Goal: Task Accomplishment & Management: Manage account settings

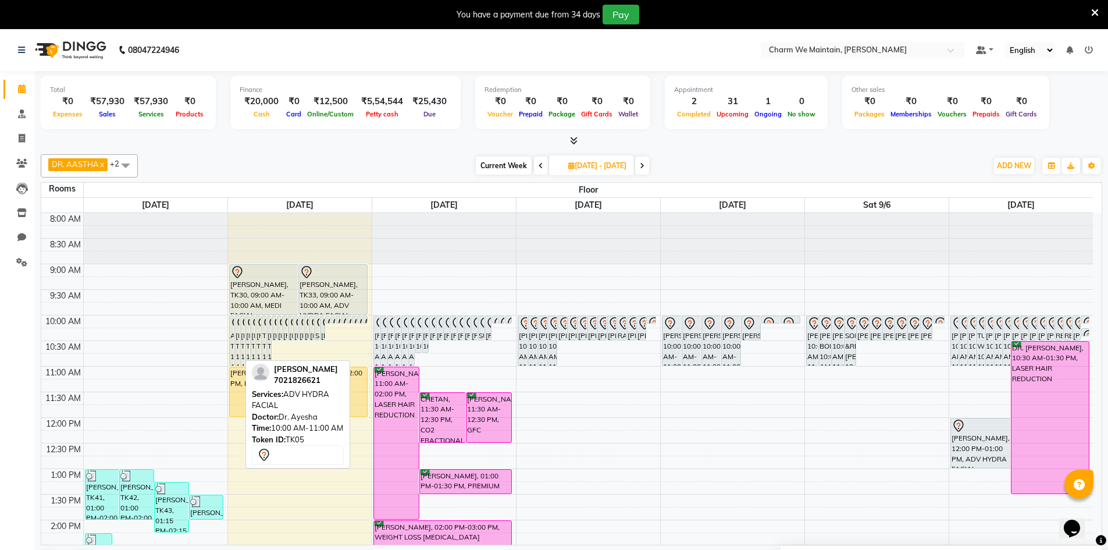
click at [236, 334] on div "ANKITA ROY CHAUDHARY, TK05, 10:00 AM-11:00 AM, ADV HYDRA FACIAL" at bounding box center [237, 340] width 4 height 49
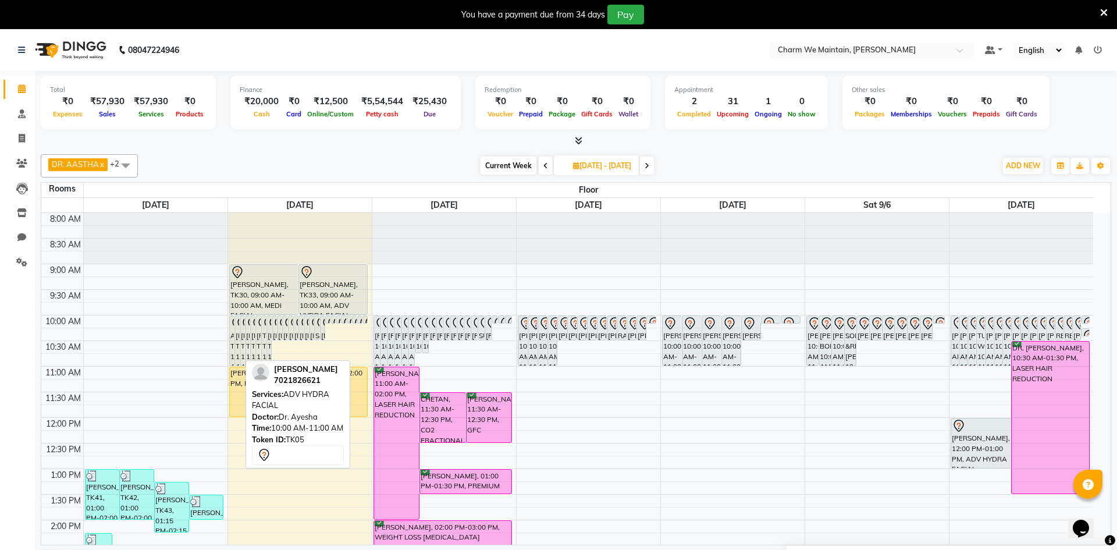
select select "7"
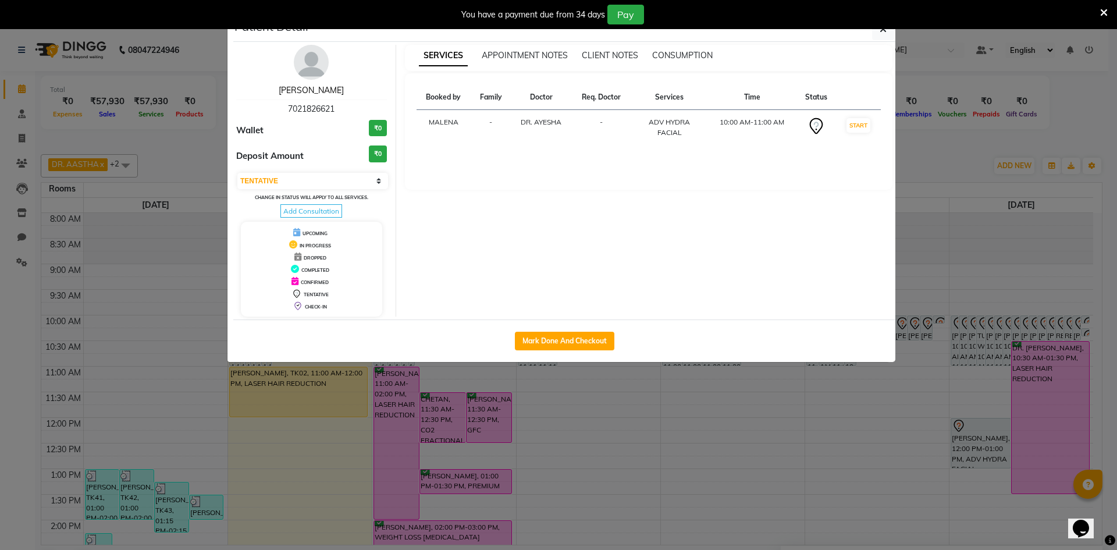
click at [309, 85] on link "ANKITA ROY CHAUDHARY" at bounding box center [311, 90] width 65 height 10
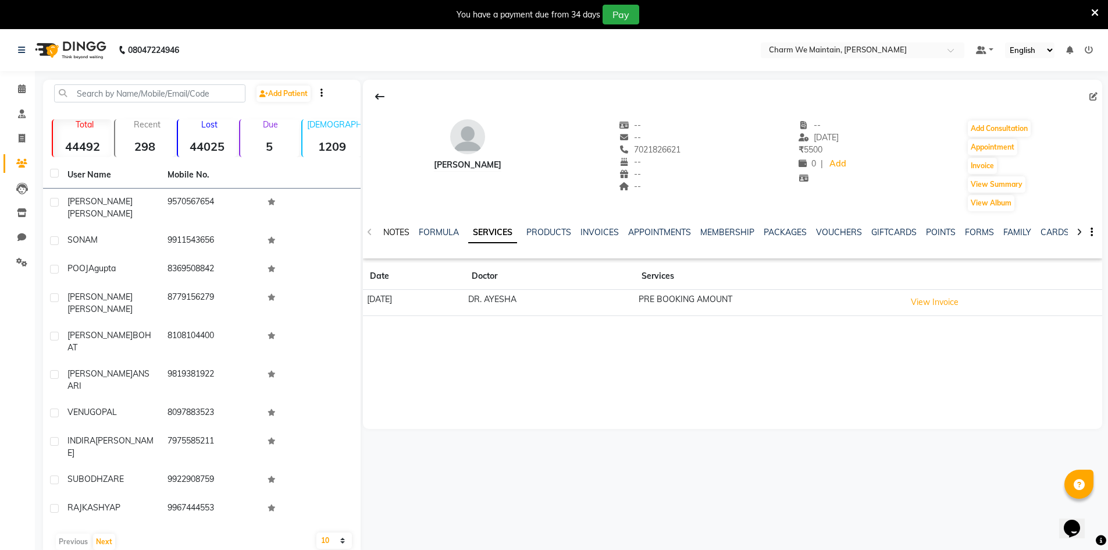
click at [400, 233] on link "NOTES" at bounding box center [396, 232] width 26 height 10
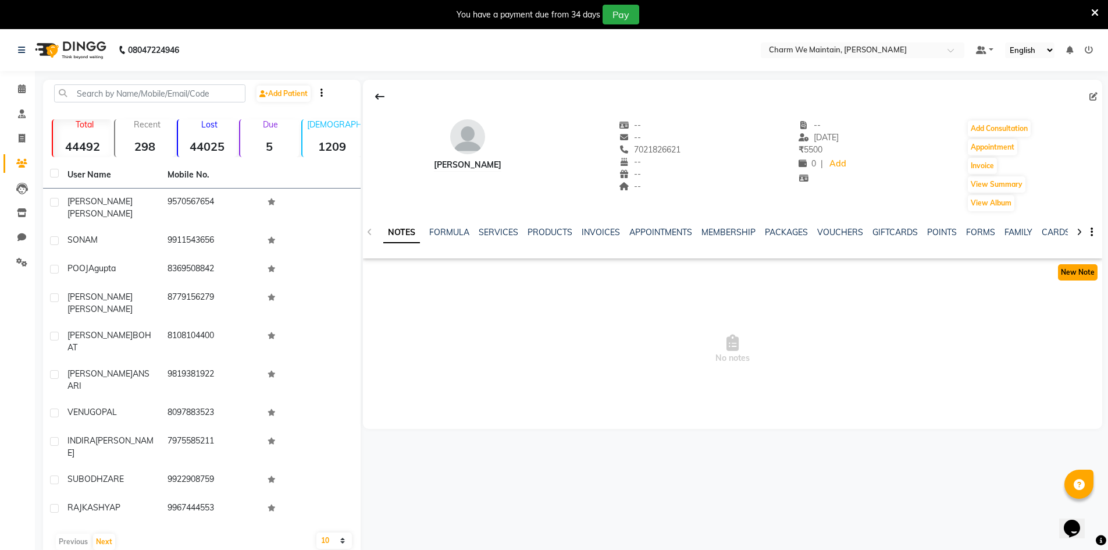
click at [1067, 273] on button "New Note" at bounding box center [1078, 272] width 40 height 16
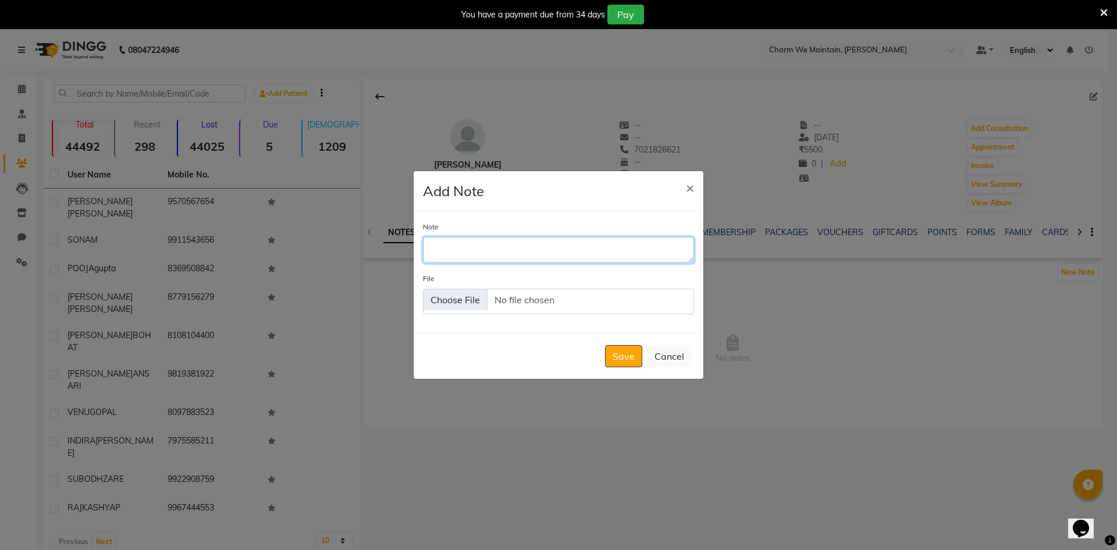
click at [500, 256] on textarea "Note" at bounding box center [558, 250] width 271 height 26
type textarea "will visit on sat 6th sep at 3:30"
click at [634, 359] on button "Save" at bounding box center [623, 356] width 37 height 22
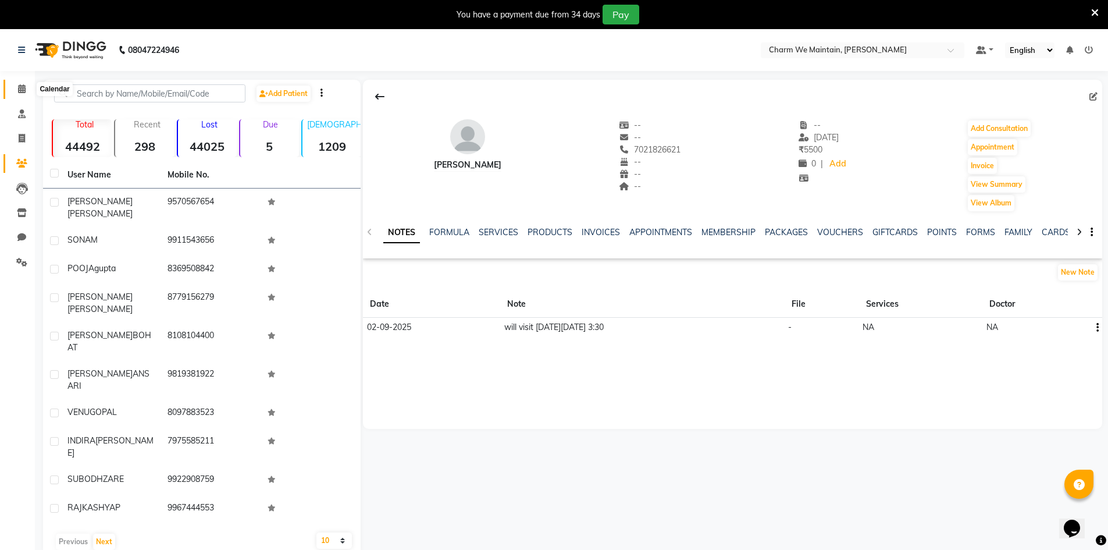
click at [21, 93] on span at bounding box center [22, 89] width 20 height 13
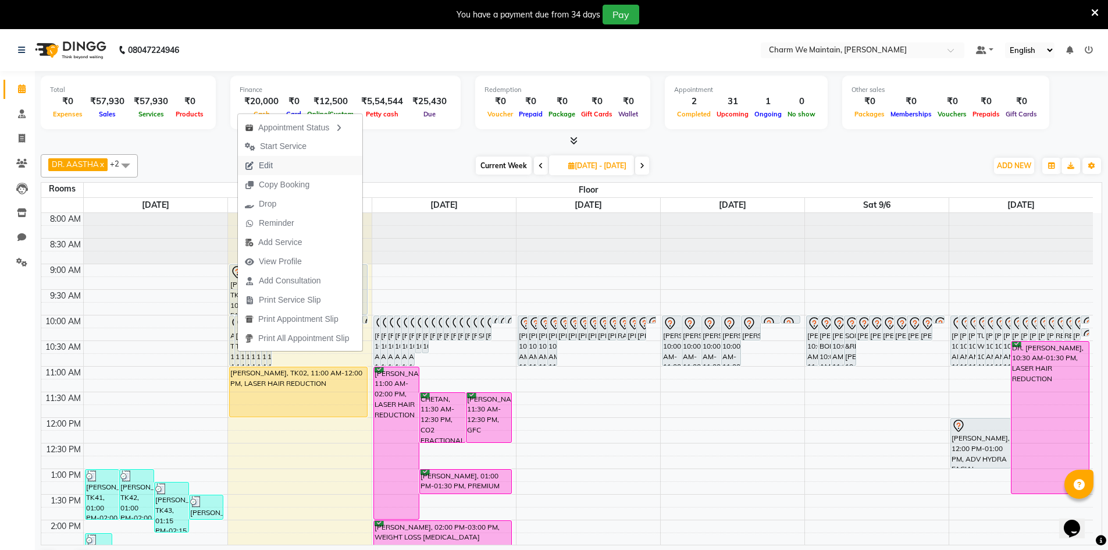
click at [273, 165] on span "Edit" at bounding box center [259, 165] width 42 height 19
select select "tentative"
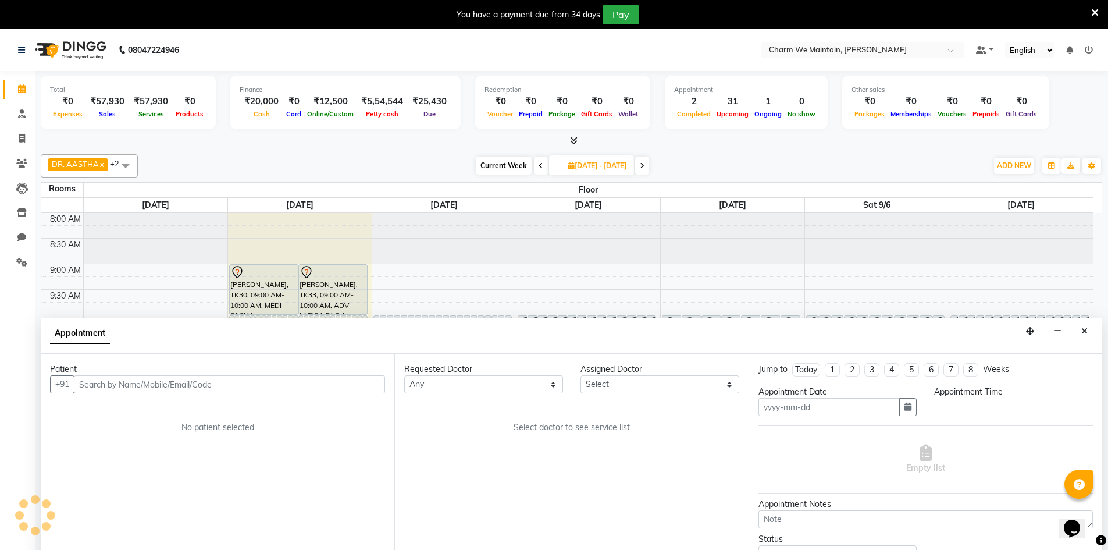
type input "[DATE]"
type input "02-09-2025"
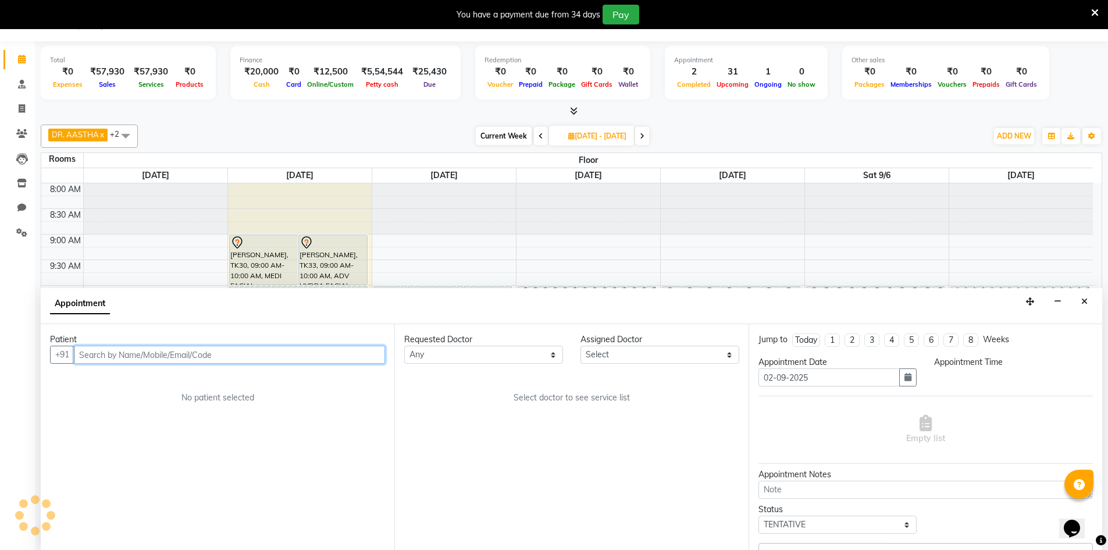
select select "600"
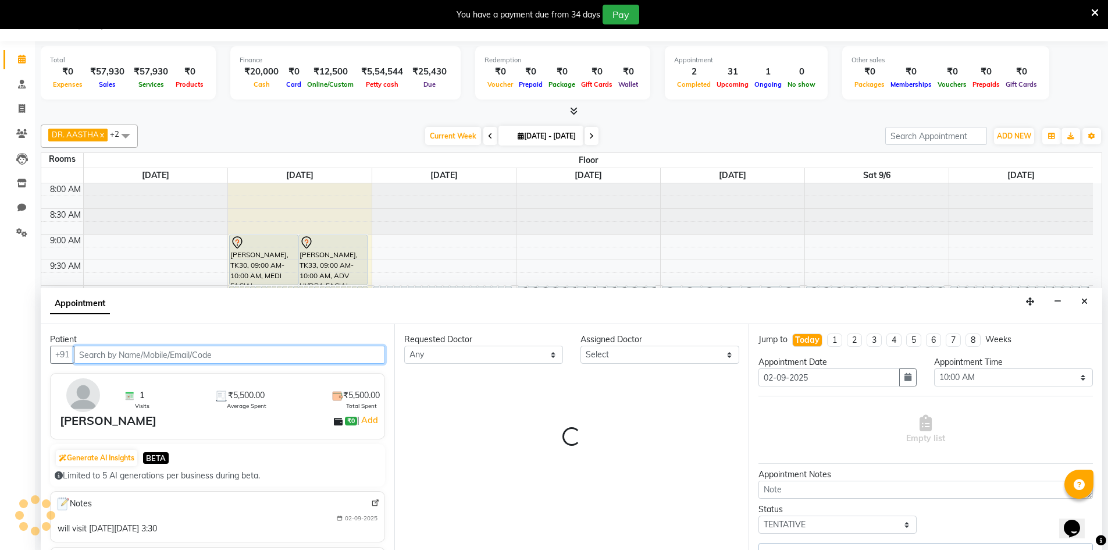
select select "86210"
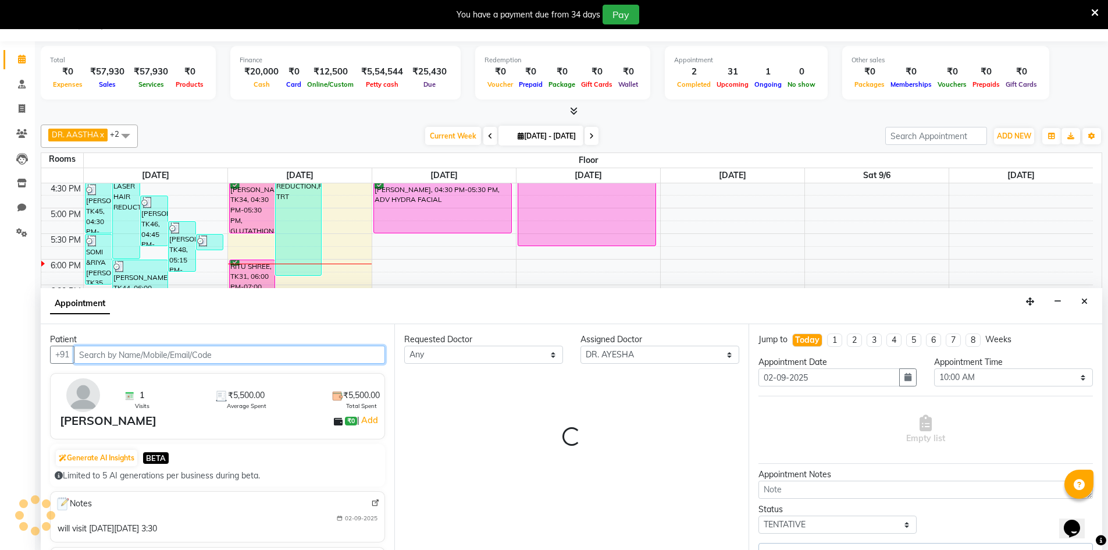
select select "4343"
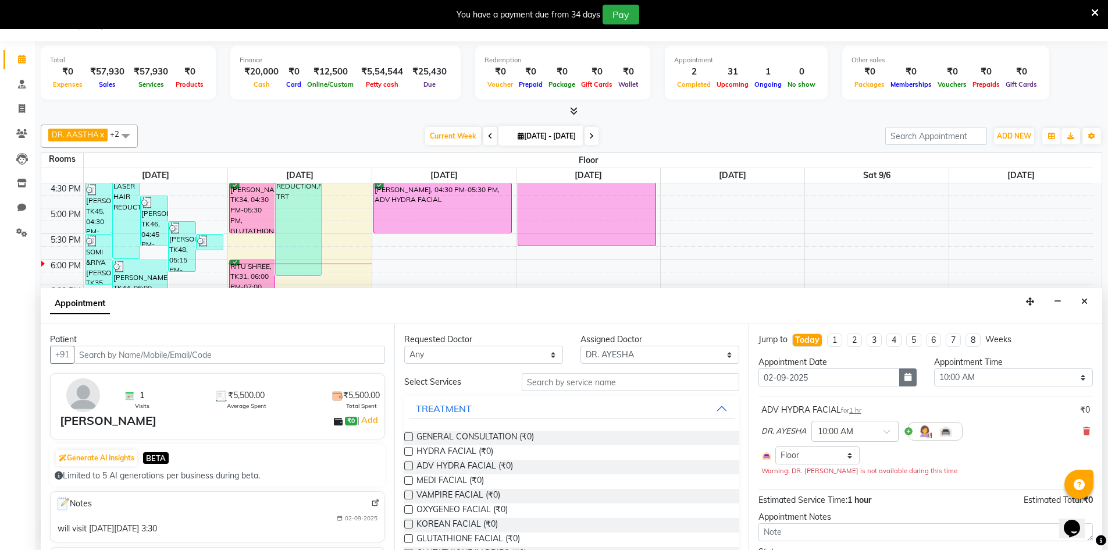
click at [899, 382] on button "button" at bounding box center [907, 377] width 17 height 18
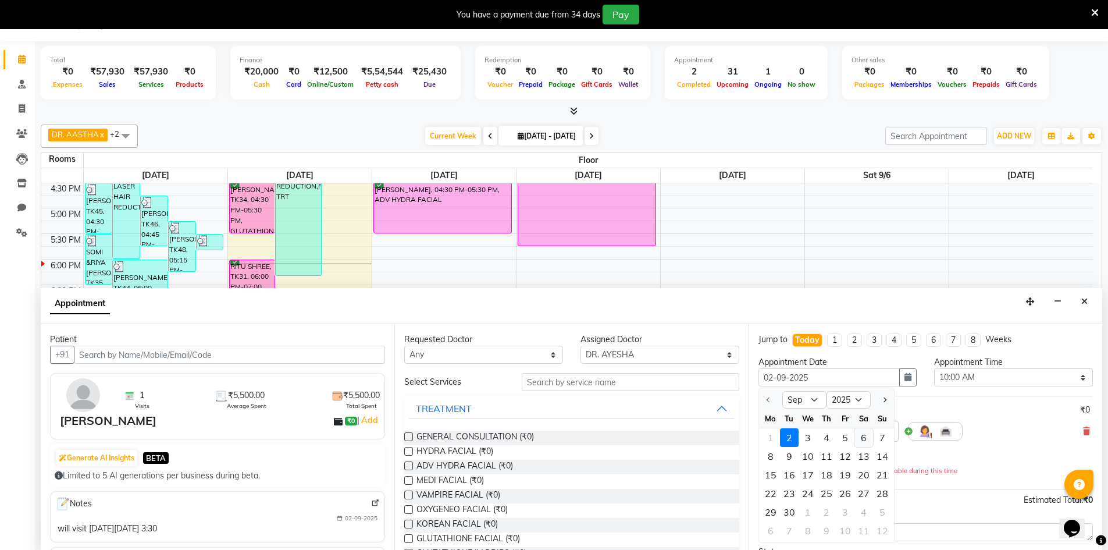
click at [864, 438] on div "6" at bounding box center [863, 437] width 19 height 19
type input "2025-09-06"
type input "06-09-2025"
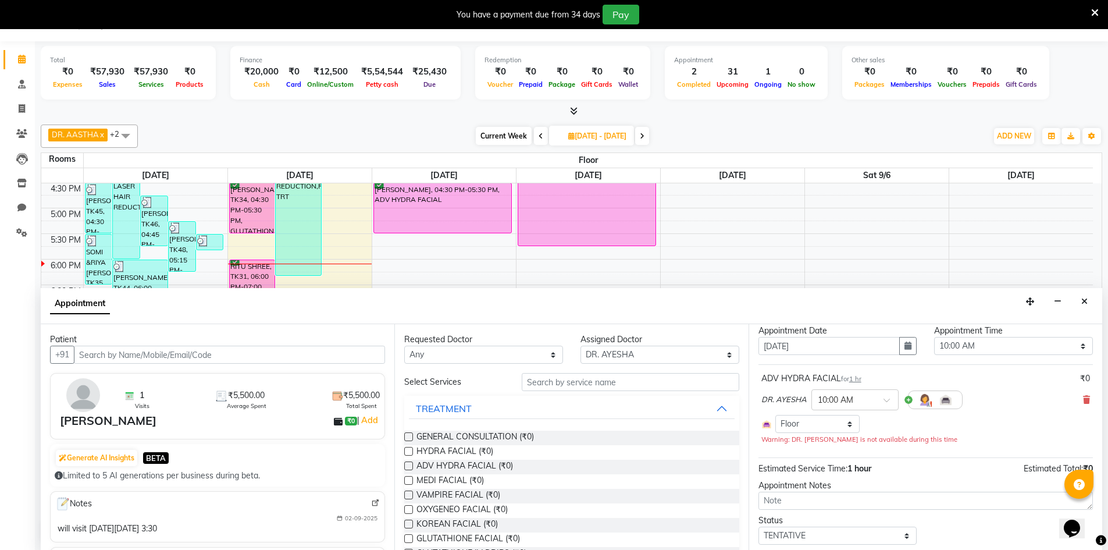
scroll to position [0, 0]
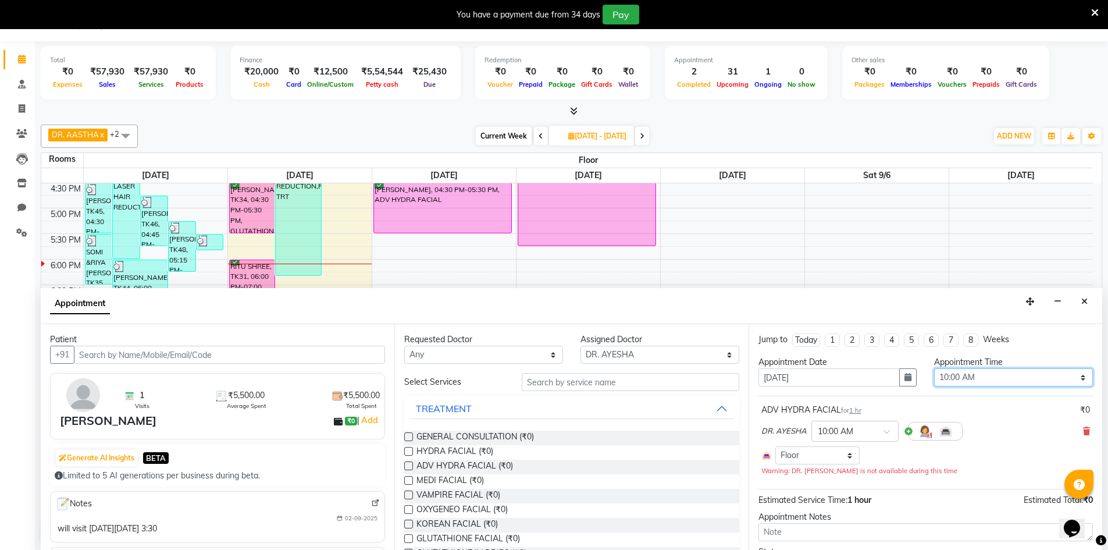
click at [1072, 377] on select "Select 09:00 AM 09:15 AM 09:30 AM 09:45 AM 10:00 AM 10:15 AM 10:30 AM 10:45 AM …" at bounding box center [1013, 377] width 159 height 18
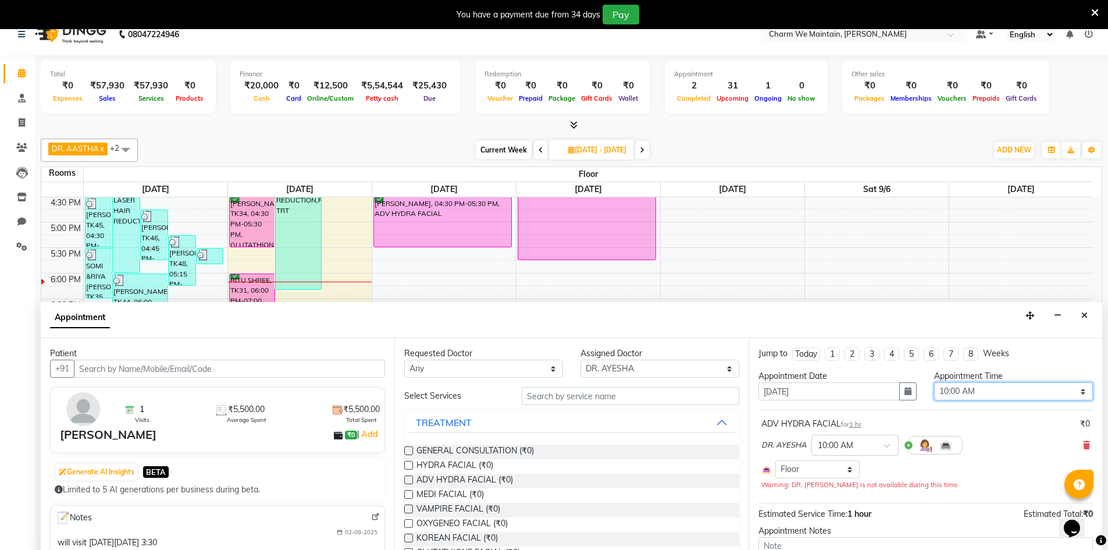
scroll to position [30, 0]
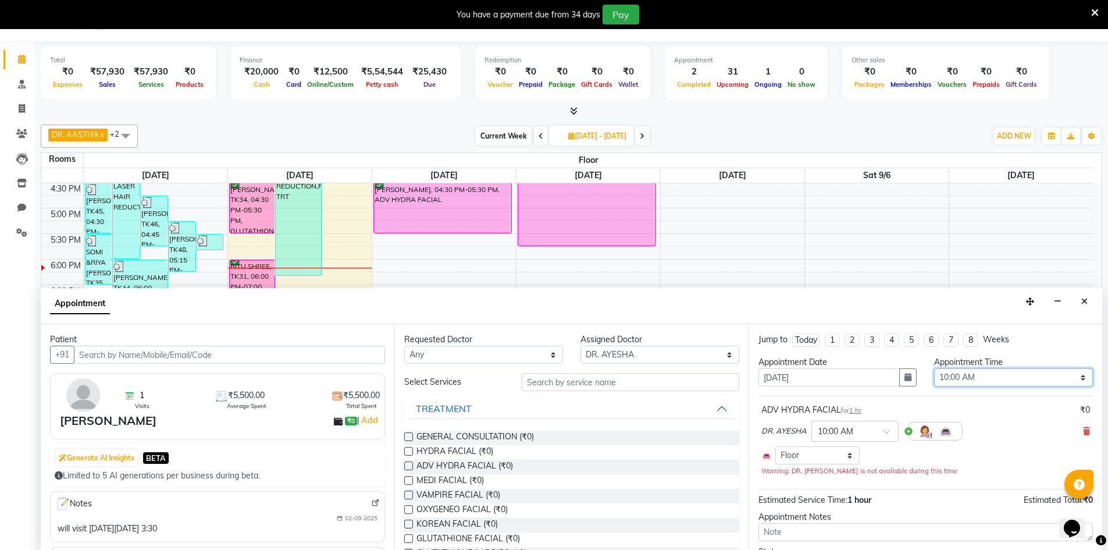
click at [1038, 375] on select "Select 09:00 AM 09:15 AM 09:30 AM 09:45 AM 10:00 AM 10:15 AM 10:30 AM 10:45 AM …" at bounding box center [1013, 377] width 159 height 18
select select "930"
click at [934, 368] on select "Select 09:00 AM 09:15 AM 09:30 AM 09:45 AM 10:00 AM 10:15 AM 10:30 AM 10:45 AM …" at bounding box center [1013, 377] width 159 height 18
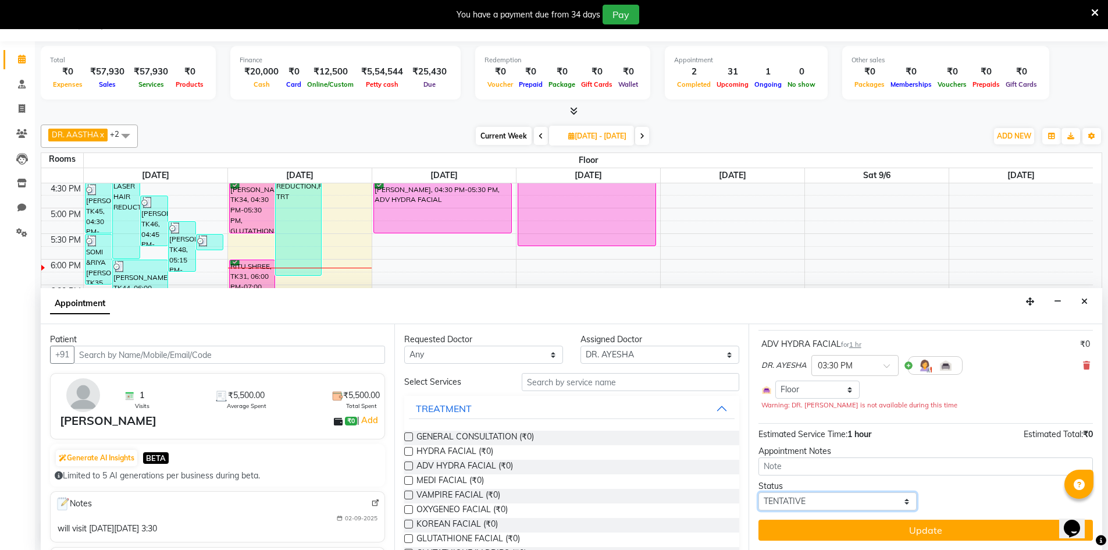
click at [817, 502] on select "Select TENTATIVE CONFIRM UPCOMING" at bounding box center [837, 501] width 159 height 18
select select "confirm booking"
click at [758, 492] on select "Select TENTATIVE CONFIRM UPCOMING" at bounding box center [837, 501] width 159 height 18
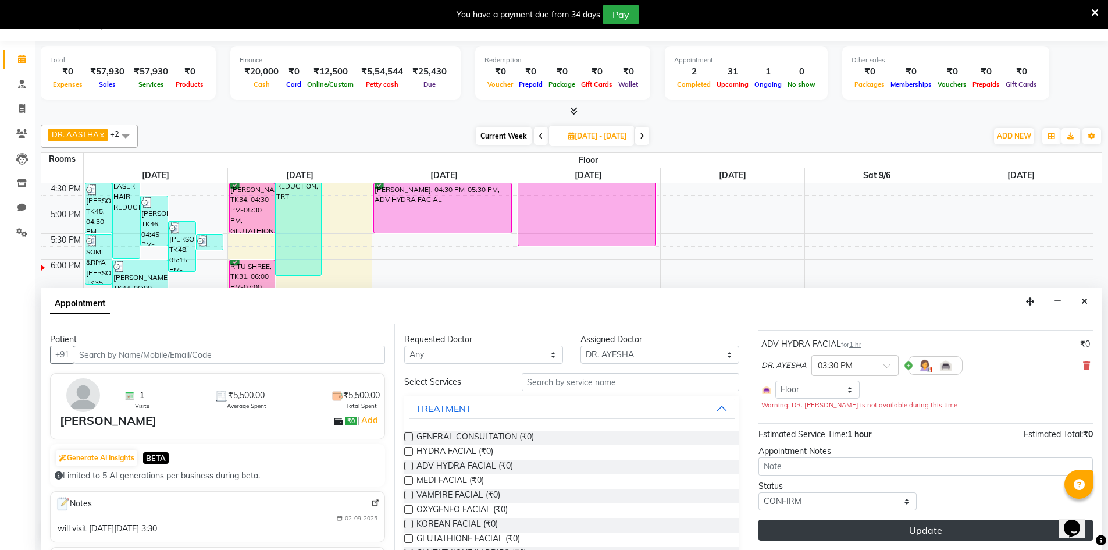
click at [906, 530] on button "Update" at bounding box center [925, 529] width 334 height 21
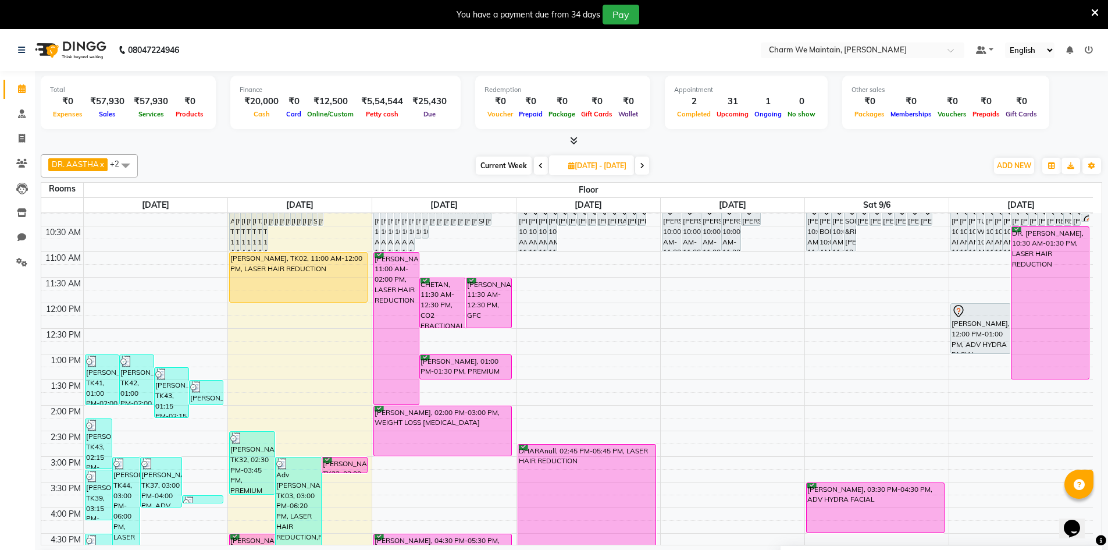
scroll to position [116, 0]
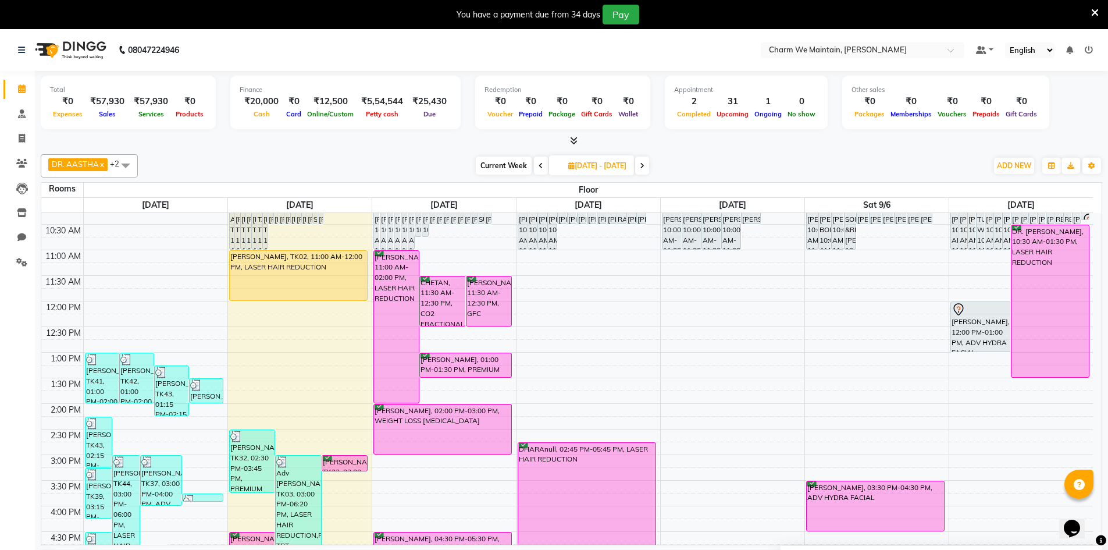
click at [644, 166] on icon at bounding box center [642, 165] width 5 height 7
type input "2025-09-13"
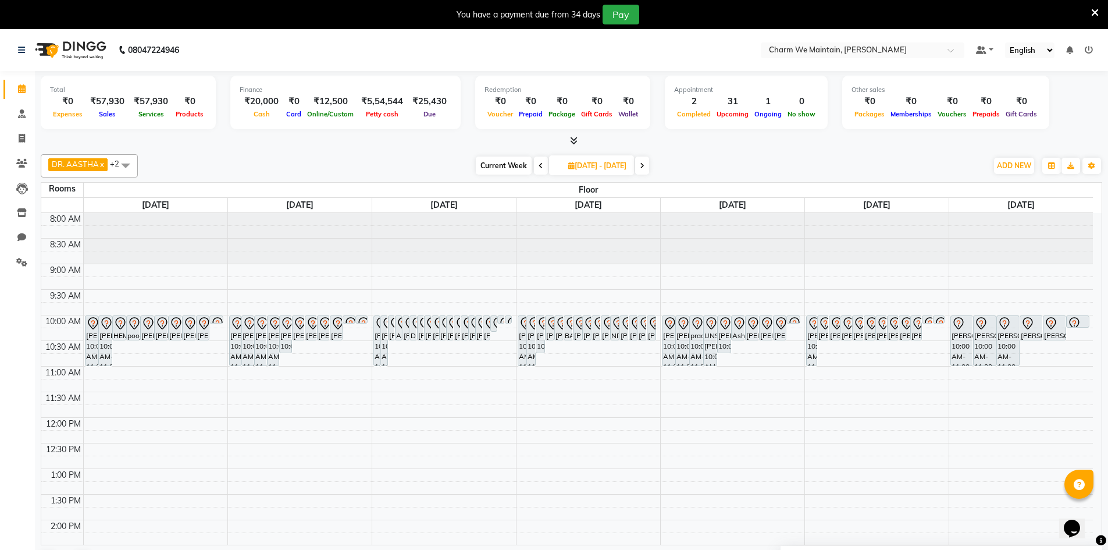
scroll to position [58, 0]
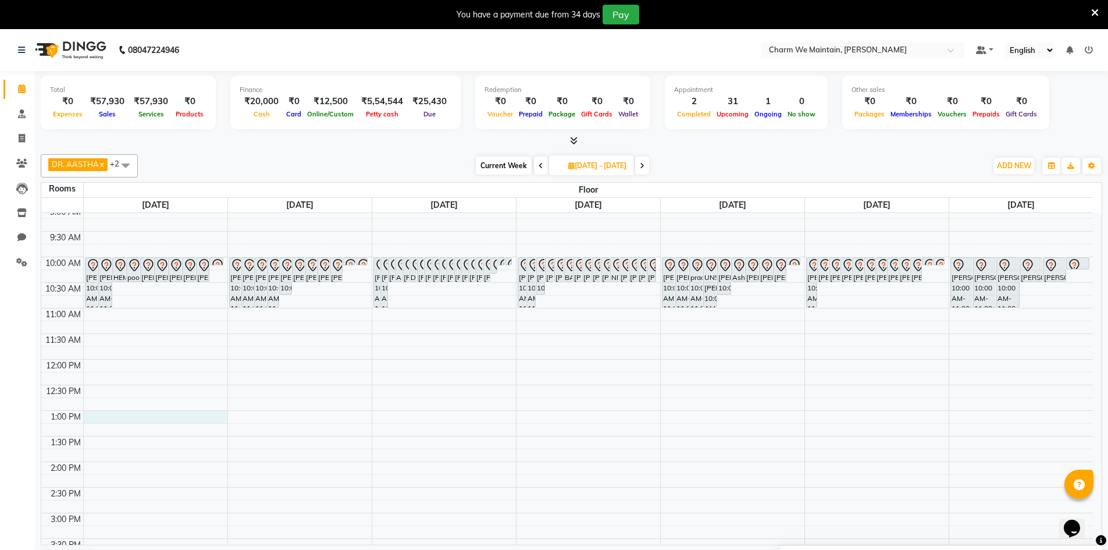
click at [155, 417] on div "8:00 AM 8:30 AM 9:00 AM 9:30 AM 10:00 AM 10:30 AM 11:00 AM 11:30 AM 12:00 PM 12…" at bounding box center [567, 538] width 1052 height 767
select select "780"
select select "tentative"
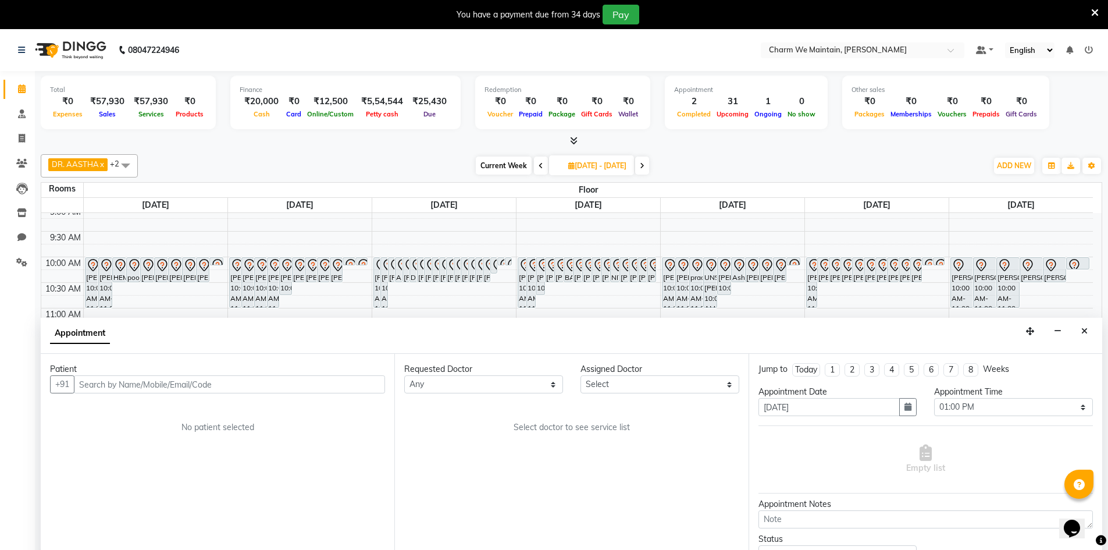
scroll to position [30, 0]
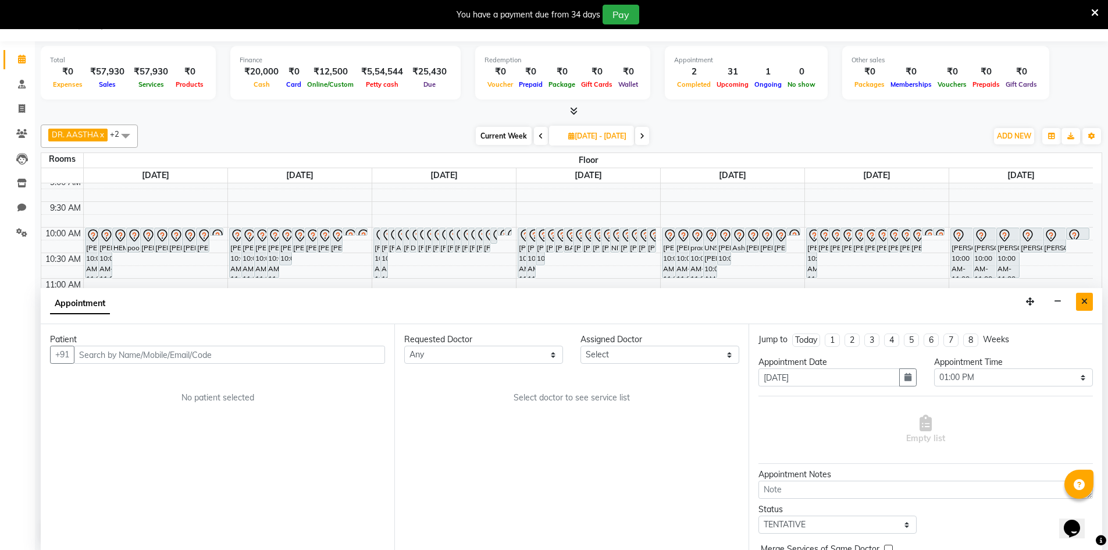
click at [1083, 297] on icon "Close" at bounding box center [1084, 301] width 6 height 8
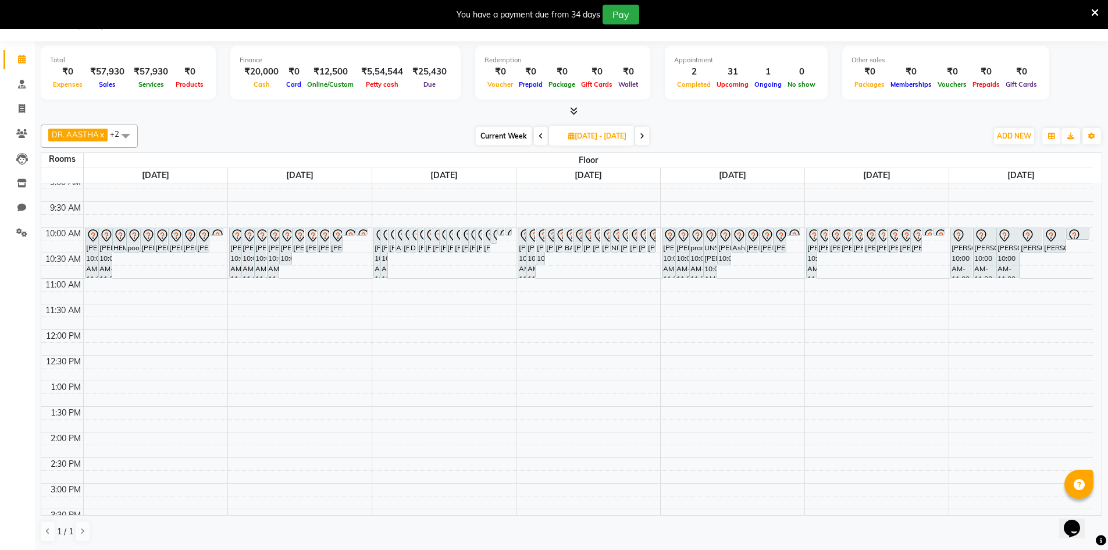
click at [534, 135] on span at bounding box center [541, 136] width 14 height 18
type input "2025-09-06"
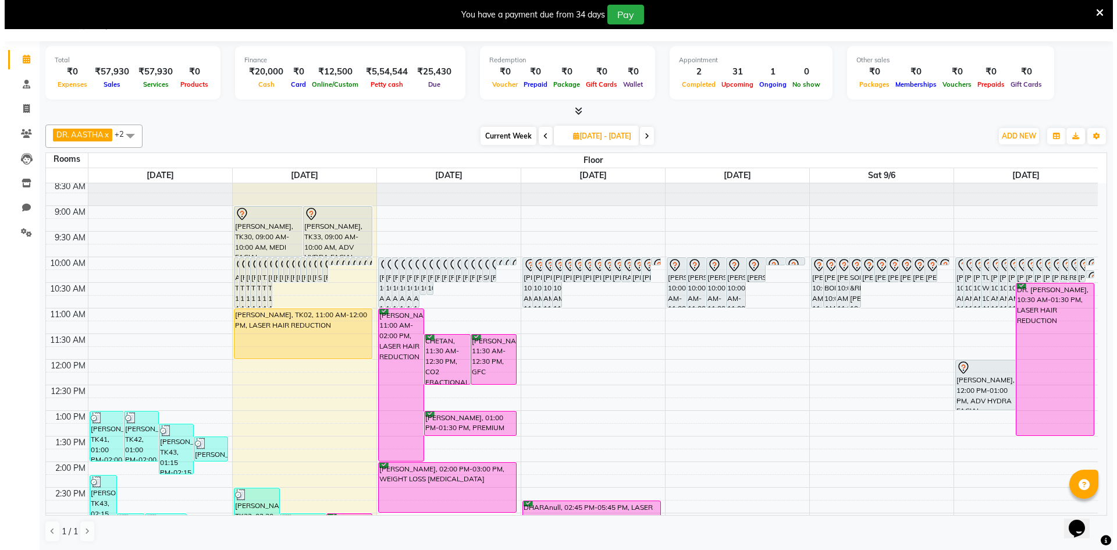
scroll to position [0, 0]
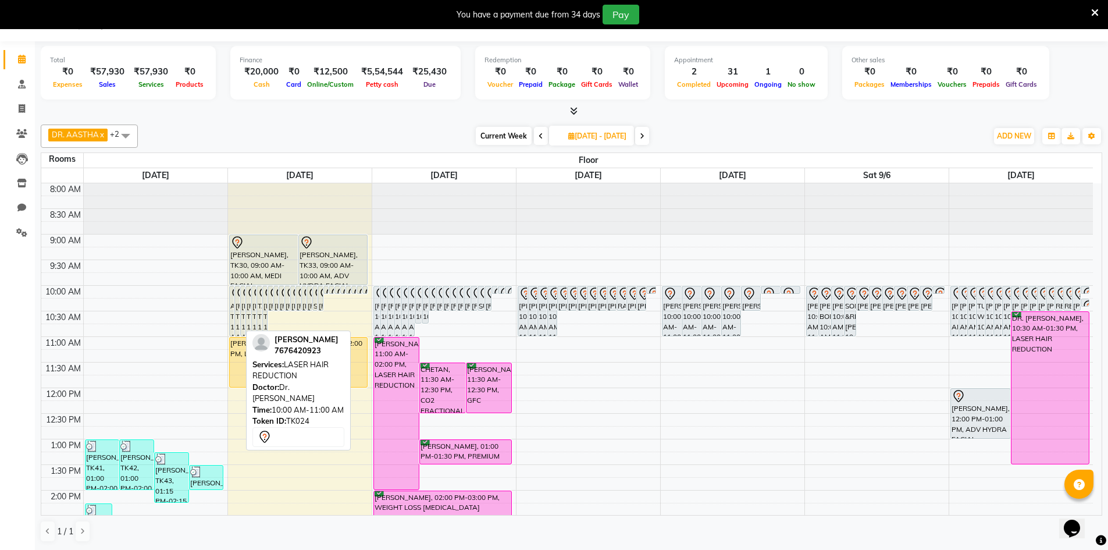
click at [236, 309] on div "DR ROSHNI AGRAWAL, TK24, 10:00 AM-11:00 AM, LASER HAIR REDUCTION" at bounding box center [237, 310] width 5 height 49
select select "7"
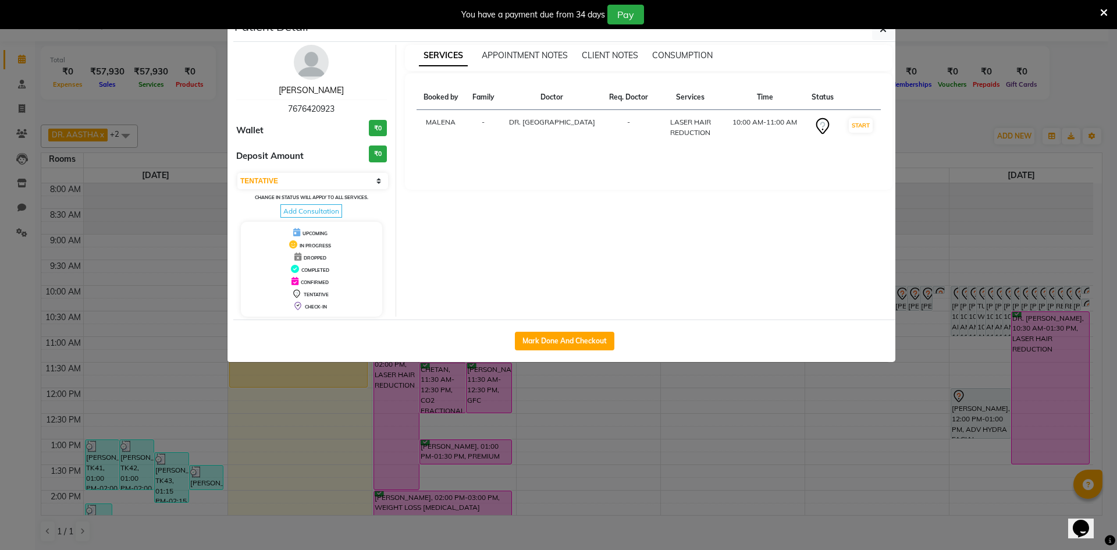
click at [323, 94] on link "DR ROSHNI AGRAWAL" at bounding box center [311, 90] width 65 height 10
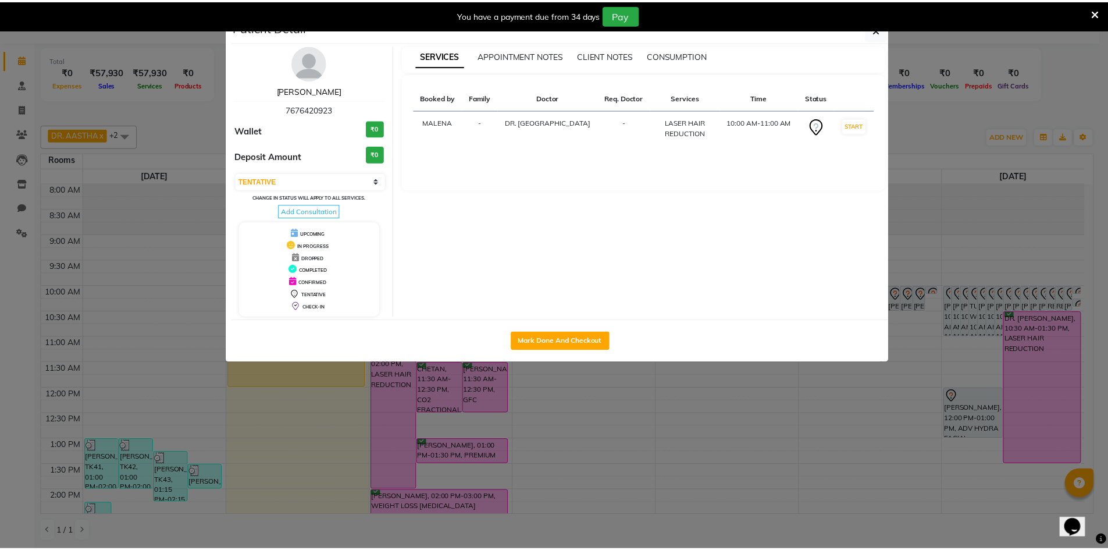
scroll to position [29, 0]
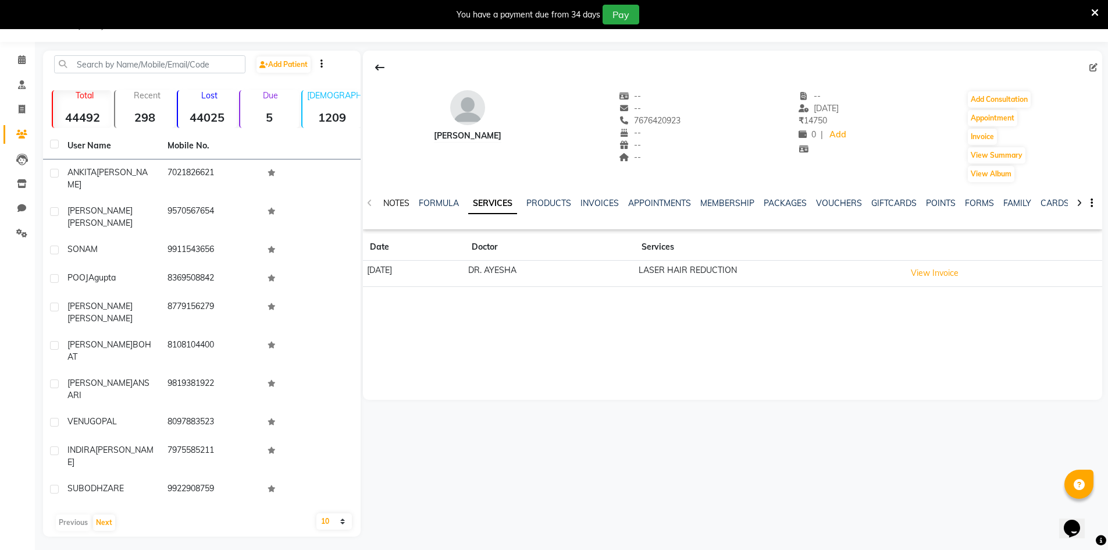
click at [399, 203] on link "NOTES" at bounding box center [396, 203] width 26 height 10
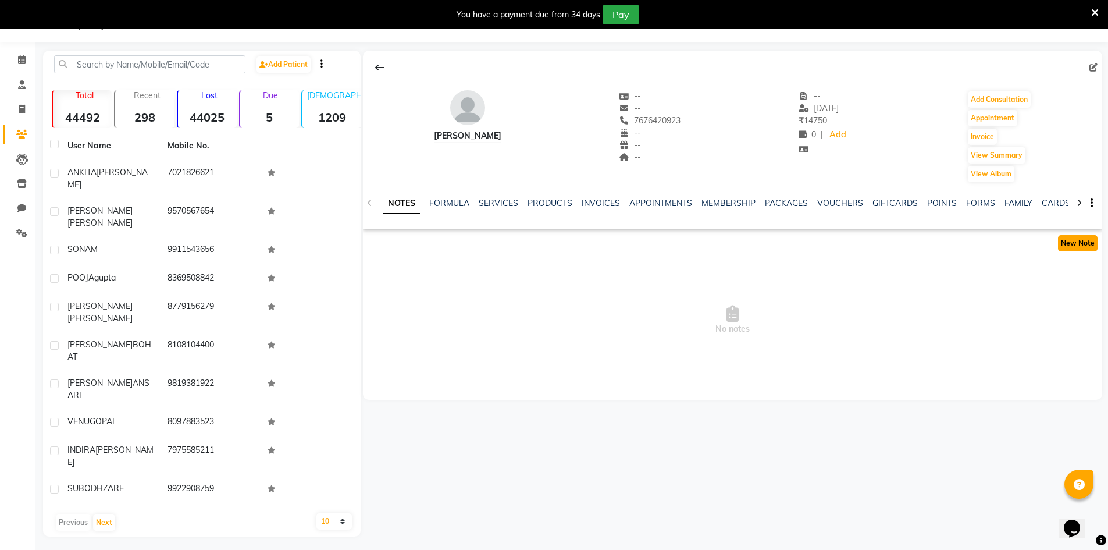
click at [1070, 244] on button "New Note" at bounding box center [1078, 243] width 40 height 16
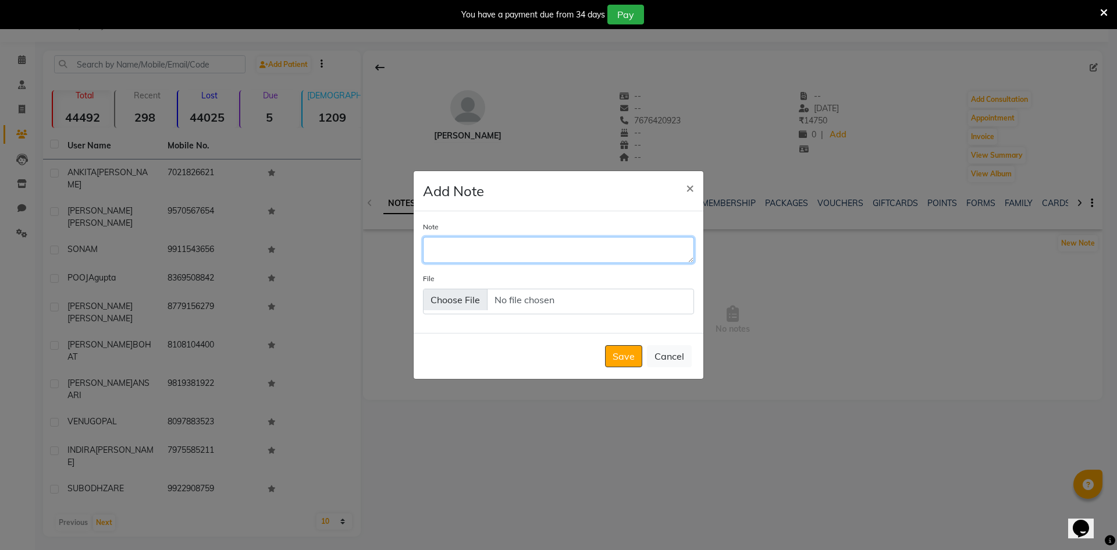
click at [446, 253] on textarea "Note" at bounding box center [558, 250] width 271 height 26
type textarea "WILL VISIT ON 8TH SEP AT 1:00"
click at [625, 357] on button "Save" at bounding box center [623, 356] width 37 height 22
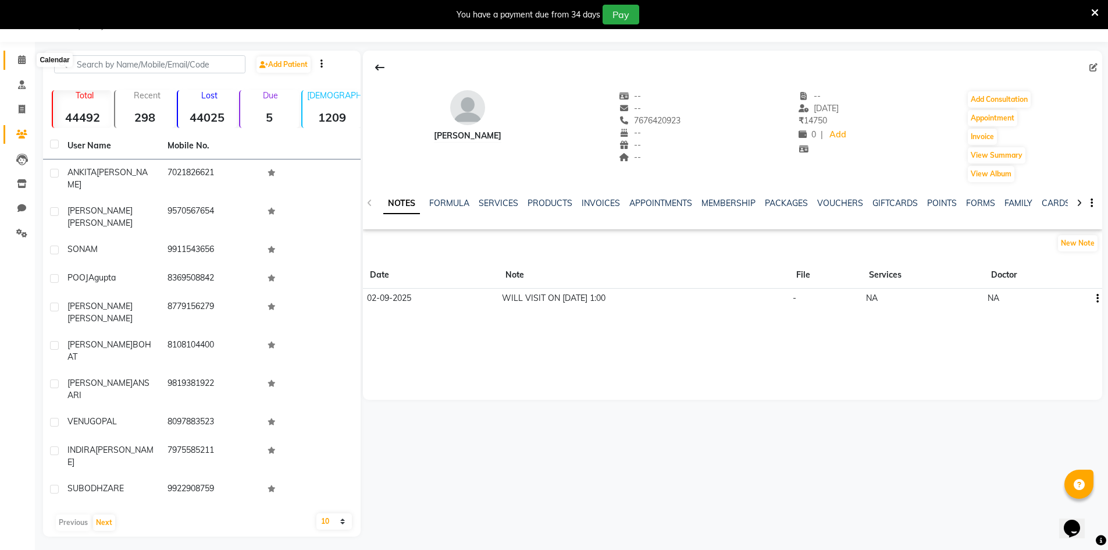
click at [19, 63] on icon at bounding box center [22, 59] width 8 height 9
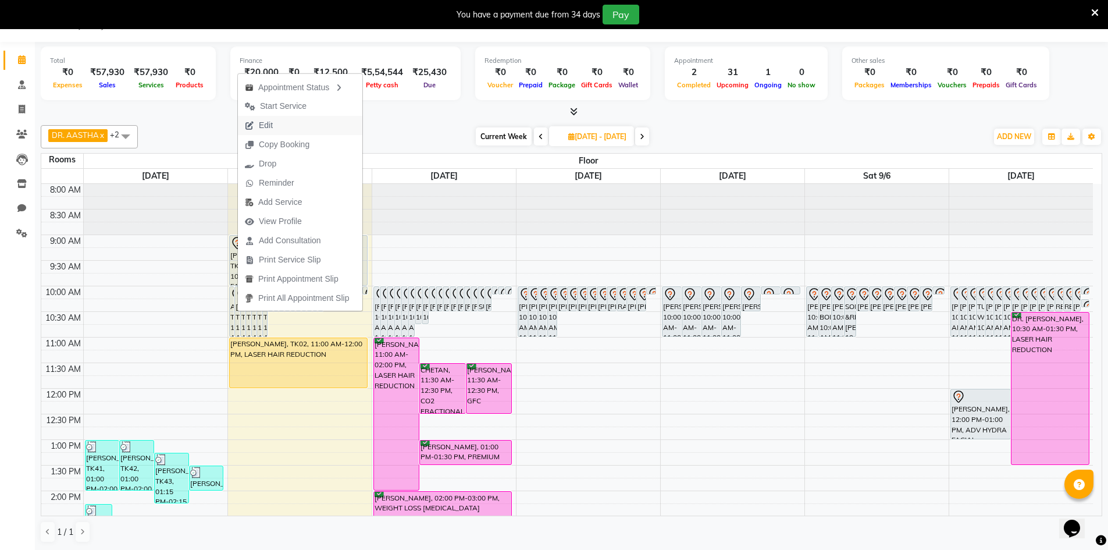
click at [270, 128] on span "Edit" at bounding box center [266, 125] width 14 height 12
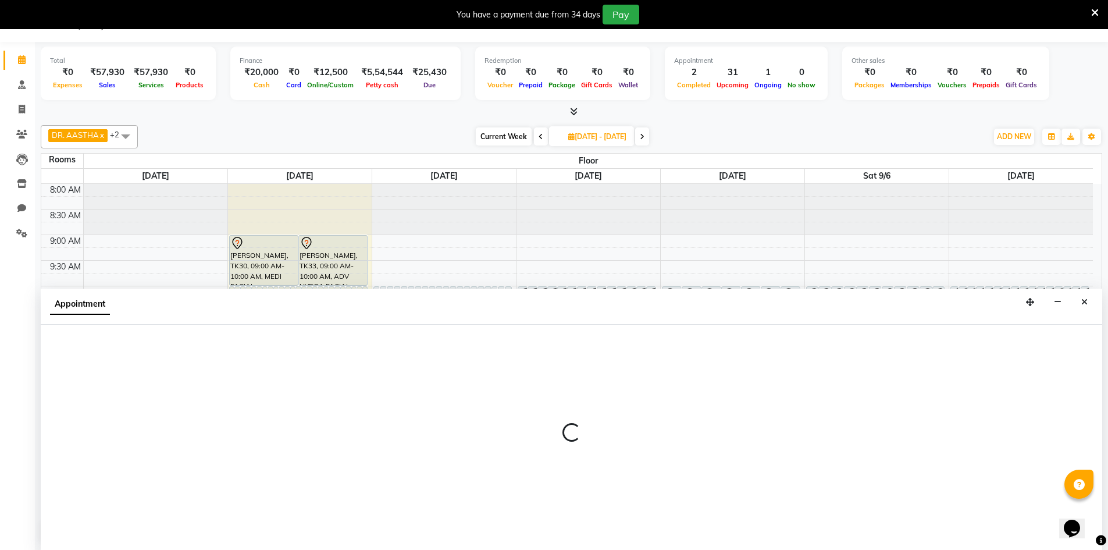
select select "tentative"
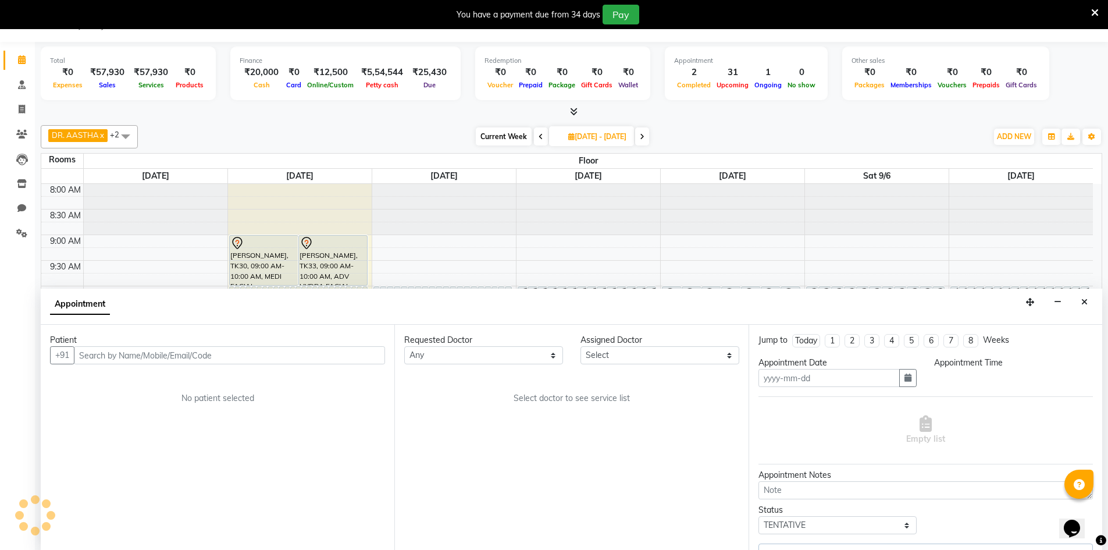
type input "[DATE]"
type input "02-09-2025"
select select "86212"
select select "600"
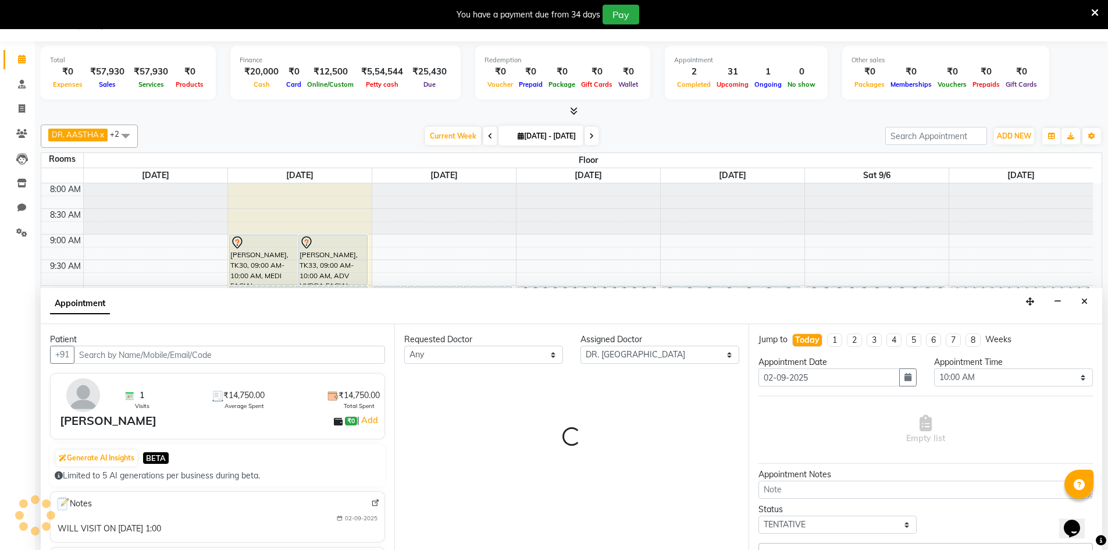
select select "4343"
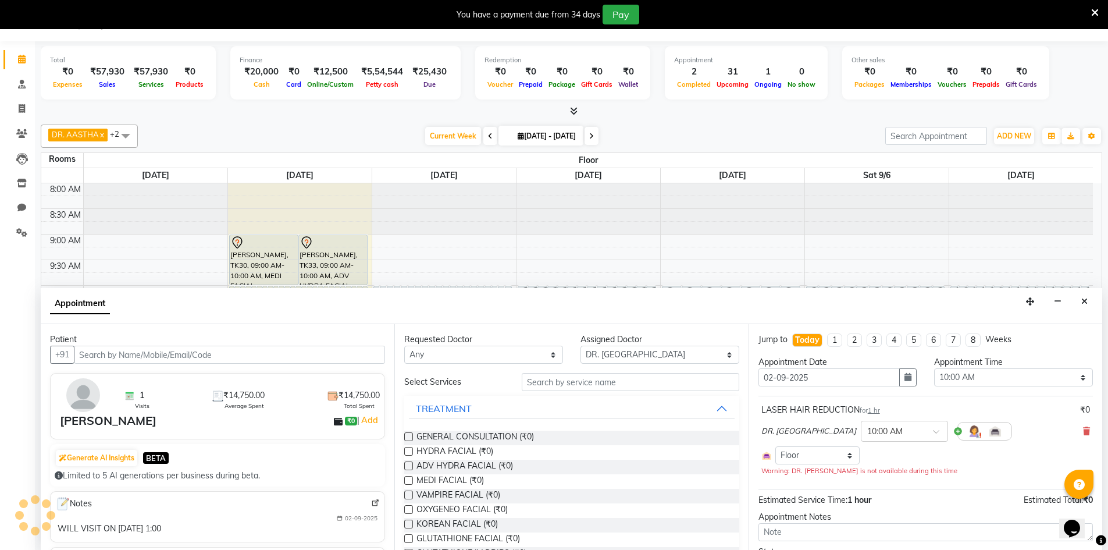
scroll to position [436, 0]
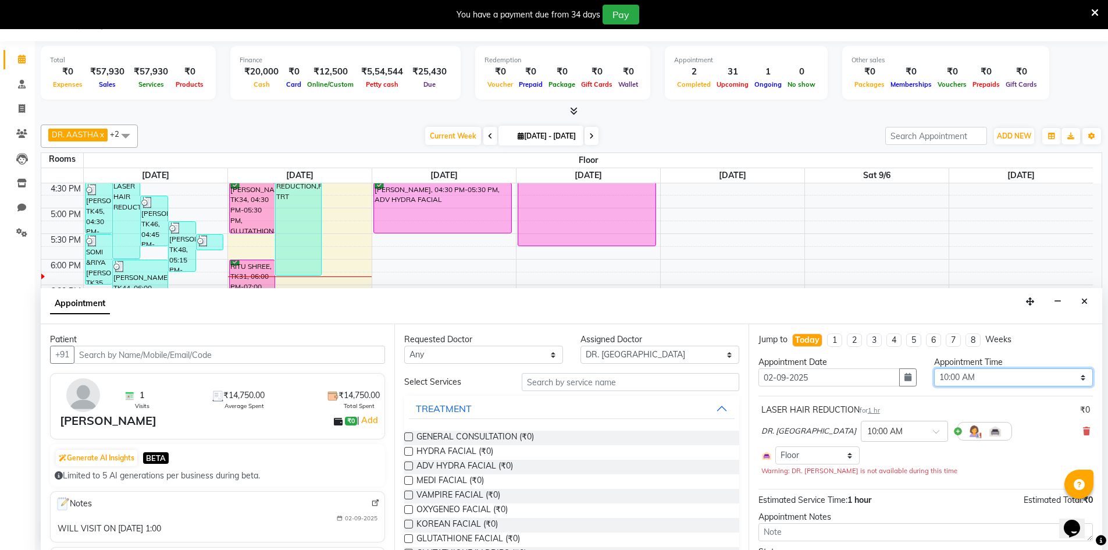
click at [1067, 377] on select "Select 09:00 AM 09:15 AM 09:30 AM 09:45 AM 10:00 AM 10:15 AM 10:30 AM 10:45 AM …" at bounding box center [1013, 377] width 159 height 18
select select "780"
click at [934, 368] on select "Select 09:00 AM 09:15 AM 09:30 AM 09:45 AM 10:00 AM 10:15 AM 10:30 AM 10:45 AM …" at bounding box center [1013, 377] width 159 height 18
click at [899, 377] on button "button" at bounding box center [907, 377] width 17 height 18
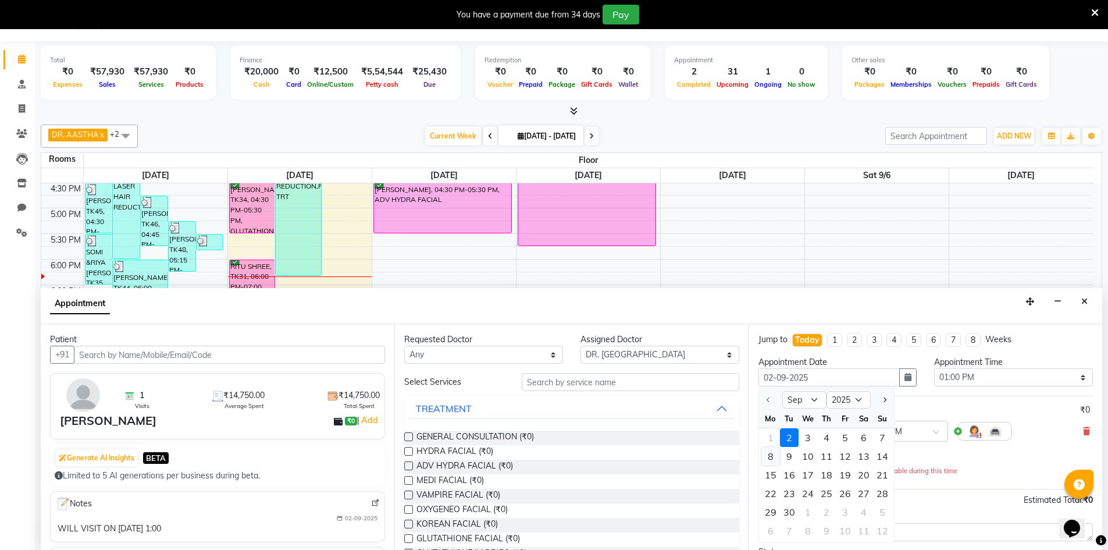
click at [771, 458] on div "8" at bounding box center [770, 456] width 19 height 19
type input "2025-09-08"
type input "08-09-2025"
select select "780"
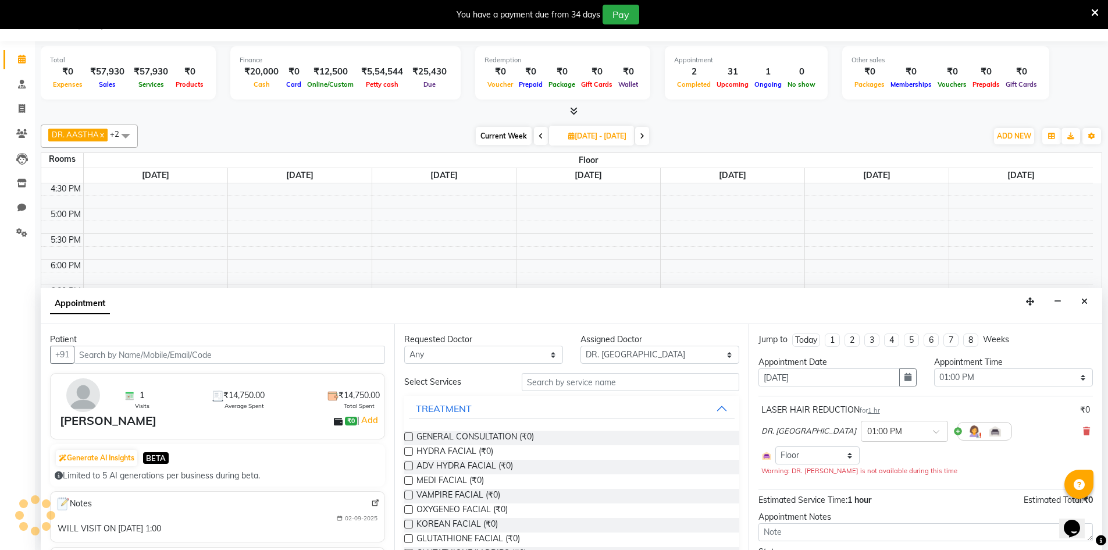
scroll to position [66, 0]
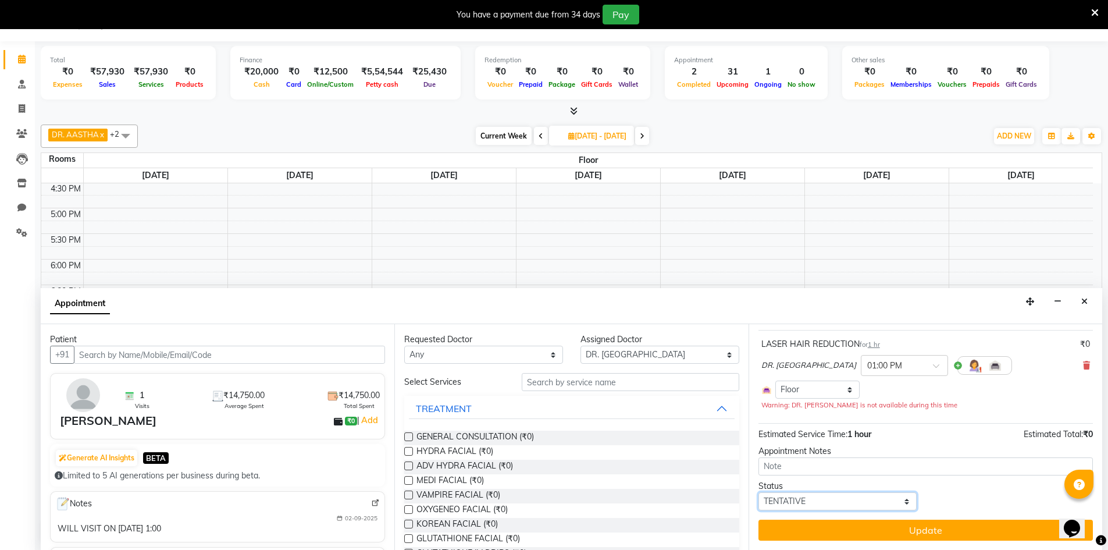
click at [892, 503] on select "Select TENTATIVE CONFIRM UPCOMING" at bounding box center [837, 501] width 159 height 18
select select "confirm booking"
click at [758, 492] on select "Select TENTATIVE CONFIRM UPCOMING" at bounding box center [837, 501] width 159 height 18
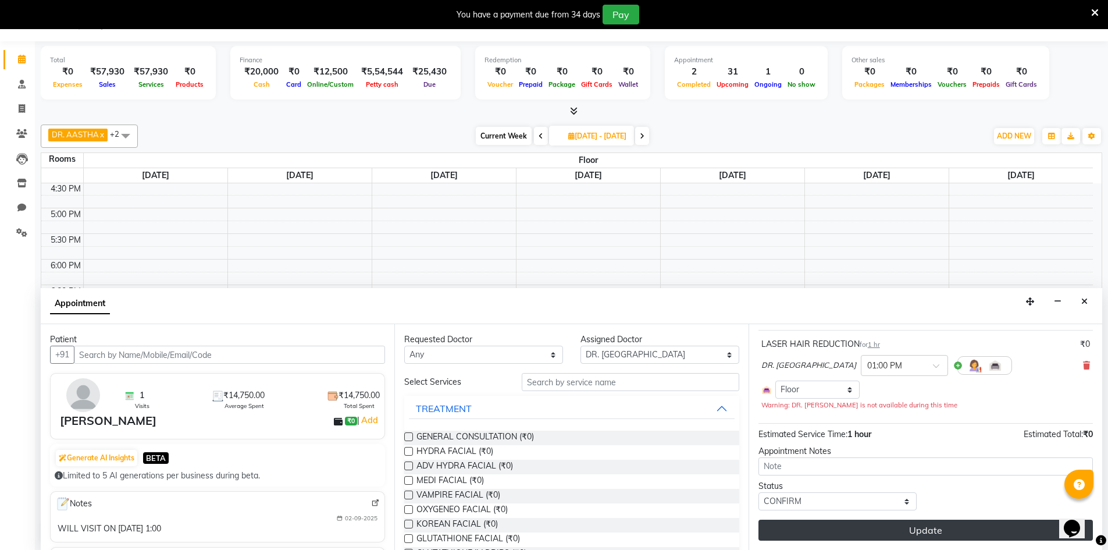
click at [892, 527] on button "Update" at bounding box center [925, 529] width 334 height 21
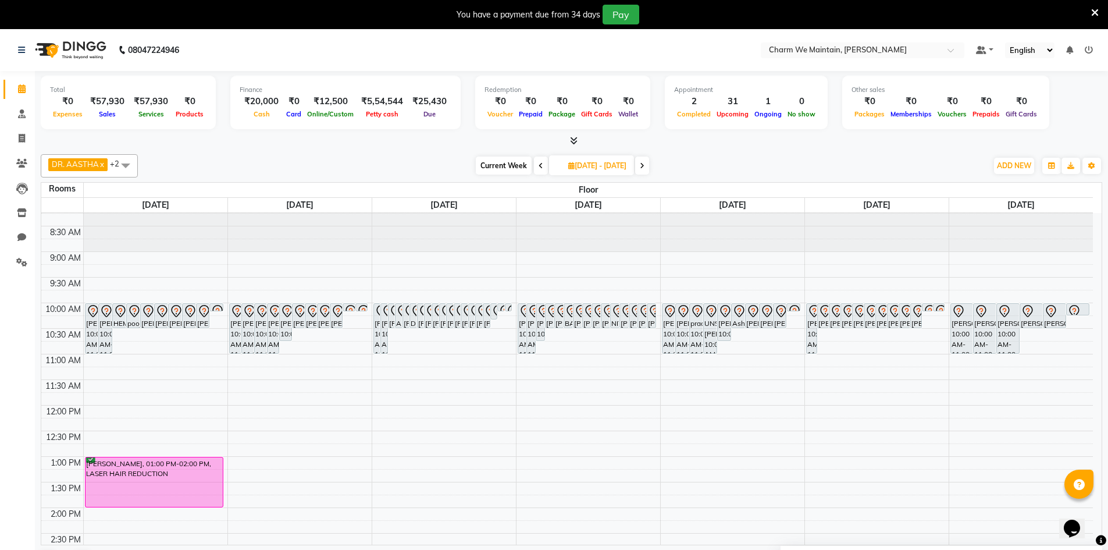
scroll to position [0, 0]
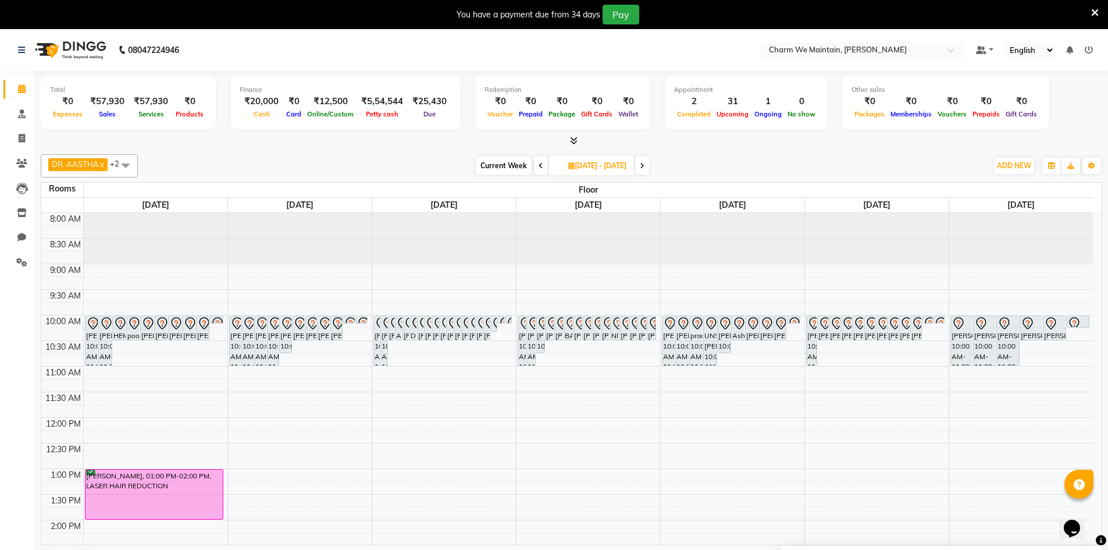
click at [539, 169] on icon at bounding box center [541, 165] width 5 height 7
type input "[DATE]"
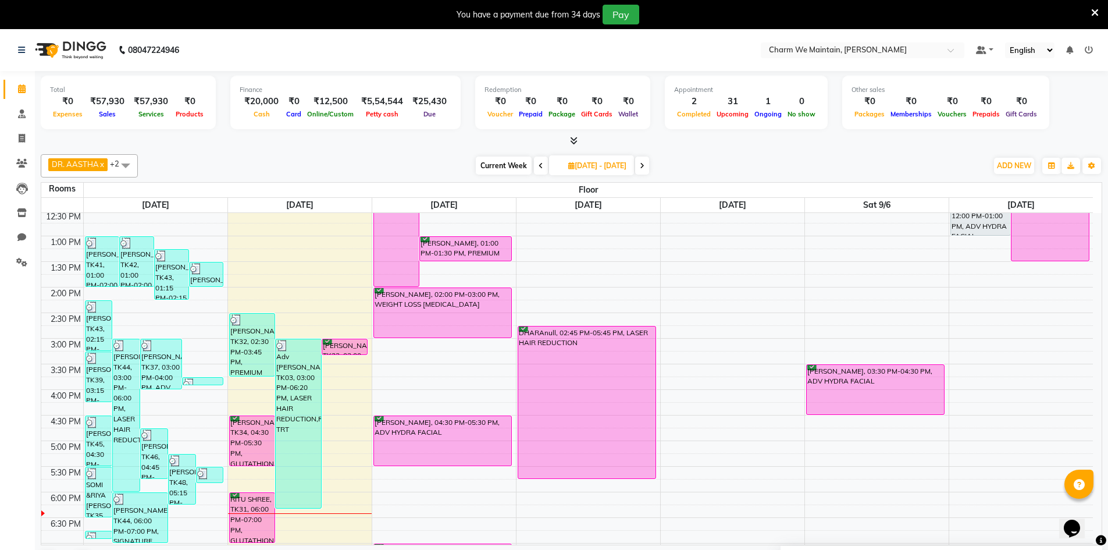
scroll to position [58, 0]
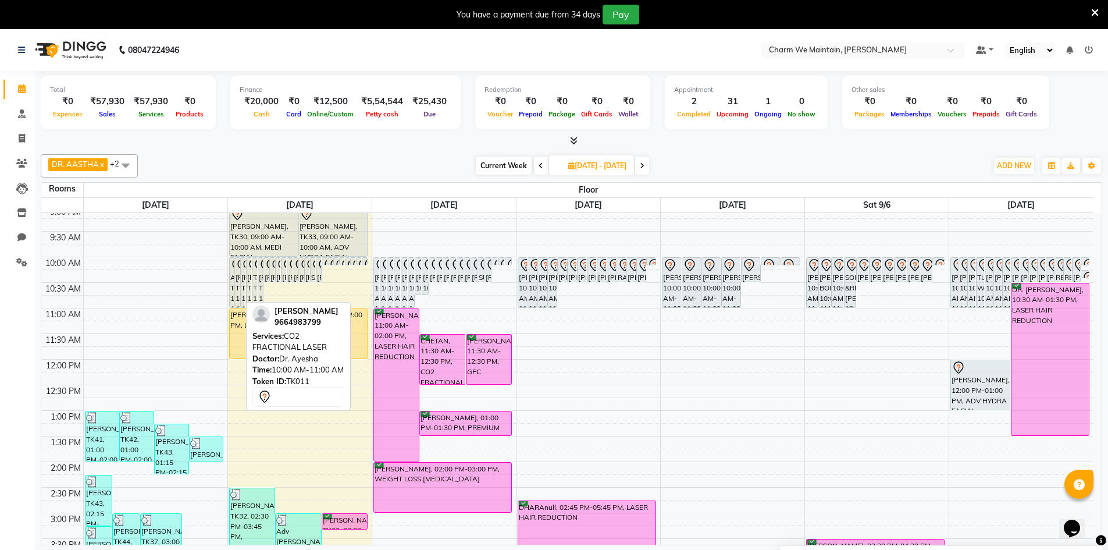
click at [238, 284] on div "[PERSON_NAME], TK11, 10:00 AM-11:00 AM, CO2 FRACTIONAL LASER" at bounding box center [237, 282] width 5 height 49
select select "7"
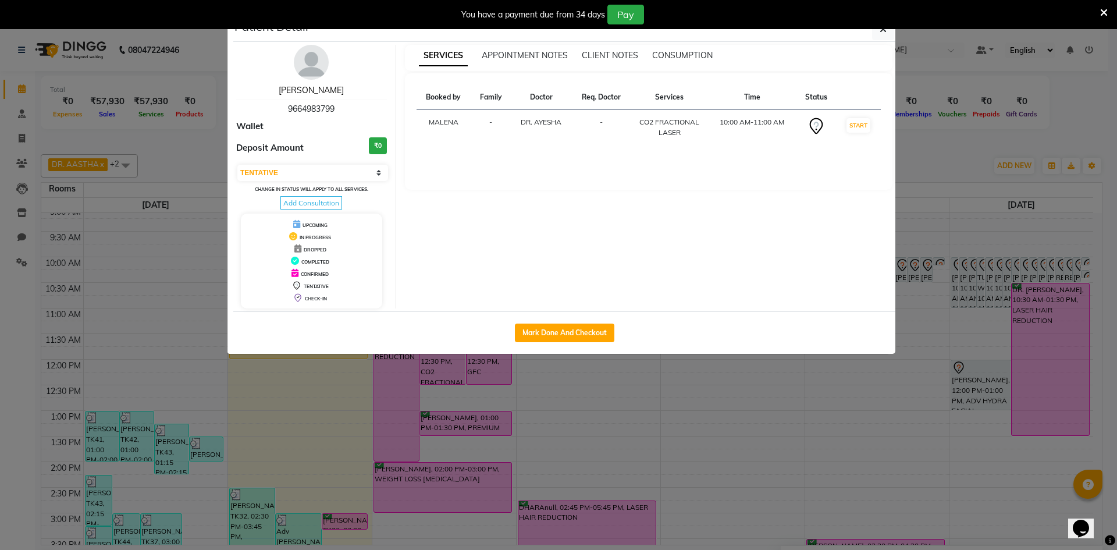
click at [302, 87] on link "[PERSON_NAME]" at bounding box center [311, 90] width 65 height 10
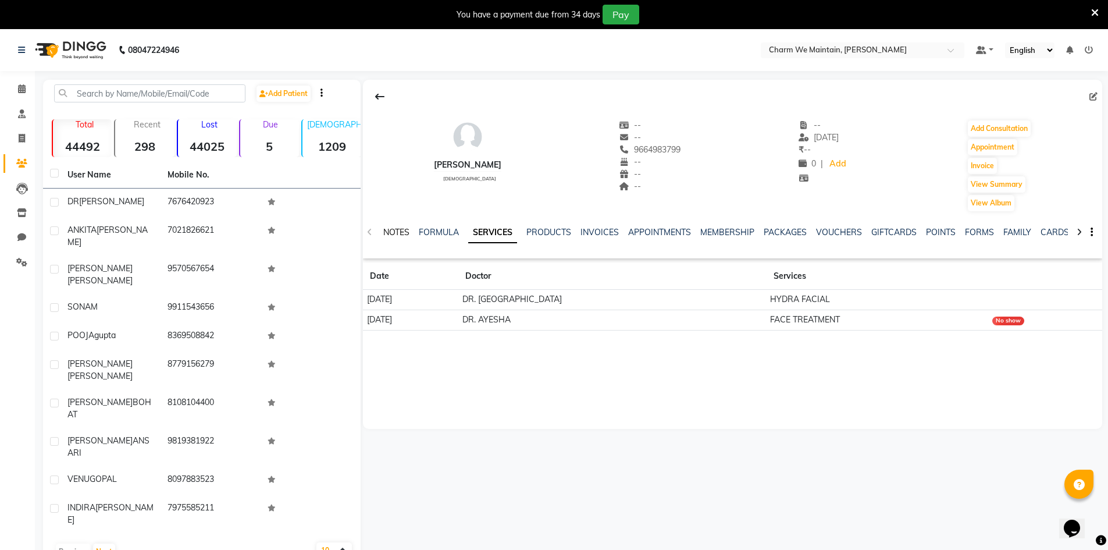
click at [403, 234] on link "NOTES" at bounding box center [396, 232] width 26 height 10
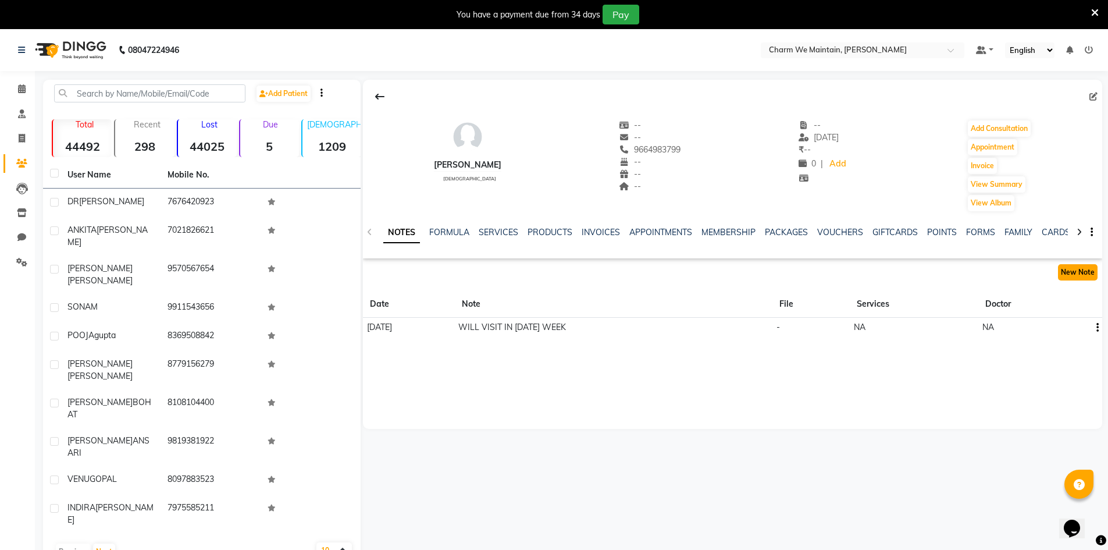
click at [1071, 276] on button "New Note" at bounding box center [1078, 272] width 40 height 16
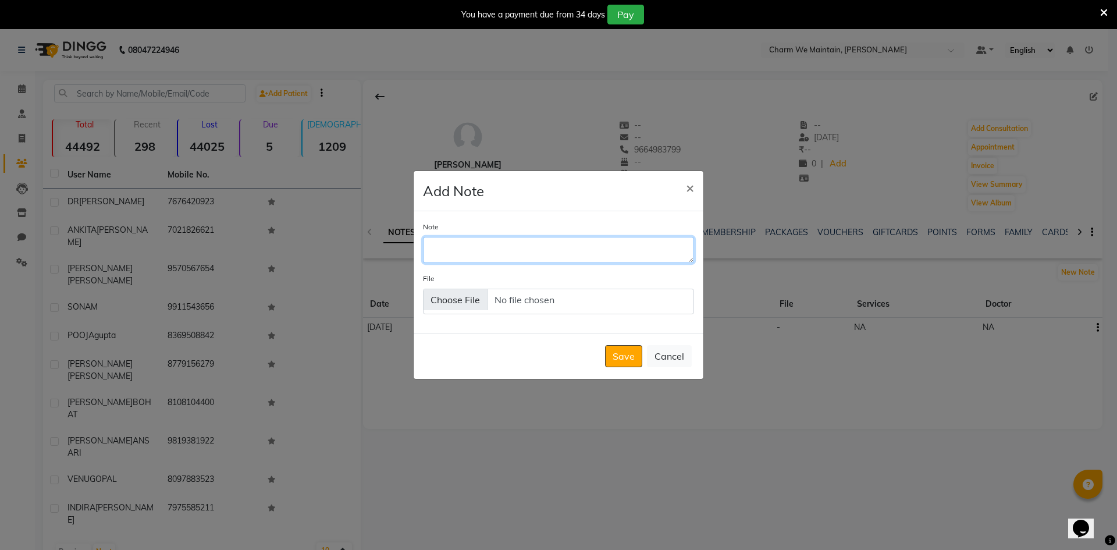
click at [538, 253] on textarea "Note" at bounding box center [558, 250] width 271 height 26
type textarea "DISCONNECTED THE CALL /DONE WHATS APP"
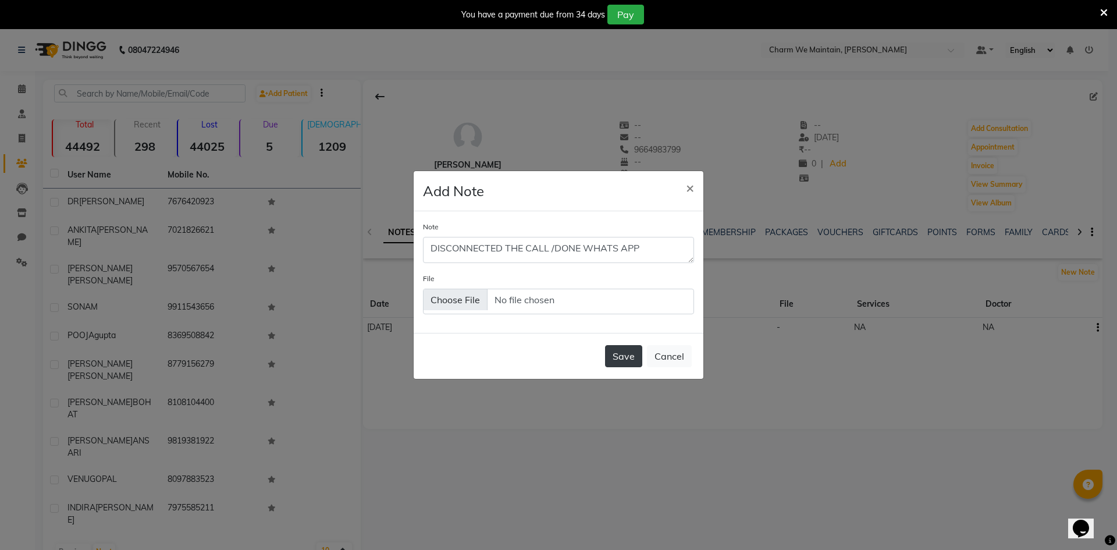
click at [628, 361] on button "Save" at bounding box center [623, 356] width 37 height 22
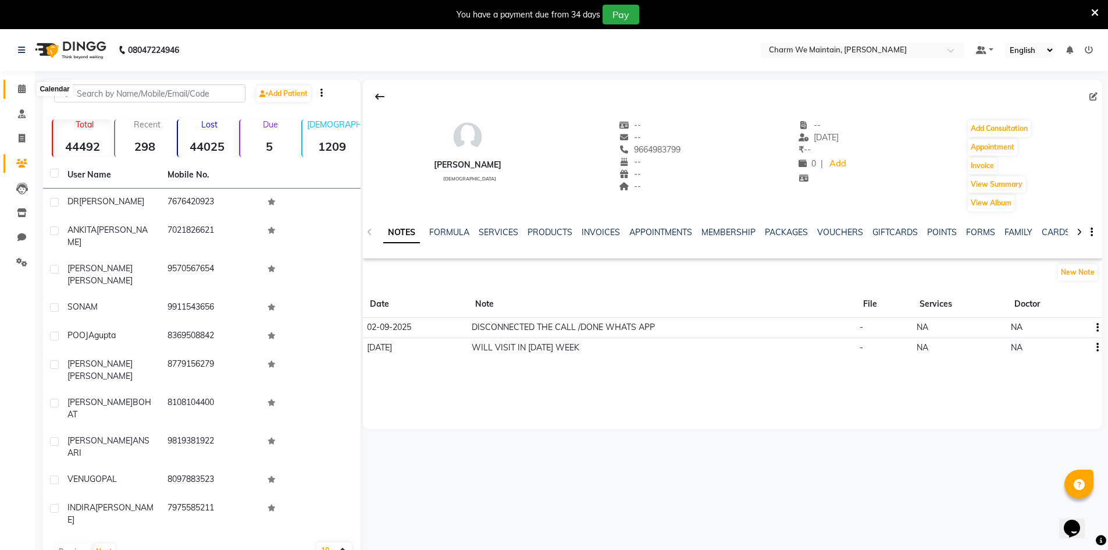
click at [20, 91] on icon at bounding box center [22, 88] width 8 height 9
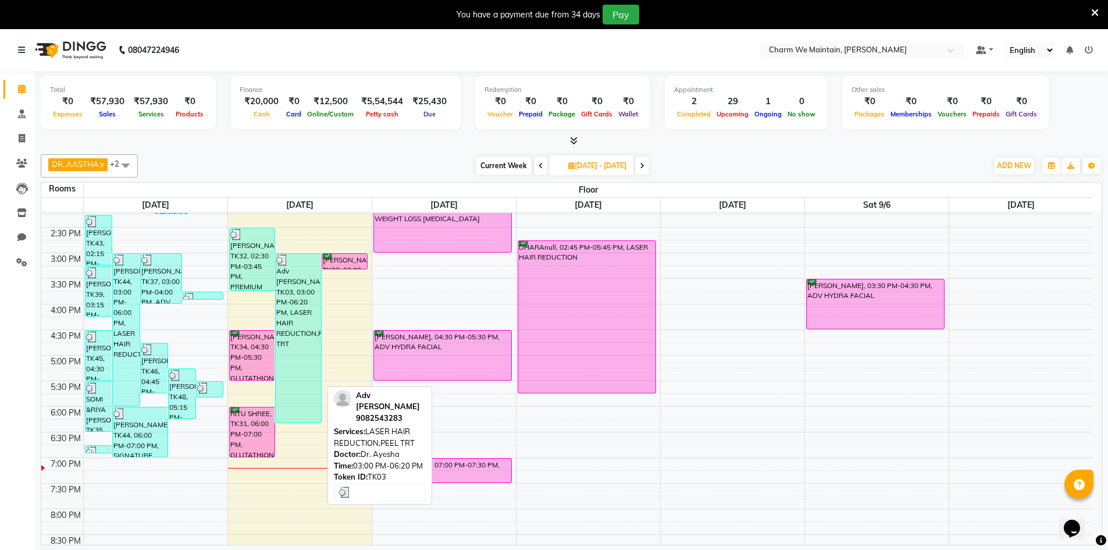
scroll to position [291, 0]
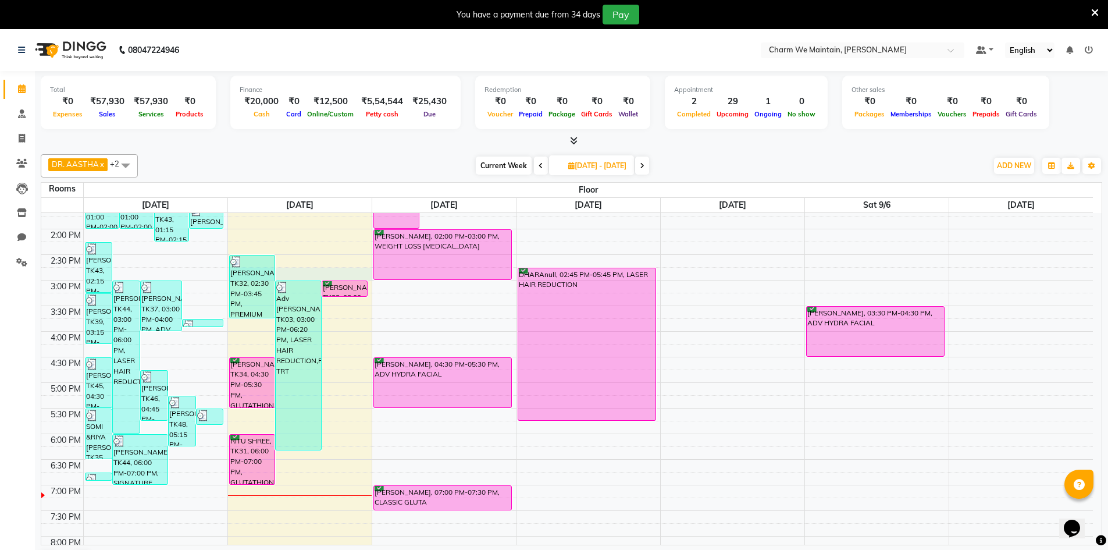
click at [315, 272] on div "8:00 AM 8:30 AM 9:00 AM 9:30 AM 10:00 AM 10:30 AM 11:00 AM 11:30 AM 12:00 PM 12…" at bounding box center [567, 305] width 1052 height 767
select select "885"
select select "tentative"
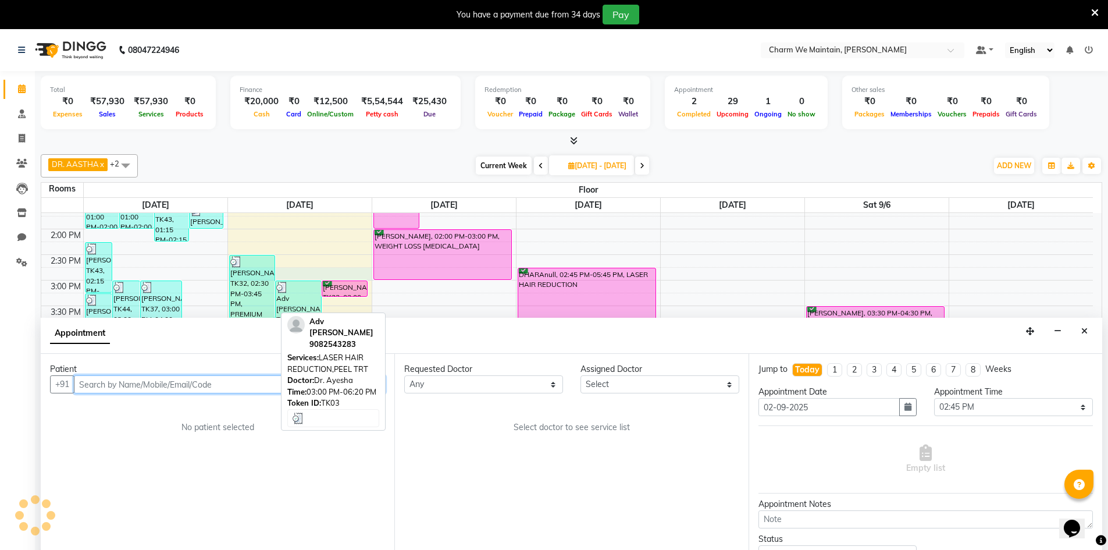
scroll to position [30, 0]
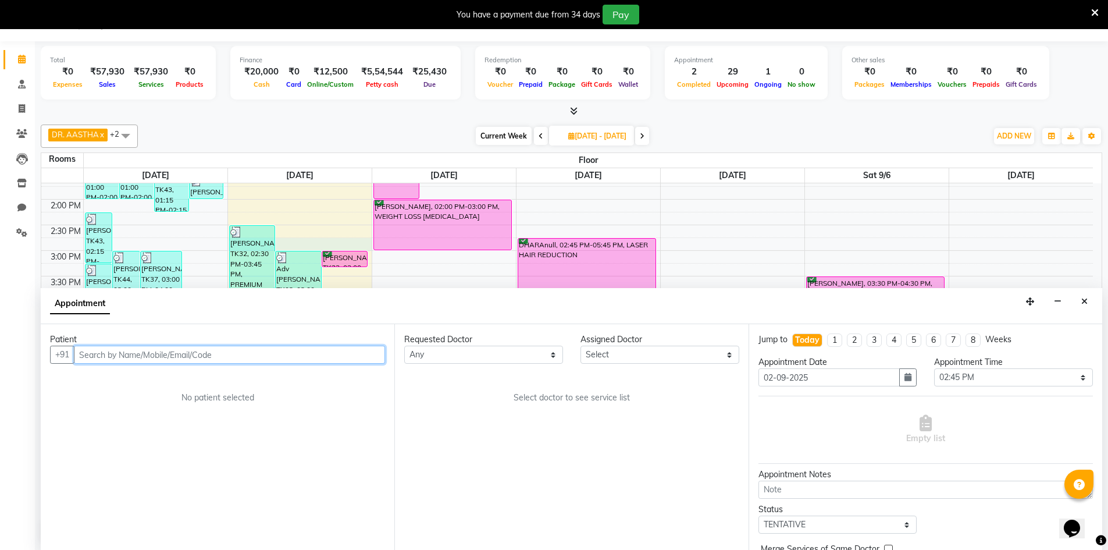
click at [316, 358] on input "text" at bounding box center [229, 354] width 311 height 18
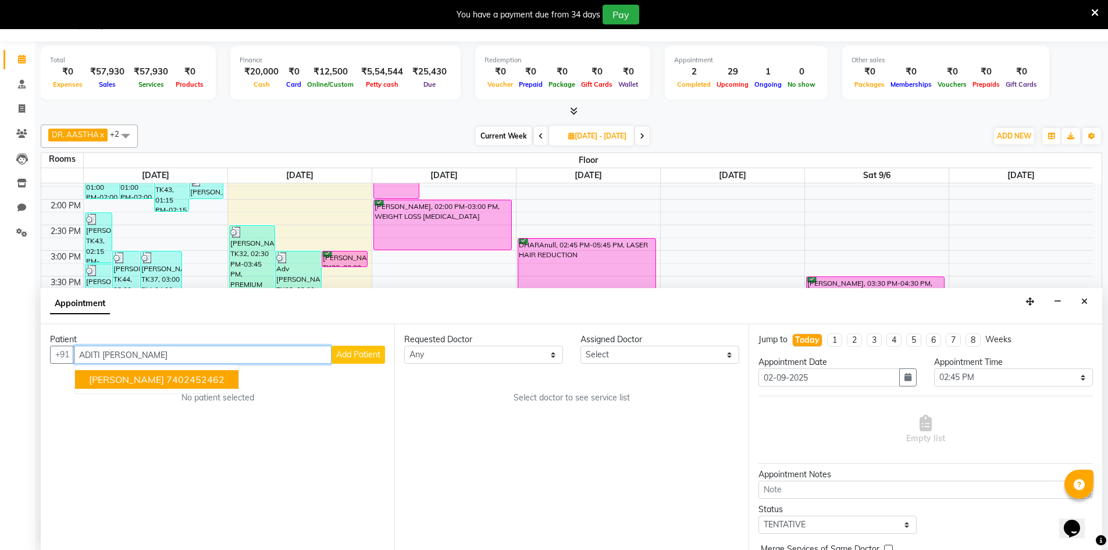
click at [111, 384] on span "[PERSON_NAME]" at bounding box center [126, 379] width 75 height 12
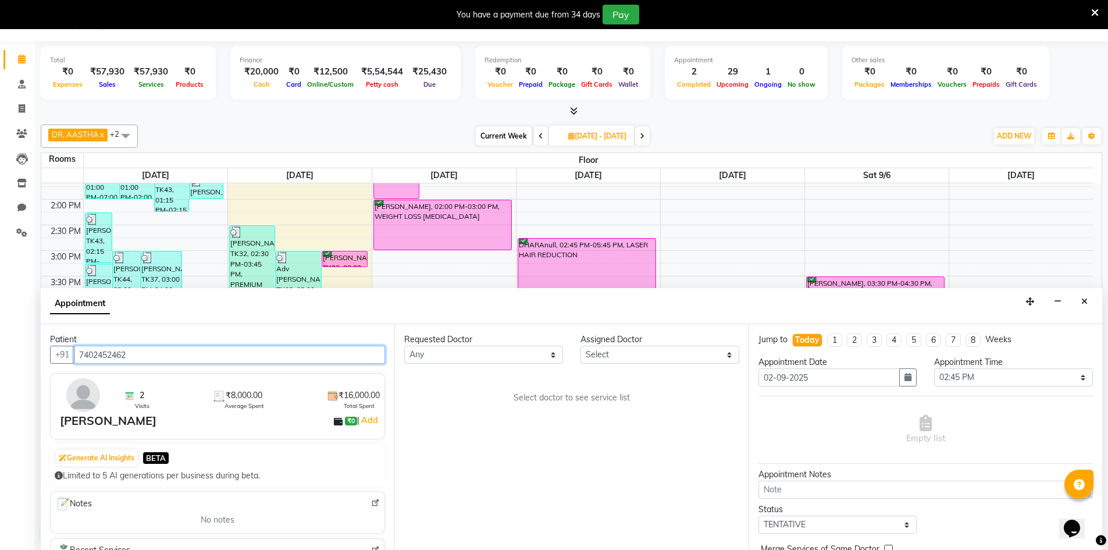
type input "7402452462"
click at [643, 359] on select "Select DR. AYESHA DR. [GEOGRAPHIC_DATA]" at bounding box center [659, 354] width 159 height 18
select select "86210"
click at [580, 345] on select "Select DR. AYESHA DR. [GEOGRAPHIC_DATA]" at bounding box center [659, 354] width 159 height 18
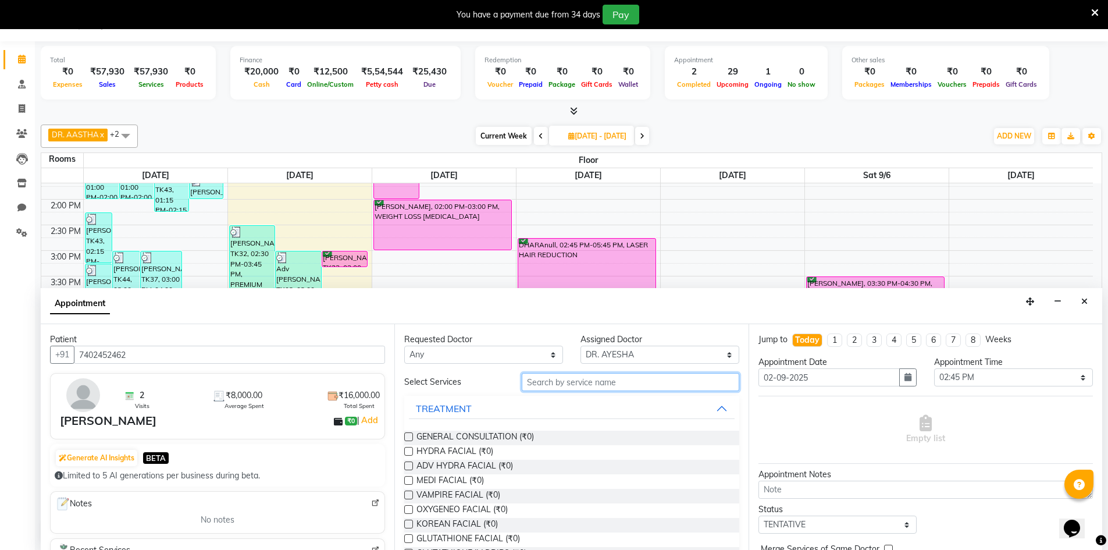
click at [639, 382] on input "text" at bounding box center [631, 382] width 218 height 18
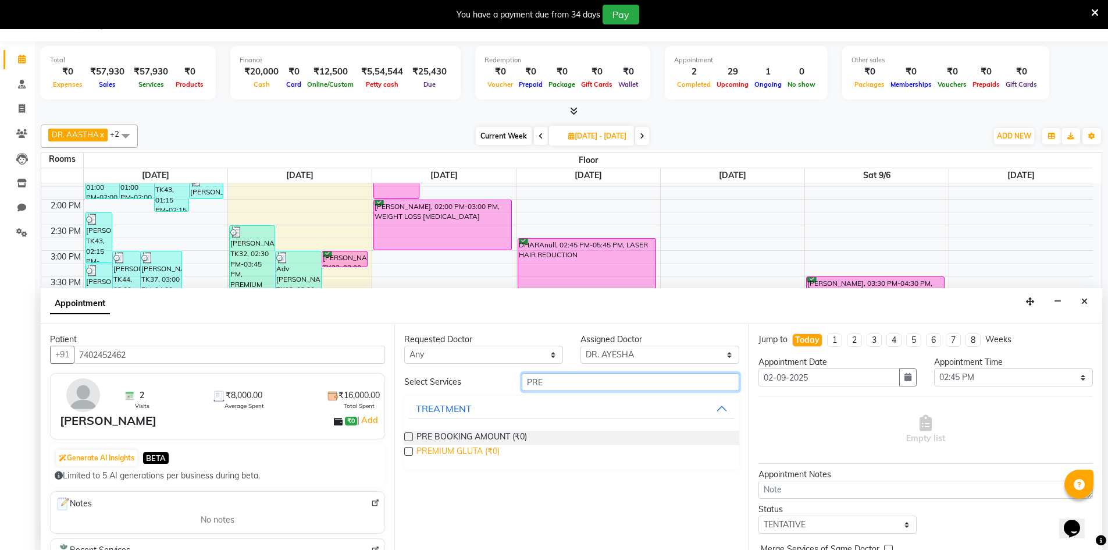
type input "PRE"
click at [446, 454] on span "PREMIUM GLUTA (₹0)" at bounding box center [457, 452] width 83 height 15
checkbox input "true"
select select "4343"
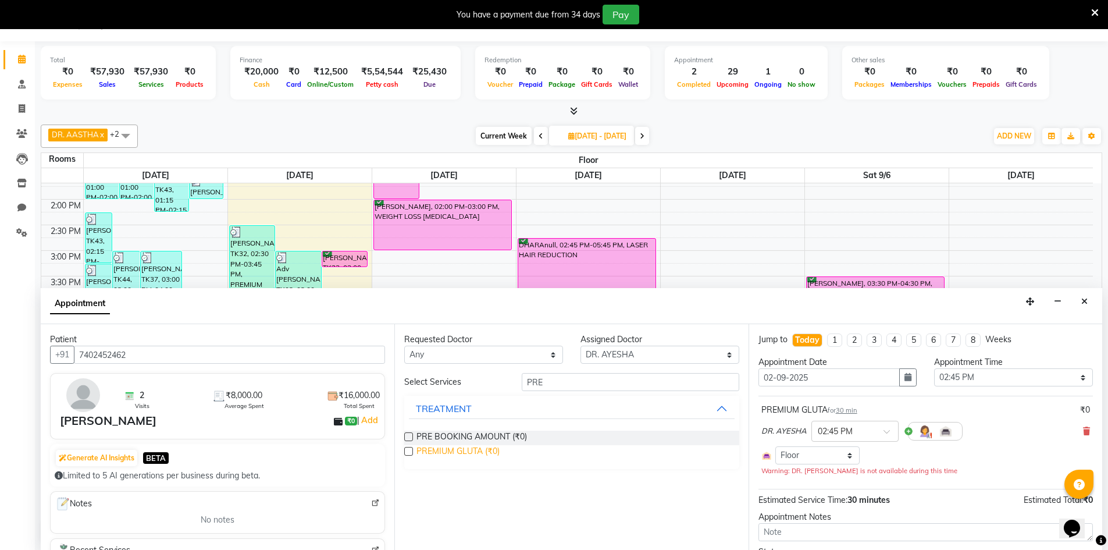
checkbox input "false"
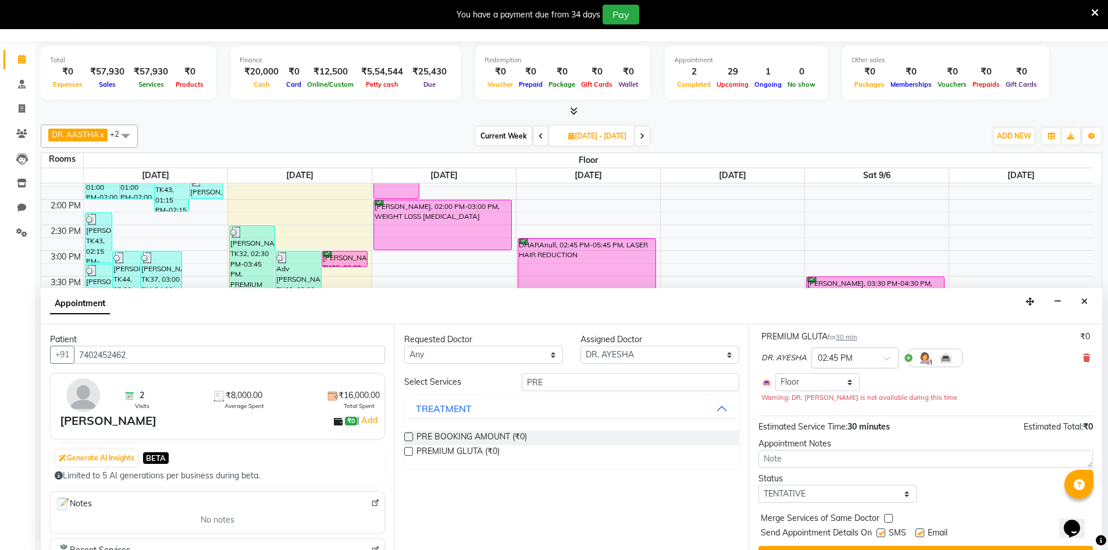
scroll to position [99, 0]
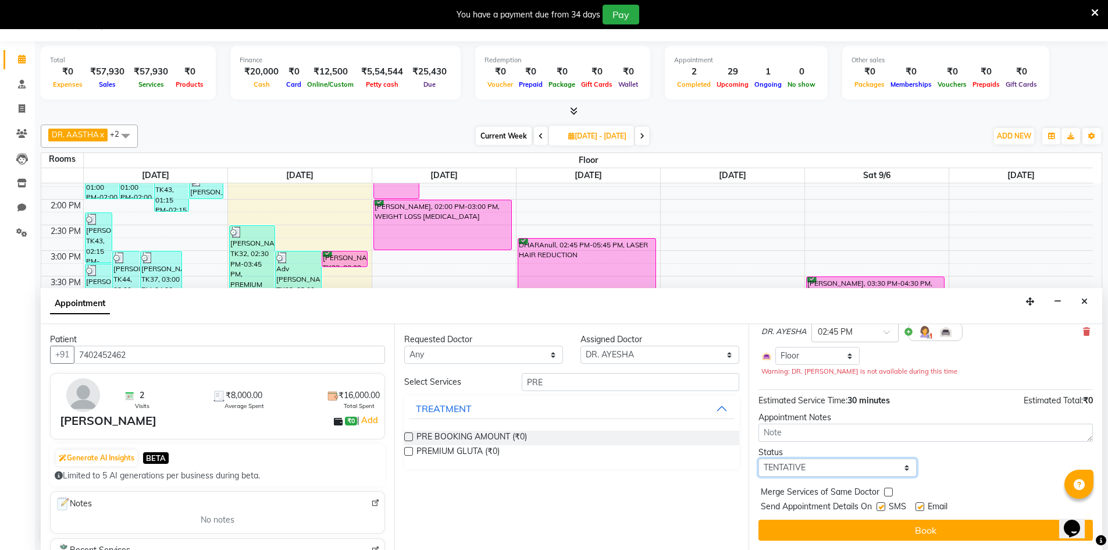
click at [885, 469] on select "Select TENTATIVE CONFIRM CHECK-IN UPCOMING" at bounding box center [837, 467] width 159 height 18
select select "confirm booking"
click at [758, 458] on select "Select TENTATIVE CONFIRM CHECK-IN UPCOMING" at bounding box center [837, 467] width 159 height 18
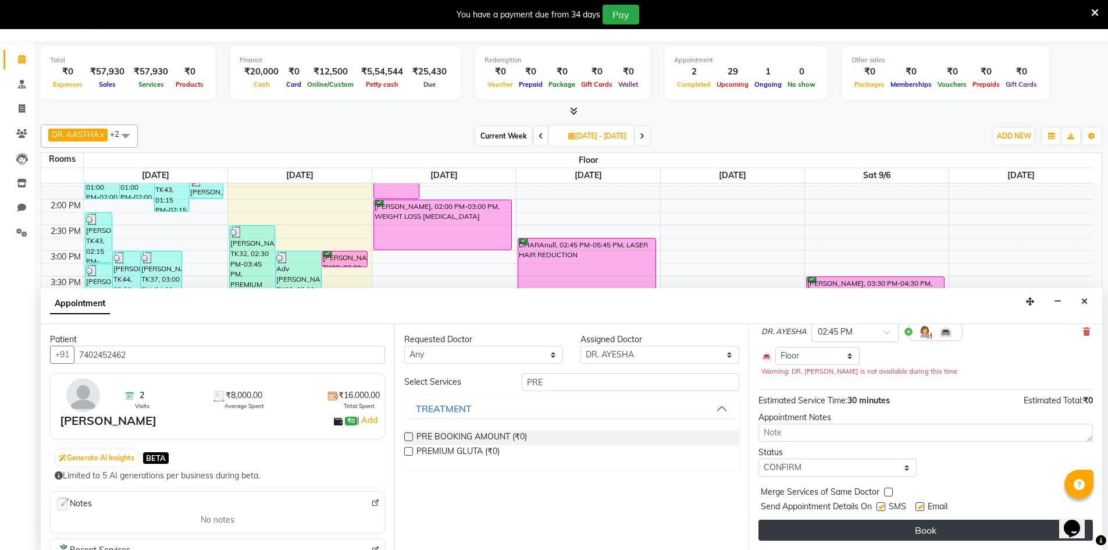
click at [914, 530] on button "Book" at bounding box center [925, 529] width 334 height 21
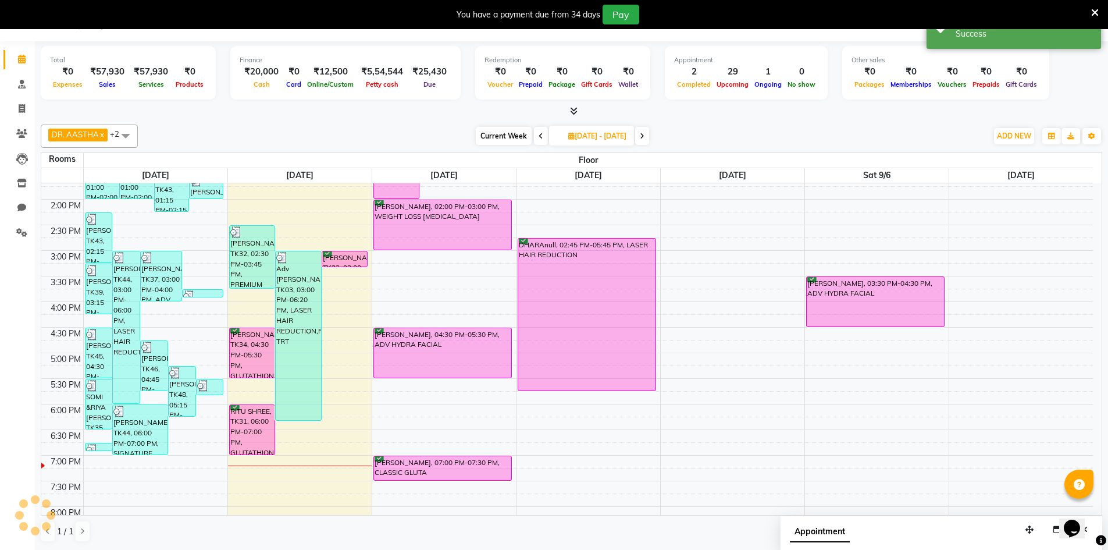
scroll to position [0, 0]
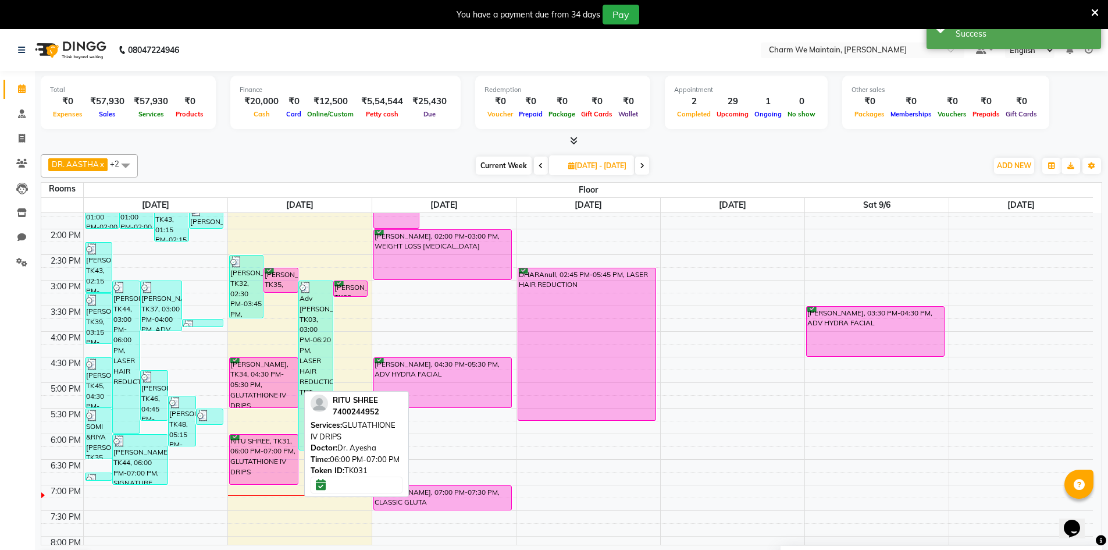
click at [275, 448] on div "RITU SHREE, TK31, 06:00 PM-07:00 PM, GLUTATHIONE IV DRIPS" at bounding box center [264, 458] width 68 height 49
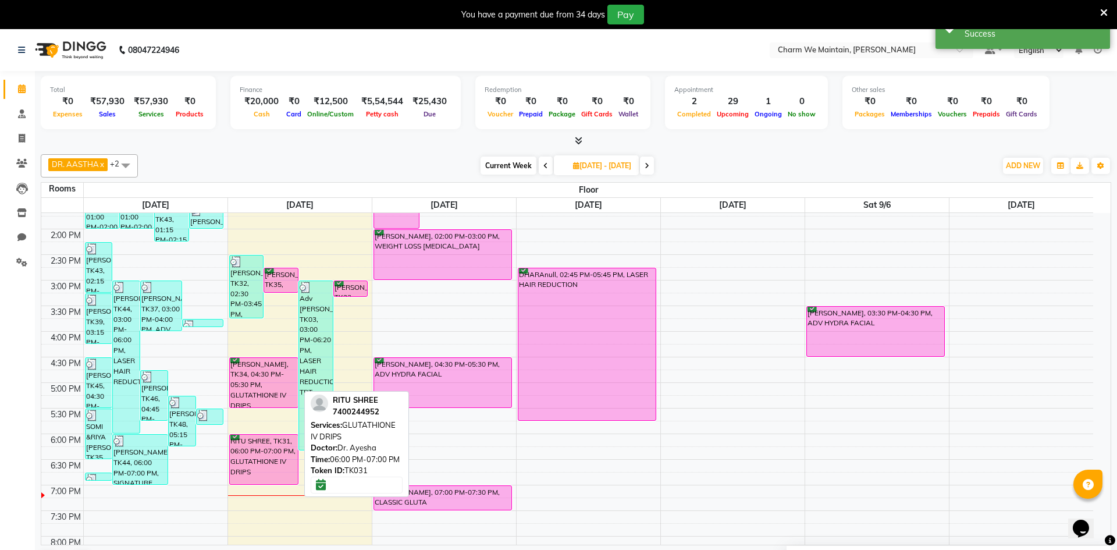
select select "6"
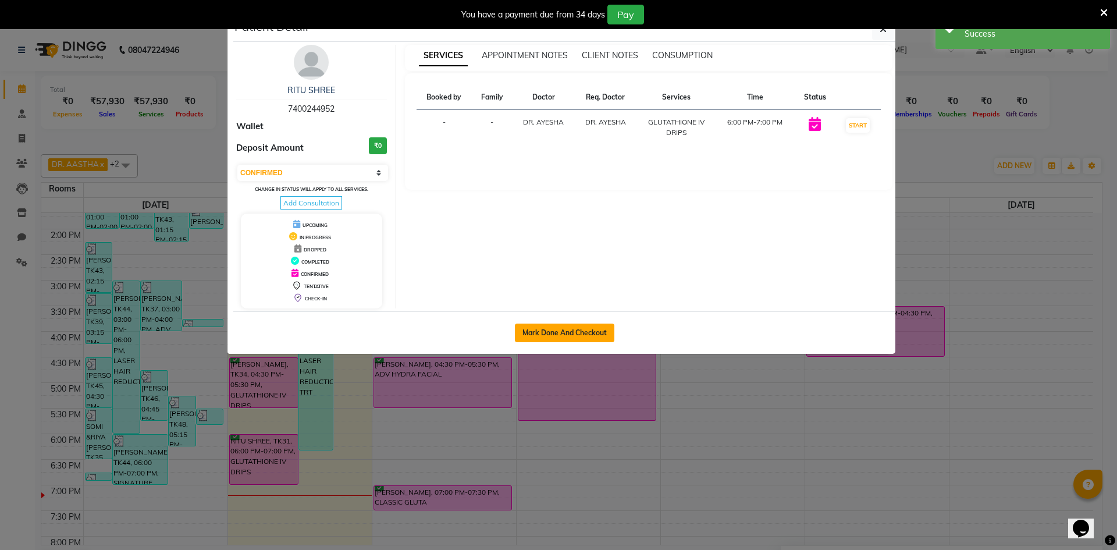
click at [540, 337] on button "Mark Done And Checkout" at bounding box center [564, 332] width 99 height 19
select select "service"
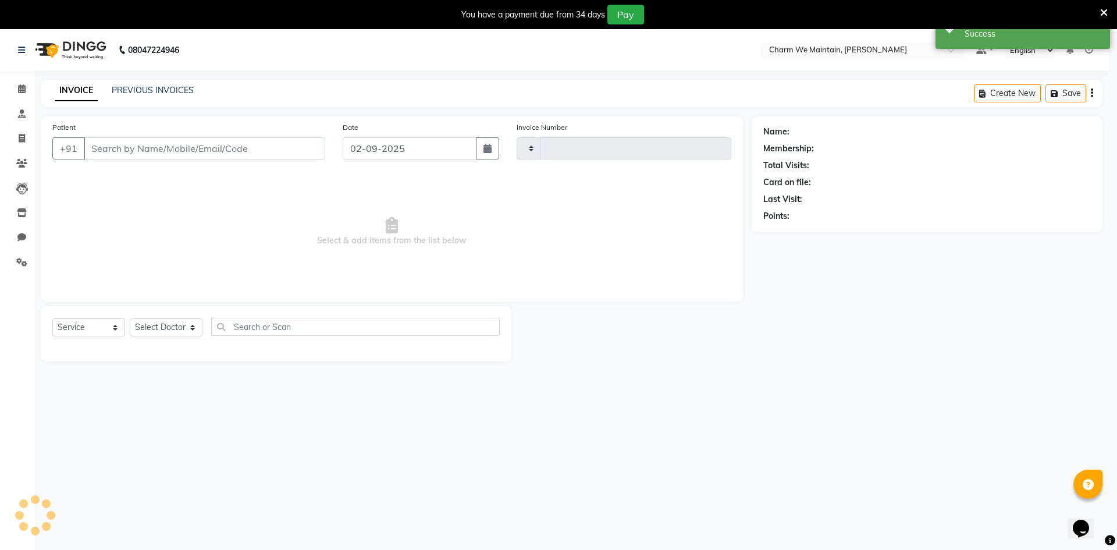
type input "0360"
select select "8618"
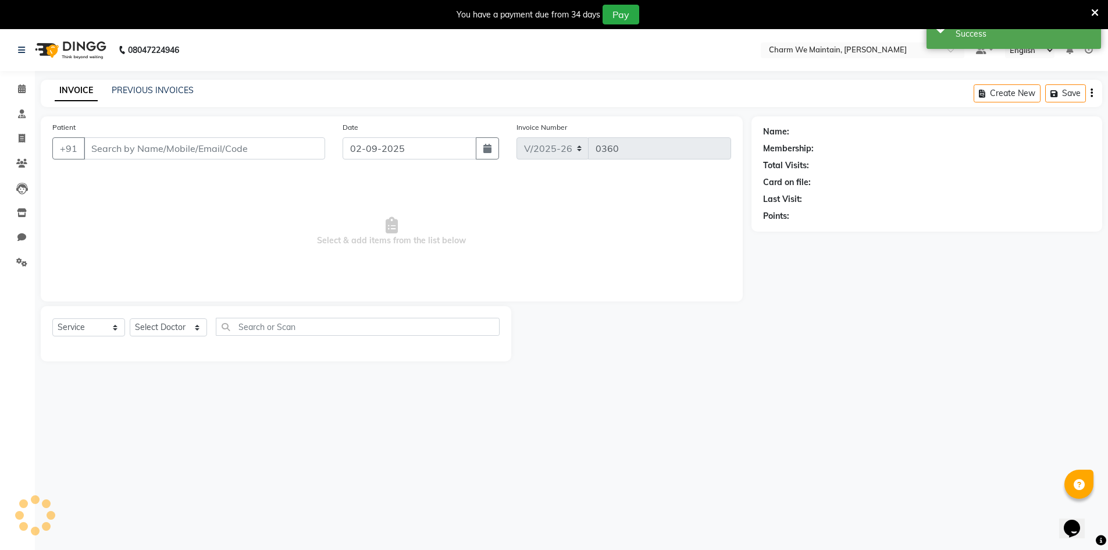
type input "7400244952"
select select "86210"
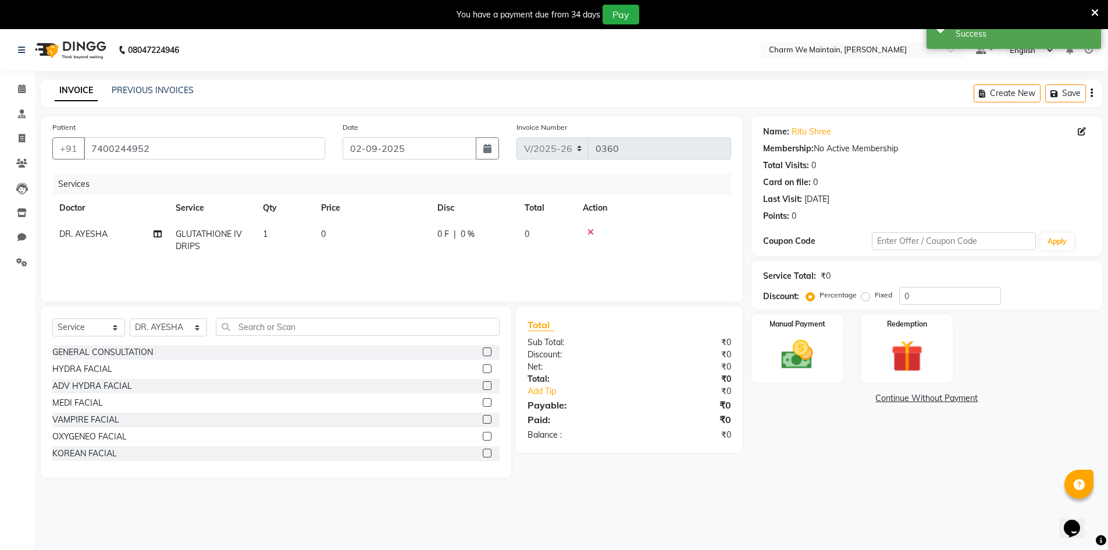
click at [329, 238] on td "0" at bounding box center [372, 240] width 116 height 38
select select "86210"
click at [291, 240] on span at bounding box center [291, 239] width 23 height 22
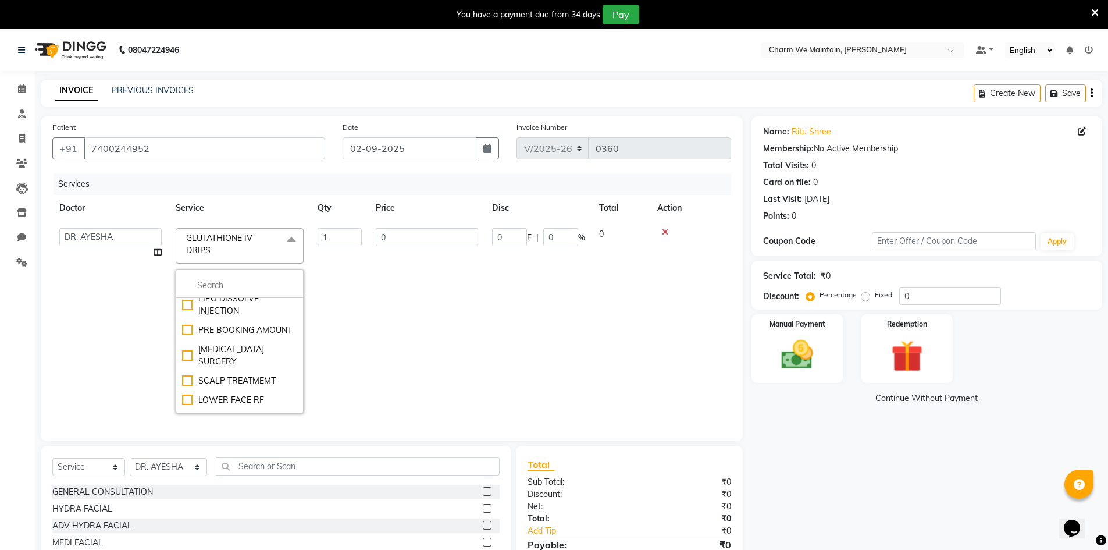
scroll to position [1512, 0]
click at [247, 311] on div "PRE BOOKING AMOUNT" at bounding box center [239, 304] width 115 height 12
checkbox input "false"
checkbox input "true"
click at [423, 358] on td "0" at bounding box center [427, 320] width 116 height 199
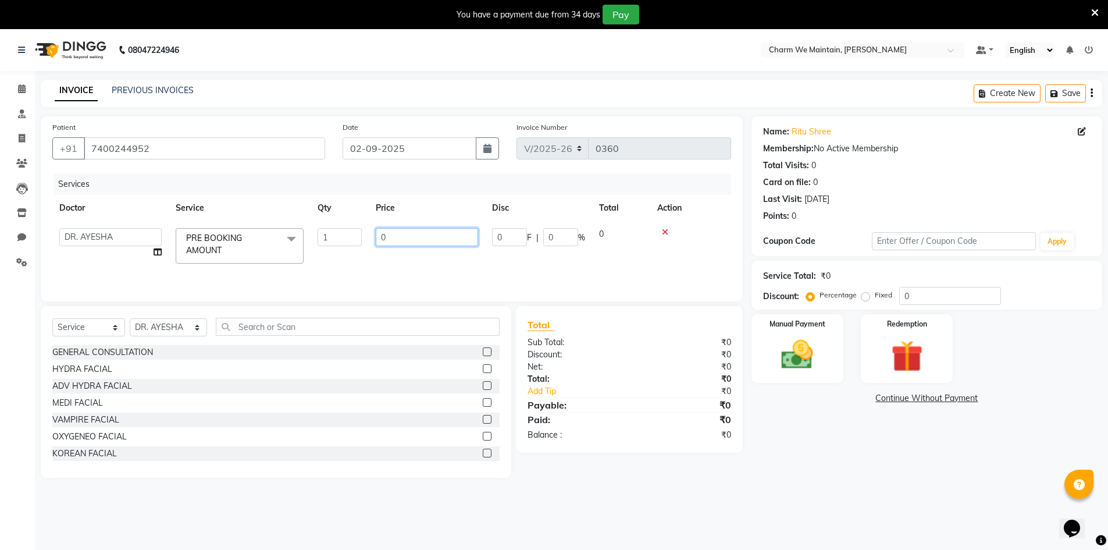
click at [433, 240] on input "0" at bounding box center [427, 237] width 102 height 18
type input "5000"
click at [337, 263] on div "Services Doctor Service Qty Price Disc Total Action AFREEN AJAY JAISWAR ALISHA …" at bounding box center [391, 231] width 679 height 116
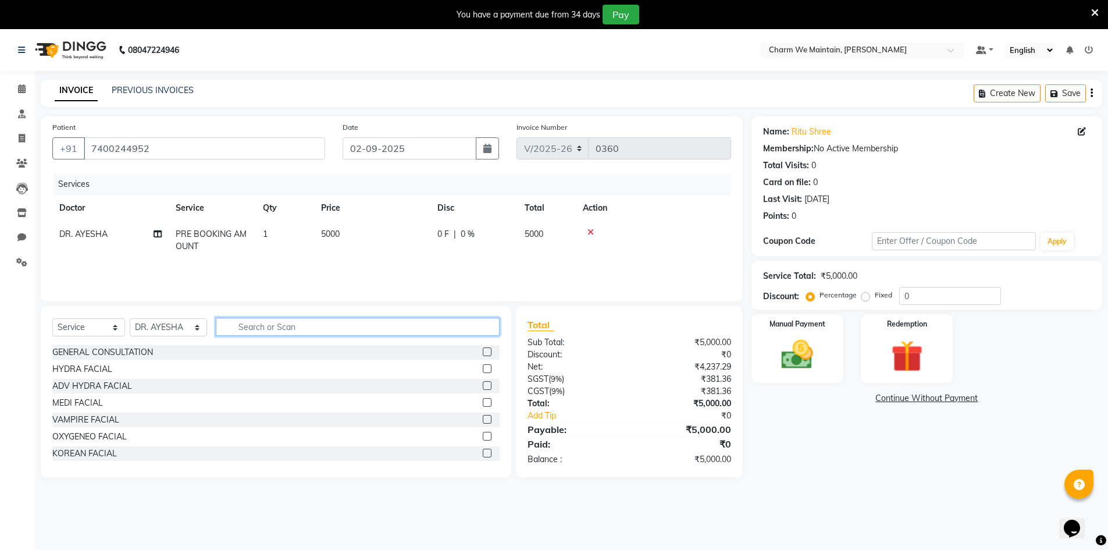
click at [272, 330] on input "text" at bounding box center [358, 327] width 284 height 18
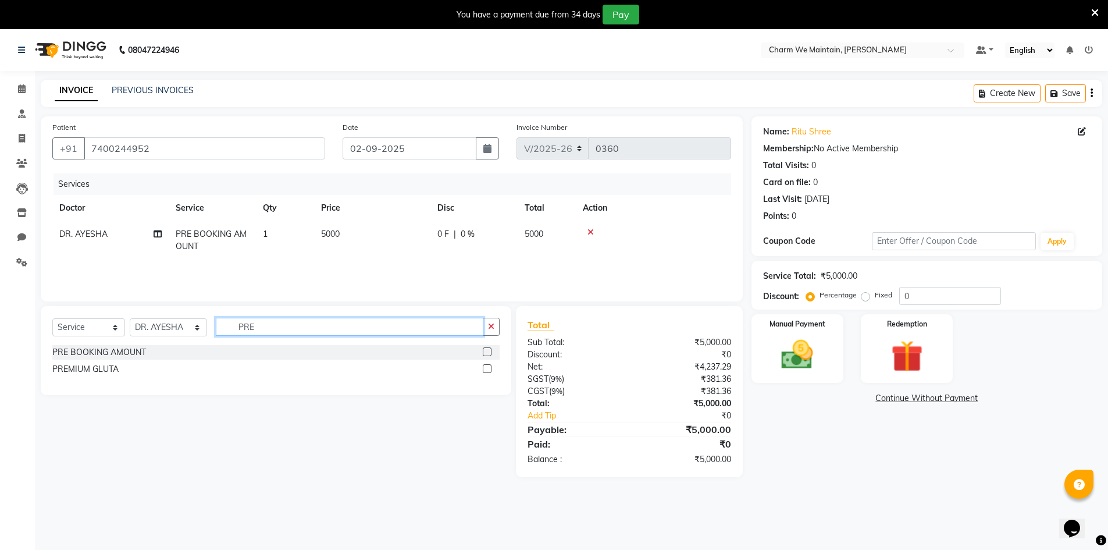
type input "PRE"
click at [119, 368] on div "PREMIUM GLUTA" at bounding box center [275, 369] width 447 height 15
click at [115, 366] on div "PREMIUM GLUTA" at bounding box center [85, 369] width 66 height 12
checkbox input "false"
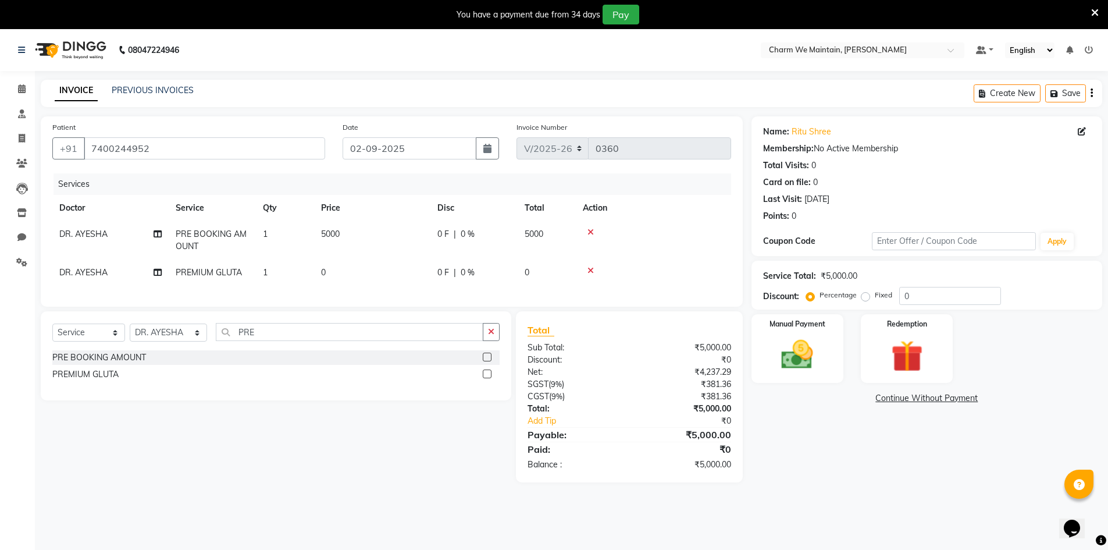
click at [362, 267] on td "0" at bounding box center [372, 272] width 116 height 26
select select "86210"
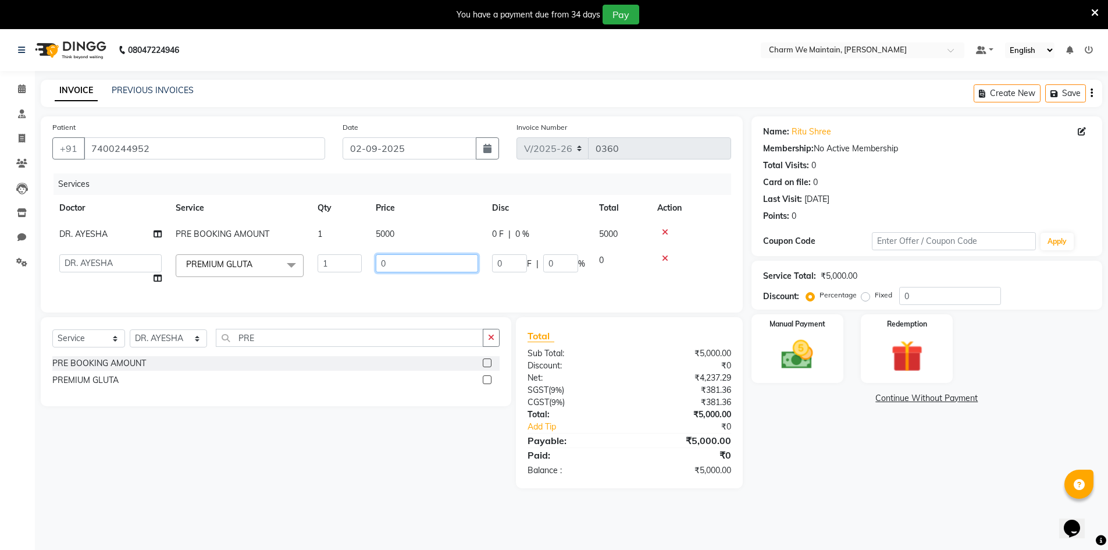
click at [402, 264] on input "0" at bounding box center [427, 263] width 102 height 18
type input "7000"
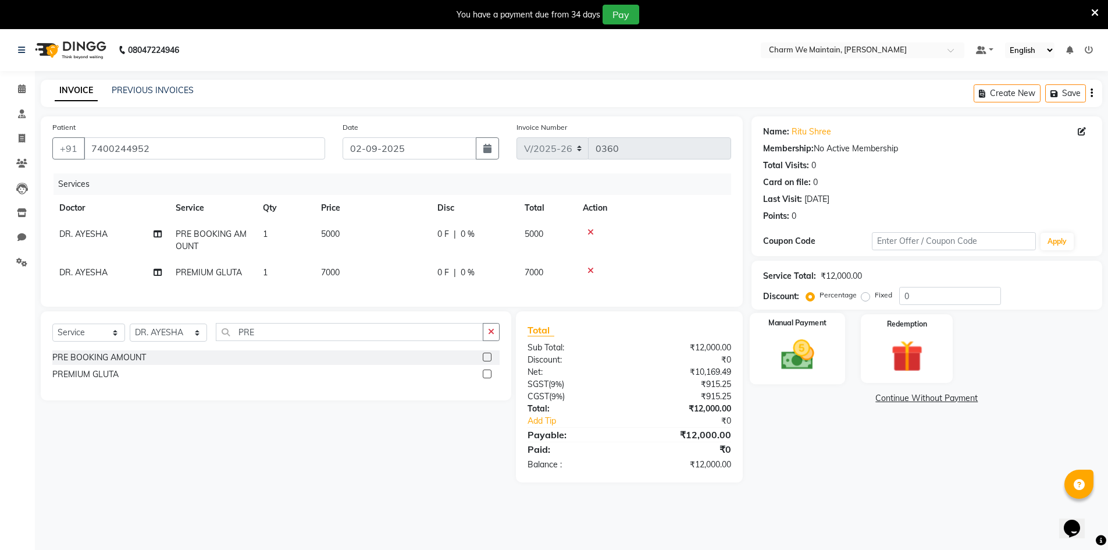
click at [828, 370] on div "Manual Payment" at bounding box center [797, 349] width 96 height 72
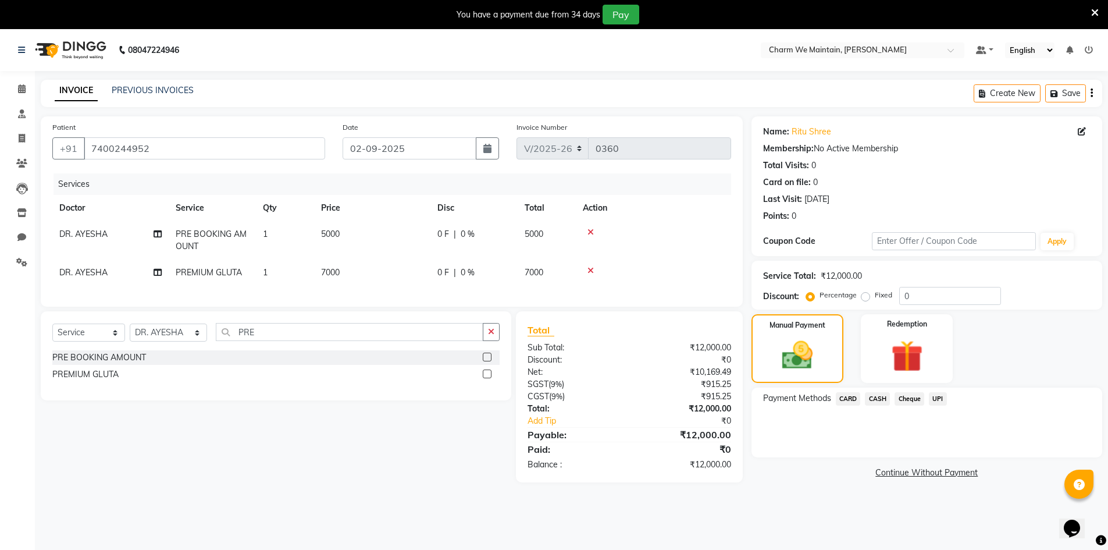
click at [875, 400] on span "CASH" at bounding box center [877, 398] width 25 height 13
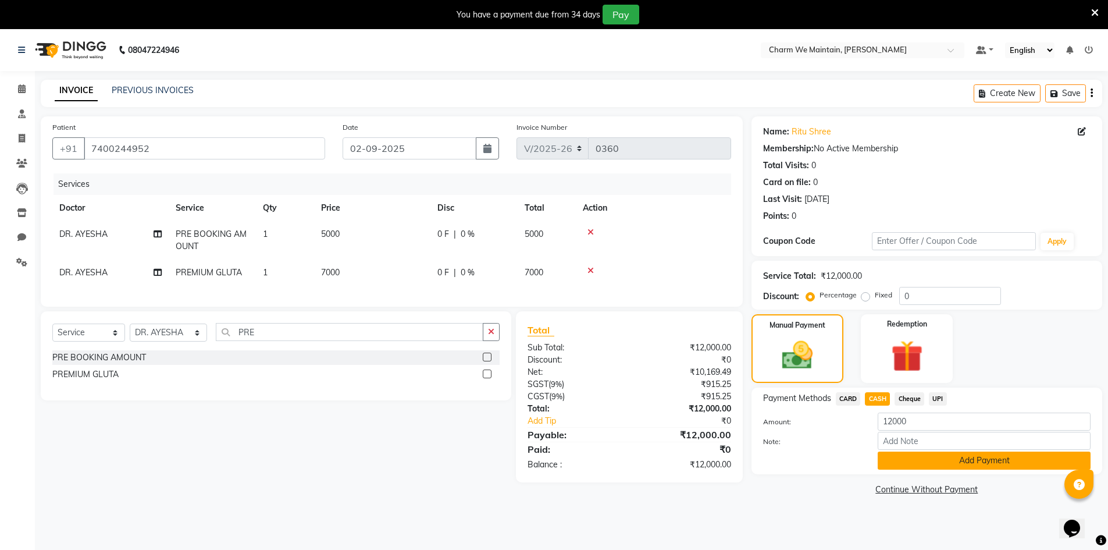
click at [960, 461] on button "Add Payment" at bounding box center [984, 460] width 213 height 18
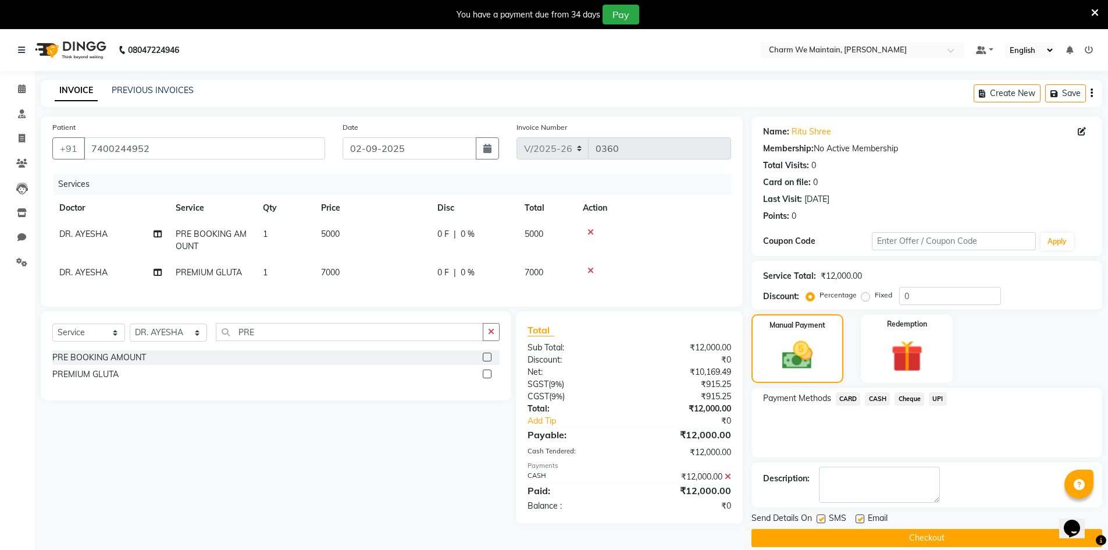
click at [954, 537] on button "Checkout" at bounding box center [926, 538] width 351 height 18
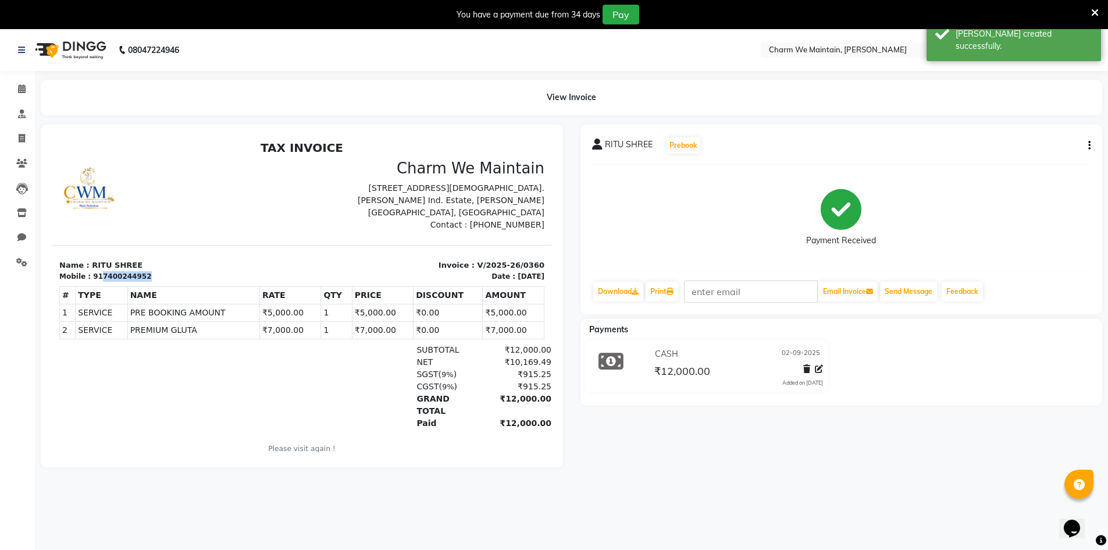
drag, startPoint x: 143, startPoint y: 279, endPoint x: 96, endPoint y: 277, distance: 47.1
click at [96, 277] on div "Mobile : 917400244952" at bounding box center [177, 276] width 236 height 10
copy div "7400244952"
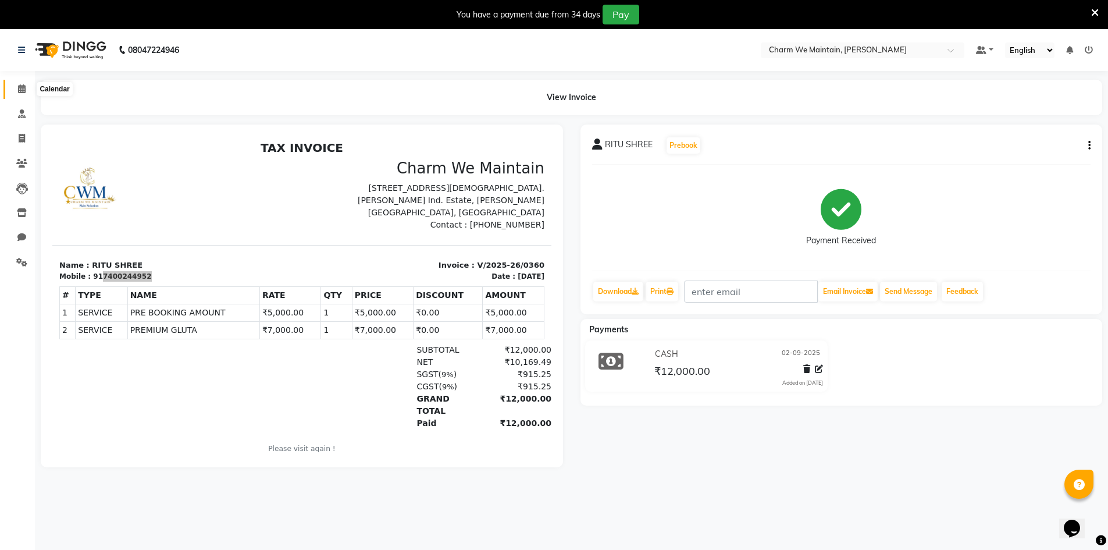
click at [19, 88] on icon at bounding box center [22, 88] width 8 height 9
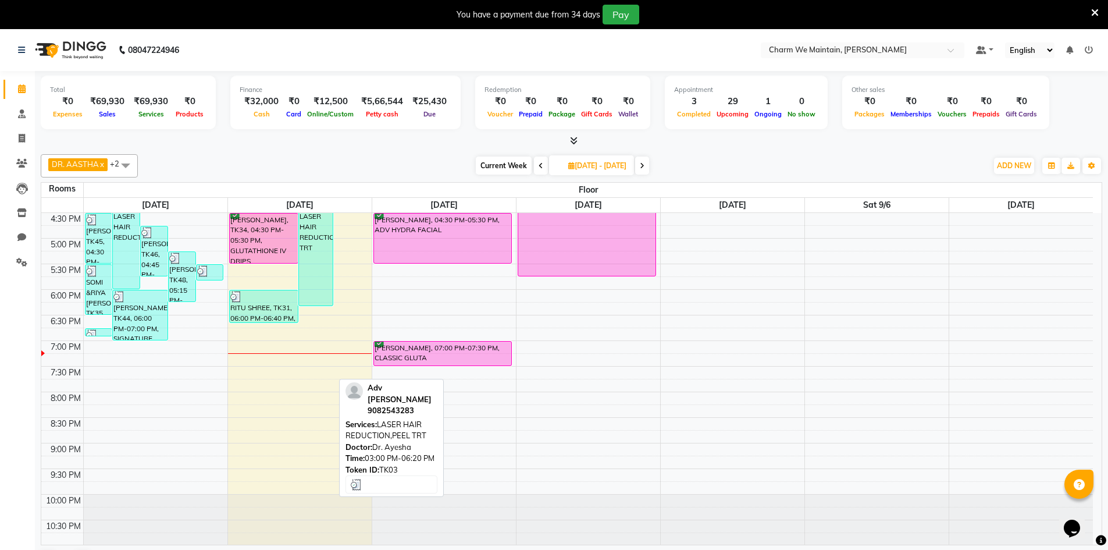
scroll to position [436, 0]
click at [24, 52] on icon at bounding box center [21, 50] width 7 height 8
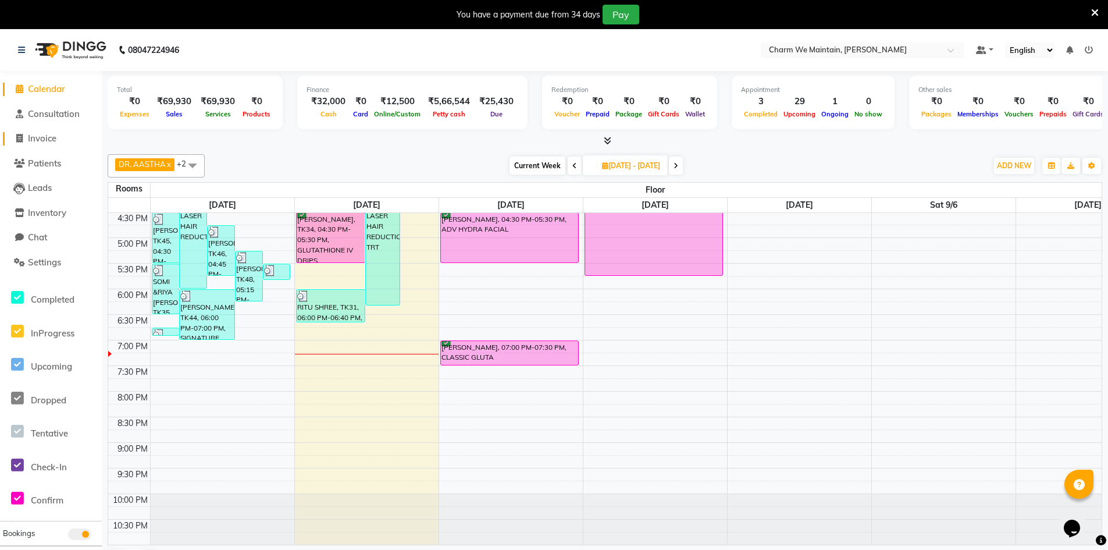
click at [45, 137] on span "Invoice" at bounding box center [42, 138] width 28 height 11
select select "8618"
select select "service"
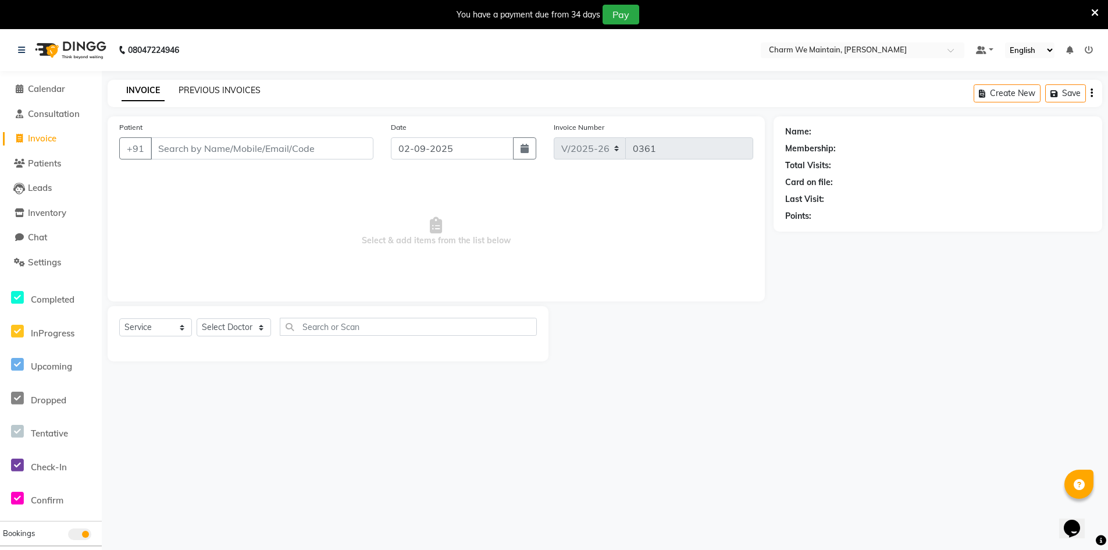
click at [231, 90] on link "PREVIOUS INVOICES" at bounding box center [220, 90] width 82 height 10
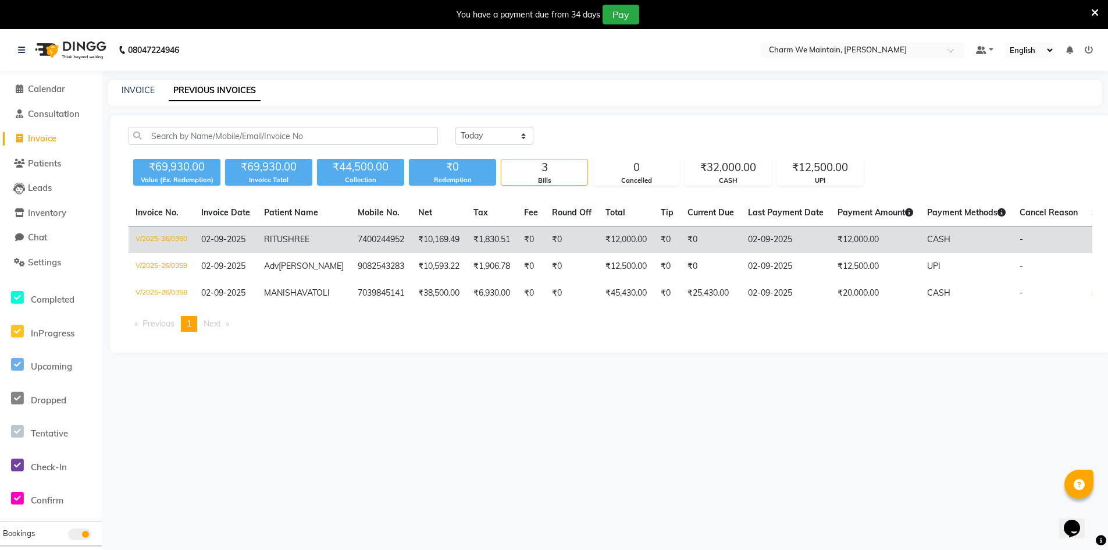
click at [169, 238] on td "V/2025-26/0360" at bounding box center [162, 239] width 66 height 27
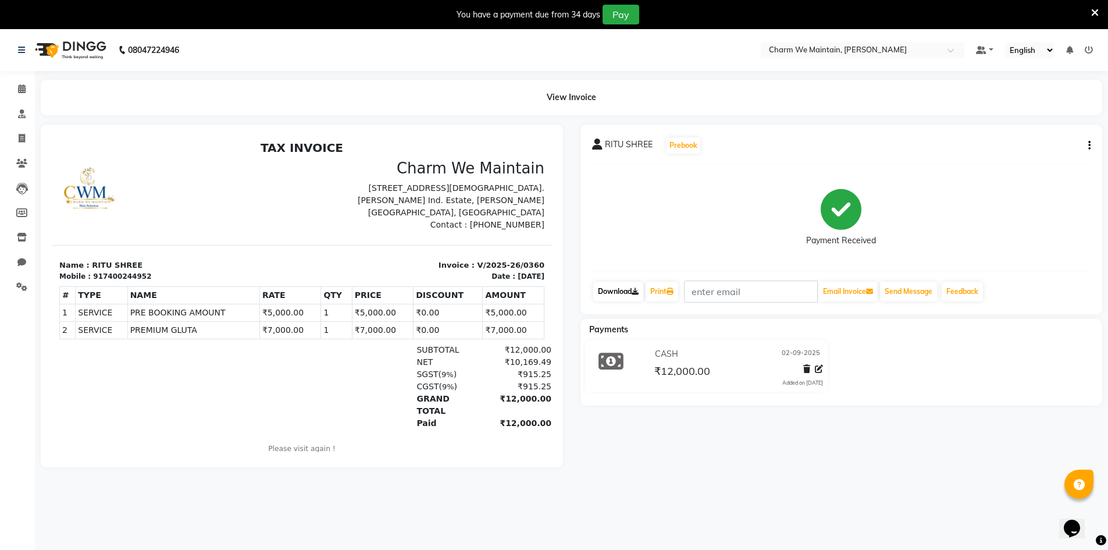
click at [626, 292] on link "Download" at bounding box center [618, 291] width 50 height 20
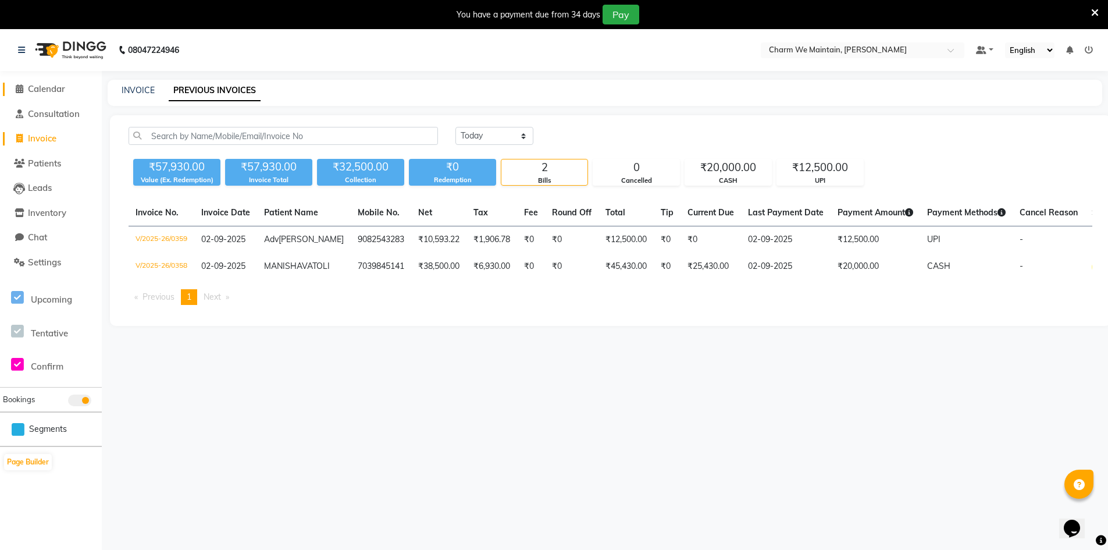
click at [17, 86] on icon at bounding box center [20, 88] width 8 height 9
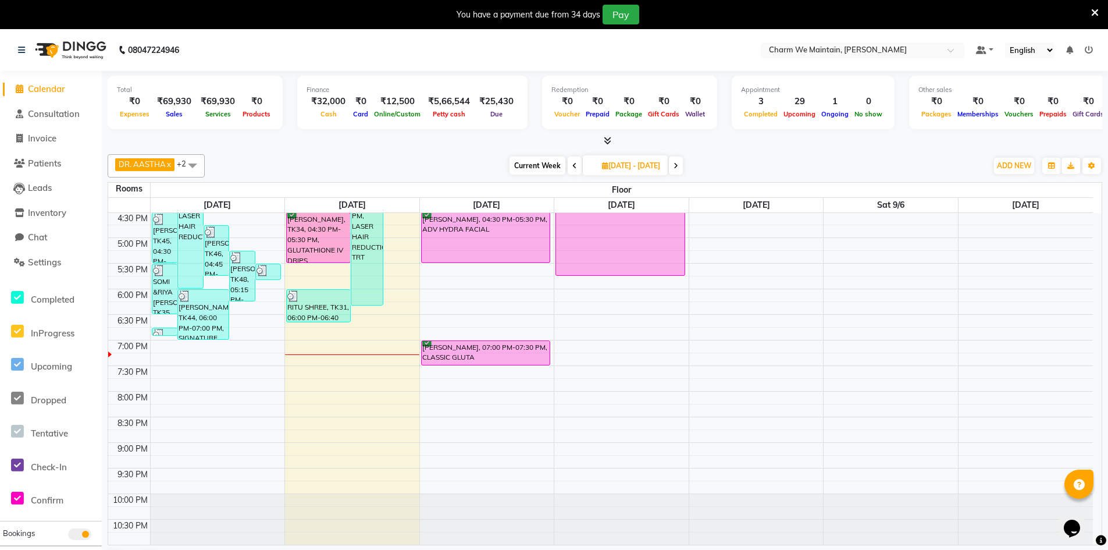
scroll to position [261, 0]
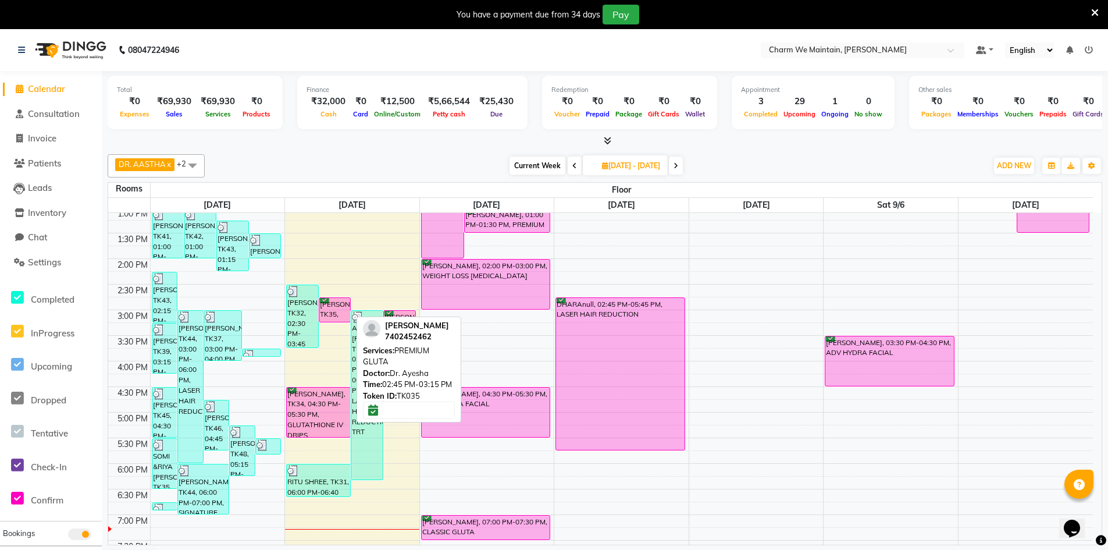
click at [333, 308] on div "[PERSON_NAME], TK35, 02:45 PM-03:15 PM, PREMIUM GLUTA" at bounding box center [334, 310] width 31 height 24
select select "6"
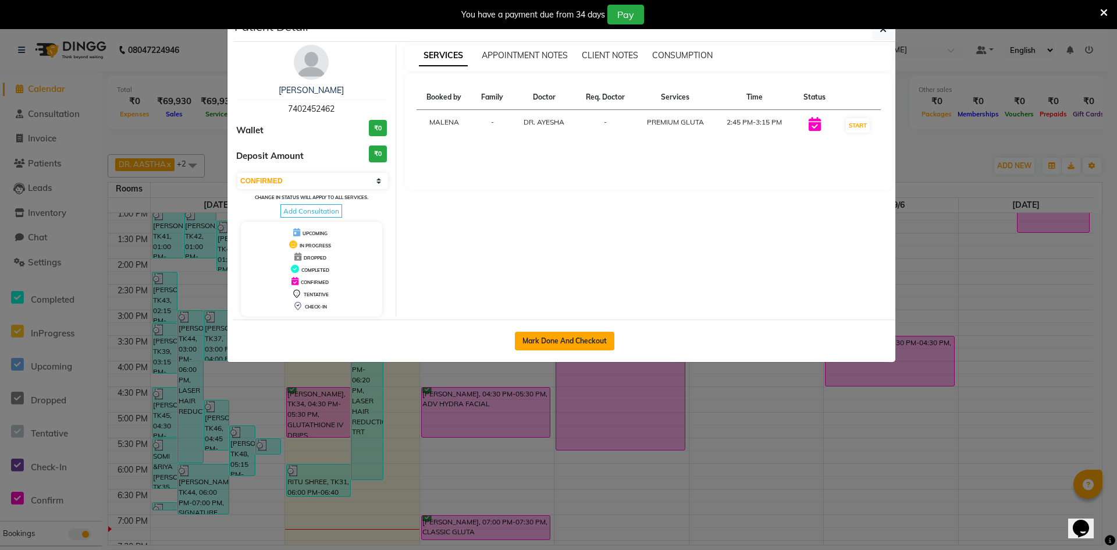
click at [587, 342] on button "Mark Done And Checkout" at bounding box center [564, 341] width 99 height 19
select select "service"
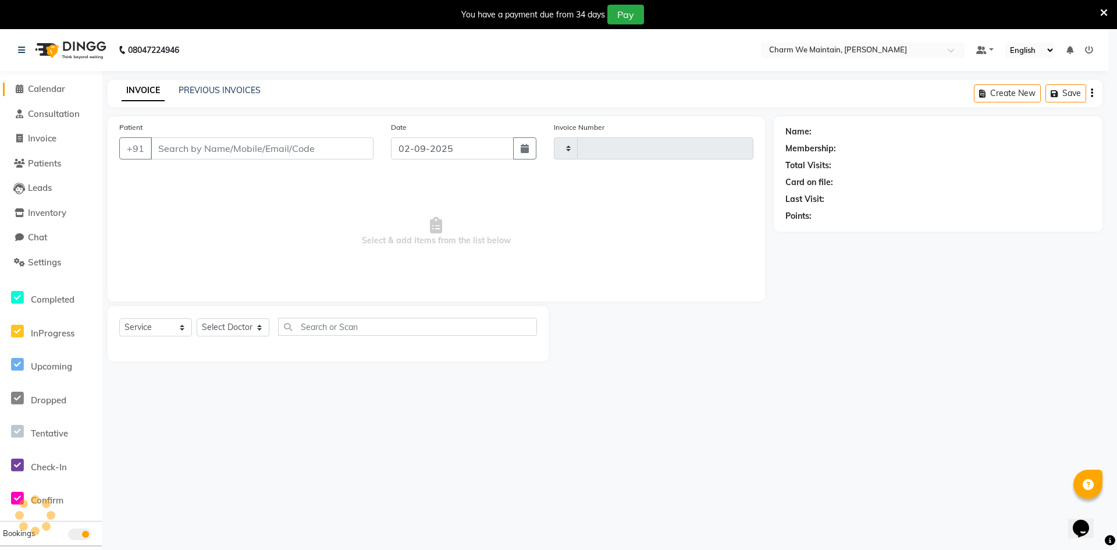
type input "0361"
select select "8618"
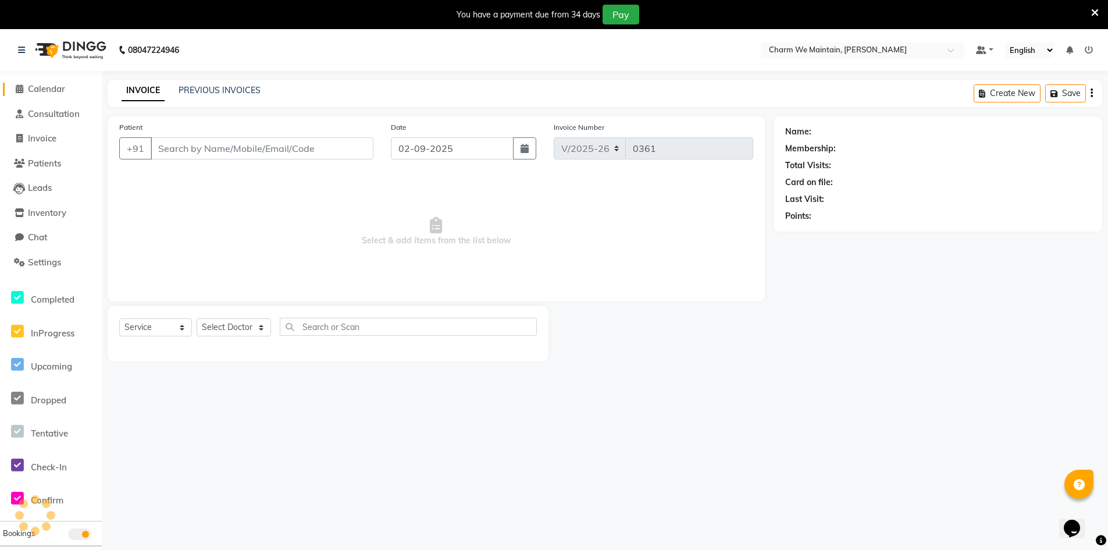
type input "7402452462"
select select "86210"
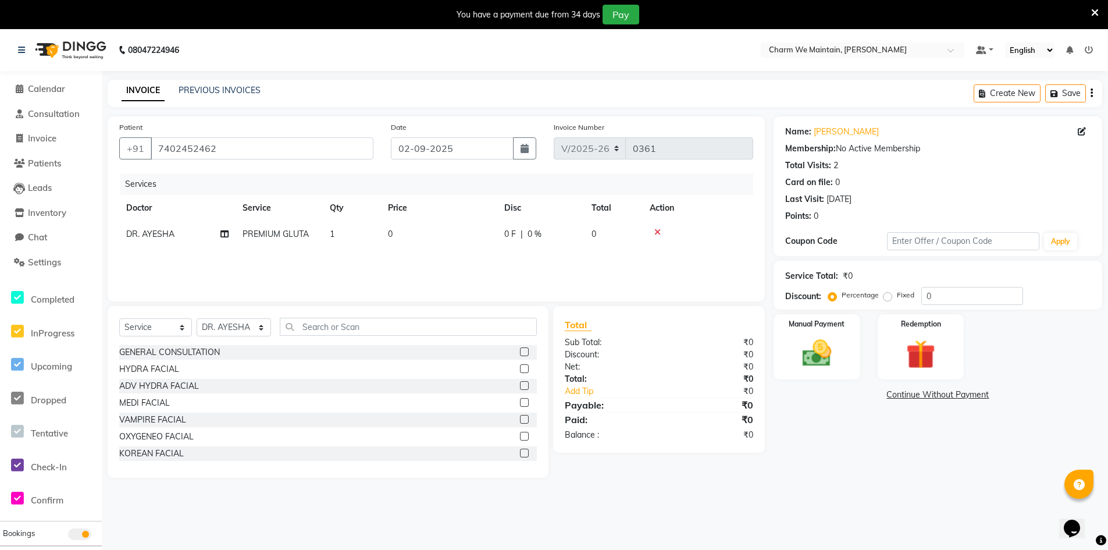
click at [443, 248] on div "Services Doctor Service Qty Price Disc Total Action DR. AYESHA PREMIUM GLUTA 1 …" at bounding box center [436, 231] width 634 height 116
click at [407, 231] on td "0" at bounding box center [439, 234] width 116 height 26
select select "86210"
click at [407, 231] on input "1" at bounding box center [405, 237] width 44 height 18
click at [447, 239] on td "0" at bounding box center [439, 234] width 116 height 26
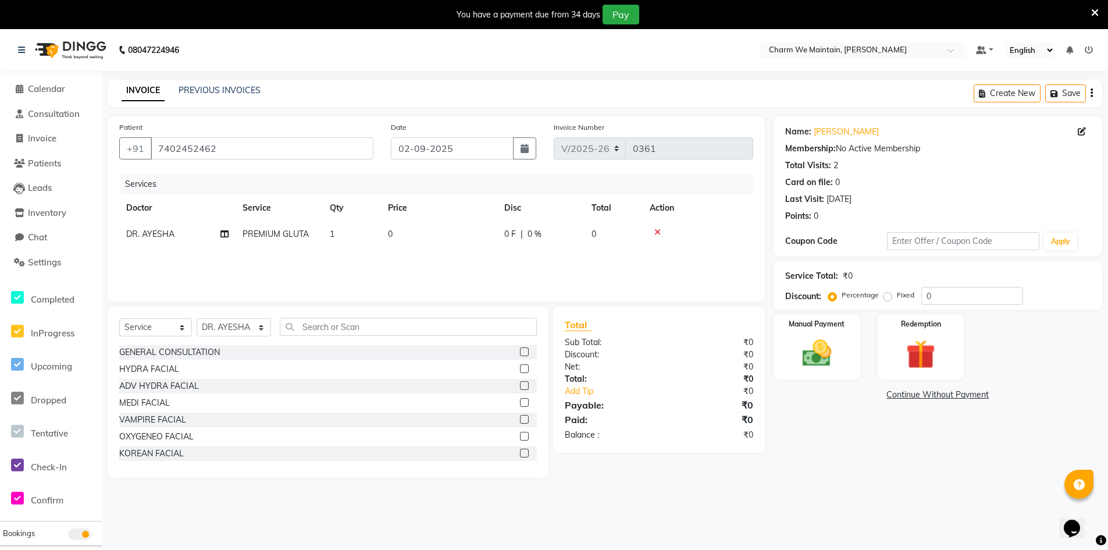
select select "86210"
click at [447, 239] on input "0" at bounding box center [492, 237] width 102 height 18
type input "10000"
click at [832, 358] on img at bounding box center [816, 353] width 49 height 35
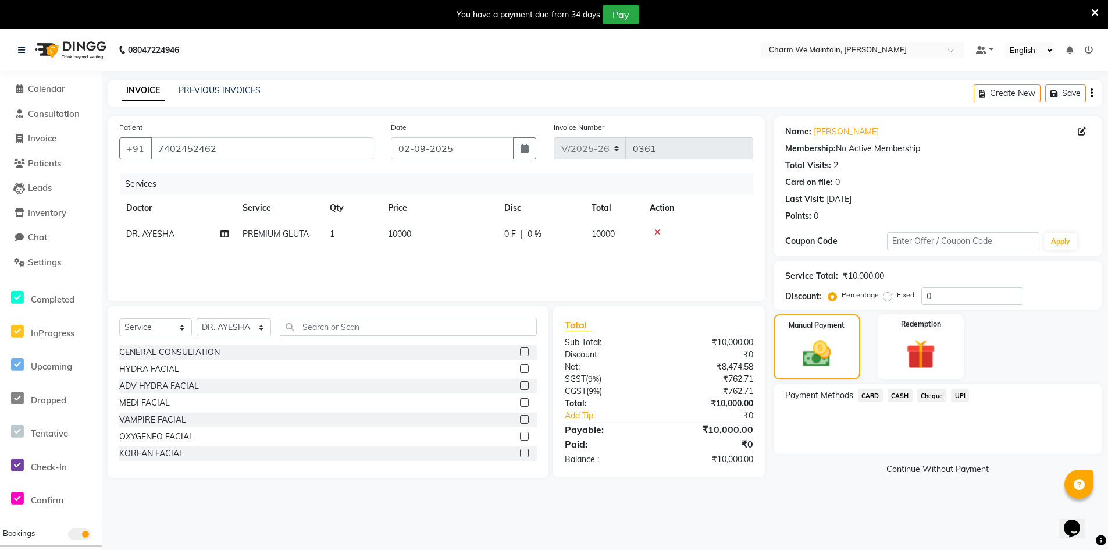
click at [870, 395] on span "CARD" at bounding box center [870, 395] width 25 height 13
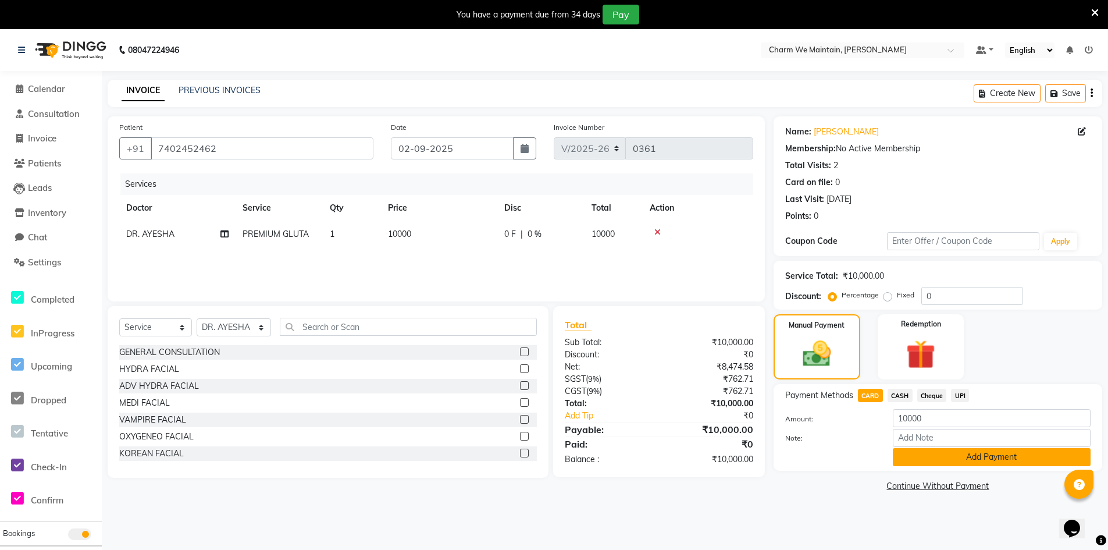
click at [996, 457] on button "Add Payment" at bounding box center [992, 457] width 198 height 18
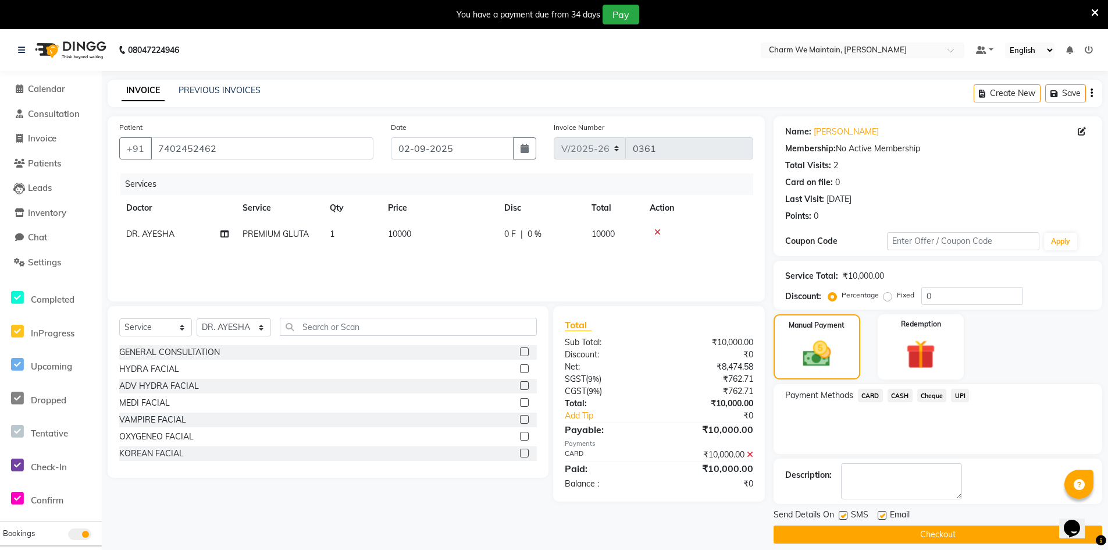
click at [967, 539] on button "Checkout" at bounding box center [938, 534] width 329 height 18
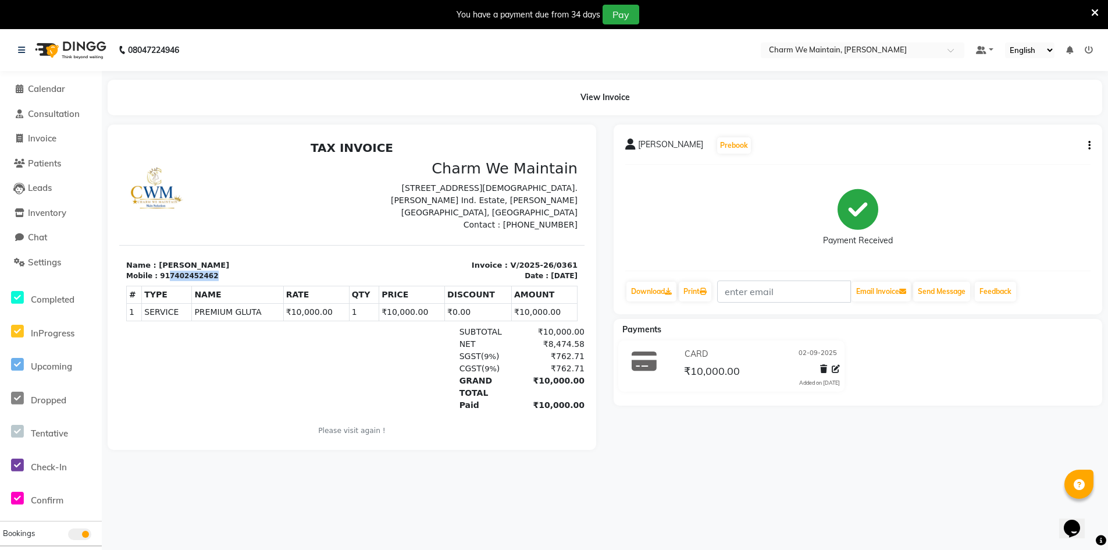
drag, startPoint x: 204, startPoint y: 278, endPoint x: 166, endPoint y: 276, distance: 37.8
click at [164, 279] on div "Mobile : 917402452462" at bounding box center [235, 275] width 219 height 10
copy div "7402452462"
click at [644, 288] on link "Download" at bounding box center [651, 291] width 50 height 20
click at [56, 91] on span "Calendar" at bounding box center [46, 88] width 37 height 11
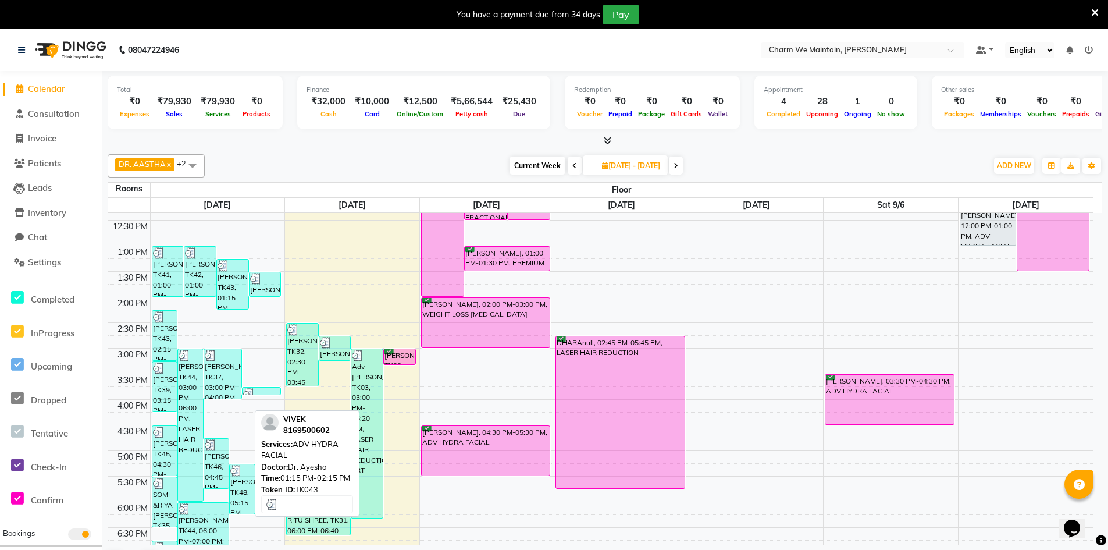
scroll to position [233, 0]
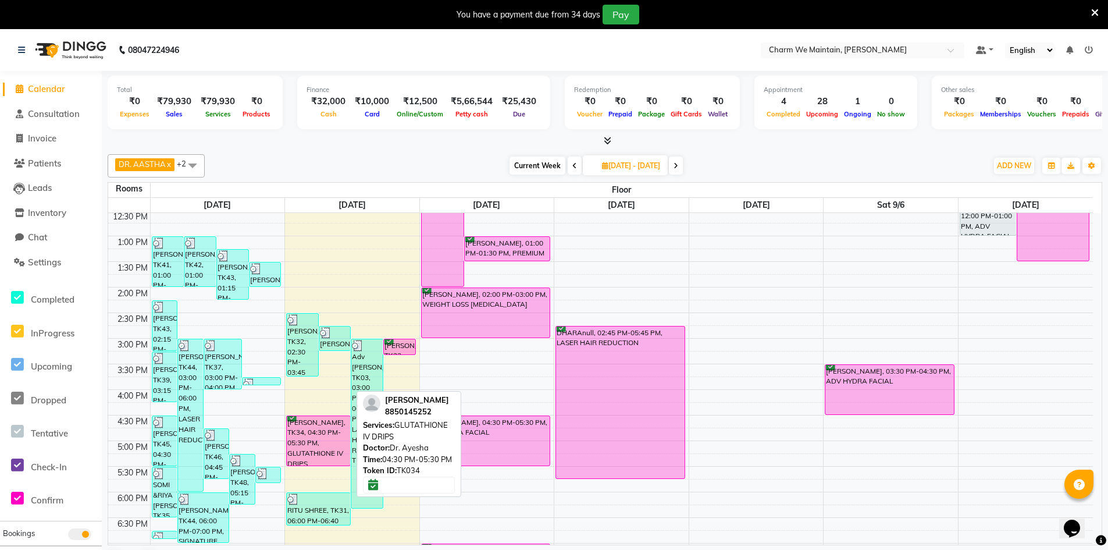
click at [316, 432] on div "[PERSON_NAME], TK34, 04:30 PM-05:30 PM, GLUTATHIONE IV DRIPS" at bounding box center [318, 440] width 63 height 49
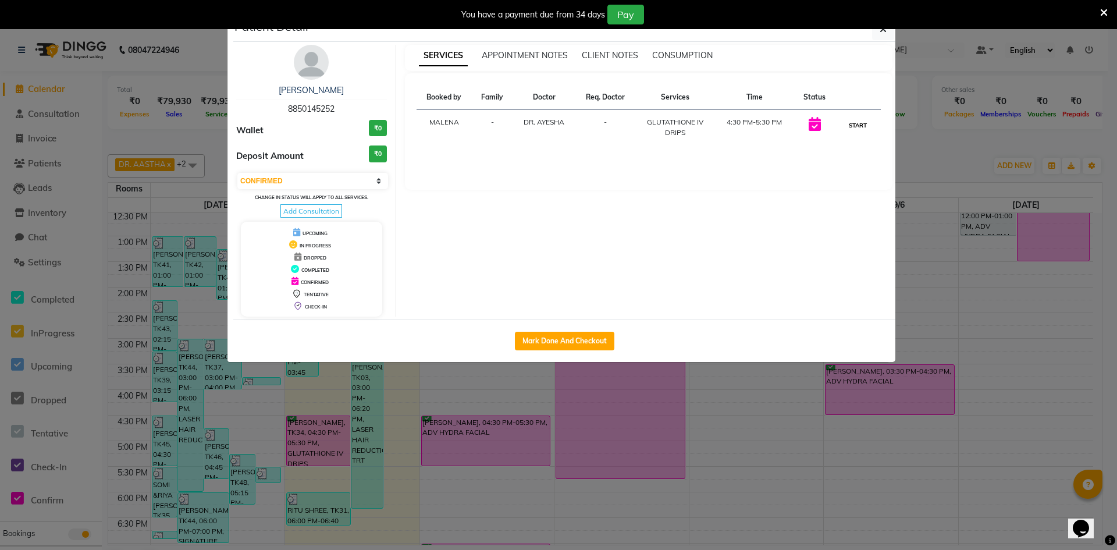
click at [864, 122] on button "START" at bounding box center [858, 125] width 24 height 15
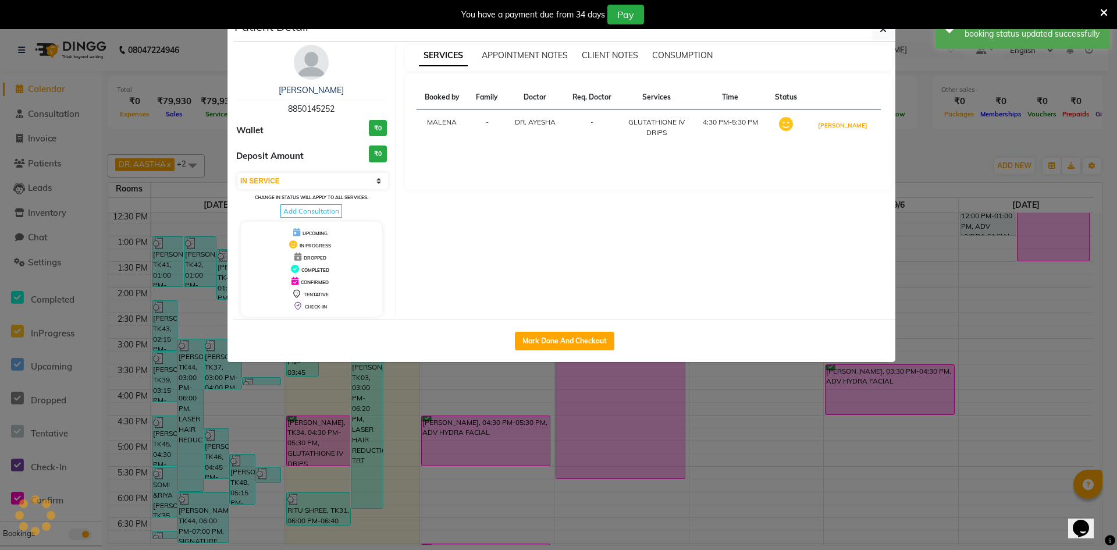
click at [864, 126] on button "[PERSON_NAME]" at bounding box center [842, 125] width 55 height 15
select select "3"
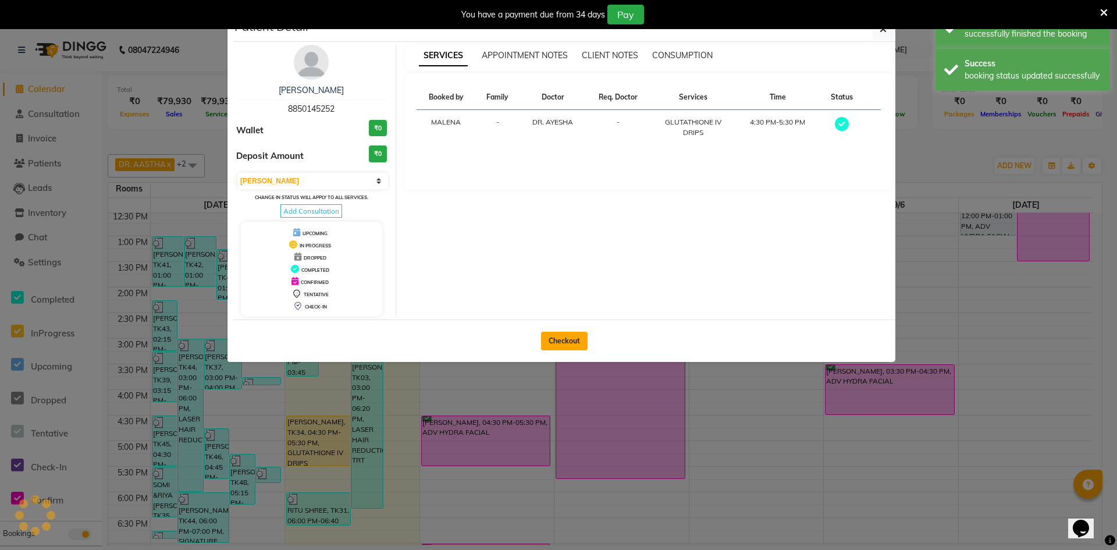
click at [568, 344] on button "Checkout" at bounding box center [564, 341] width 47 height 19
select select "8618"
select select "service"
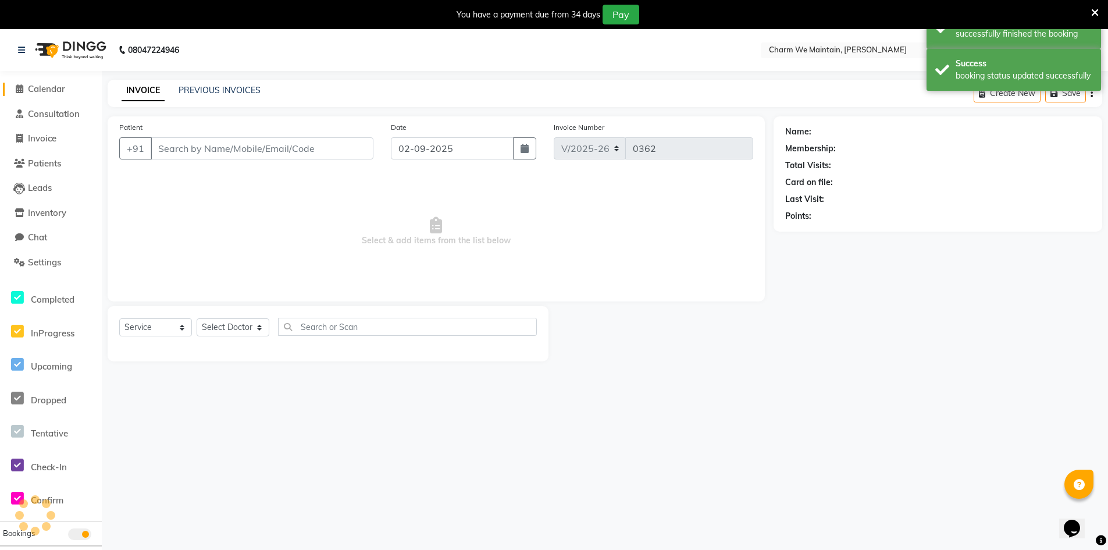
type input "8850145252"
select select "86210"
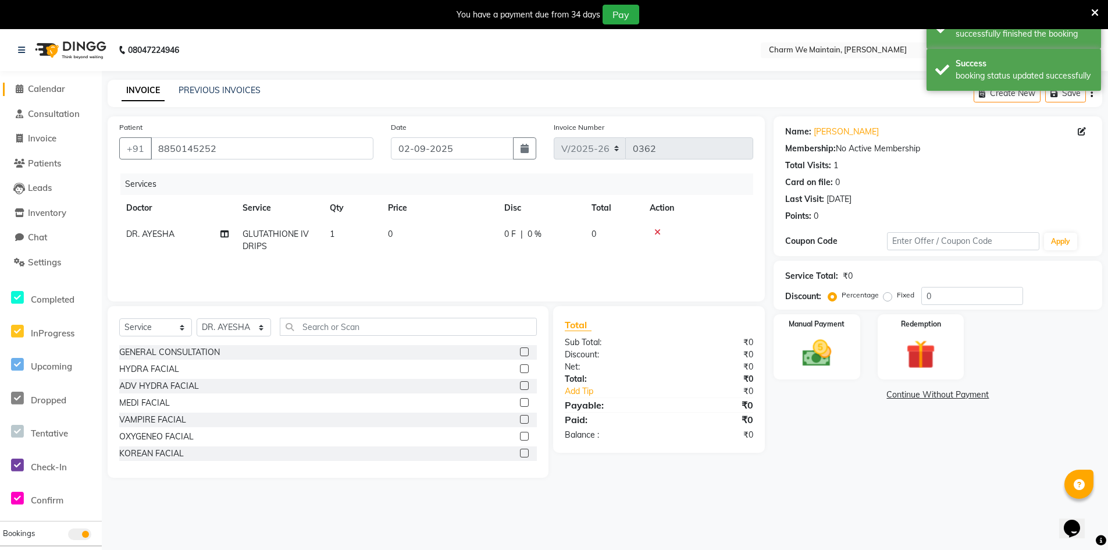
click at [46, 85] on span "Calendar" at bounding box center [46, 88] width 37 height 11
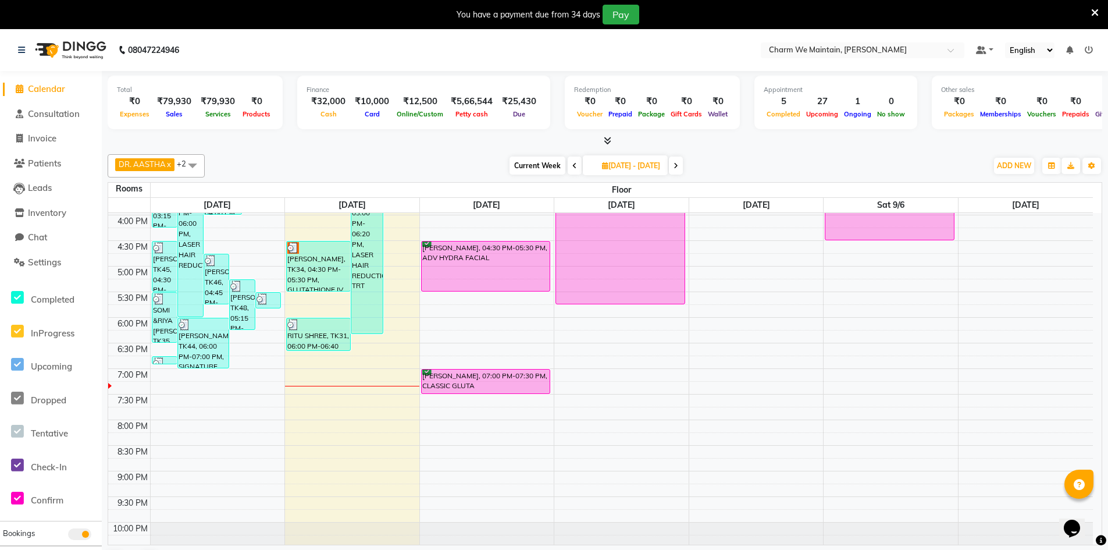
scroll to position [233, 0]
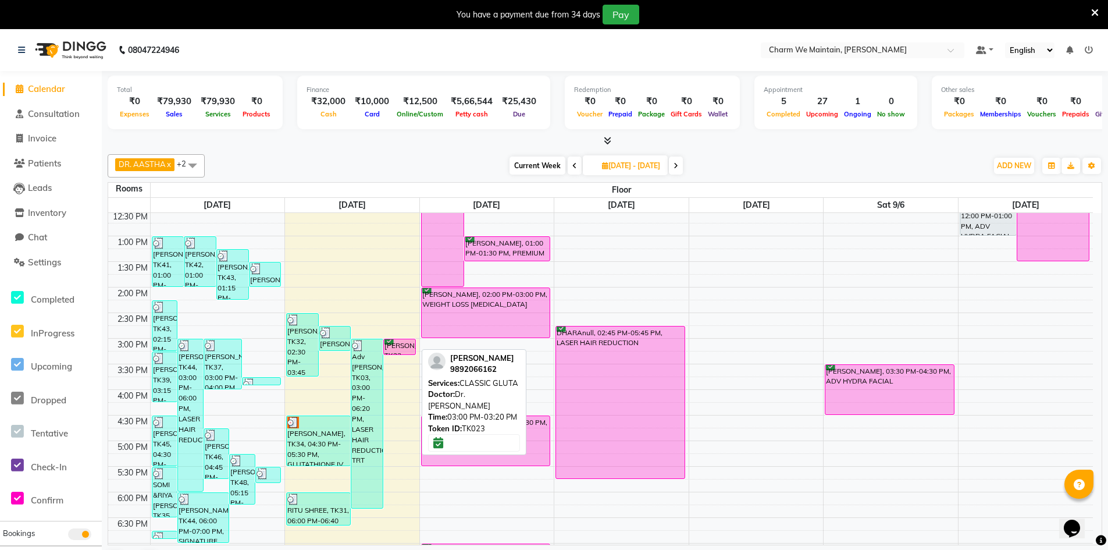
click at [401, 346] on div "[PERSON_NAME], TK23, 03:00 PM-03:20 PM, CLASSIC GLUTA" at bounding box center [399, 346] width 31 height 15
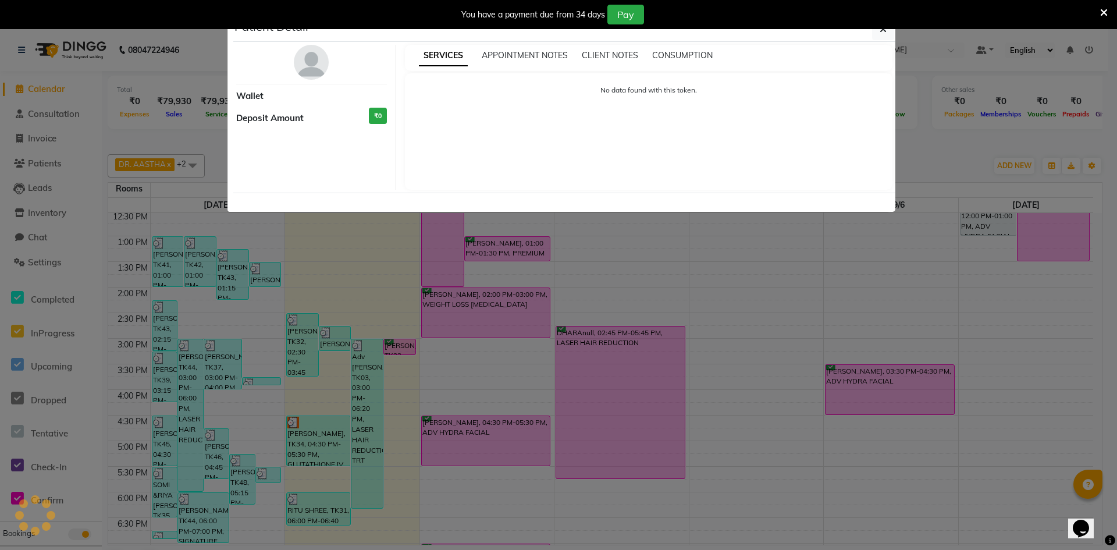
select select "6"
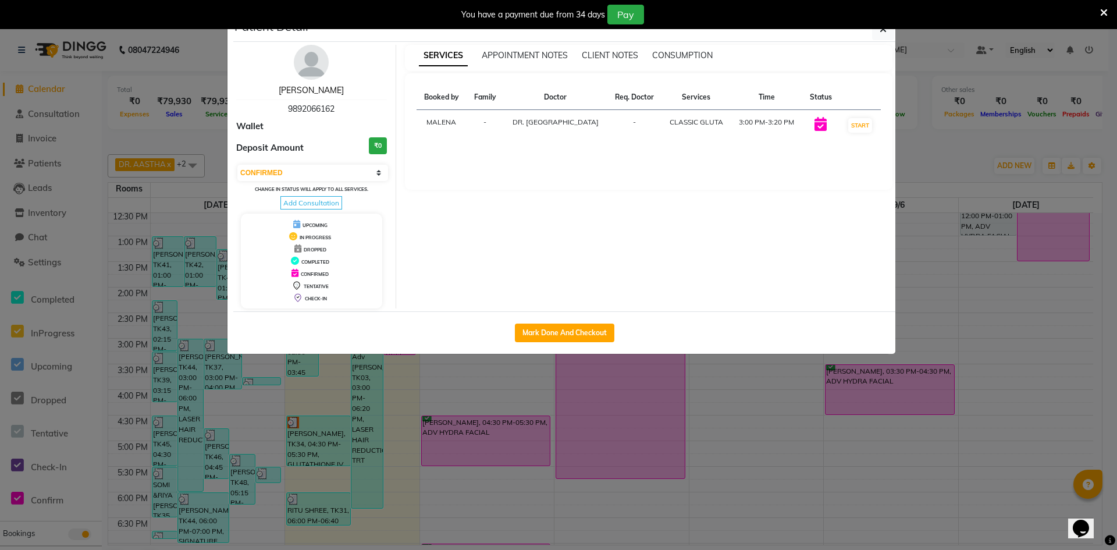
click at [305, 87] on link "[PERSON_NAME]" at bounding box center [311, 90] width 65 height 10
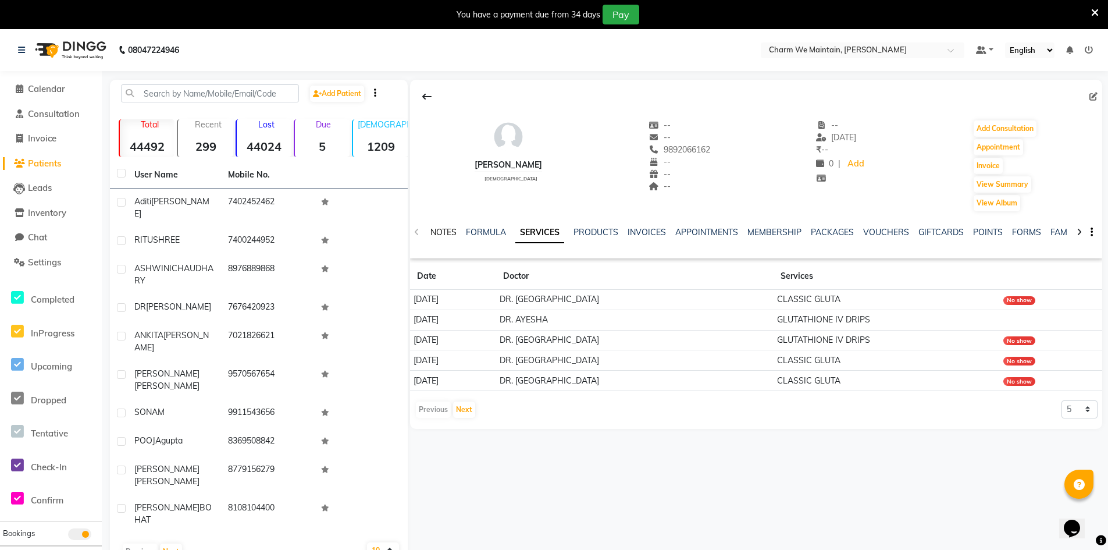
click at [440, 231] on link "NOTES" at bounding box center [443, 232] width 26 height 10
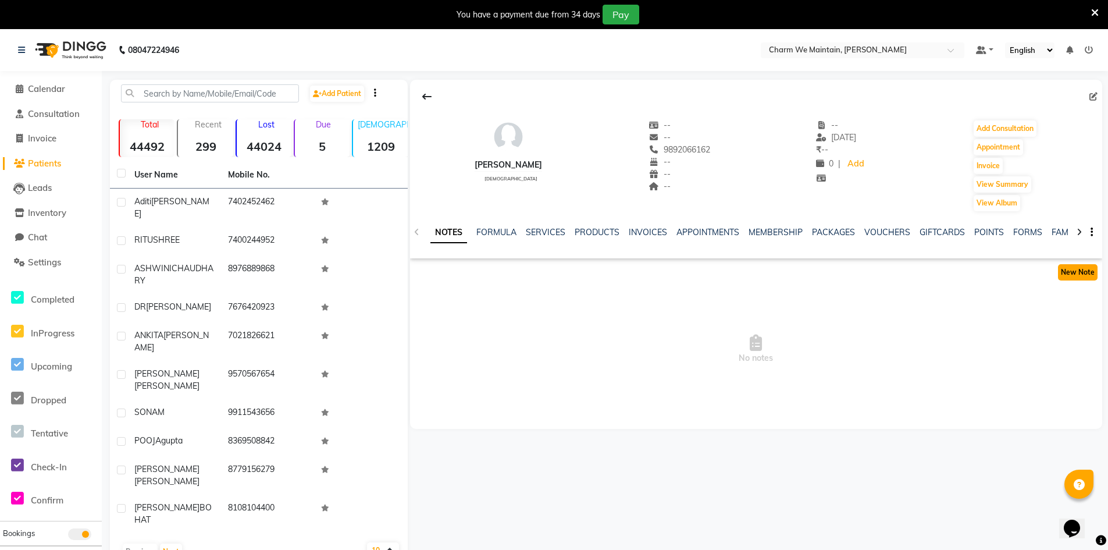
click at [1070, 276] on button "New Note" at bounding box center [1078, 272] width 40 height 16
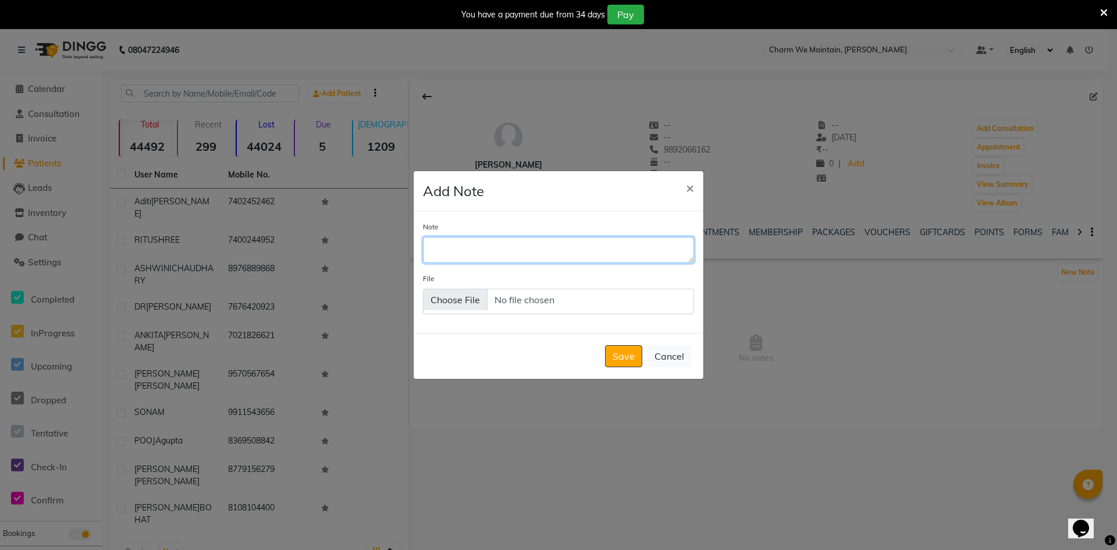
click at [528, 250] on textarea "Note" at bounding box center [558, 250] width 271 height 26
type textarea "RESCHEDULE FOR [DATE] 3:00"
click at [623, 369] on div "Save Cancel" at bounding box center [559, 356] width 290 height 46
click at [623, 362] on button "Save" at bounding box center [623, 356] width 37 height 22
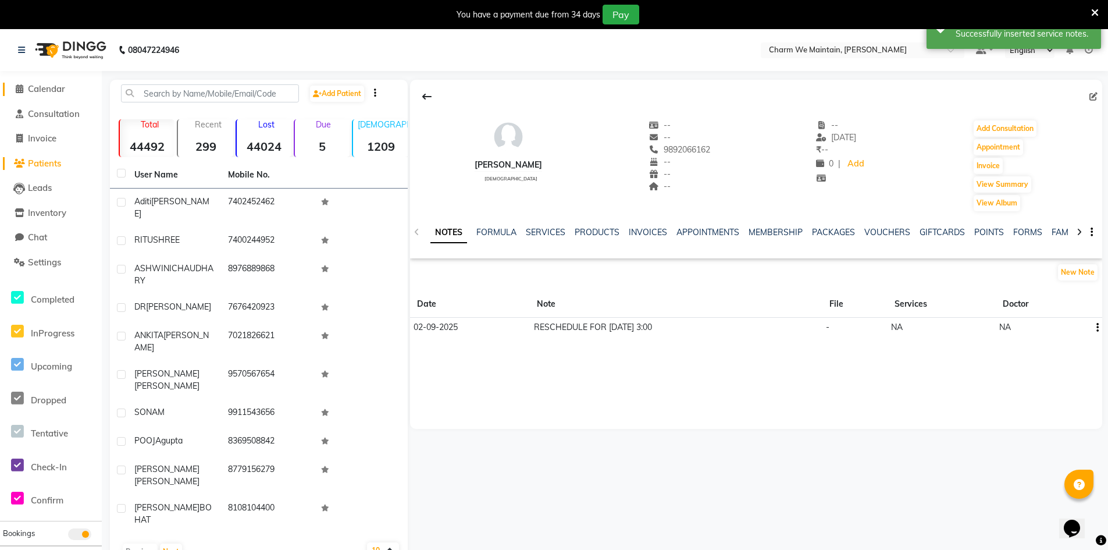
click at [65, 88] on span "Calendar" at bounding box center [46, 88] width 37 height 11
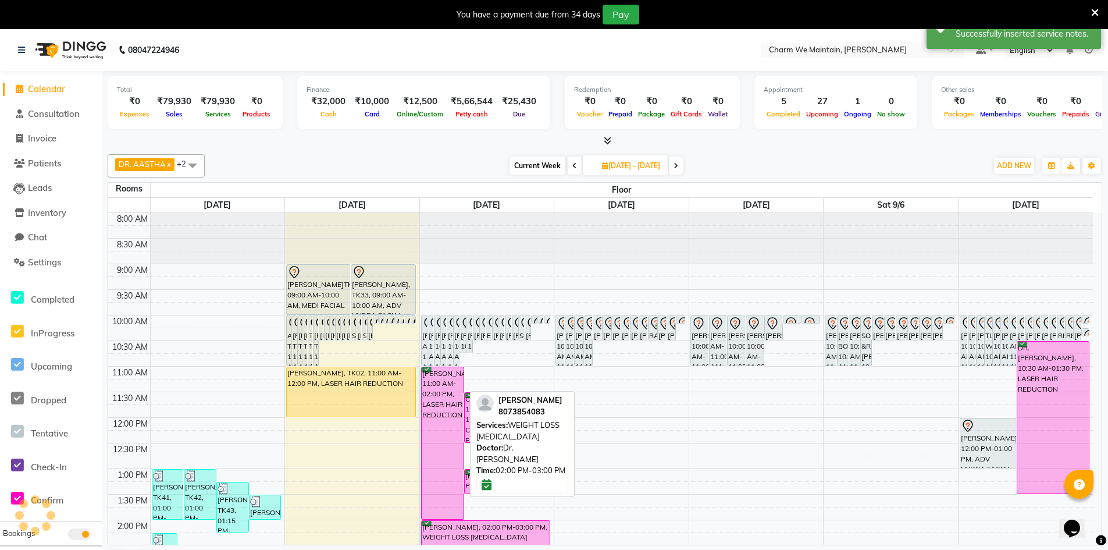
scroll to position [233, 0]
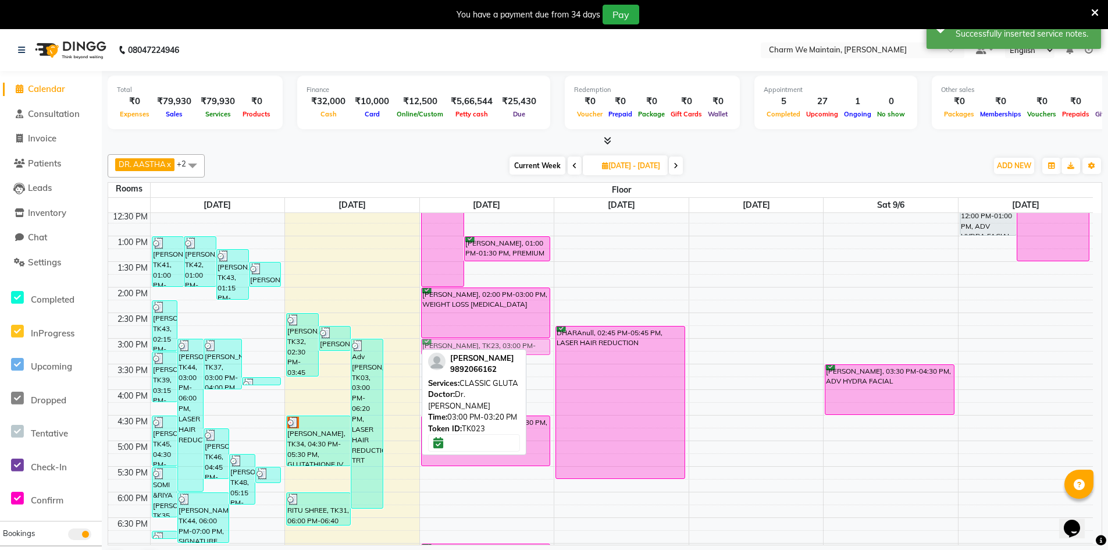
drag, startPoint x: 396, startPoint y: 348, endPoint x: 465, endPoint y: 352, distance: 69.3
click at [465, 352] on div "DR. AASTHA x DR. AYESHA x DR. [PERSON_NAME] x +2 Select All DR. AYESHA DR. [PER…" at bounding box center [605, 362] width 995 height 427
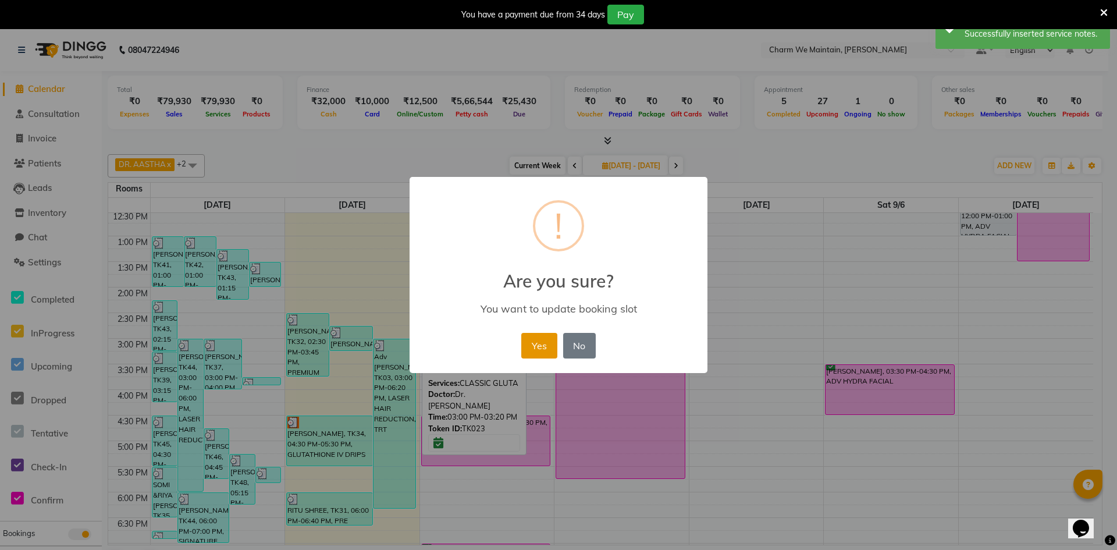
click at [533, 348] on button "Yes" at bounding box center [538, 346] width 35 height 26
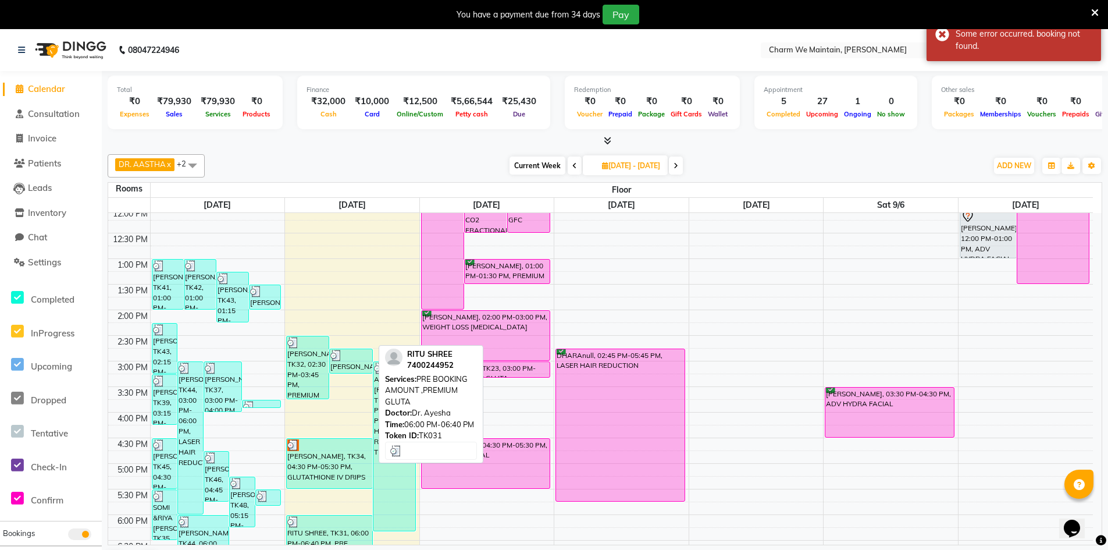
scroll to position [174, 0]
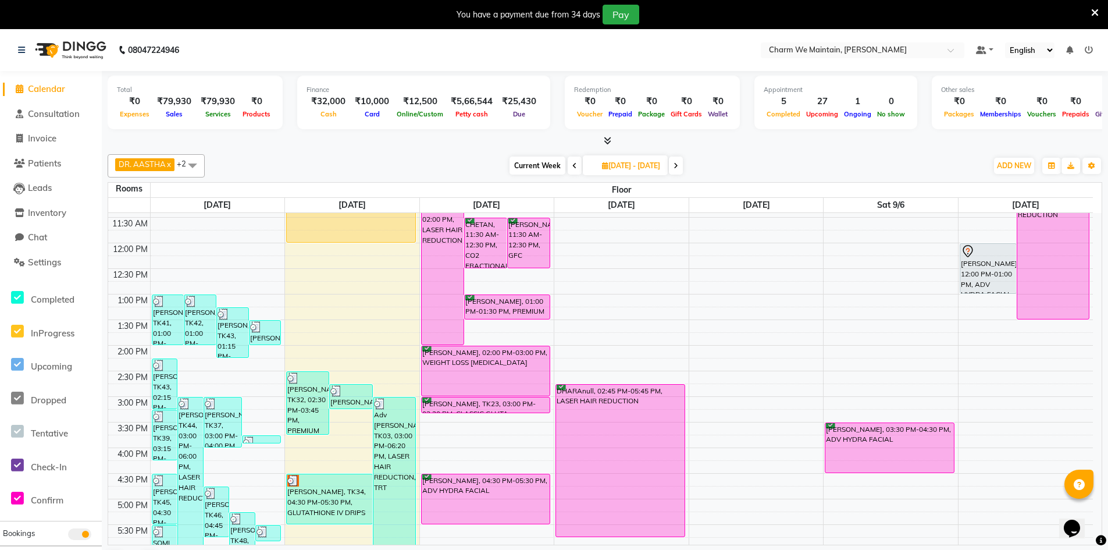
click at [753, 391] on div "8:00 AM 8:30 AM 9:00 AM 9:30 AM 10:00 AM 10:30 AM 11:00 AM 11:30 AM 12:00 PM 12…" at bounding box center [600, 421] width 985 height 767
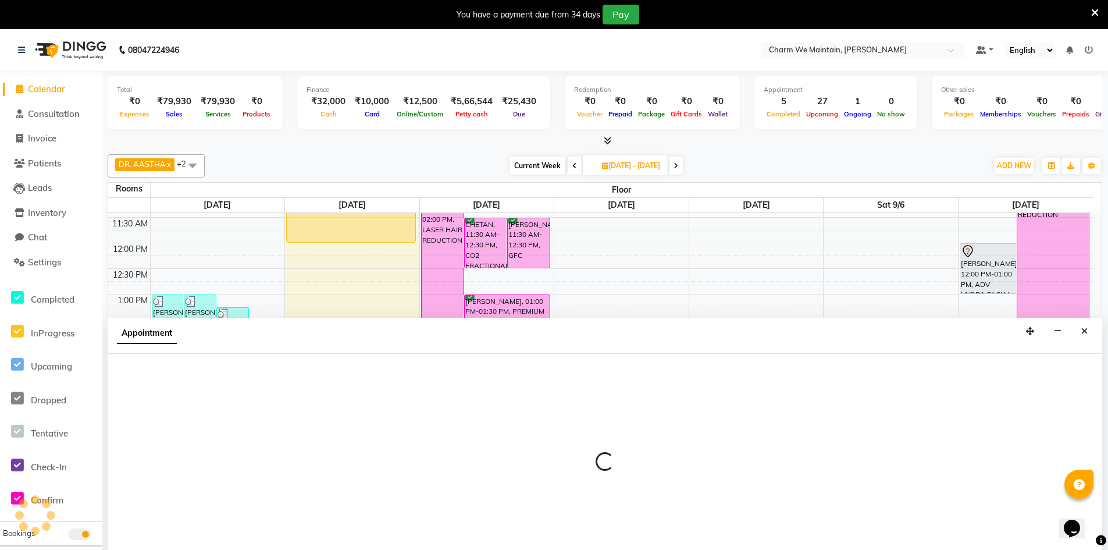
scroll to position [30, 0]
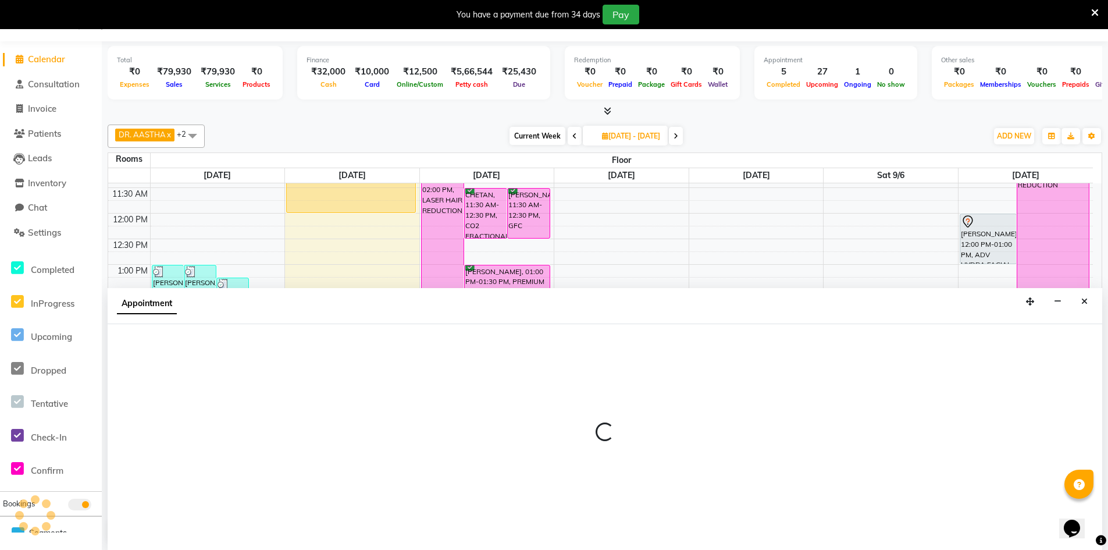
select select "885"
select select "tentative"
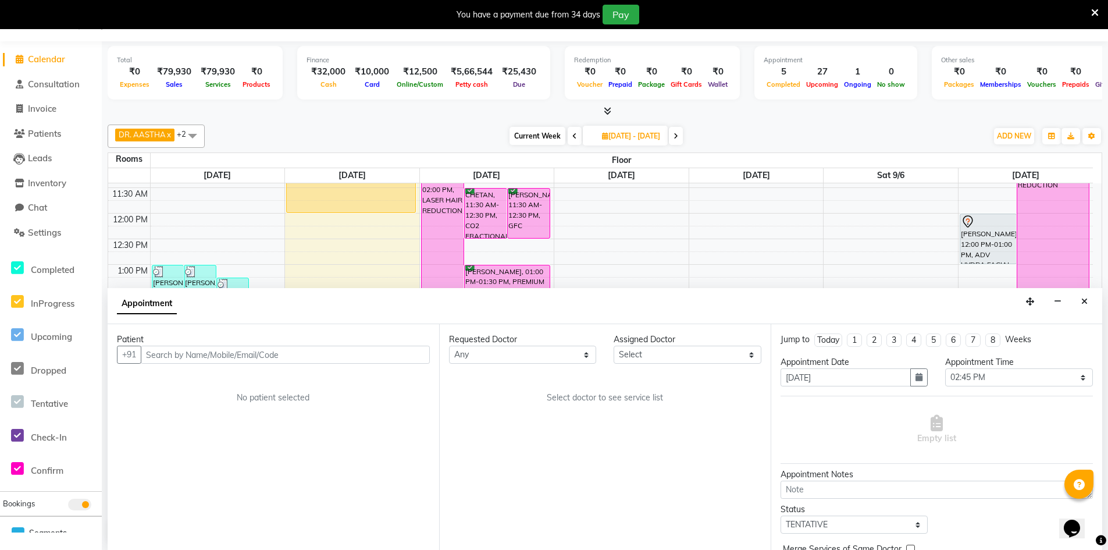
click at [285, 358] on input "text" at bounding box center [285, 354] width 289 height 18
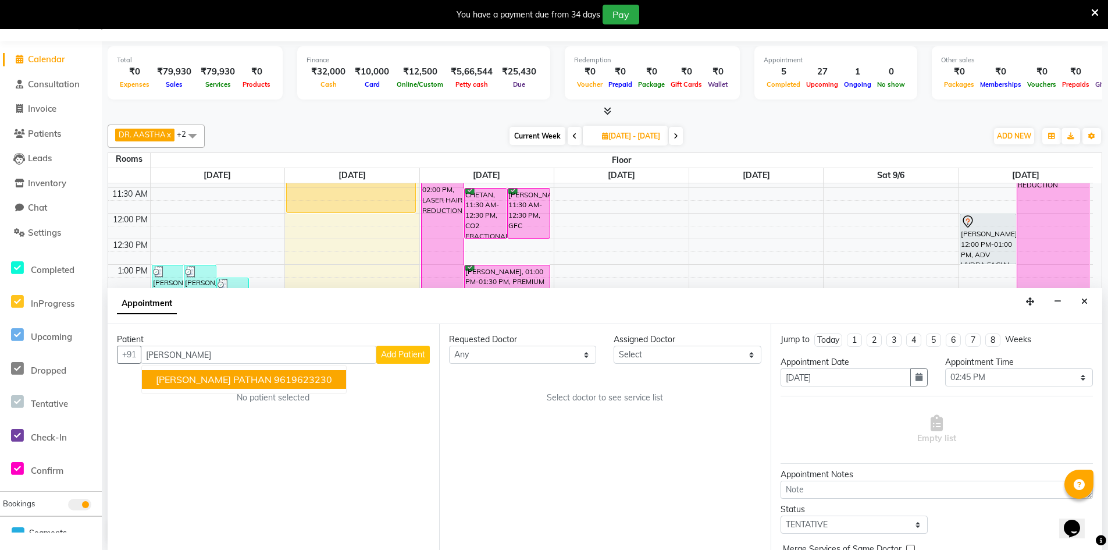
click at [247, 377] on span "[PERSON_NAME] PATHAN" at bounding box center [214, 379] width 116 height 12
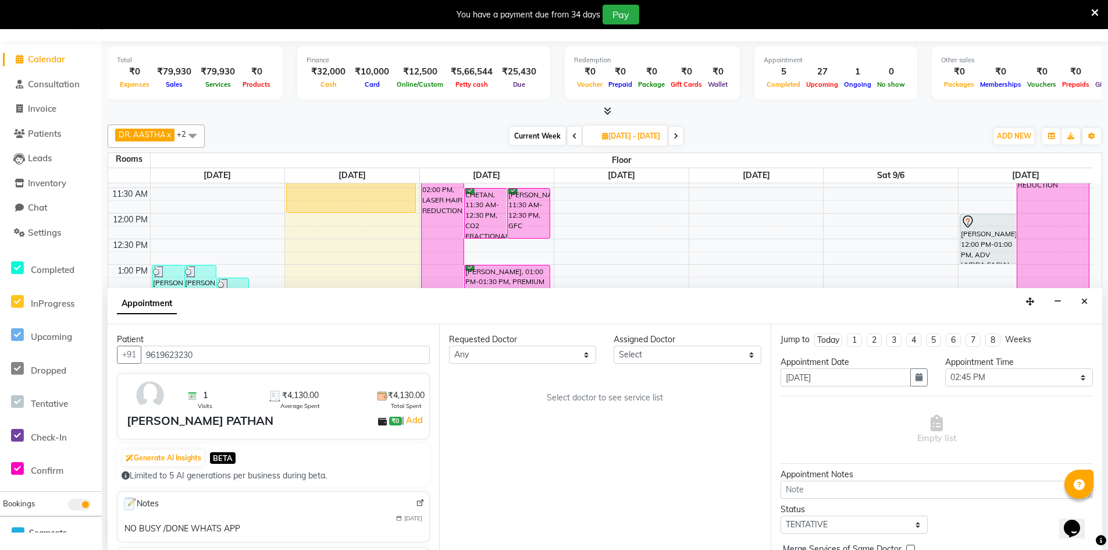
type input "9619623230"
click at [632, 354] on select "Select DR. AYESHA DR. [GEOGRAPHIC_DATA]" at bounding box center [687, 354] width 147 height 18
select select "86212"
click at [614, 345] on select "Select DR. AYESHA DR. [GEOGRAPHIC_DATA]" at bounding box center [687, 354] width 147 height 18
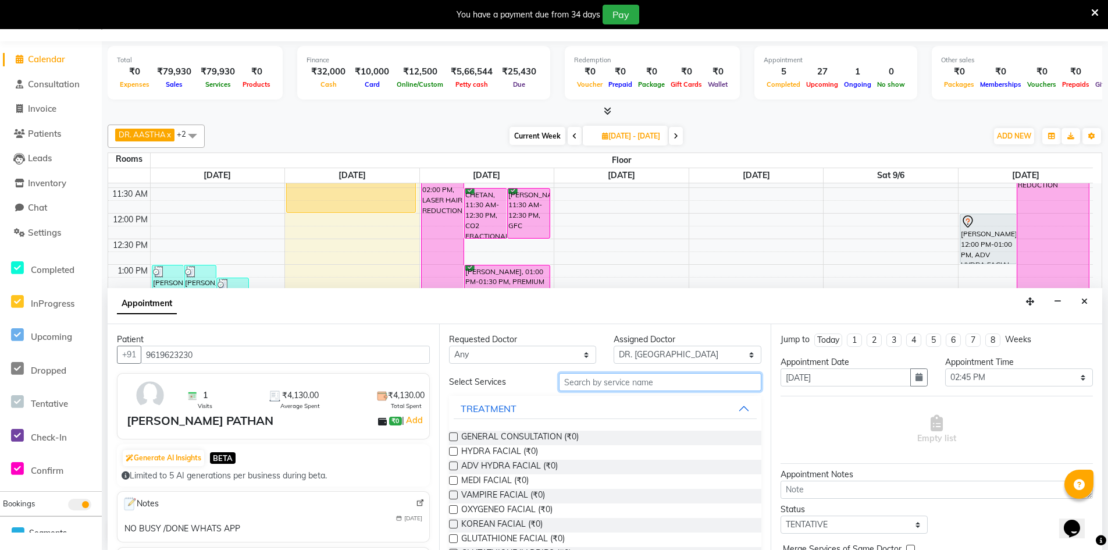
click at [577, 383] on input "text" at bounding box center [660, 382] width 202 height 18
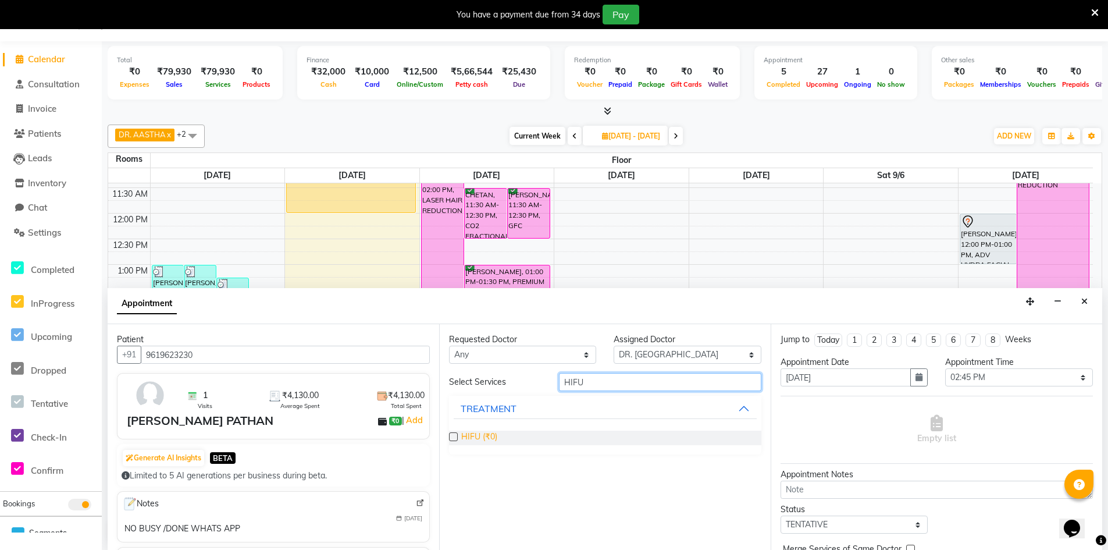
type input "HIFU"
click at [488, 434] on span "HIFU (₹0)" at bounding box center [479, 437] width 36 height 15
checkbox input "true"
select select "4343"
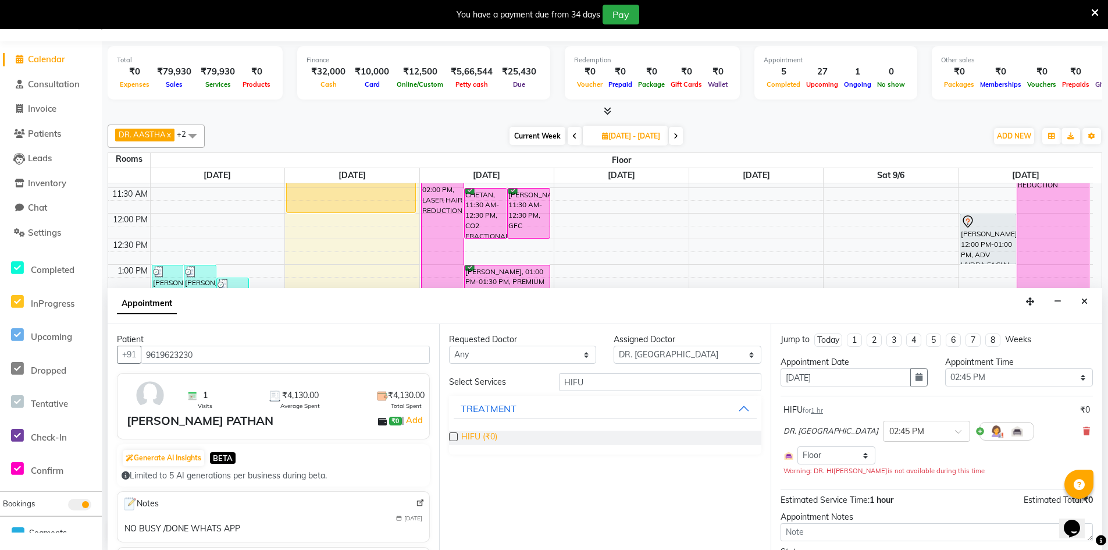
checkbox input "false"
click at [630, 380] on input "HIFU" at bounding box center [660, 382] width 202 height 18
type input "H"
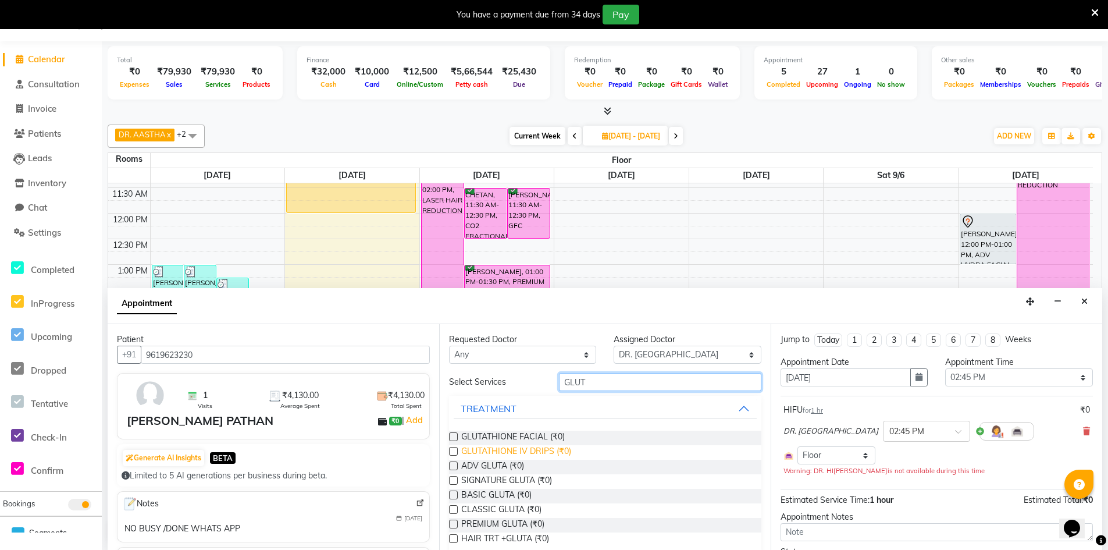
type input "GLUT"
click at [490, 454] on span "GLUTATHIONE IV DRIPS (₹0)" at bounding box center [516, 452] width 110 height 15
checkbox input "true"
select select "4343"
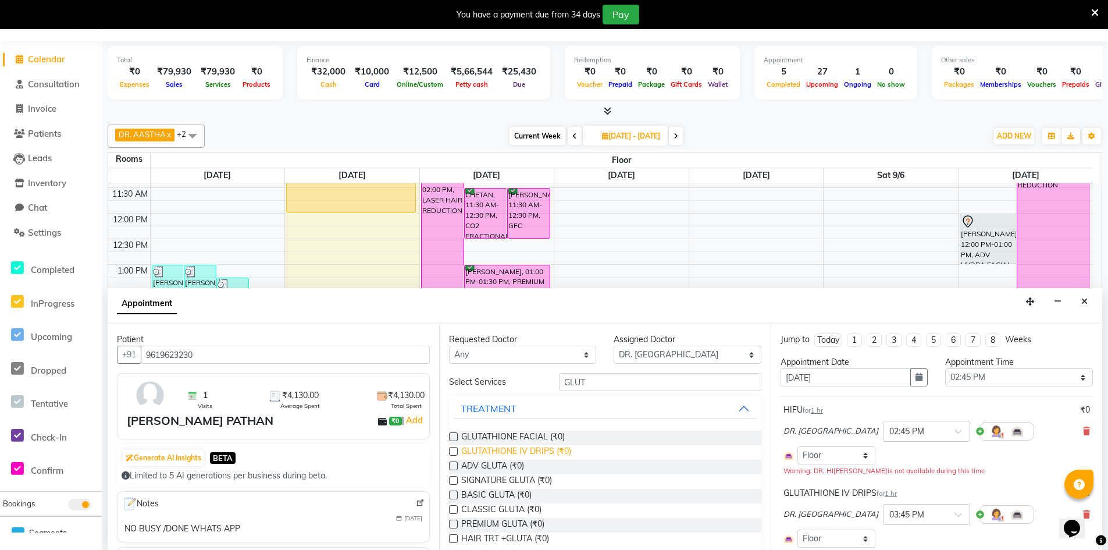
checkbox input "false"
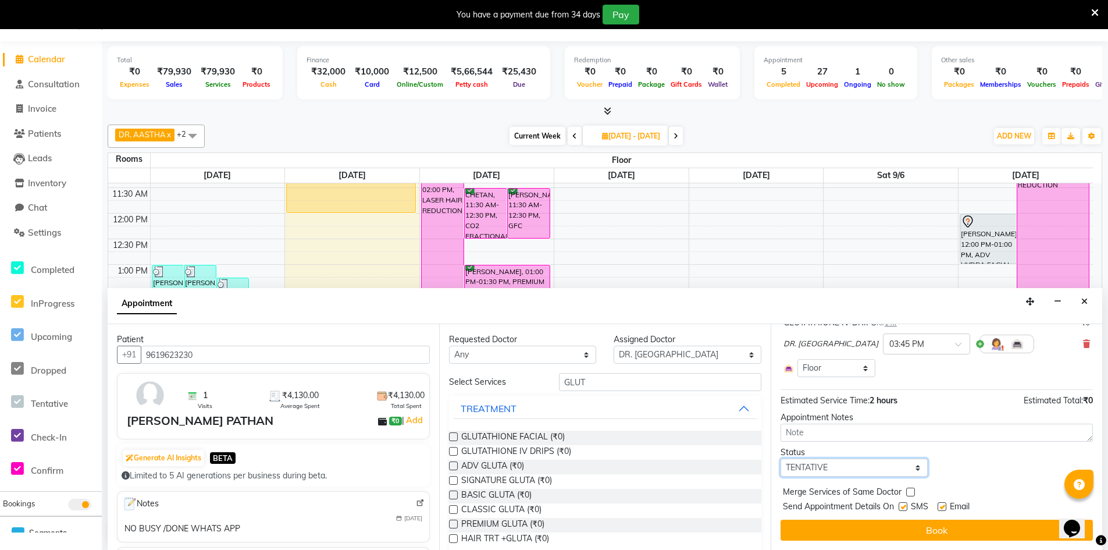
click at [890, 465] on select "Select TENTATIVE CONFIRM UPCOMING" at bounding box center [854, 467] width 147 height 18
select select "confirm booking"
click at [781, 458] on select "Select TENTATIVE CONFIRM UPCOMING" at bounding box center [854, 467] width 147 height 18
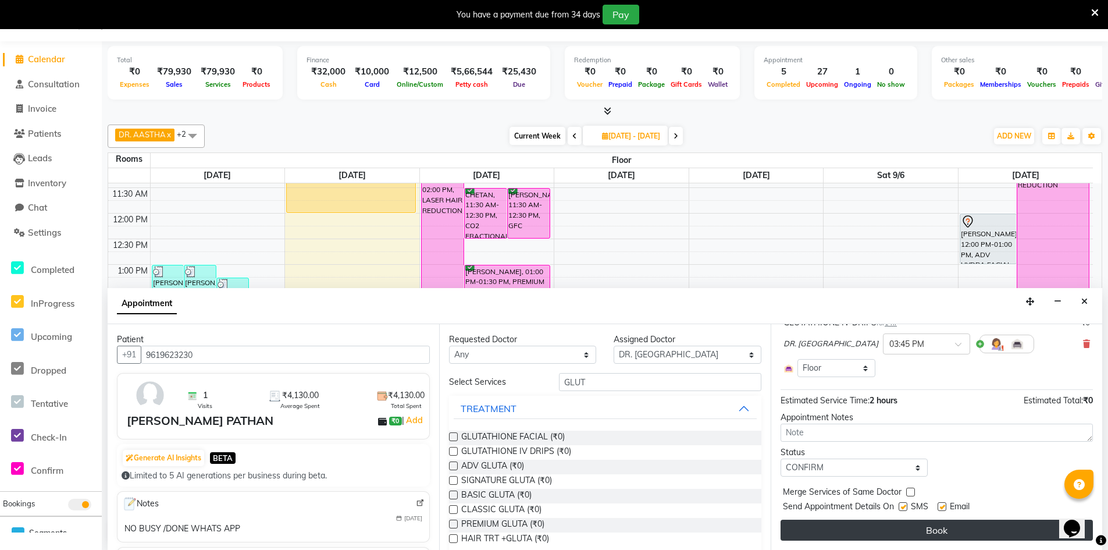
click at [918, 527] on button "Book" at bounding box center [937, 529] width 312 height 21
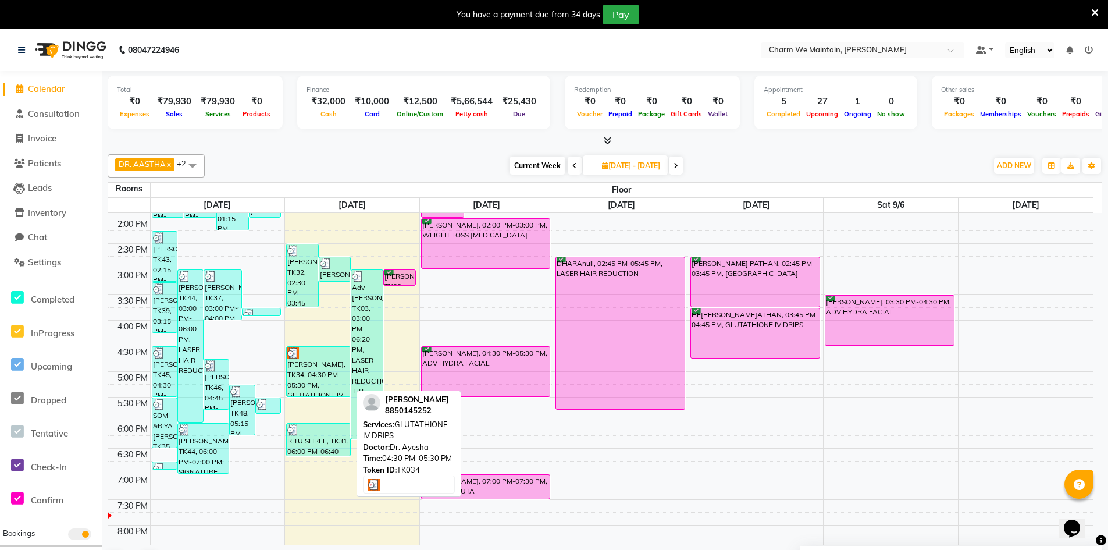
scroll to position [436, 0]
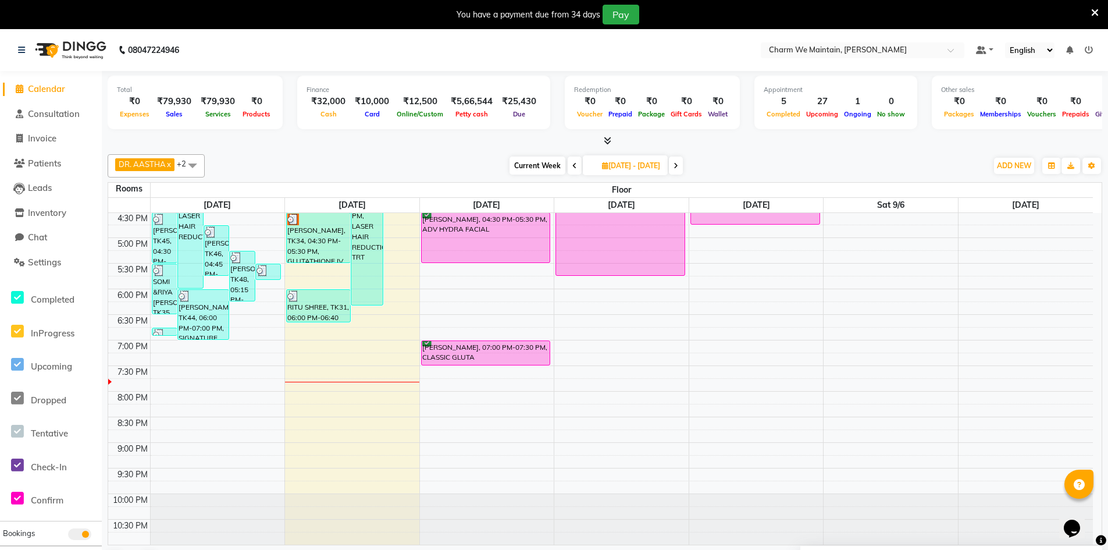
click at [396, 295] on div "8:00 AM 8:30 AM 9:00 AM 9:30 AM 10:00 AM 10:30 AM 11:00 AM 11:30 AM 12:00 PM 12…" at bounding box center [600, 160] width 985 height 767
select select "tentative"
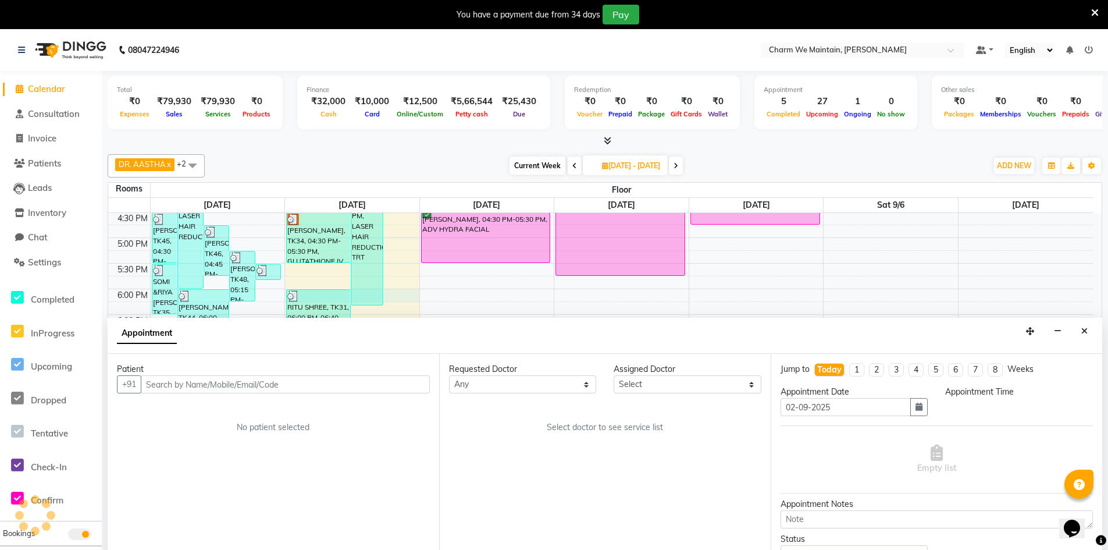
scroll to position [30, 0]
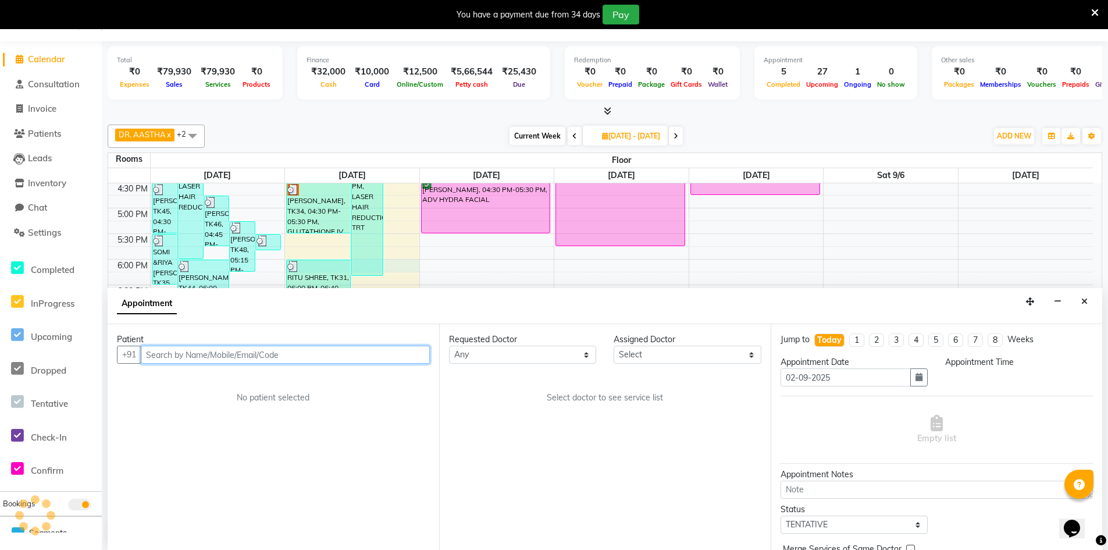
select select "1080"
click at [264, 355] on input "text" at bounding box center [285, 354] width 289 height 18
type input "9527350235"
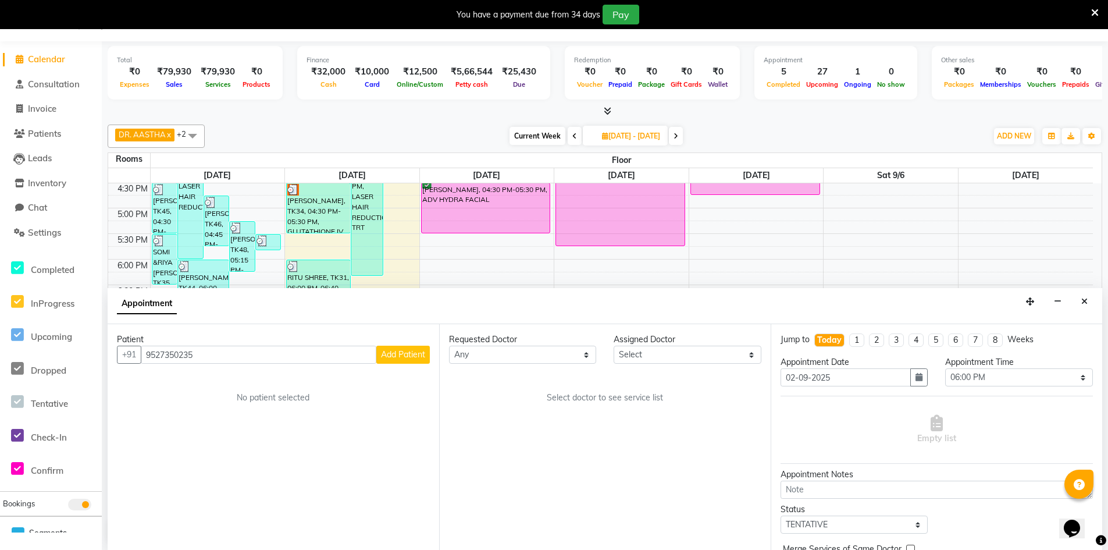
click at [404, 356] on span "Add Patient" at bounding box center [403, 354] width 44 height 10
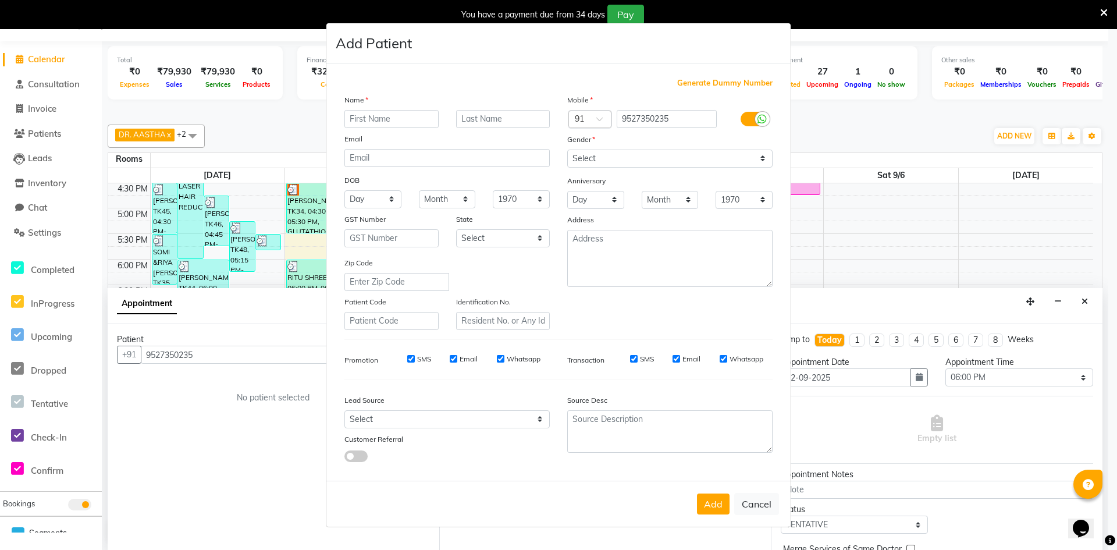
click at [409, 118] on input "text" at bounding box center [391, 119] width 94 height 18
type input "SHOBHA"
click at [504, 124] on input "text" at bounding box center [503, 119] width 94 height 18
type input "[PERSON_NAME]"
click at [625, 157] on select "Select [DEMOGRAPHIC_DATA] [DEMOGRAPHIC_DATA] Other Prefer Not To Say" at bounding box center [669, 158] width 205 height 18
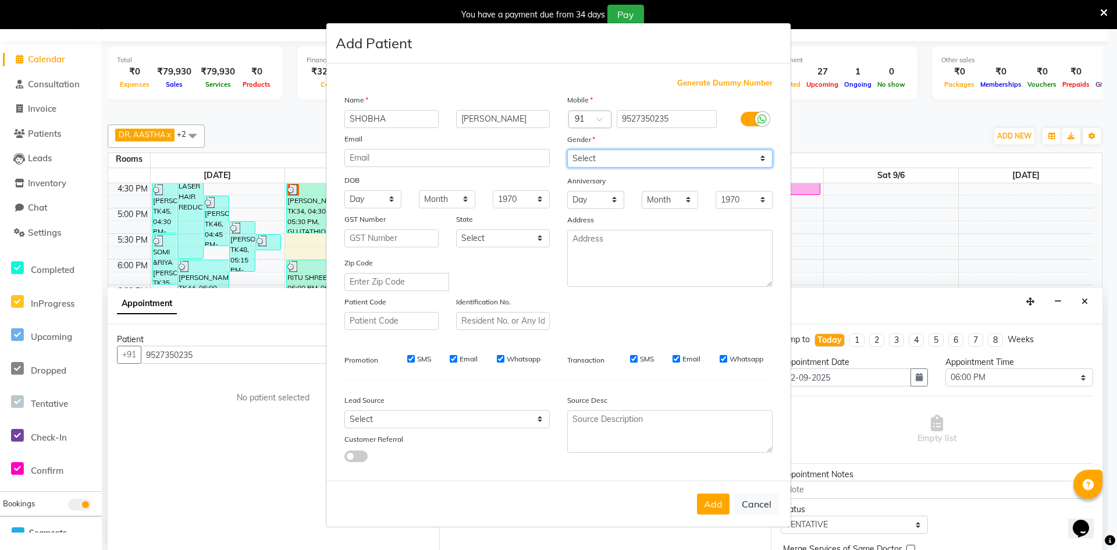
select select "[DEMOGRAPHIC_DATA]"
click at [567, 149] on select "Select [DEMOGRAPHIC_DATA] [DEMOGRAPHIC_DATA] Other Prefer Not To Say" at bounding box center [669, 158] width 205 height 18
click at [714, 510] on button "Add" at bounding box center [713, 503] width 33 height 21
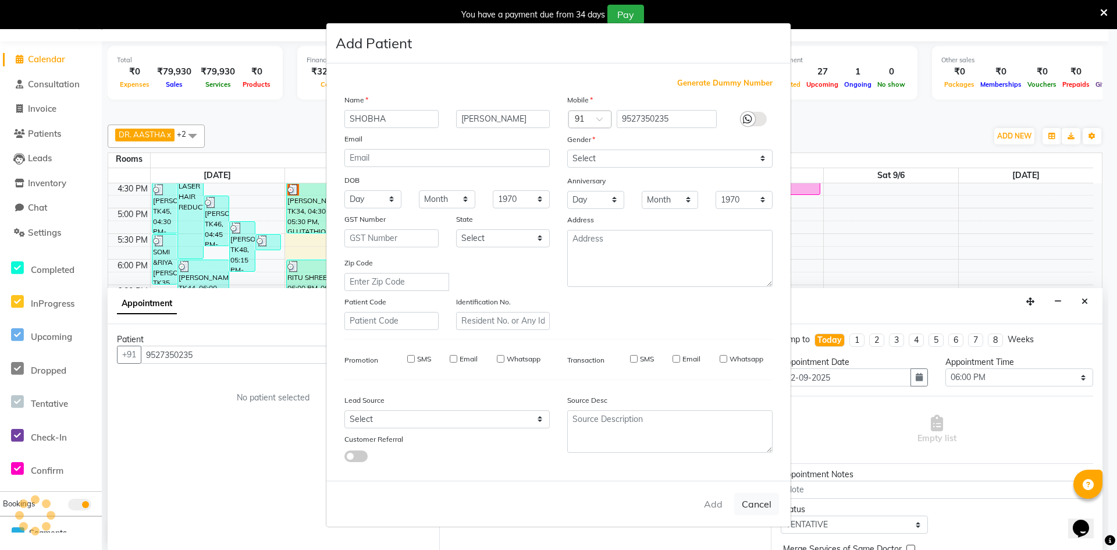
select select
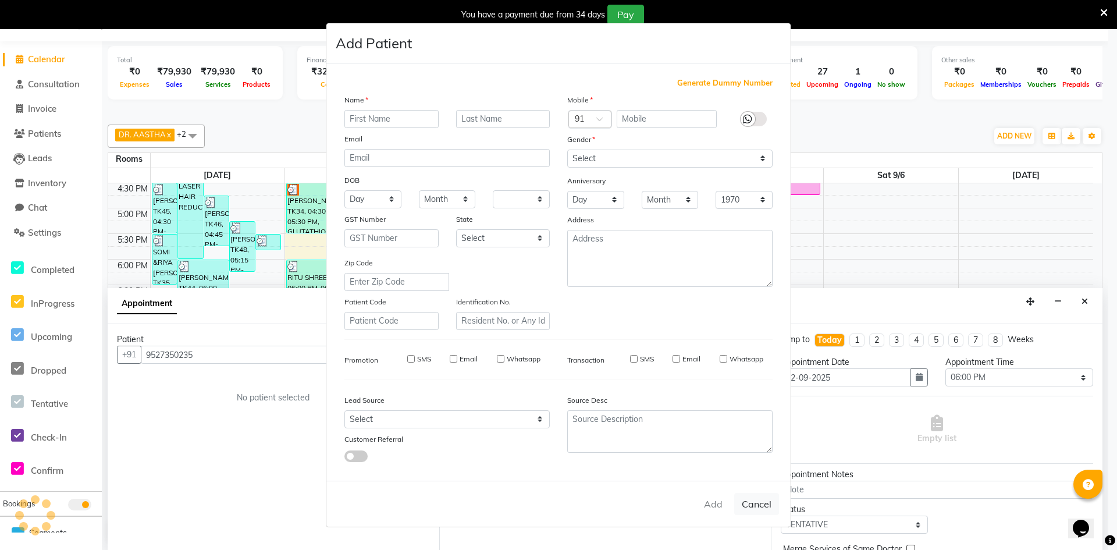
select select
checkbox input "false"
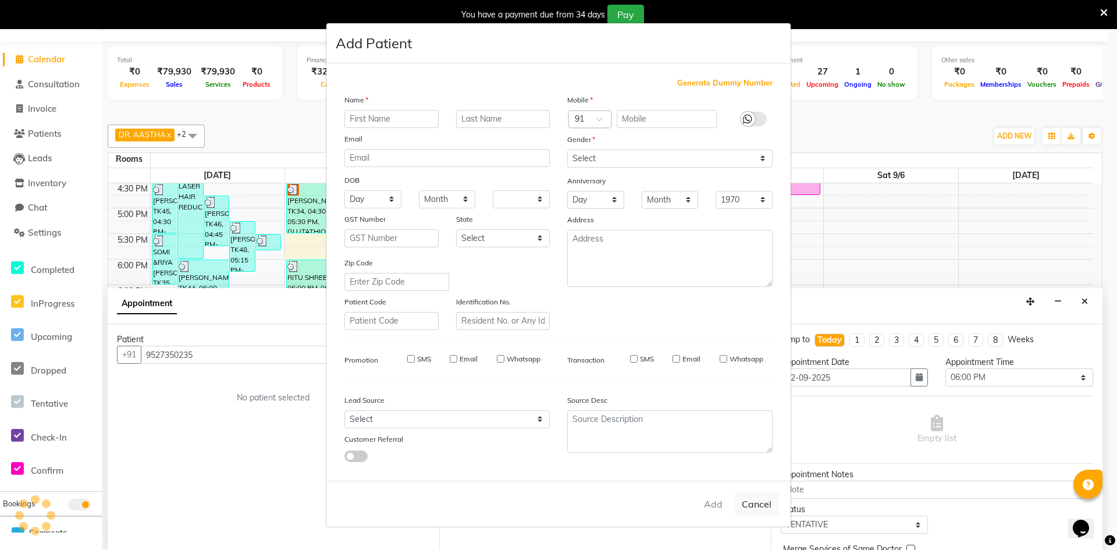
checkbox input "false"
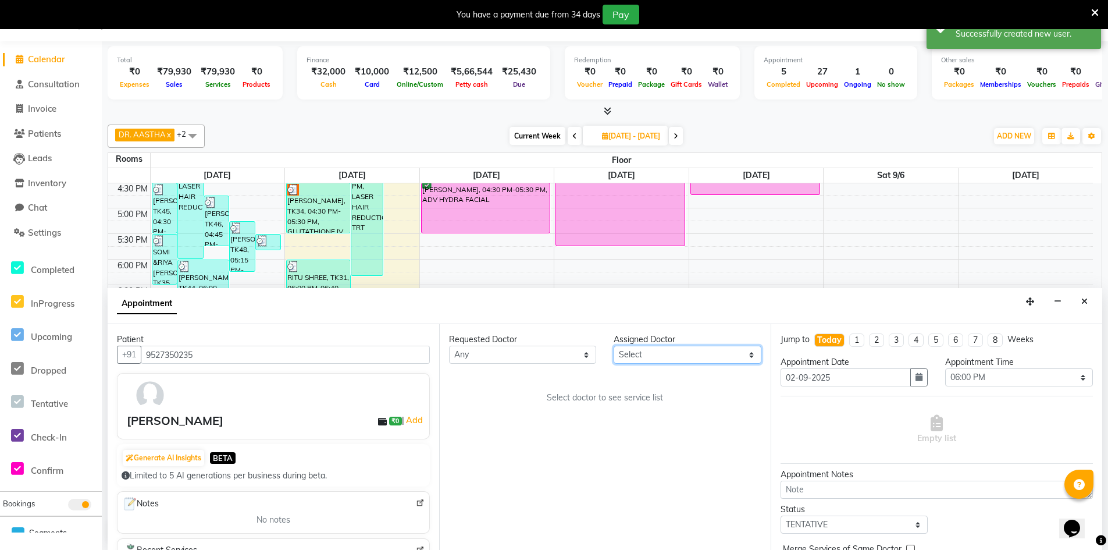
click at [679, 355] on select "Select DR. AYESHA DR. [GEOGRAPHIC_DATA]" at bounding box center [687, 354] width 147 height 18
select select "86210"
click at [614, 345] on select "Select DR. AYESHA DR. [GEOGRAPHIC_DATA]" at bounding box center [687, 354] width 147 height 18
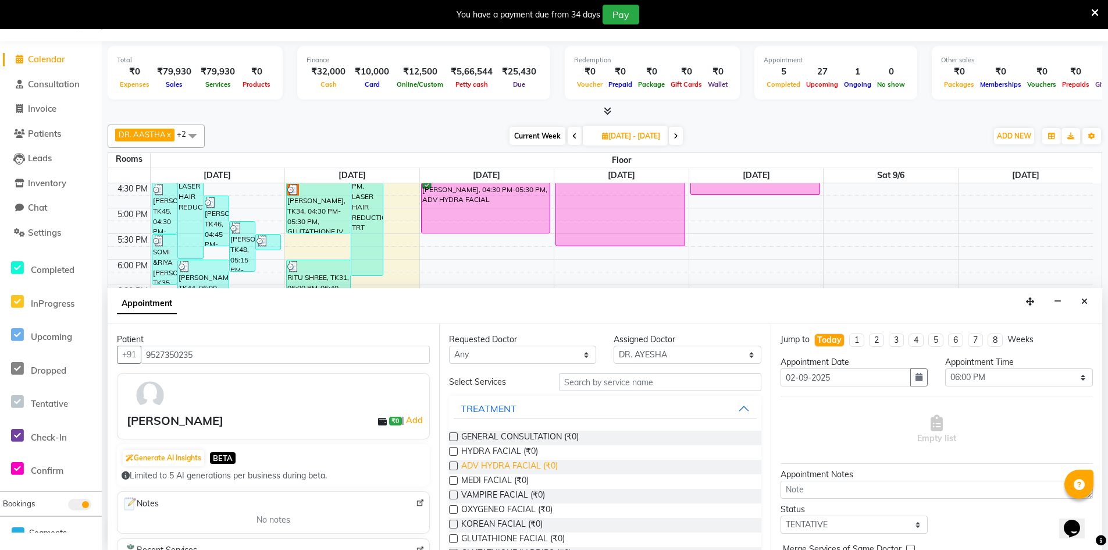
click at [481, 466] on span "ADV HYDRA FACIAL (₹0)" at bounding box center [509, 466] width 97 height 15
checkbox input "true"
select select "4343"
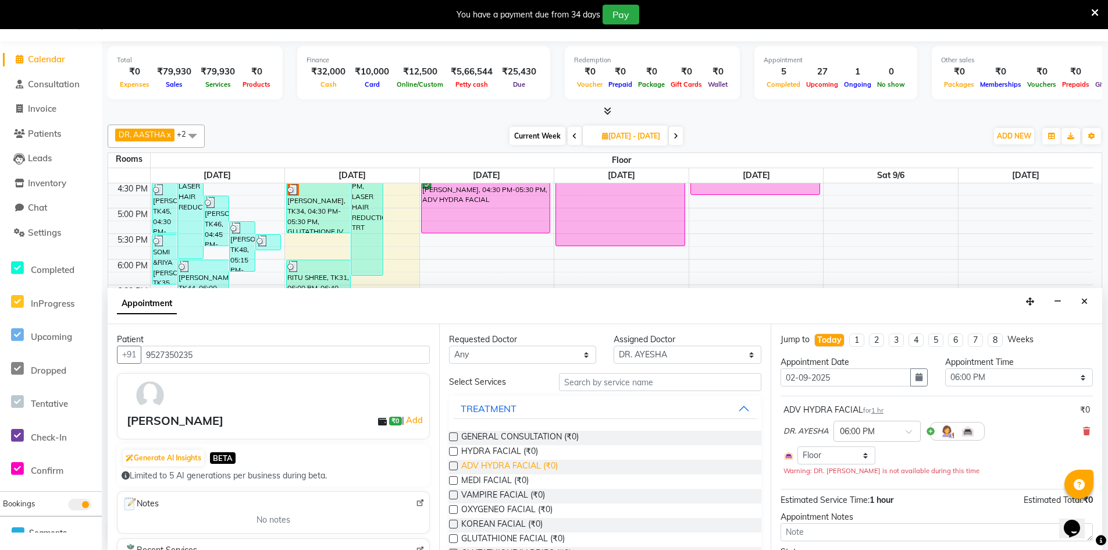
checkbox input "false"
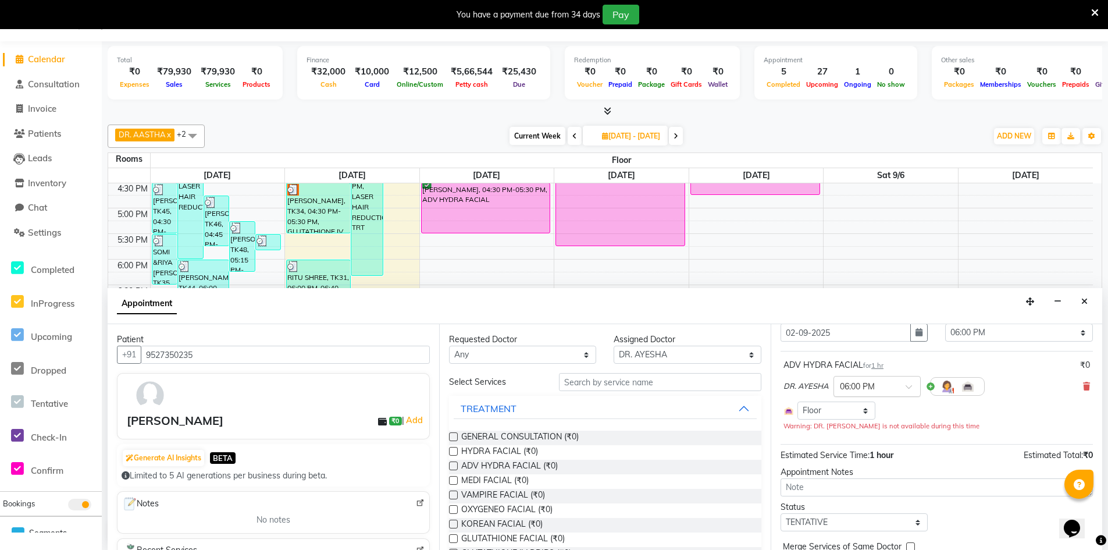
scroll to position [99, 0]
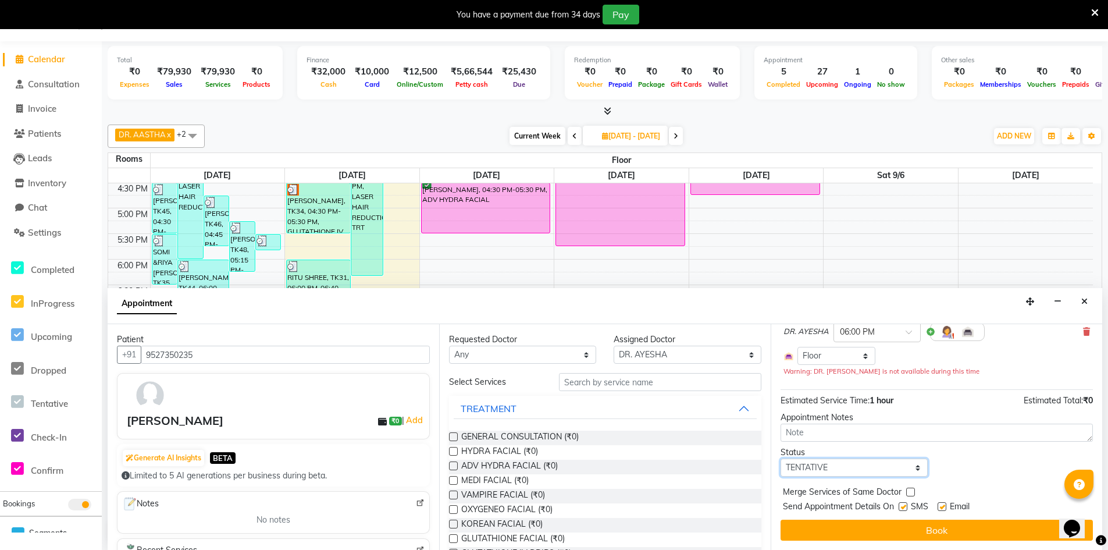
click at [904, 466] on select "Select TENTATIVE CONFIRM CHECK-IN UPCOMING" at bounding box center [854, 467] width 147 height 18
select select "confirm booking"
click at [781, 458] on select "Select TENTATIVE CONFIRM CHECK-IN UPCOMING" at bounding box center [854, 467] width 147 height 18
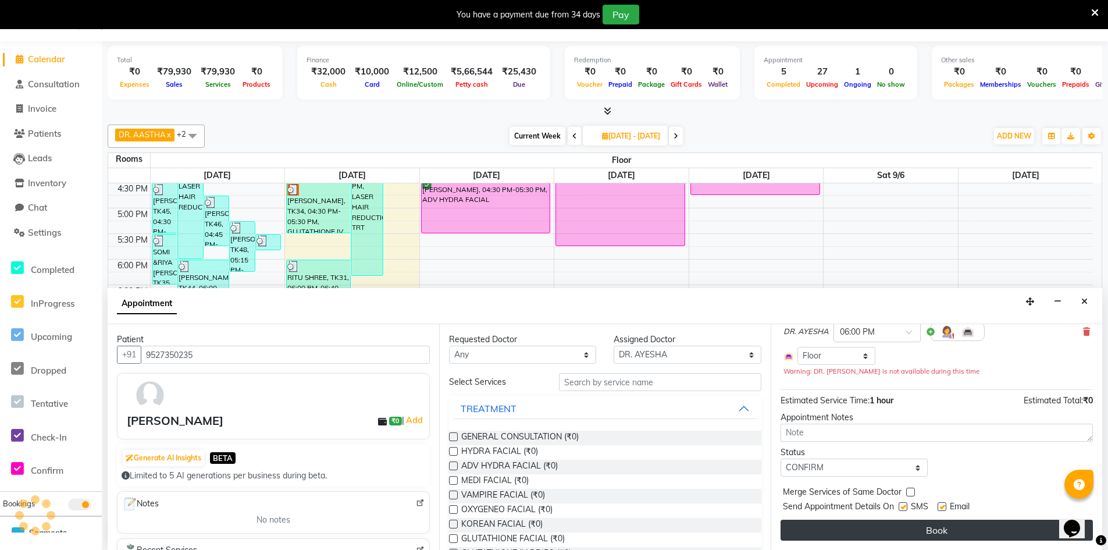
click at [953, 529] on button "Book" at bounding box center [937, 529] width 312 height 21
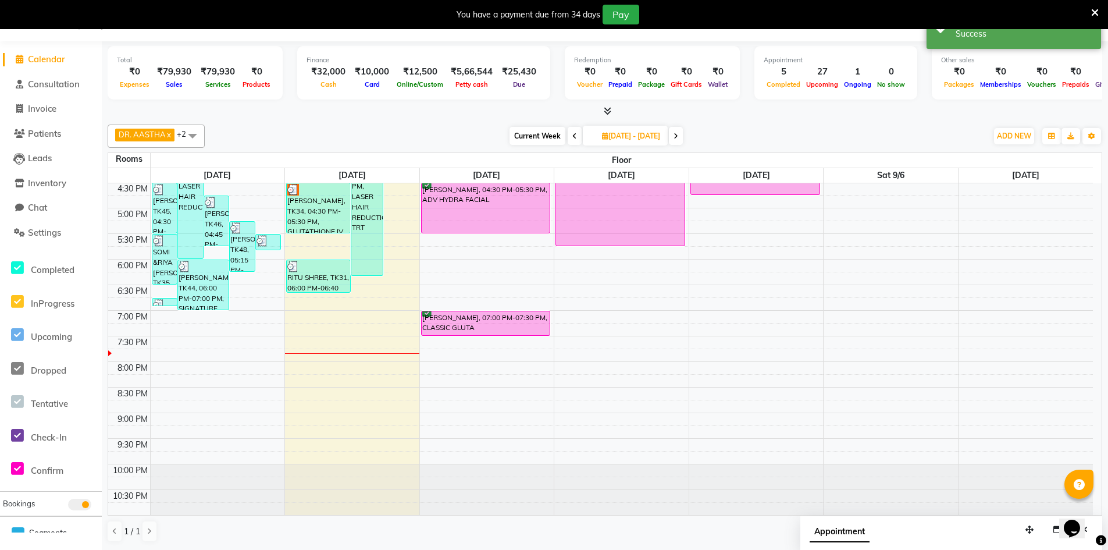
scroll to position [0, 0]
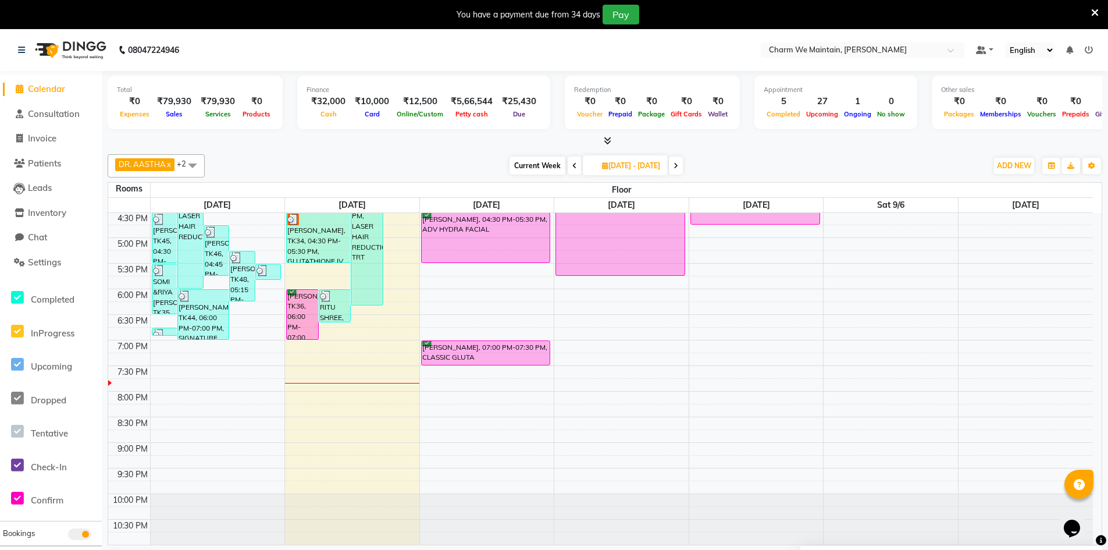
click at [400, 296] on div "8:00 AM 8:30 AM 9:00 AM 9:30 AM 10:00 AM 10:30 AM 11:00 AM 11:30 AM 12:00 PM 12…" at bounding box center [600, 160] width 985 height 767
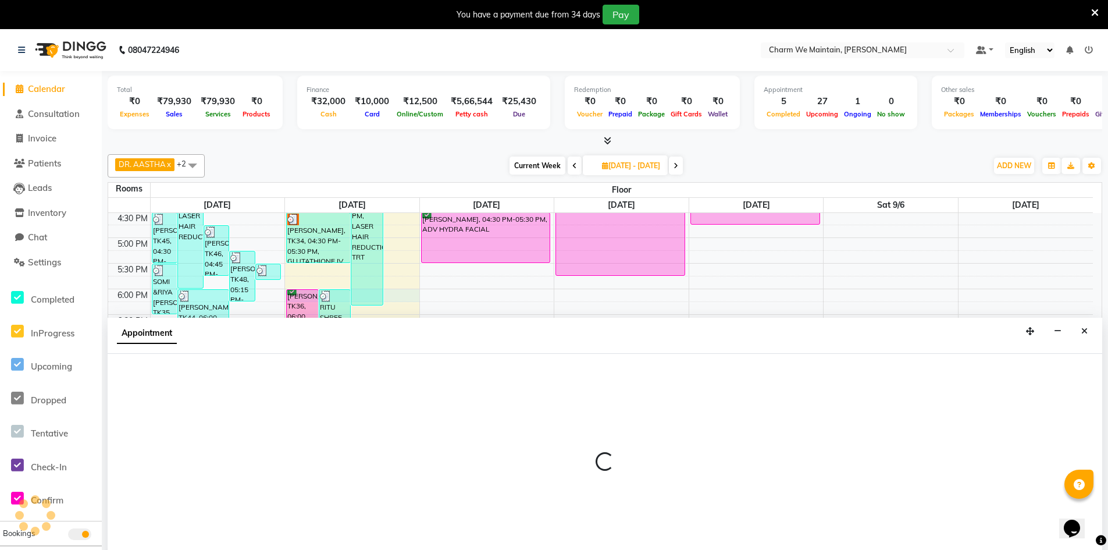
select select "1080"
select select "tentative"
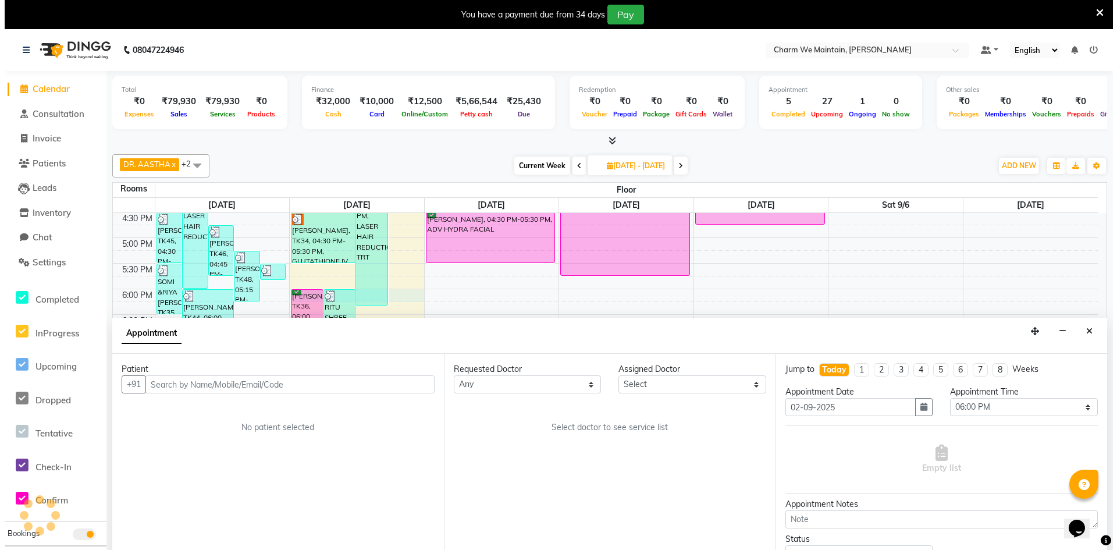
scroll to position [30, 0]
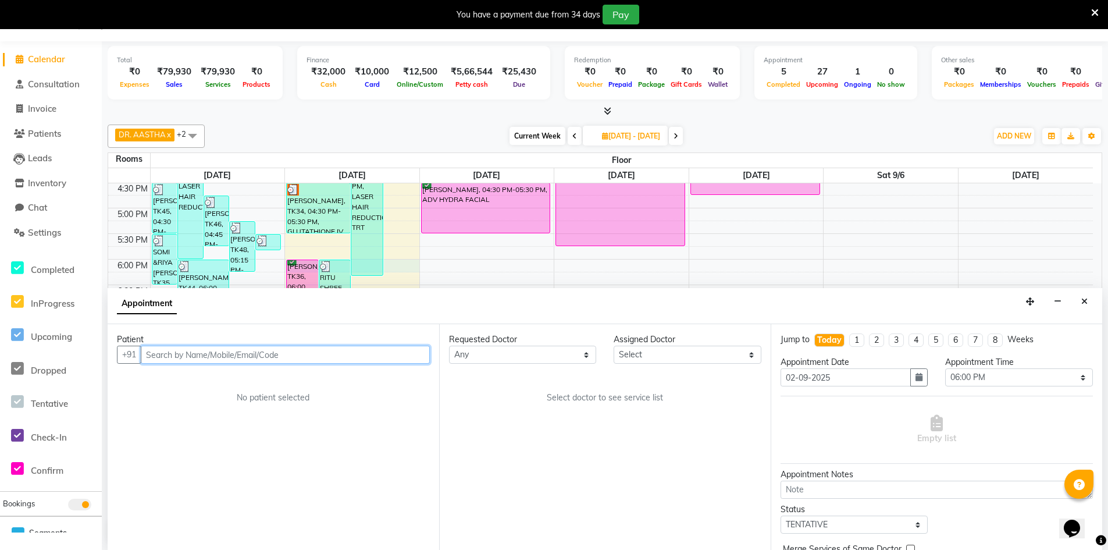
click at [253, 356] on input "text" at bounding box center [285, 354] width 289 height 18
click at [311, 268] on div "[PERSON_NAME], TK36, 06:00 PM-07:00 PM, ADV HYDRA FACIAL" at bounding box center [302, 284] width 31 height 49
click at [309, 271] on div "[PERSON_NAME], TK36, 06:00 PM-07:00 PM, ADV HYDRA FACIAL" at bounding box center [302, 284] width 31 height 49
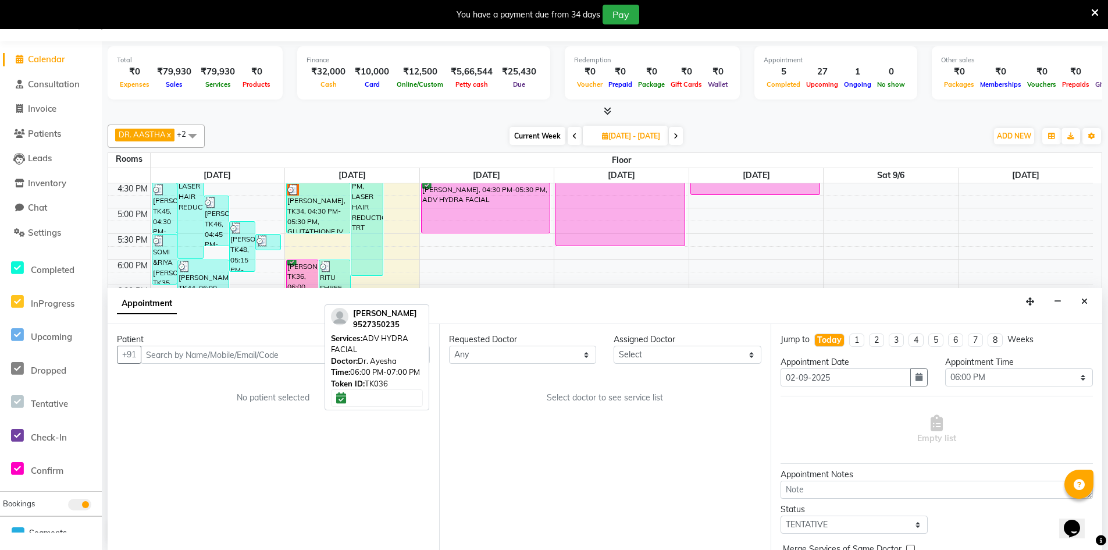
select select "6"
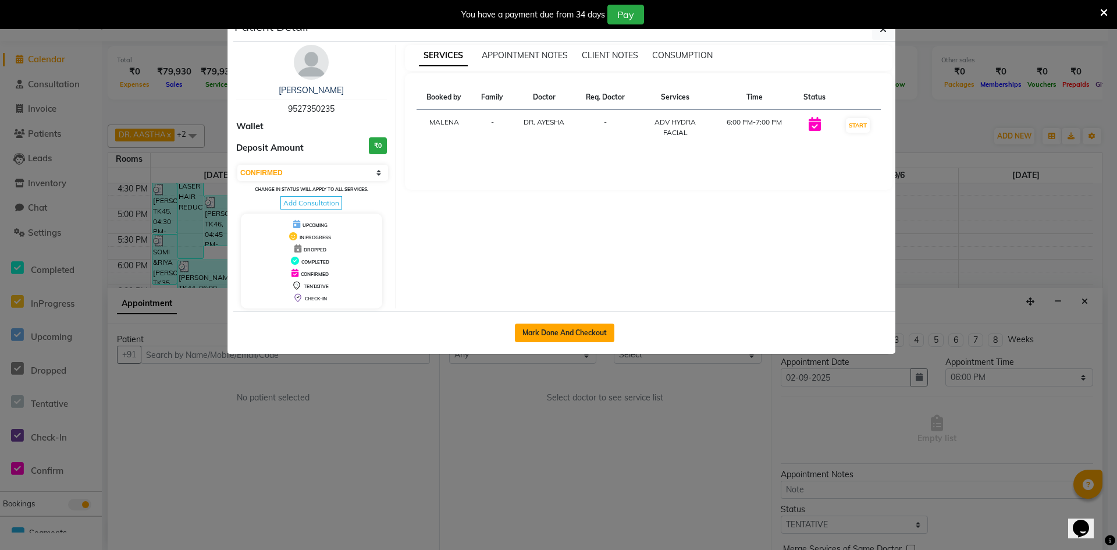
click at [594, 330] on button "Mark Done And Checkout" at bounding box center [564, 332] width 99 height 19
select select "service"
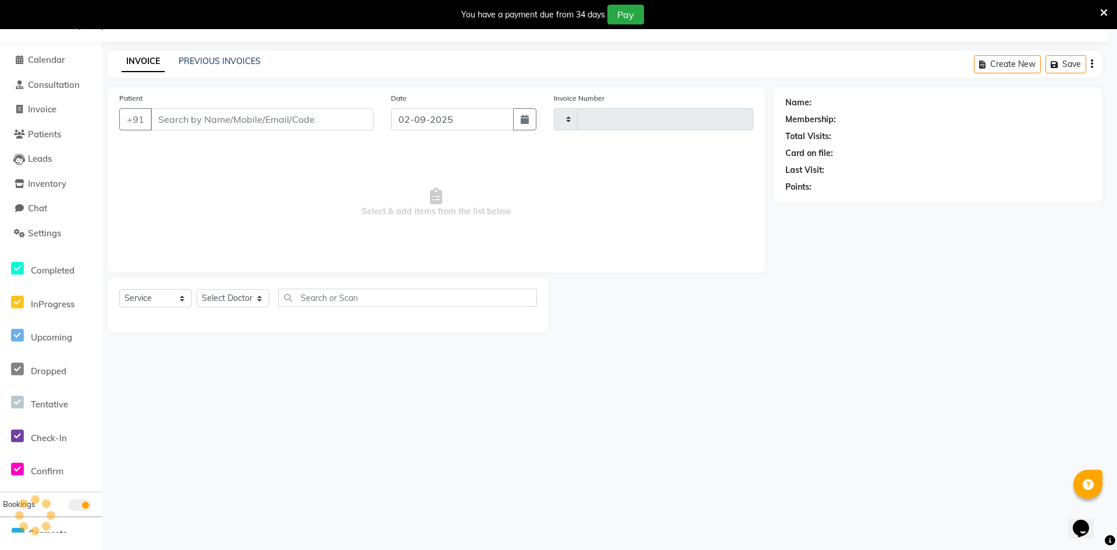
type input "0362"
select select "8618"
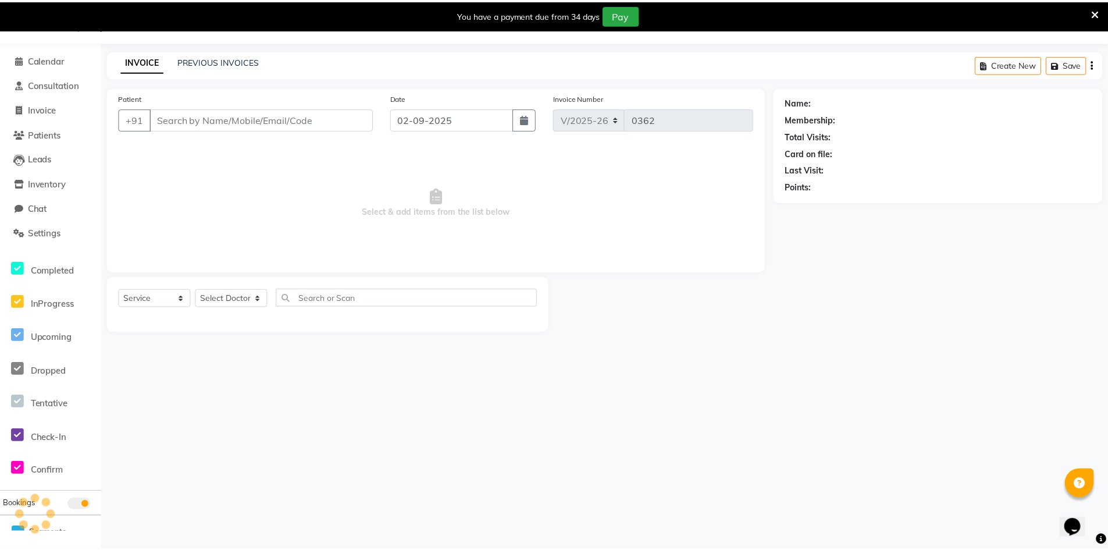
scroll to position [0, 0]
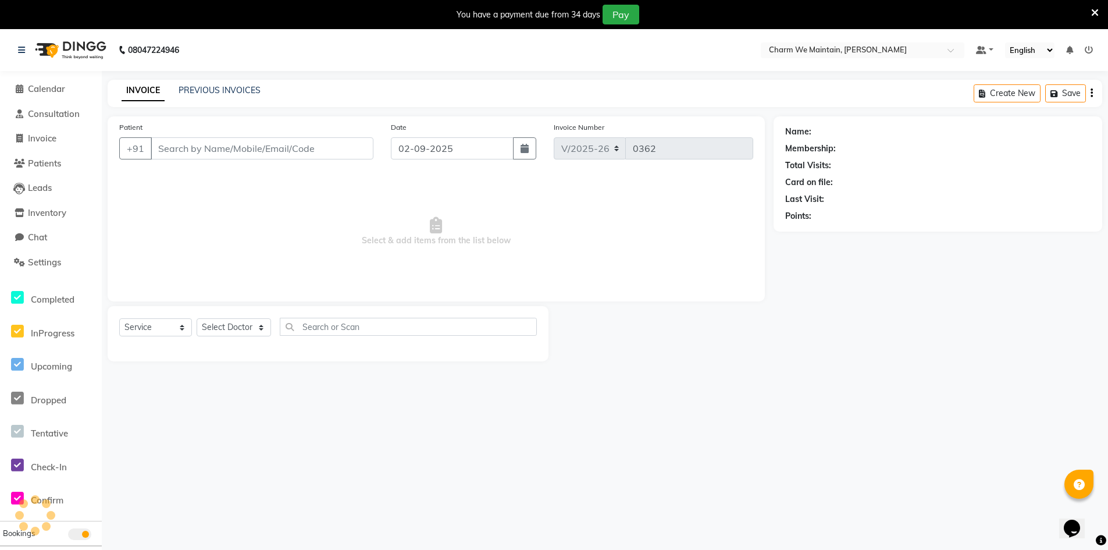
type input "9527350235"
select select "86210"
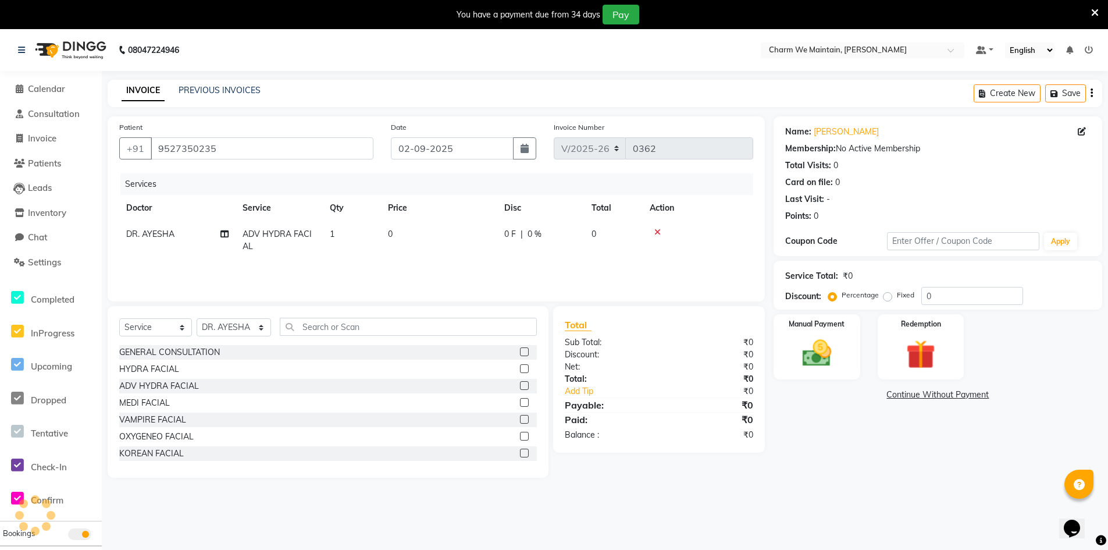
click at [419, 236] on td "0" at bounding box center [439, 240] width 116 height 38
select select "86210"
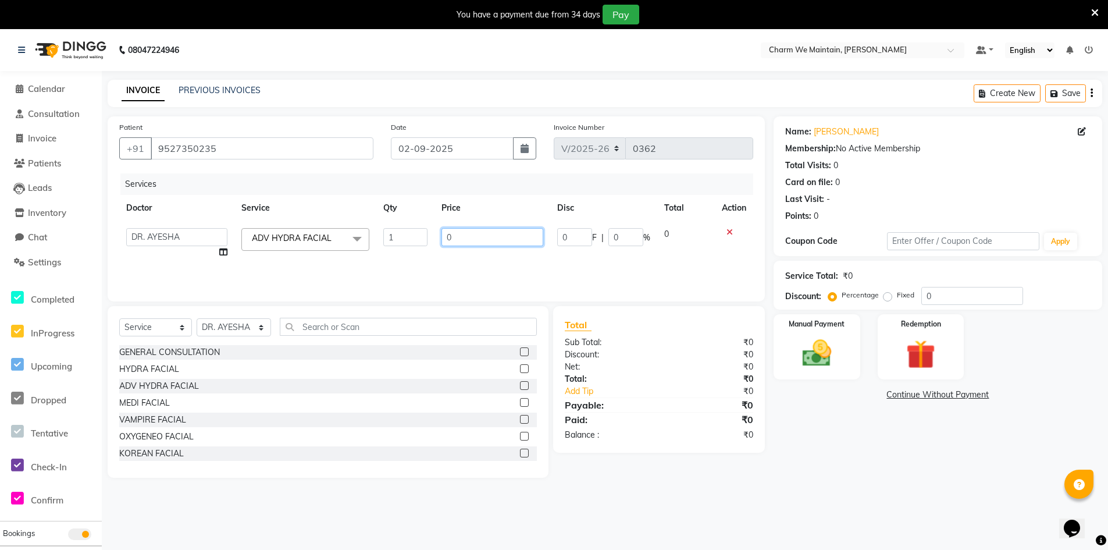
click at [465, 238] on input "0" at bounding box center [492, 237] width 102 height 18
click at [462, 239] on input "number" at bounding box center [492, 237] width 102 height 18
type input "2360"
click at [796, 336] on img at bounding box center [816, 353] width 49 height 35
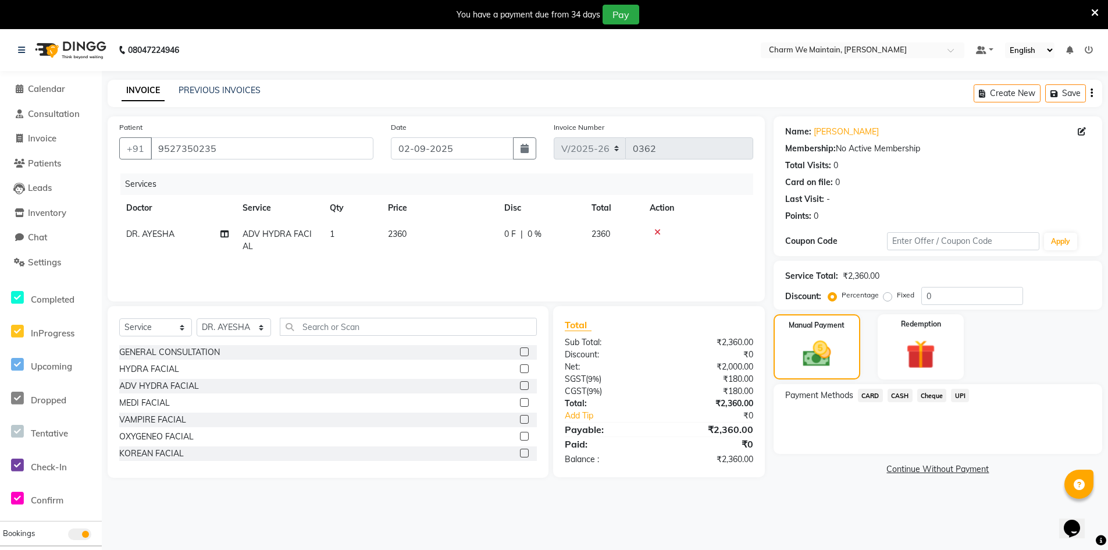
click at [958, 397] on span "UPI" at bounding box center [960, 395] width 18 height 13
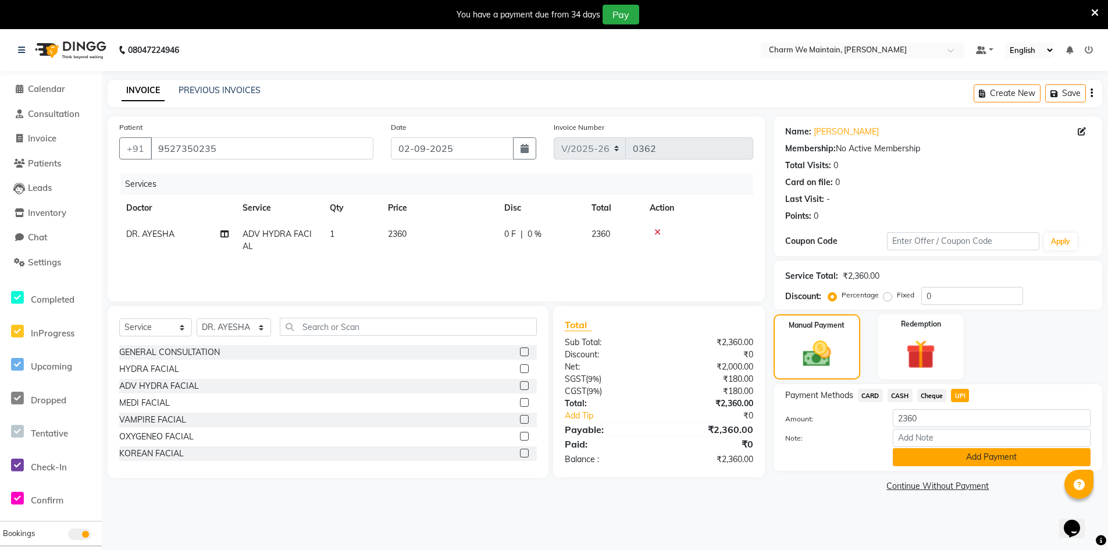
click at [960, 458] on button "Add Payment" at bounding box center [992, 457] width 198 height 18
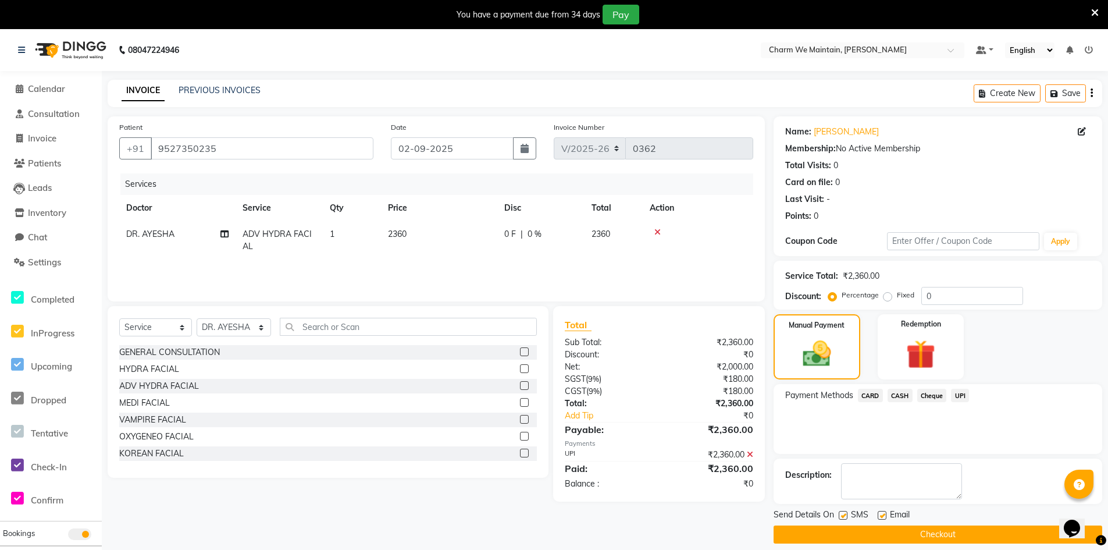
click at [924, 536] on button "Checkout" at bounding box center [938, 534] width 329 height 18
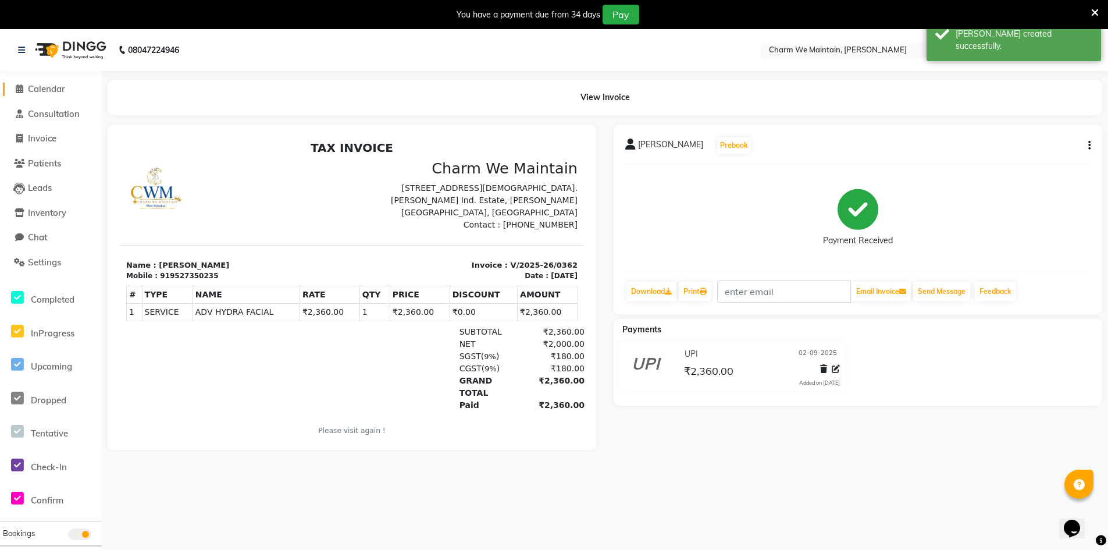
click at [49, 85] on span "Calendar" at bounding box center [46, 88] width 37 height 11
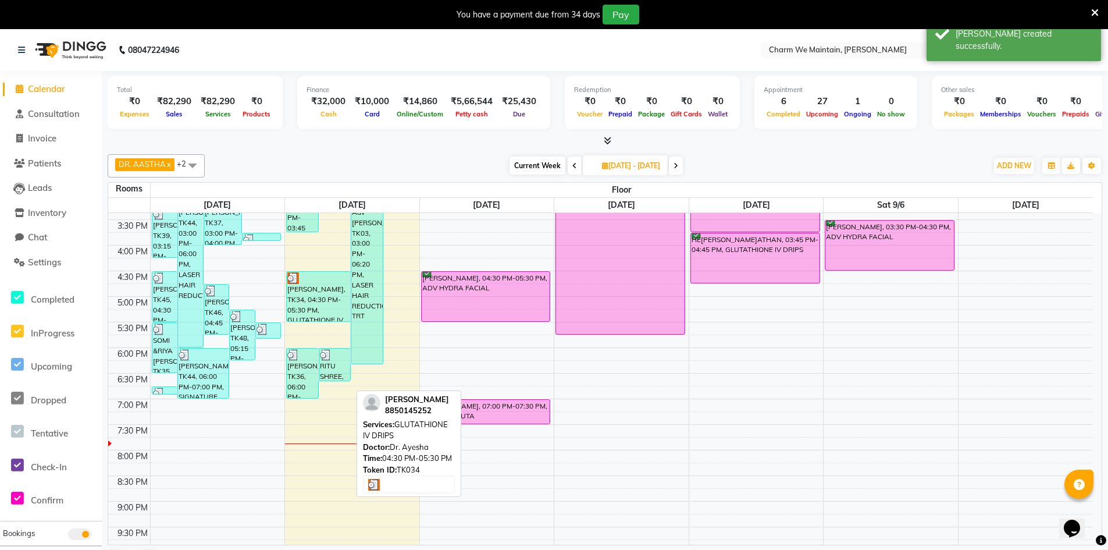
scroll to position [377, 0]
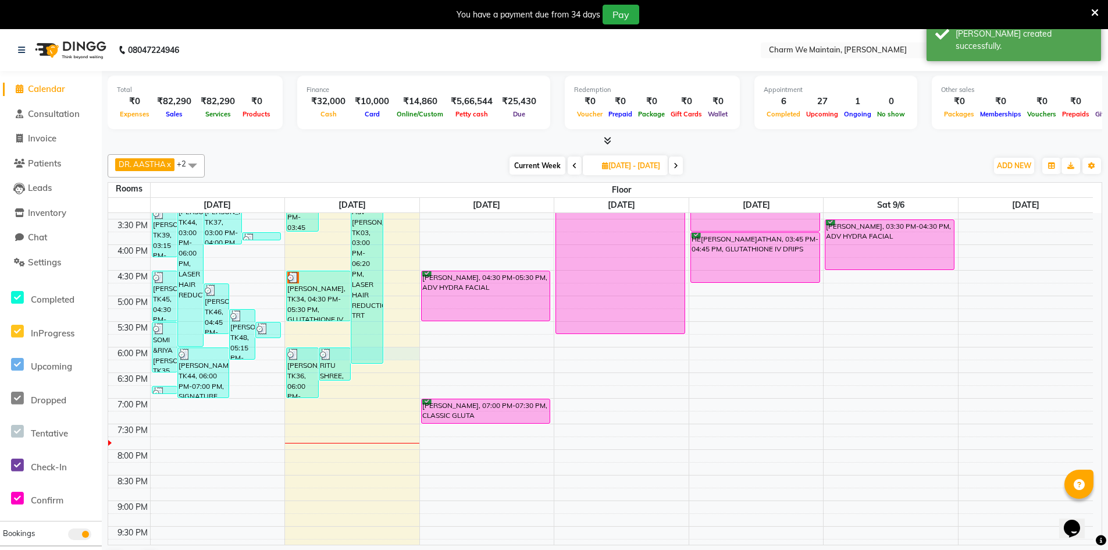
click at [393, 352] on div "8:00 AM 8:30 AM 9:00 AM 9:30 AM 10:00 AM 10:30 AM 11:00 AM 11:30 AM 12:00 PM 12…" at bounding box center [600, 218] width 985 height 767
select select "tentative"
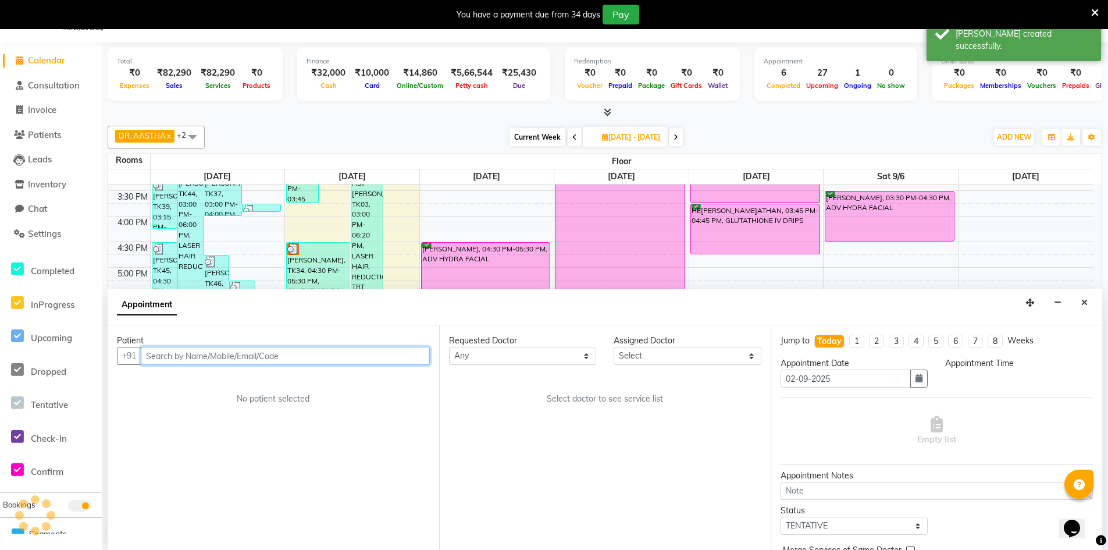
scroll to position [30, 0]
select select "1080"
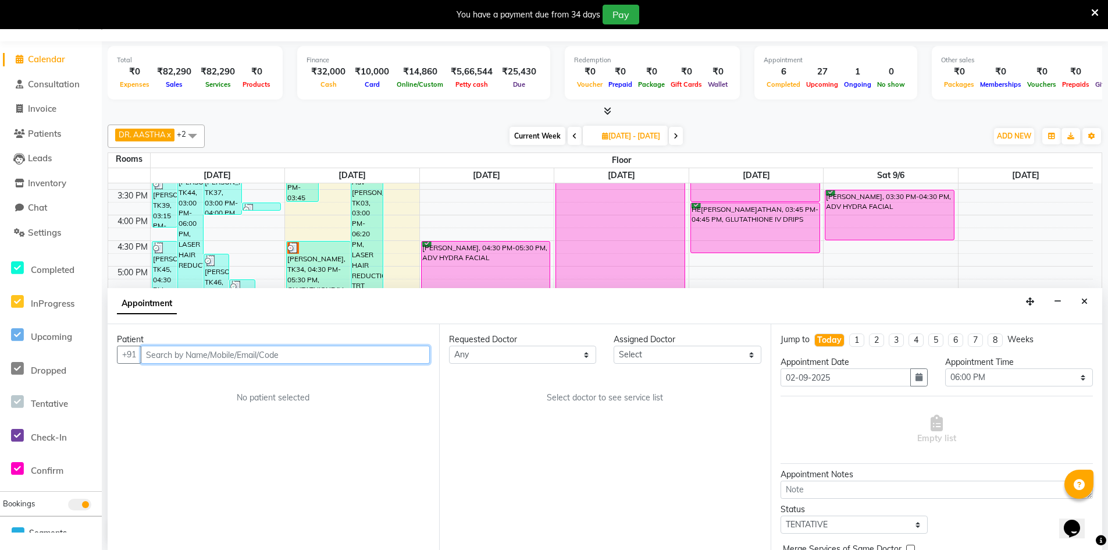
click at [361, 354] on input "text" at bounding box center [285, 354] width 289 height 18
click at [298, 354] on input "text" at bounding box center [285, 354] width 289 height 18
type input "7208158469"
click at [408, 354] on span "Add Patient" at bounding box center [403, 354] width 44 height 10
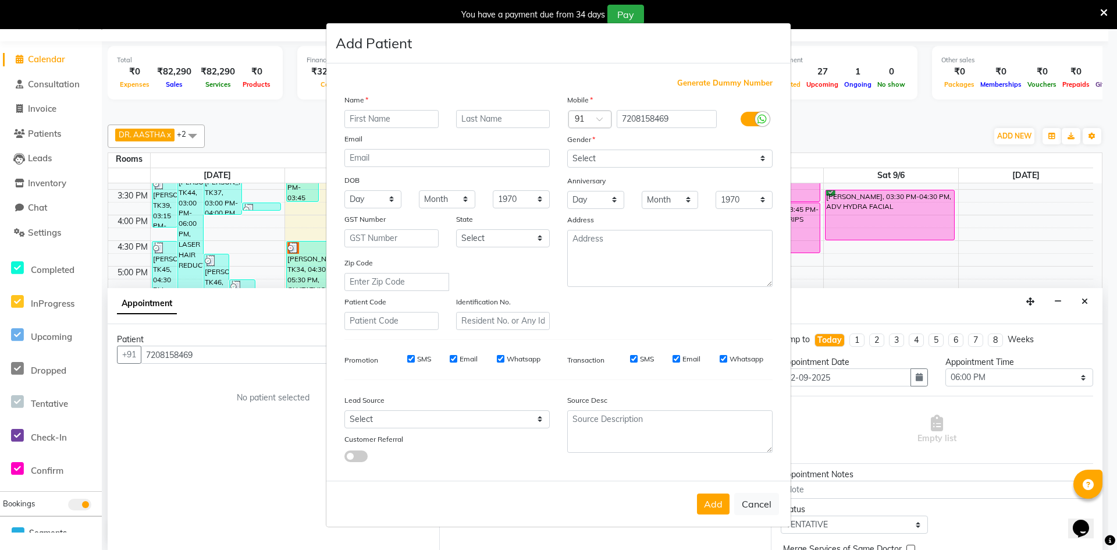
click at [422, 115] on input "text" at bounding box center [391, 119] width 94 height 18
click at [499, 122] on input "text" at bounding box center [503, 119] width 94 height 18
click at [379, 122] on input "[MEDICAL_DATA] .S ." at bounding box center [391, 119] width 94 height 18
type input "[MEDICAL_DATA] . S ."
click at [476, 120] on input "text" at bounding box center [503, 119] width 94 height 18
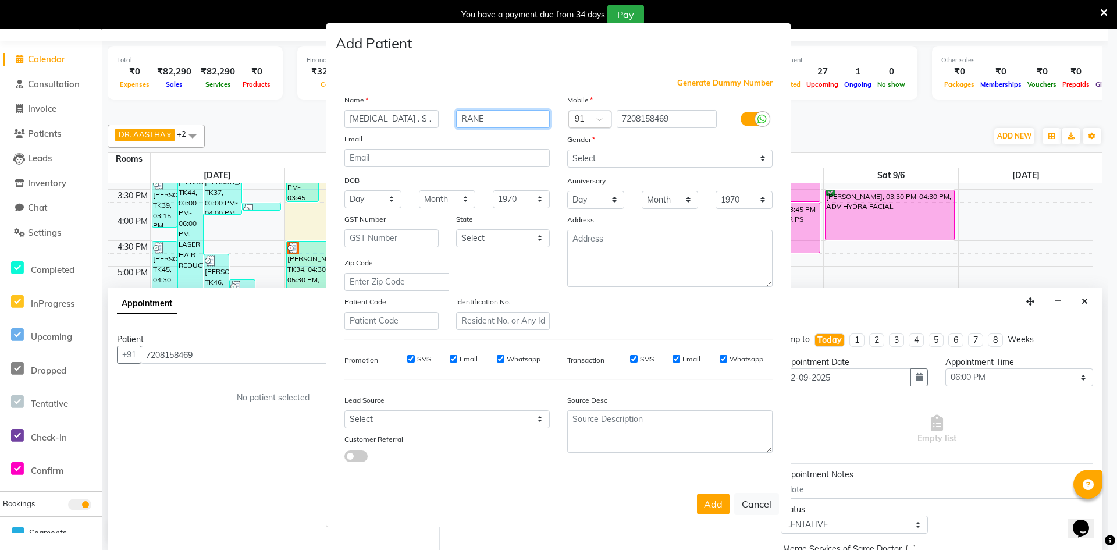
type input "RANE"
click at [611, 155] on select "Select [DEMOGRAPHIC_DATA] [DEMOGRAPHIC_DATA] Other Prefer Not To Say" at bounding box center [669, 158] width 205 height 18
select select "[DEMOGRAPHIC_DATA]"
click at [567, 149] on select "Select [DEMOGRAPHIC_DATA] [DEMOGRAPHIC_DATA] Other Prefer Not To Say" at bounding box center [669, 158] width 205 height 18
click at [711, 506] on button "Add" at bounding box center [713, 503] width 33 height 21
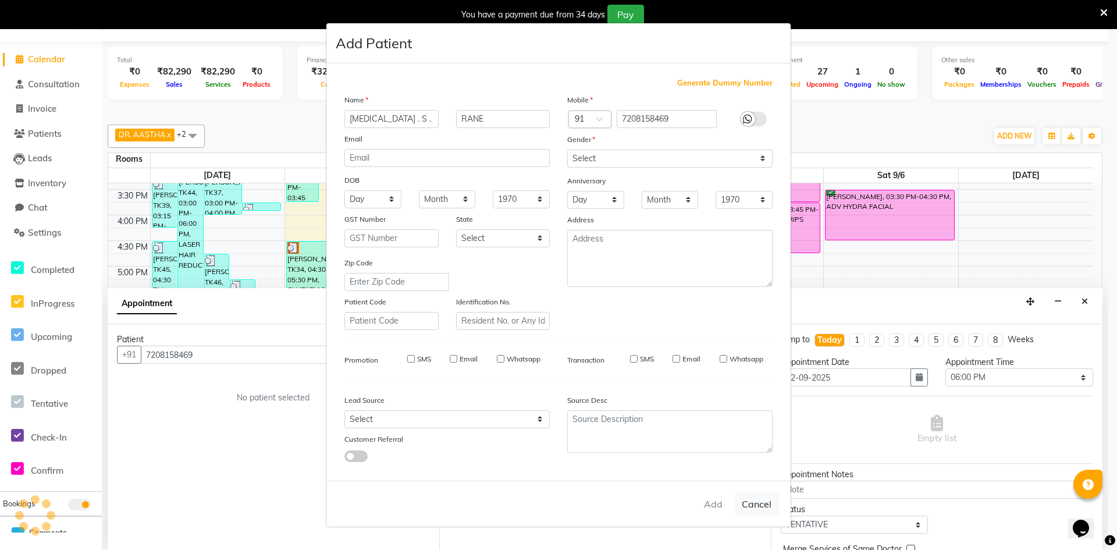
select select
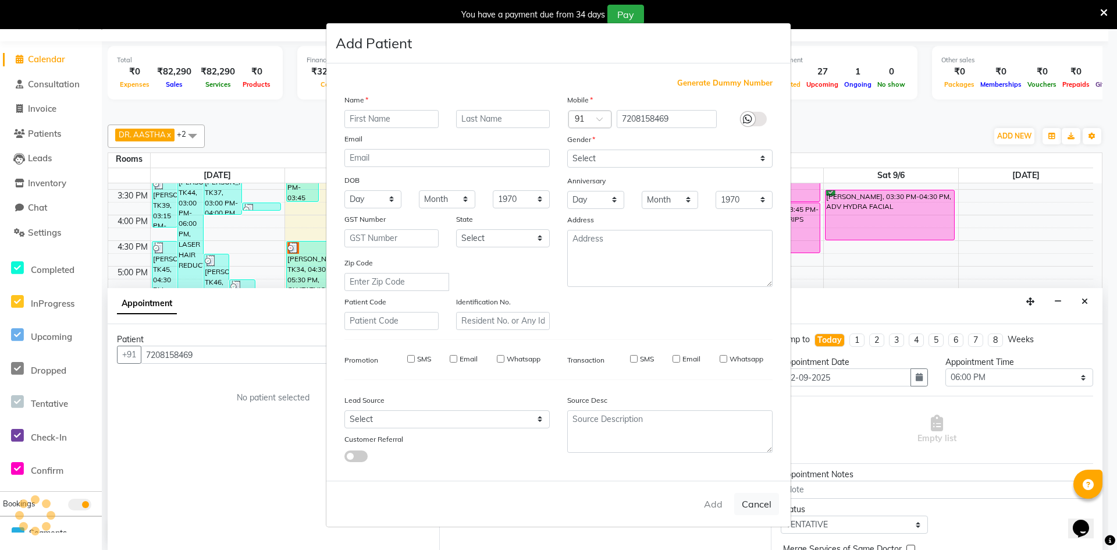
select select
checkbox input "false"
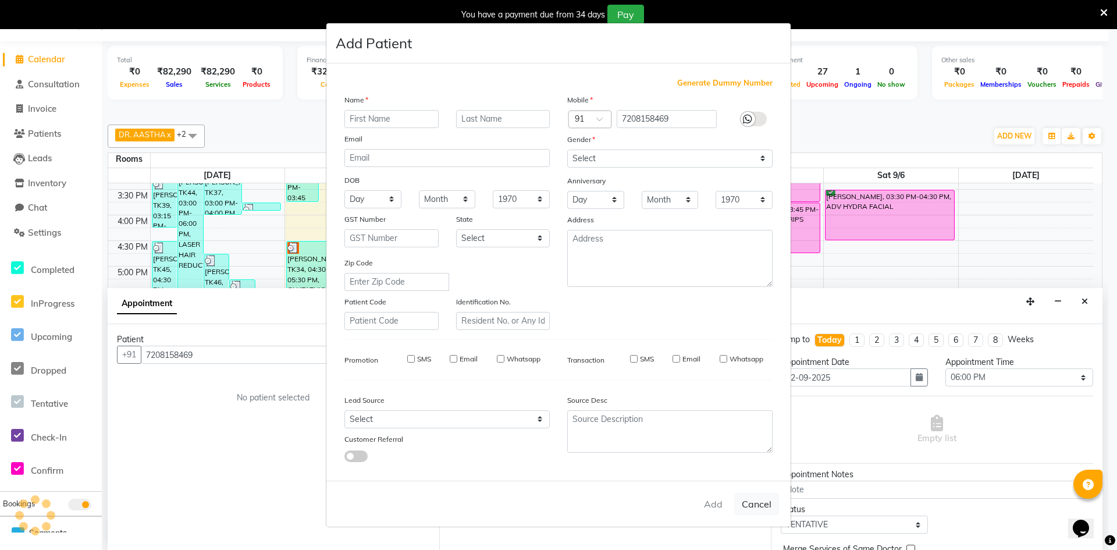
checkbox input "false"
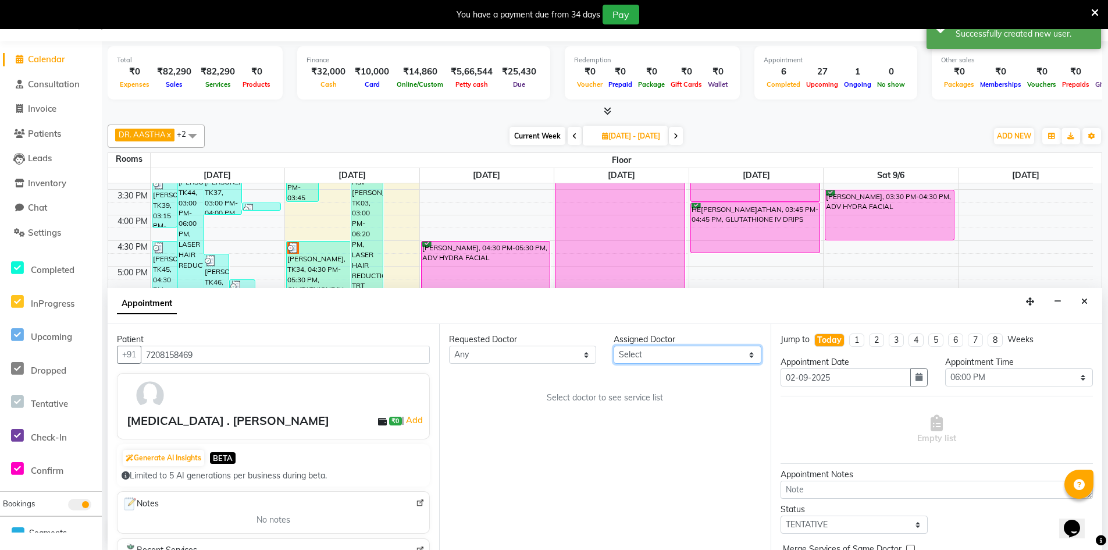
click at [673, 354] on select "Select DR. AYESHA DR. [GEOGRAPHIC_DATA]" at bounding box center [687, 354] width 147 height 18
select select "86210"
click at [614, 345] on select "Select DR. AYESHA DR. [GEOGRAPHIC_DATA]" at bounding box center [687, 354] width 147 height 18
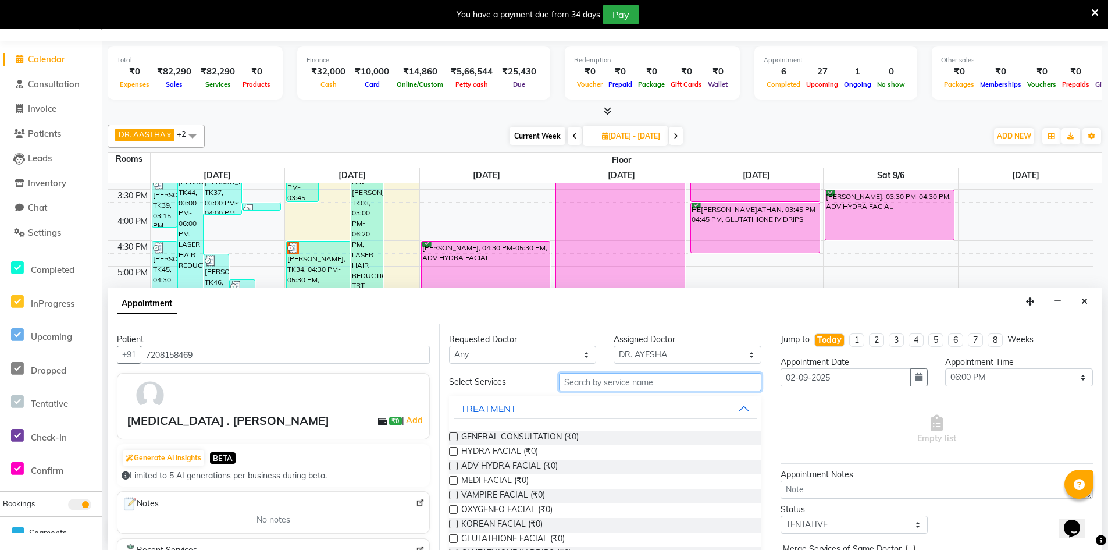
click at [615, 385] on input "text" at bounding box center [660, 382] width 202 height 18
click at [486, 461] on span "ADV HYDRA FACIAL (₹0)" at bounding box center [509, 466] width 97 height 15
checkbox input "true"
select select "4343"
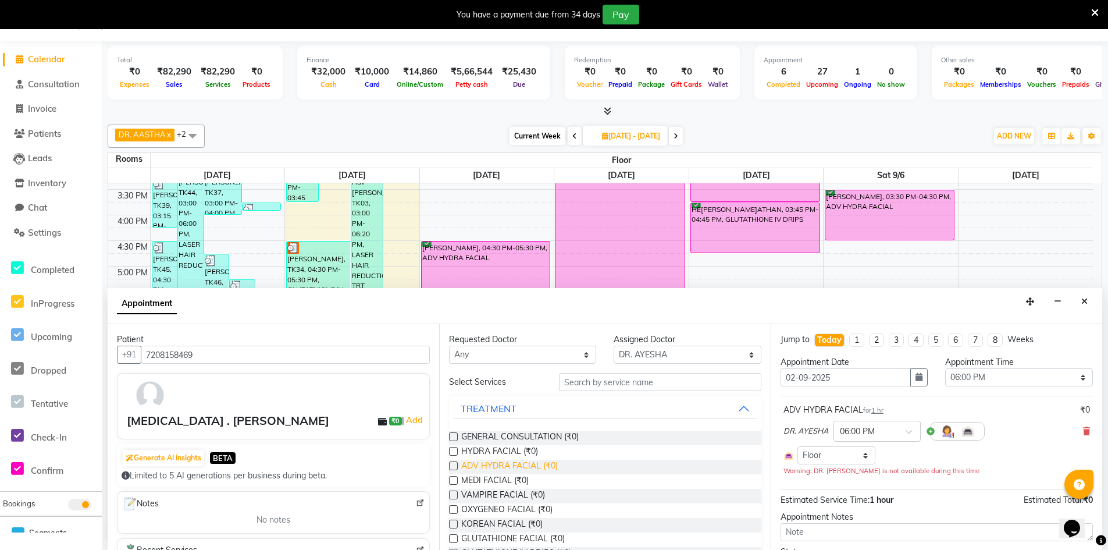
checkbox input "false"
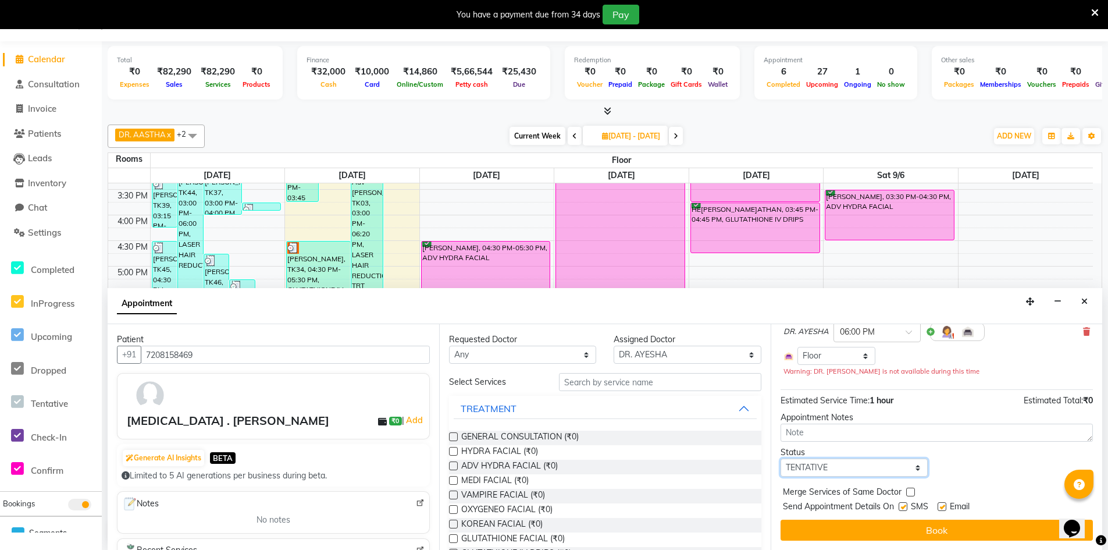
click at [867, 470] on select "Select TENTATIVE CONFIRM CHECK-IN UPCOMING" at bounding box center [854, 467] width 147 height 18
select select "confirm booking"
click at [781, 458] on select "Select TENTATIVE CONFIRM CHECK-IN UPCOMING" at bounding box center [854, 467] width 147 height 18
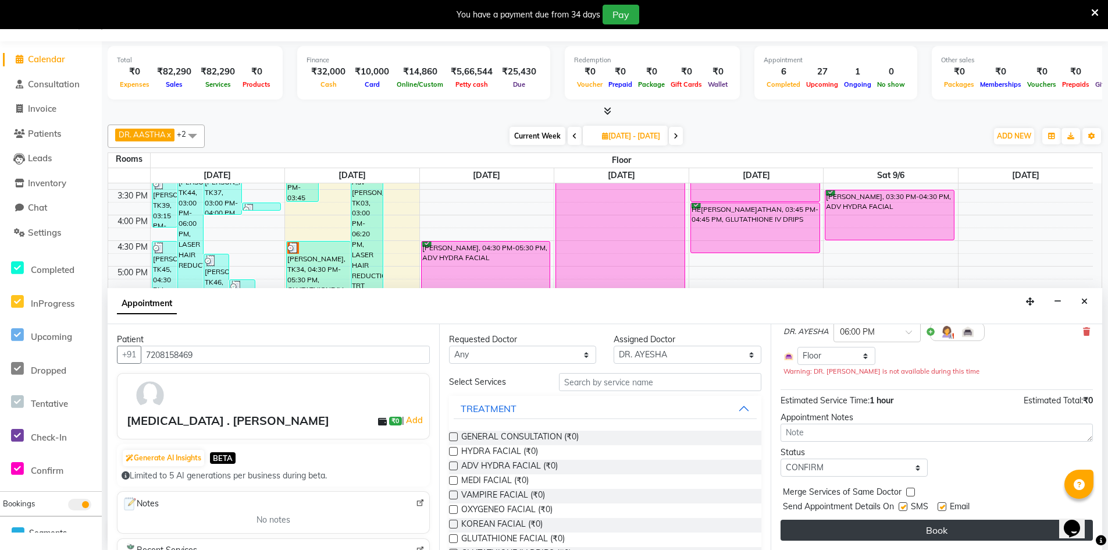
click at [885, 529] on button "Book" at bounding box center [937, 529] width 312 height 21
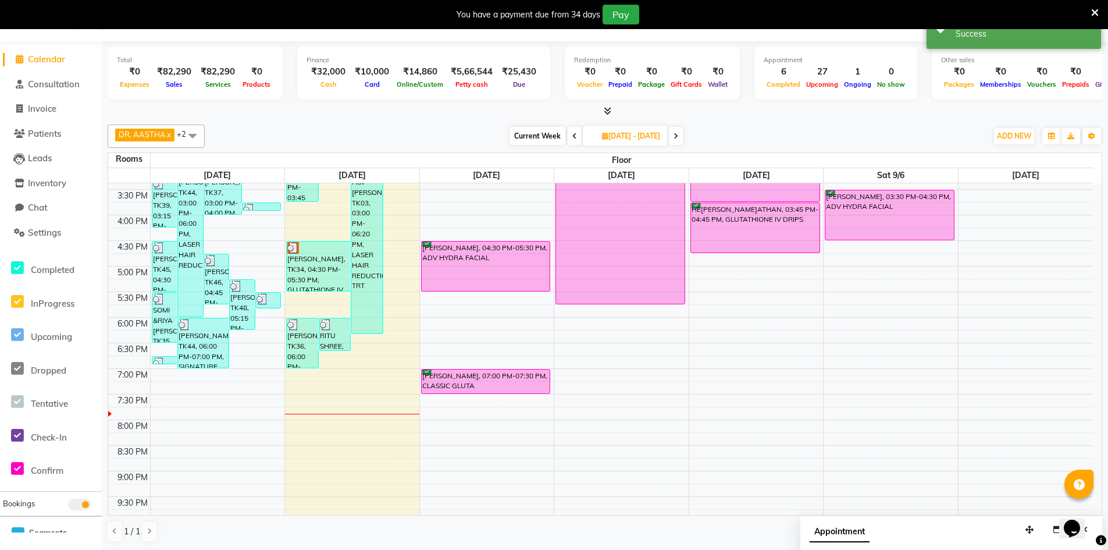
scroll to position [0, 0]
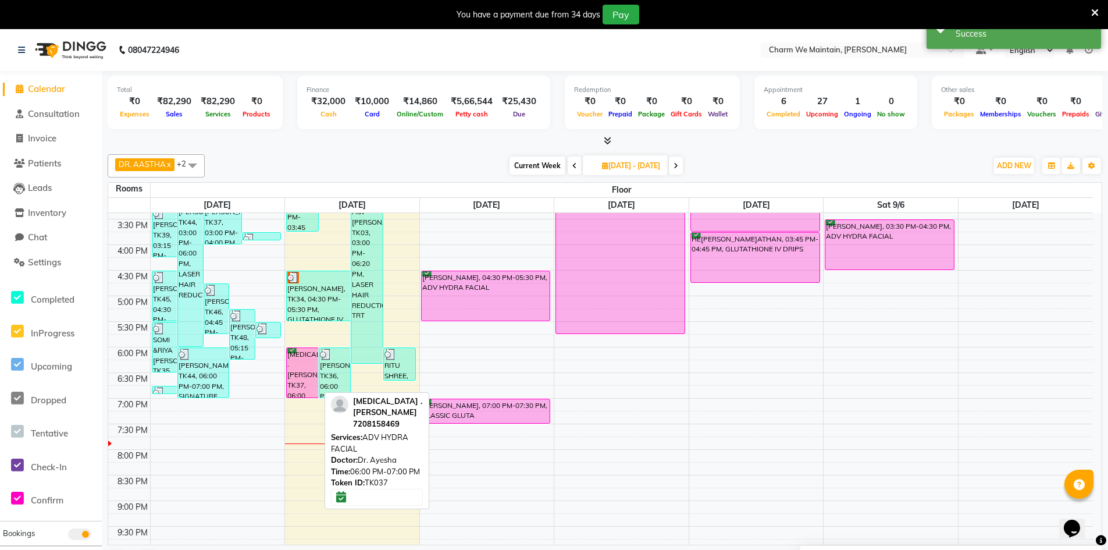
click at [299, 375] on div "[MEDICAL_DATA] . [PERSON_NAME], TK37, 06:00 PM-07:00 PM, ADV HYDRA FACIAL" at bounding box center [302, 372] width 31 height 49
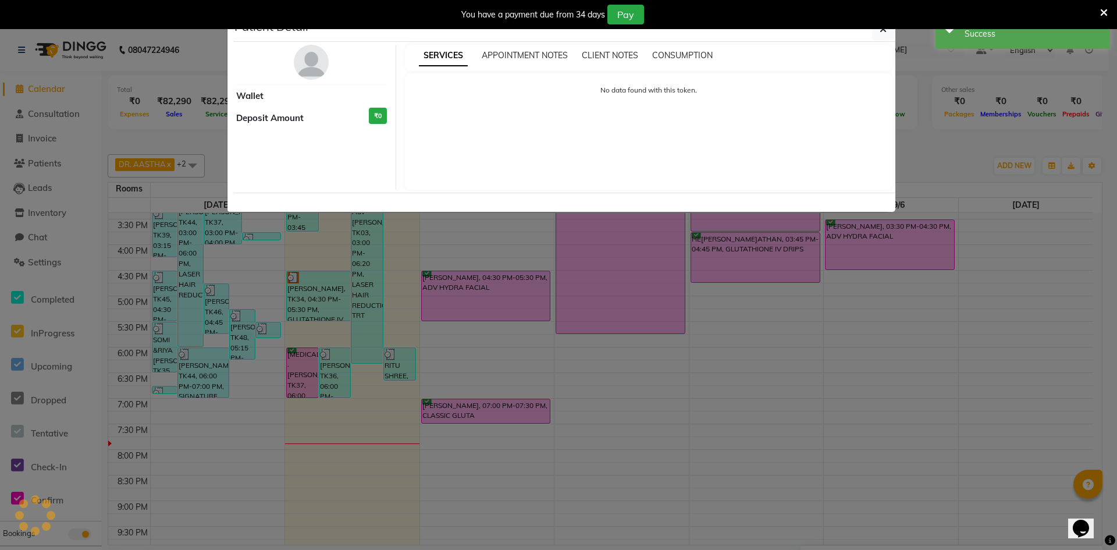
select select "6"
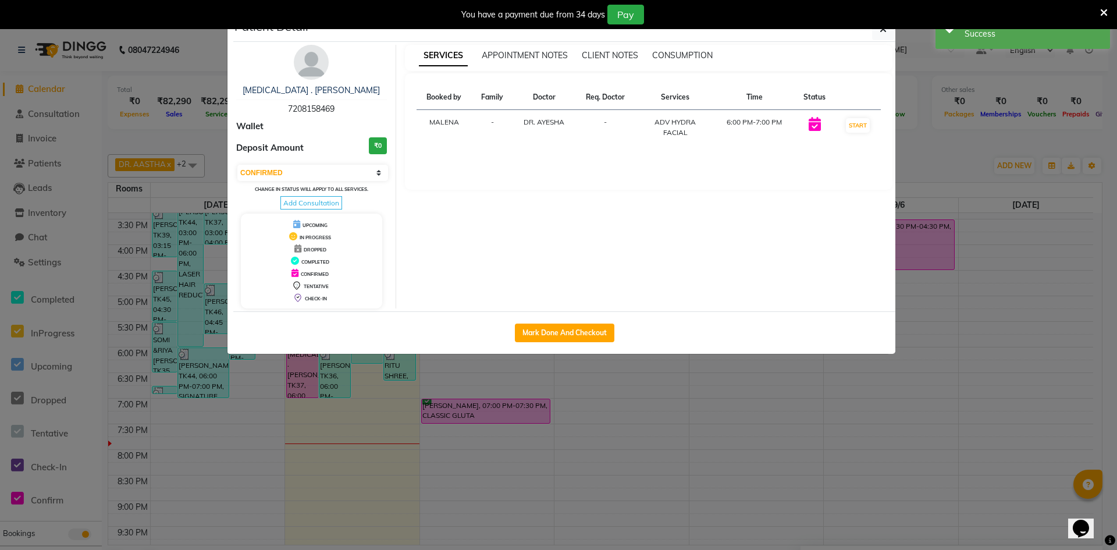
click at [565, 321] on div "Mark Done And Checkout" at bounding box center [564, 332] width 662 height 42
click at [565, 342] on div "Mark Done And Checkout" at bounding box center [564, 332] width 662 height 42
click at [571, 336] on button "Mark Done And Checkout" at bounding box center [564, 332] width 99 height 19
select select "8618"
select select "service"
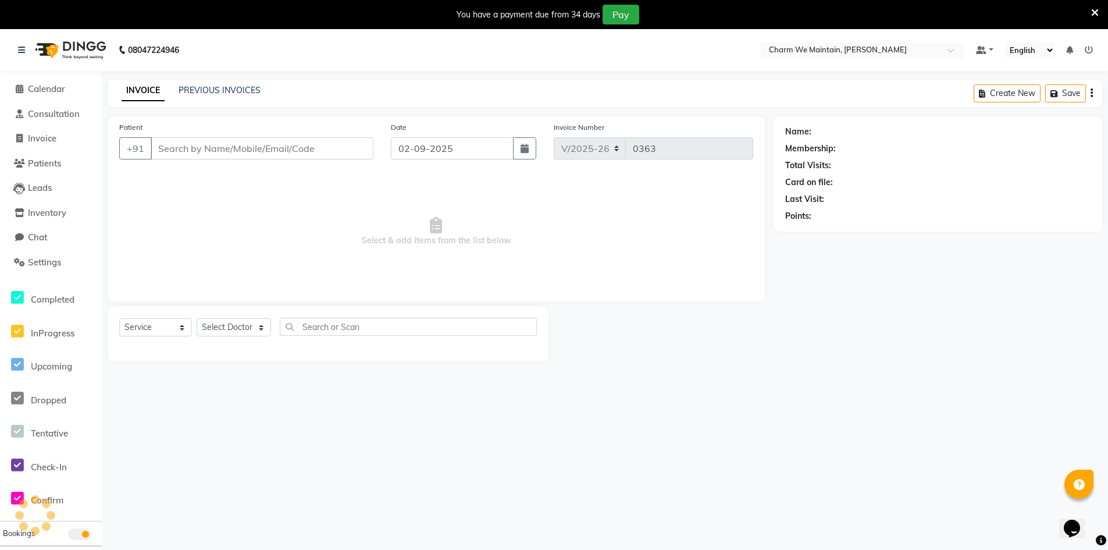
type input "7208158469"
select select "86210"
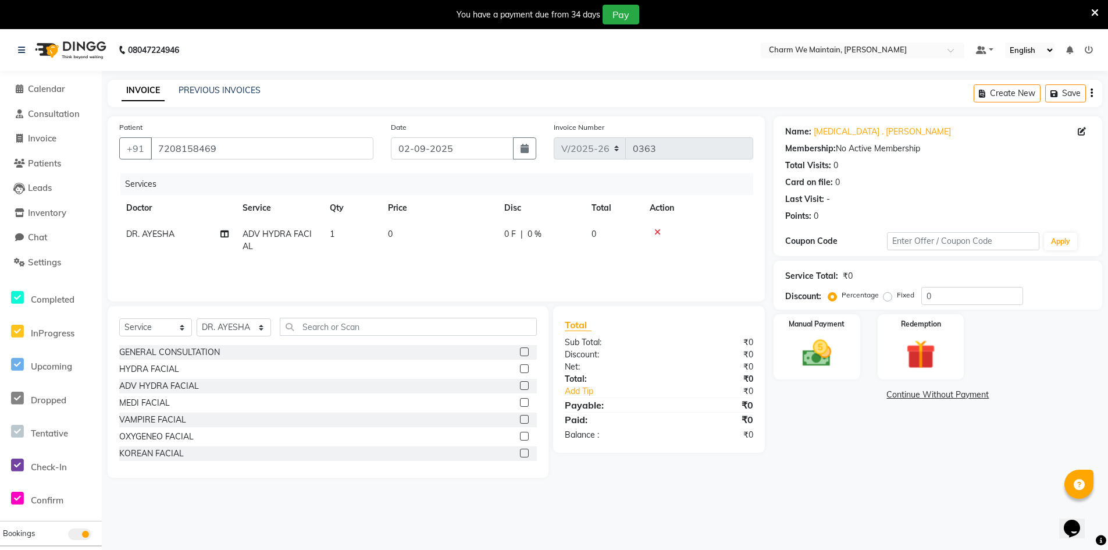
click at [405, 236] on td "0" at bounding box center [439, 240] width 116 height 38
select select "86210"
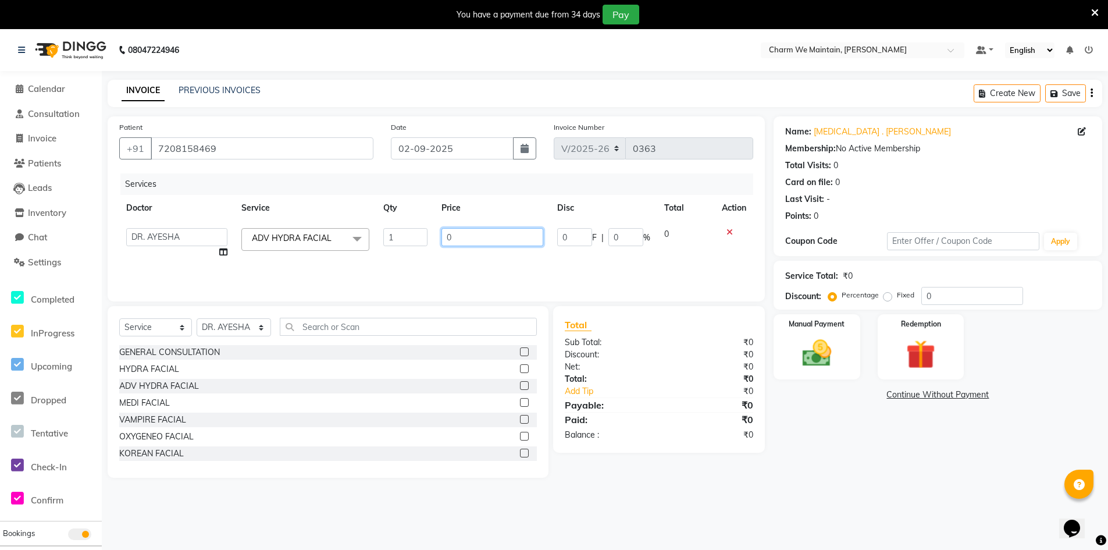
click at [462, 234] on input "0" at bounding box center [492, 237] width 102 height 18
type input "2360"
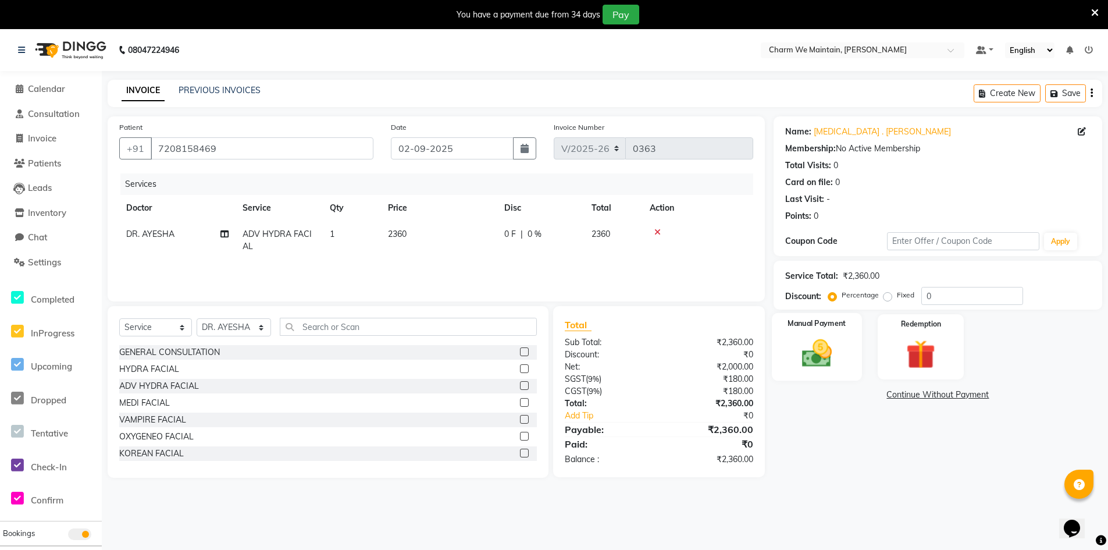
click at [803, 344] on img at bounding box center [816, 353] width 49 height 35
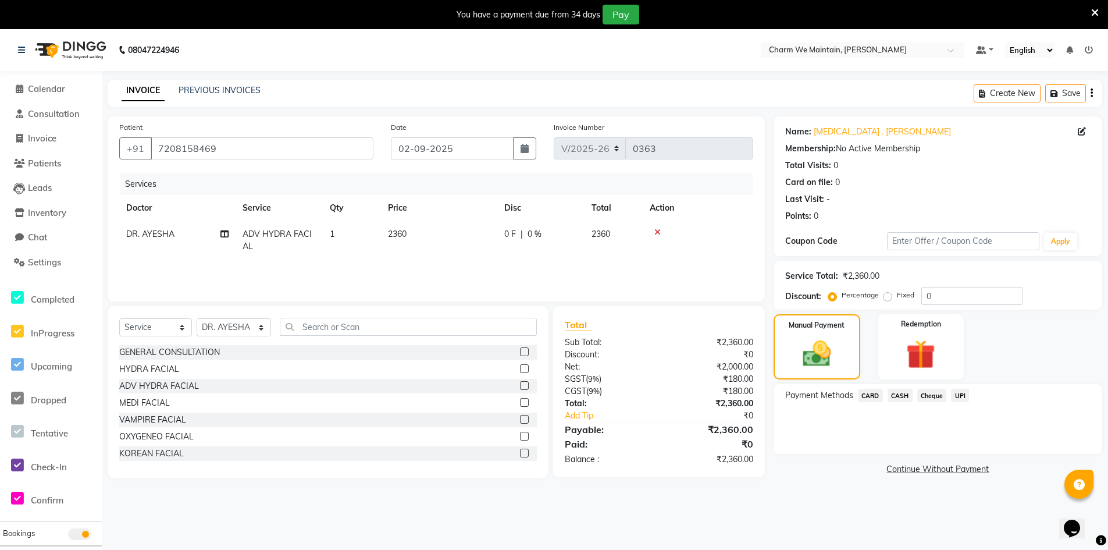
click at [954, 395] on span "UPI" at bounding box center [960, 395] width 18 height 13
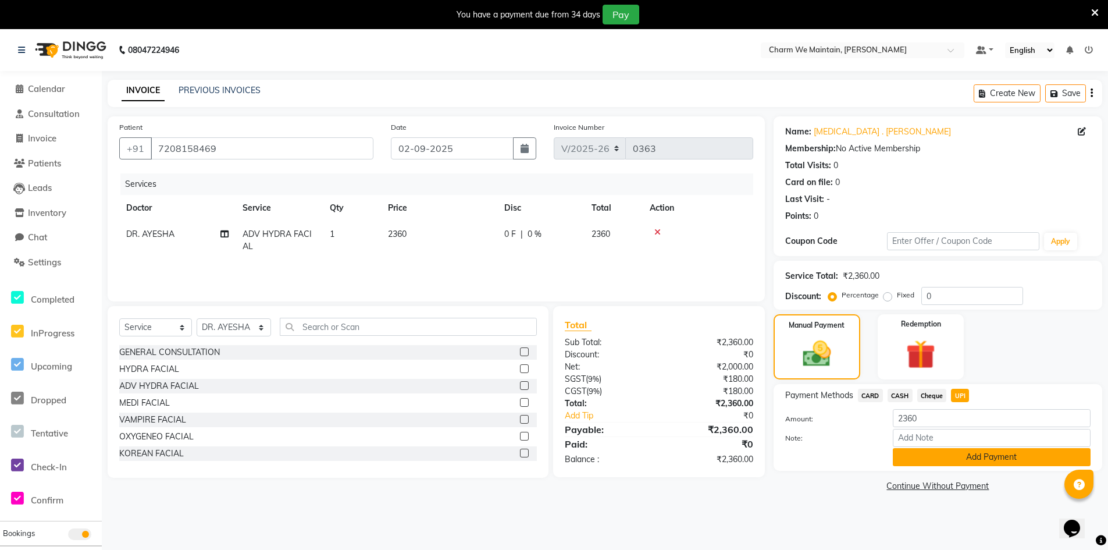
click at [958, 459] on button "Add Payment" at bounding box center [992, 457] width 198 height 18
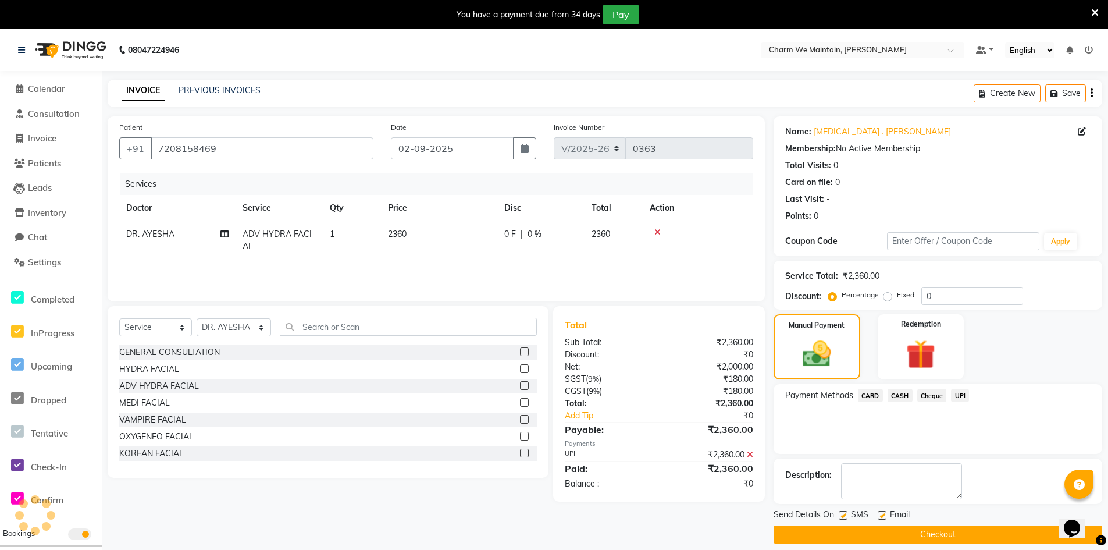
click at [938, 537] on button "Checkout" at bounding box center [938, 534] width 329 height 18
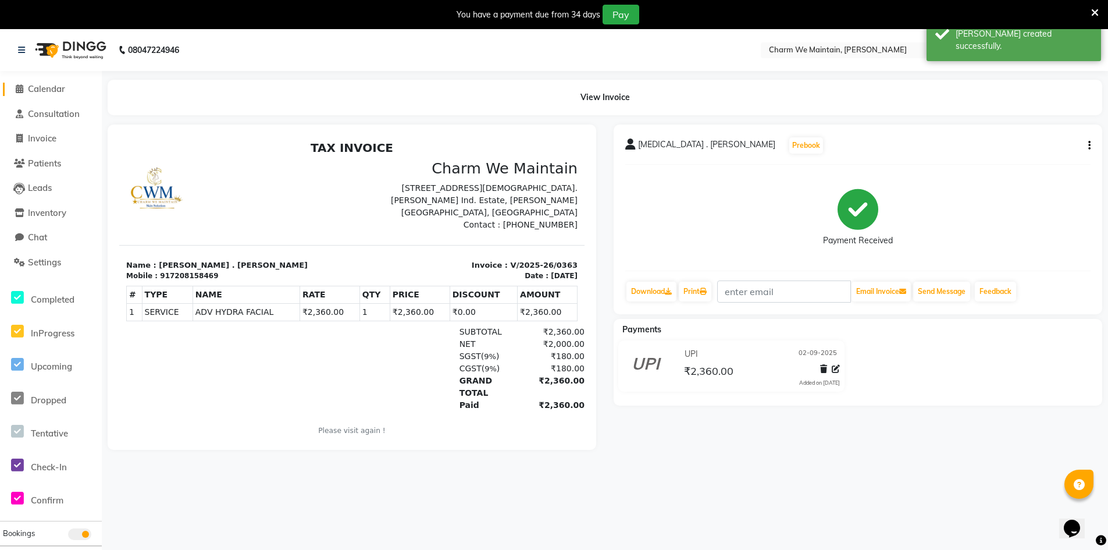
click at [52, 89] on span "Calendar" at bounding box center [46, 88] width 37 height 11
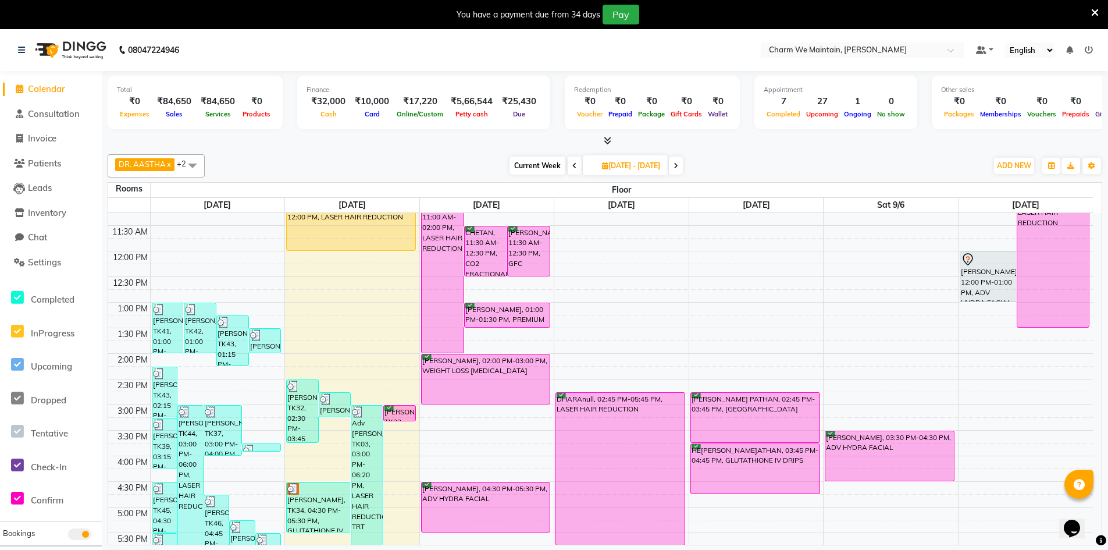
scroll to position [233, 0]
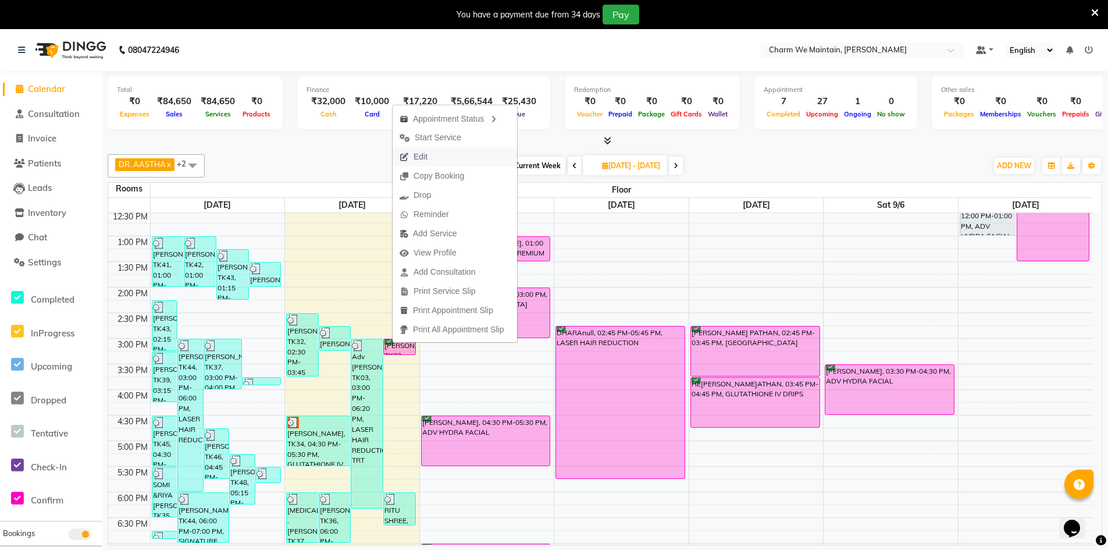
click at [427, 155] on span "Edit" at bounding box center [421, 157] width 14 height 12
type input "[DATE]"
select select "confirm booking"
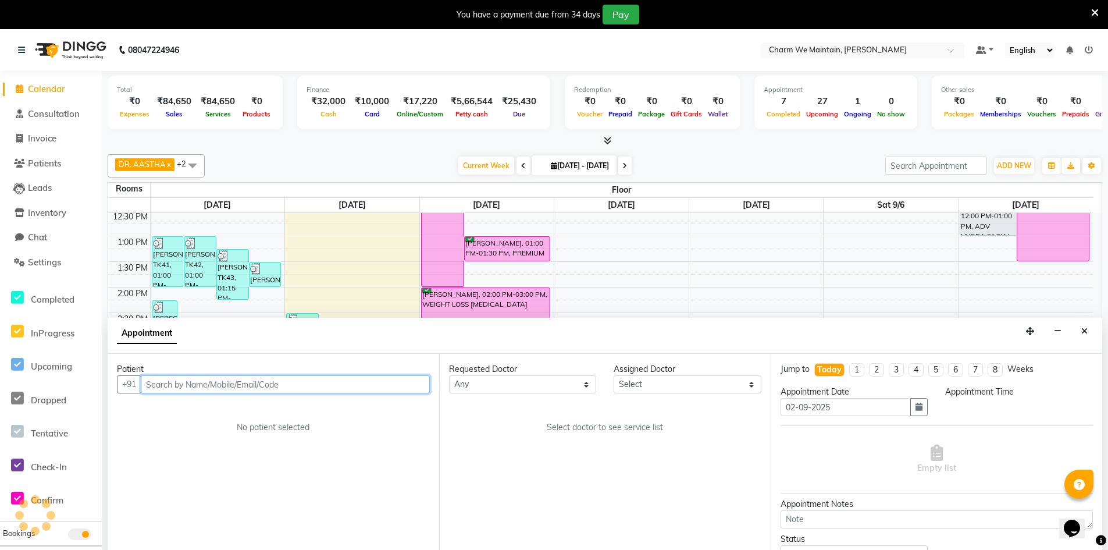
scroll to position [0, 0]
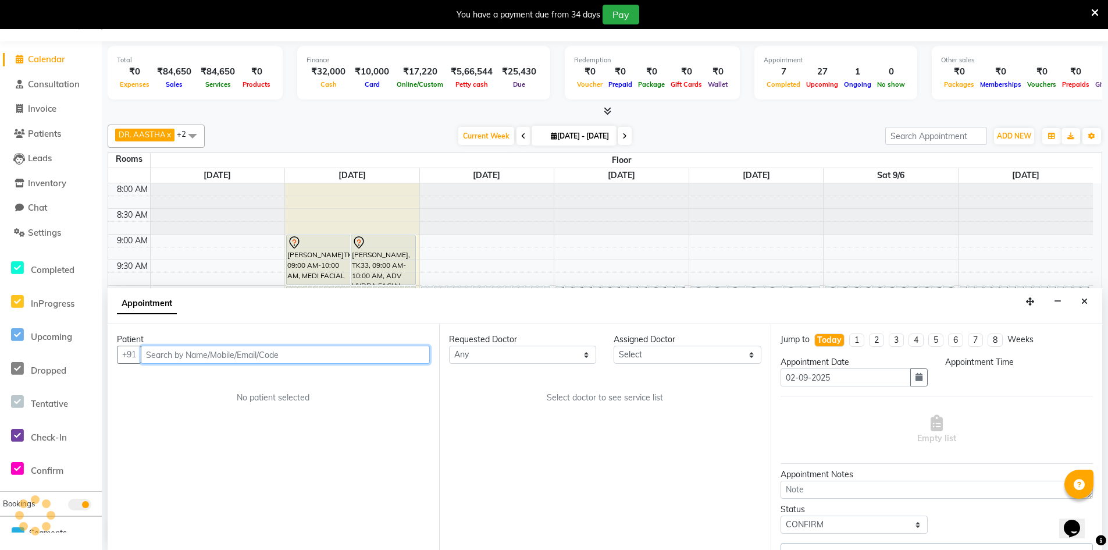
select select "900"
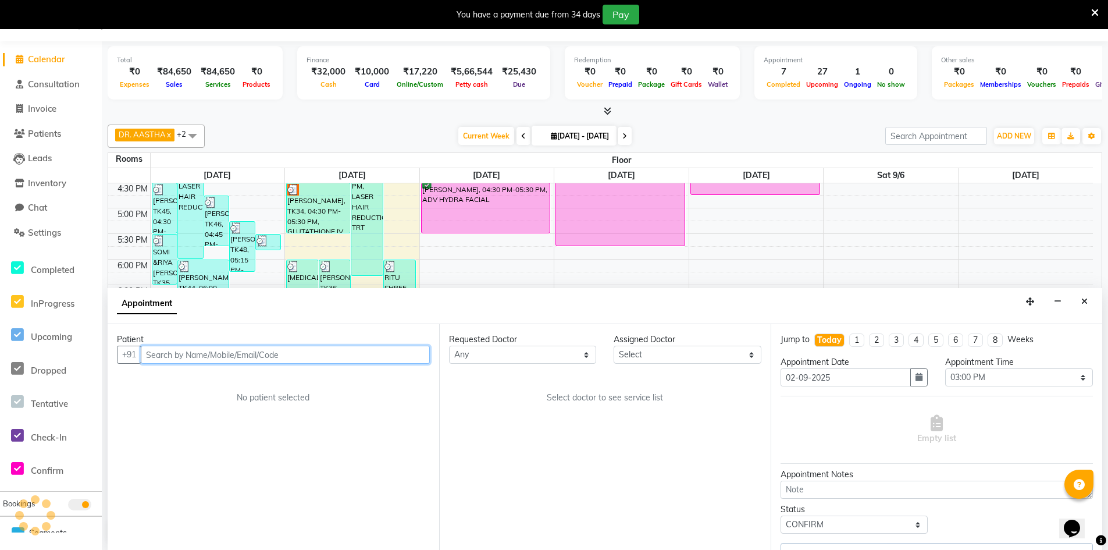
select select "86212"
select select "4343"
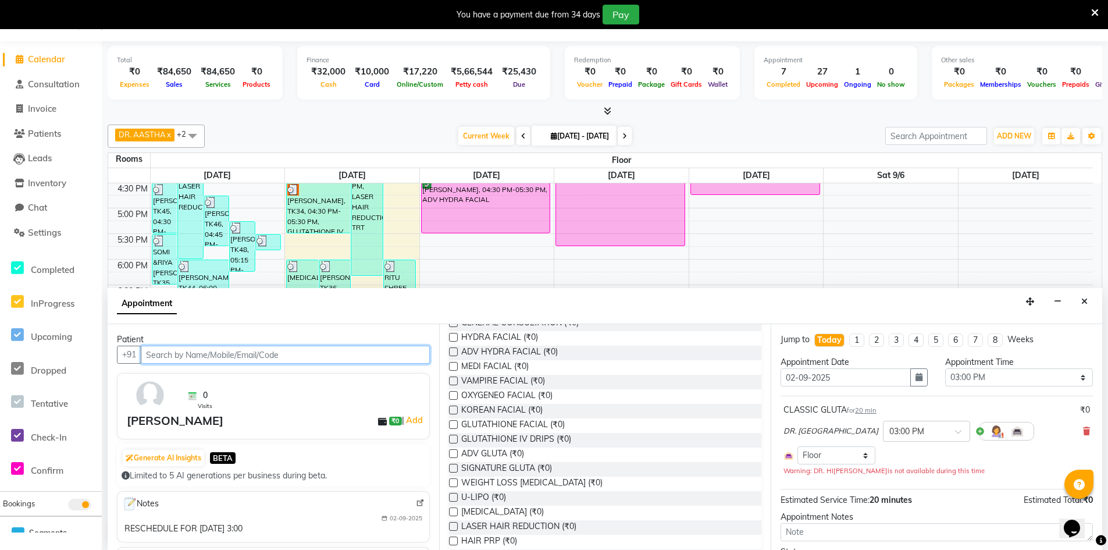
scroll to position [116, 0]
click at [915, 374] on icon "button" at bounding box center [918, 377] width 7 height 8
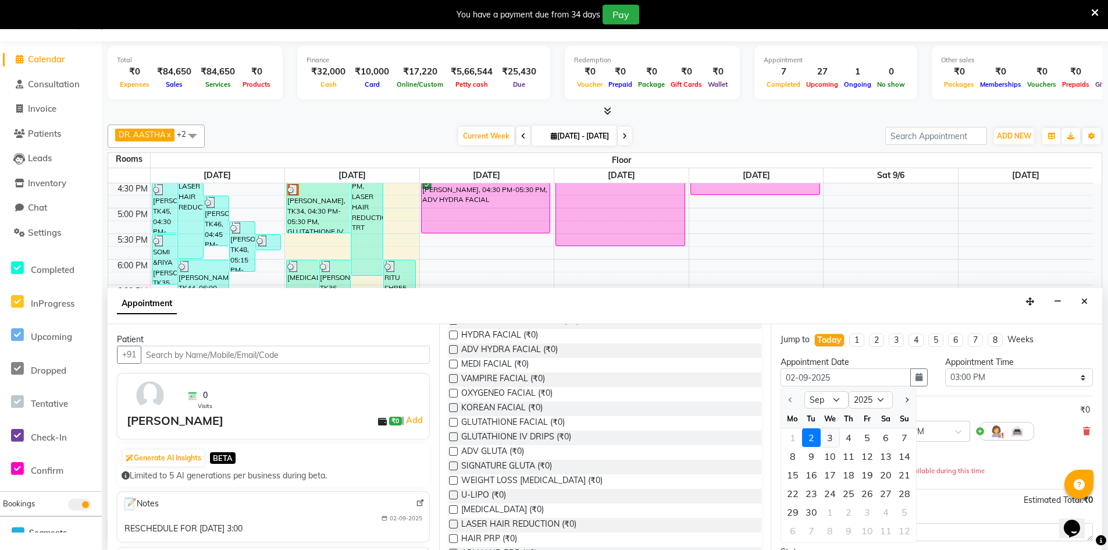
click at [829, 438] on div "3" at bounding box center [830, 437] width 19 height 19
type input "[DATE]"
select select "900"
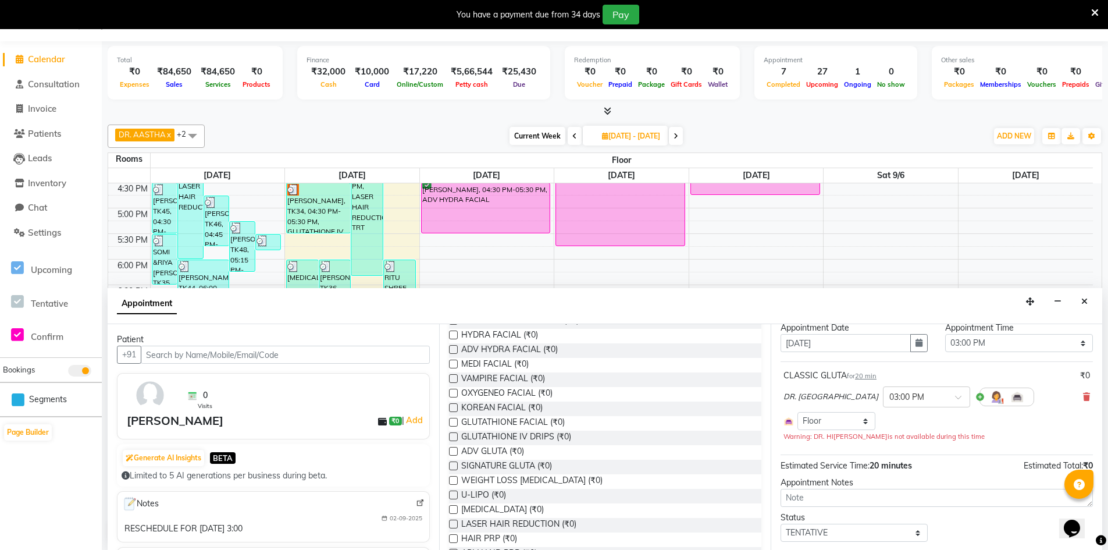
scroll to position [66, 0]
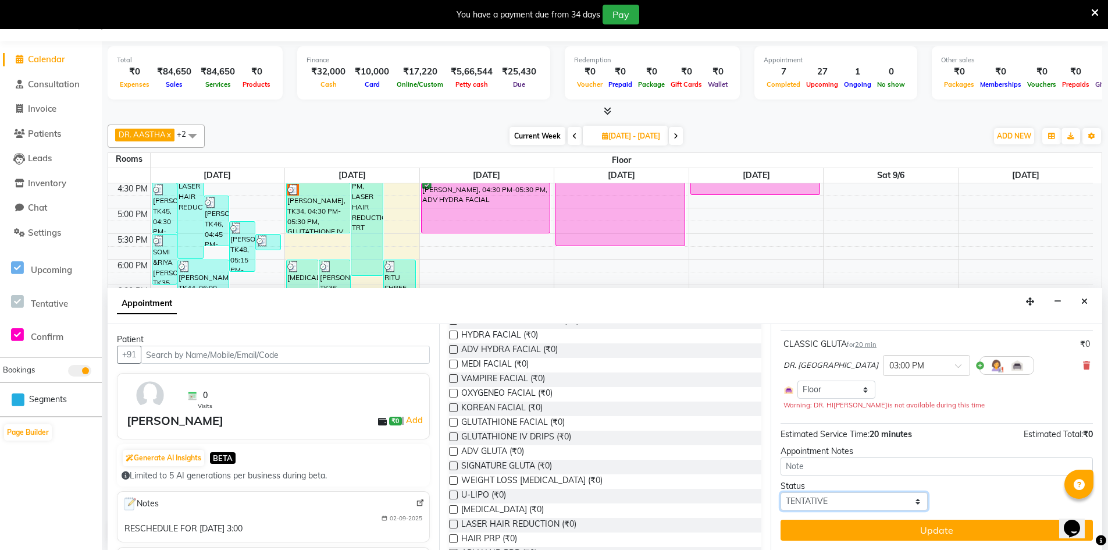
click at [910, 503] on select "Select TENTATIVE CONFIRM UPCOMING" at bounding box center [854, 501] width 147 height 18
select select "confirm booking"
click at [781, 492] on select "Select TENTATIVE CONFIRM UPCOMING" at bounding box center [854, 501] width 147 height 18
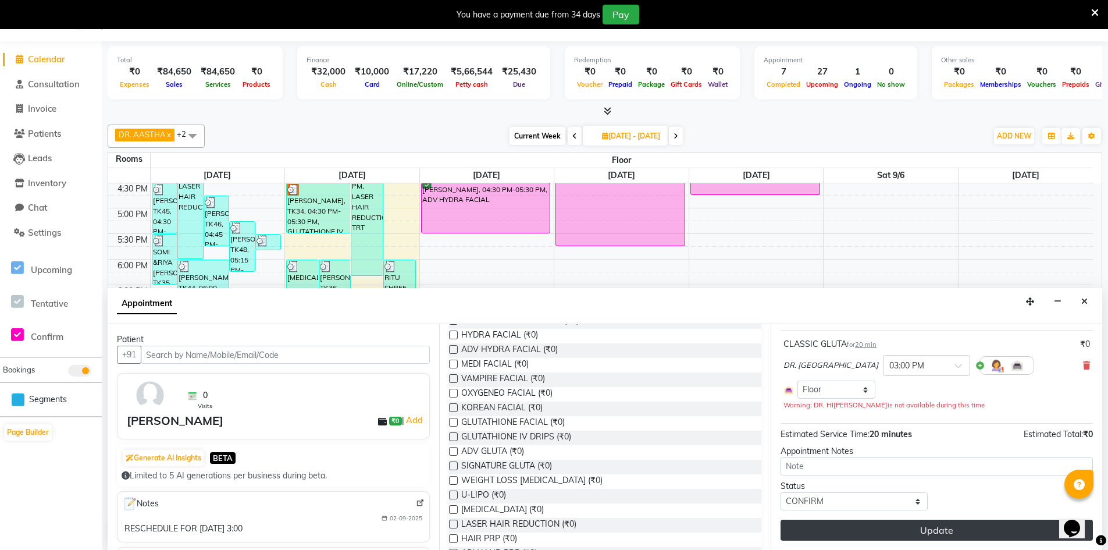
click at [906, 534] on button "Update" at bounding box center [937, 529] width 312 height 21
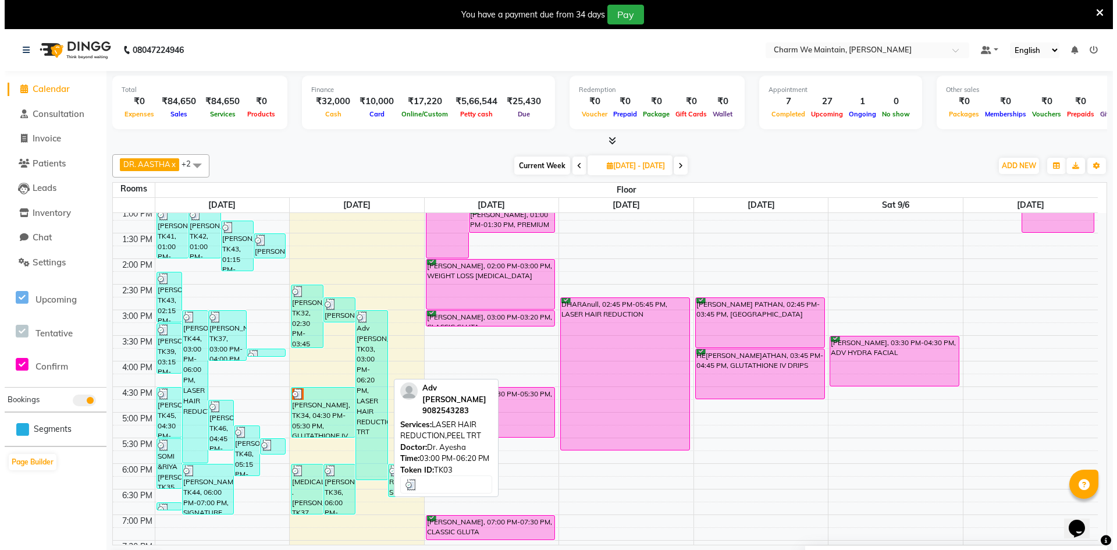
scroll to position [0, 0]
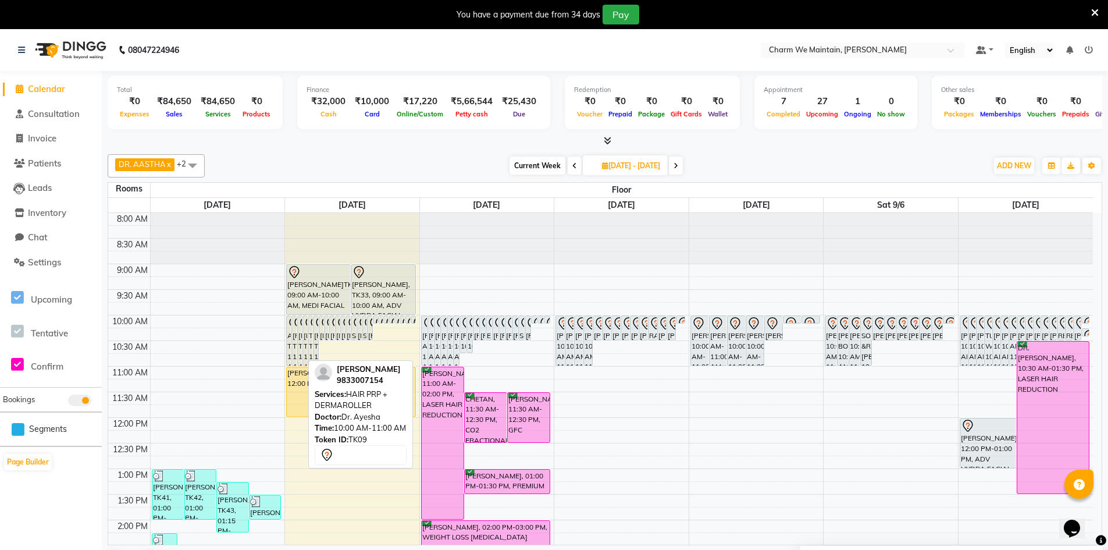
click at [299, 337] on div "[PERSON_NAME], TK09, 10:00 AM-11:00 AM, HAIR PRP + DERMAROLLER" at bounding box center [300, 340] width 4 height 49
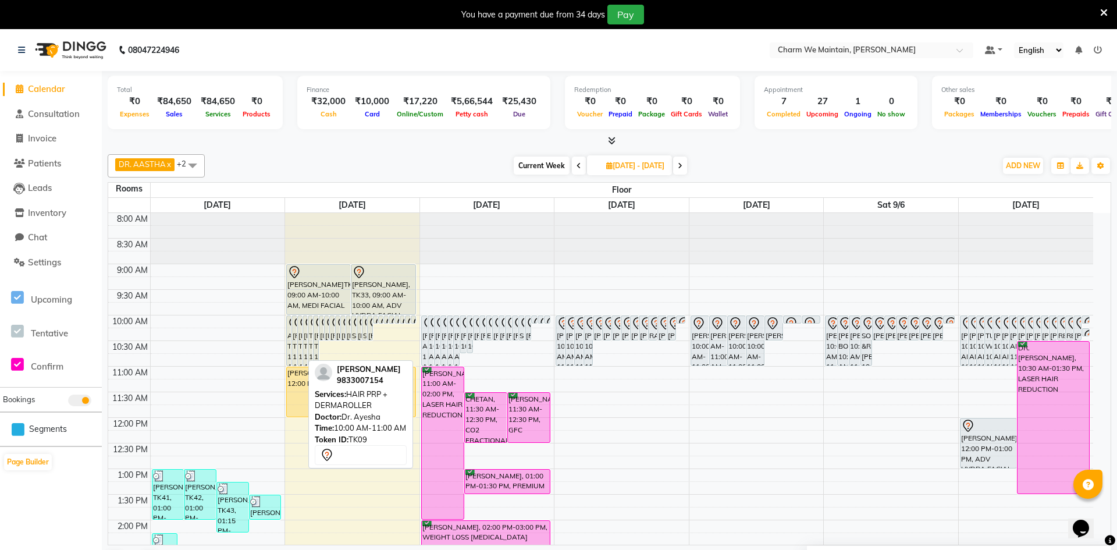
select select "7"
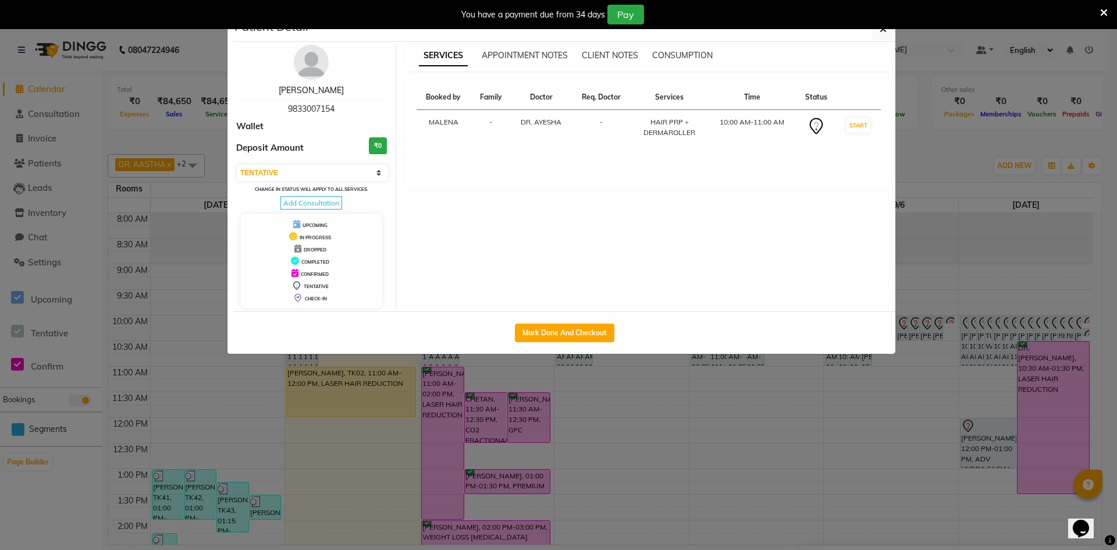
click at [315, 90] on link "[PERSON_NAME]" at bounding box center [311, 90] width 65 height 10
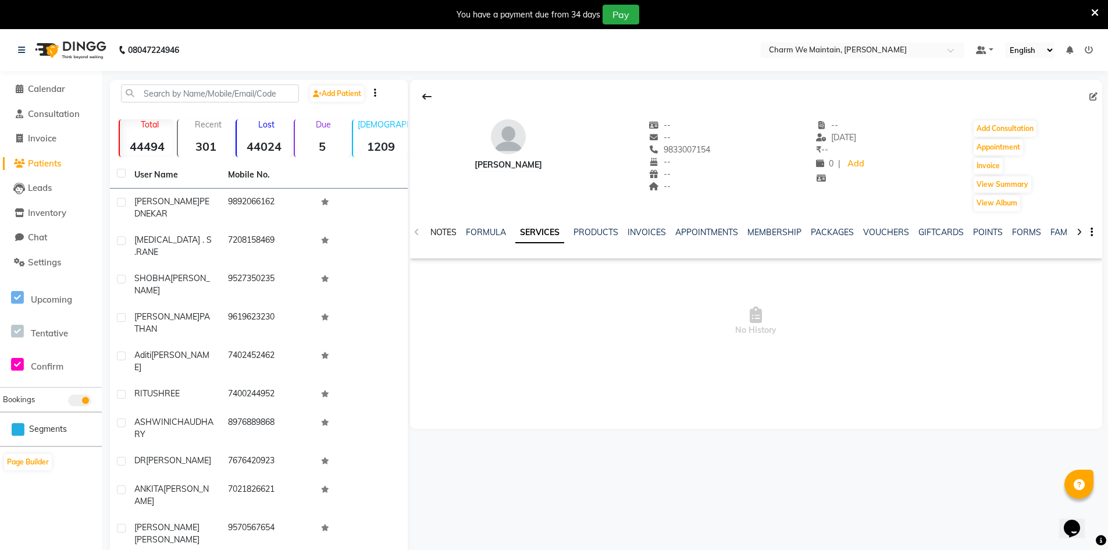
click at [436, 232] on link "NOTES" at bounding box center [443, 232] width 26 height 10
click at [1071, 276] on button "New Note" at bounding box center [1078, 272] width 40 height 16
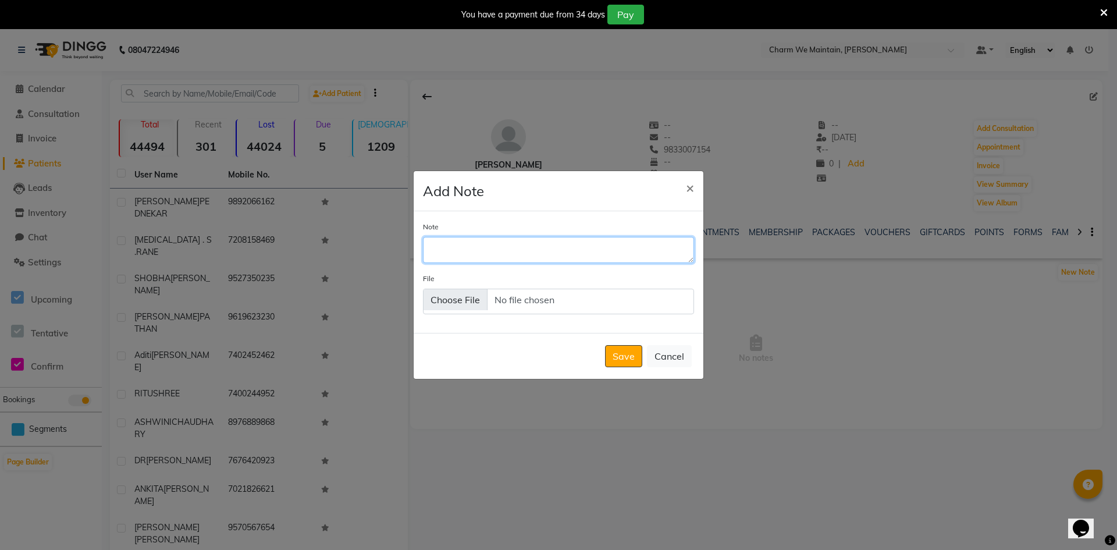
click at [541, 250] on textarea "Note" at bounding box center [558, 250] width 271 height 26
click at [500, 248] on textarea "OUT OF SERVIVE" at bounding box center [558, 250] width 271 height 26
click at [535, 246] on textarea "OUT OF SERVIC/E" at bounding box center [558, 250] width 271 height 26
type textarea "OUT OF SERVICE /DONE WHATS APP"
click at [611, 353] on button "Save" at bounding box center [623, 356] width 37 height 22
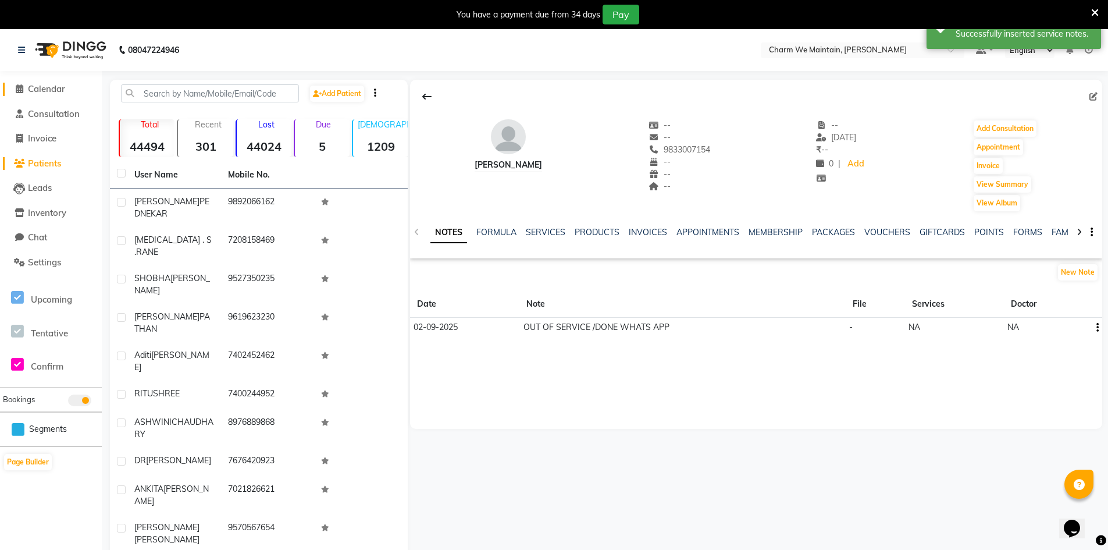
click at [48, 85] on span "Calendar" at bounding box center [46, 88] width 37 height 11
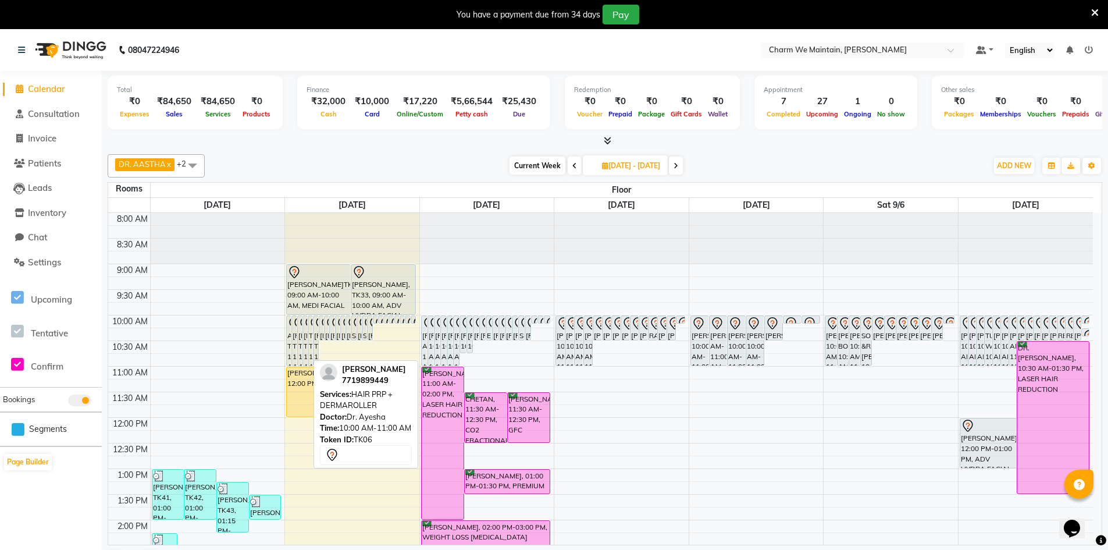
click at [304, 339] on div "[PERSON_NAME], TK06, 10:00 AM-11:00 AM, HAIR PRP + DERMAROLLER" at bounding box center [305, 340] width 4 height 49
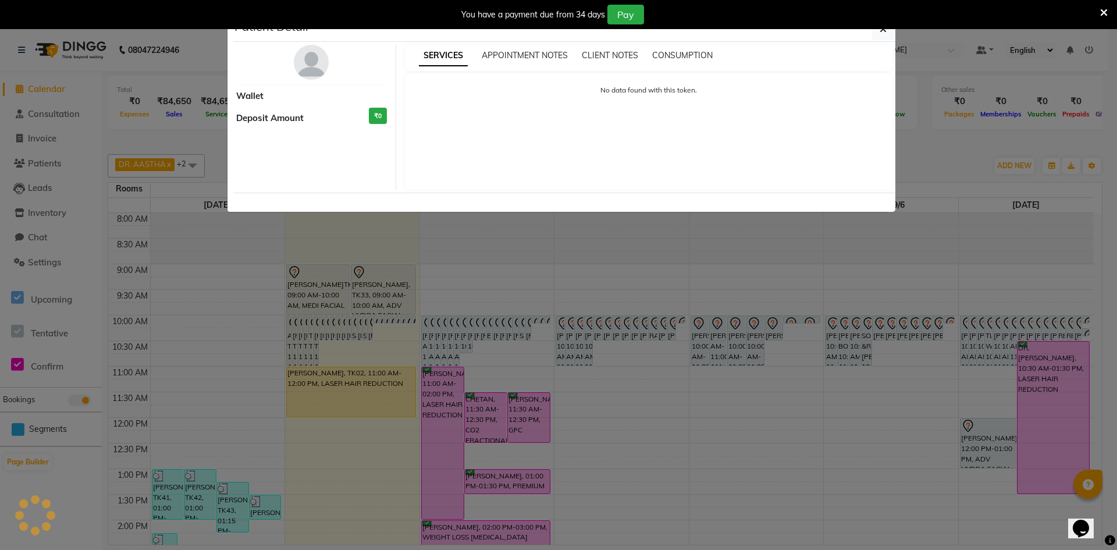
select select "7"
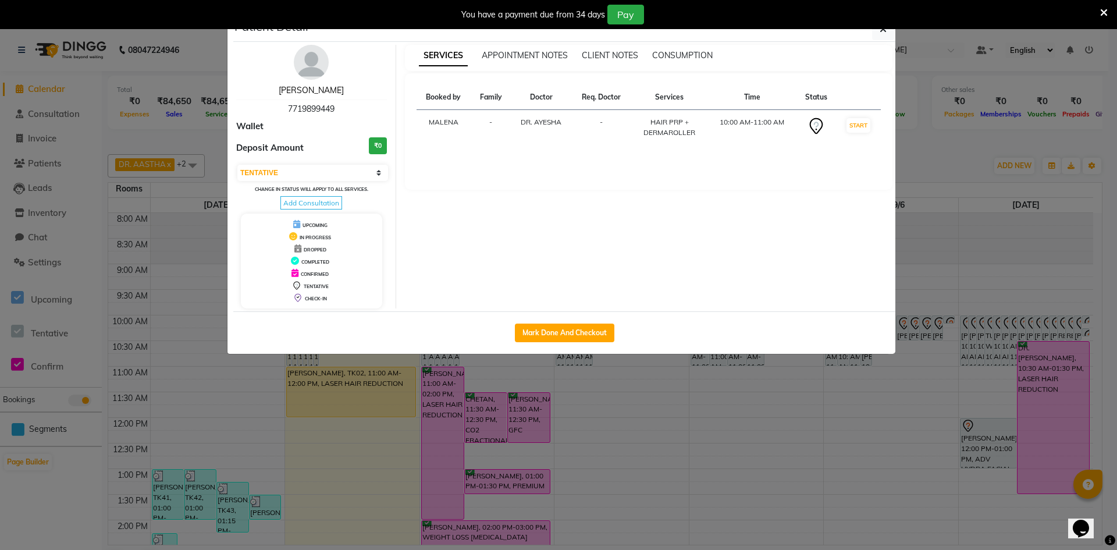
click at [324, 88] on link "[PERSON_NAME]" at bounding box center [311, 90] width 65 height 10
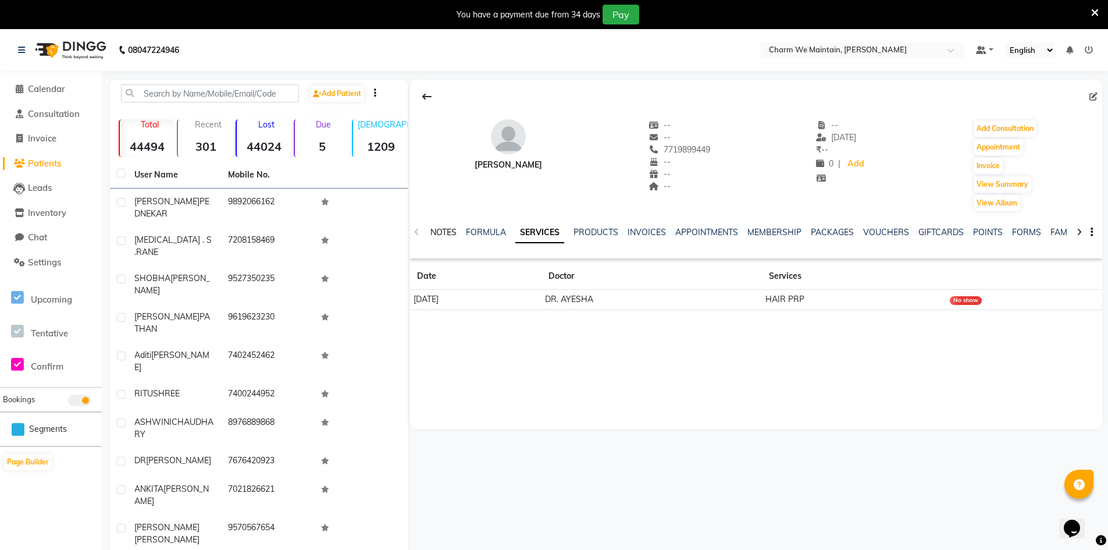
click at [447, 229] on link "NOTES" at bounding box center [443, 232] width 26 height 10
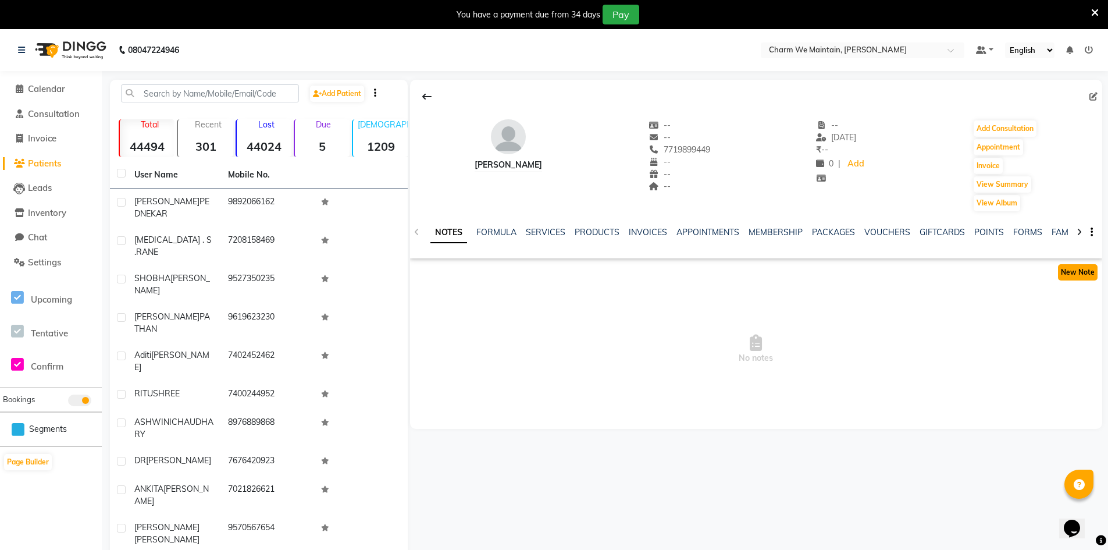
click at [1071, 277] on button "New Note" at bounding box center [1078, 272] width 40 height 16
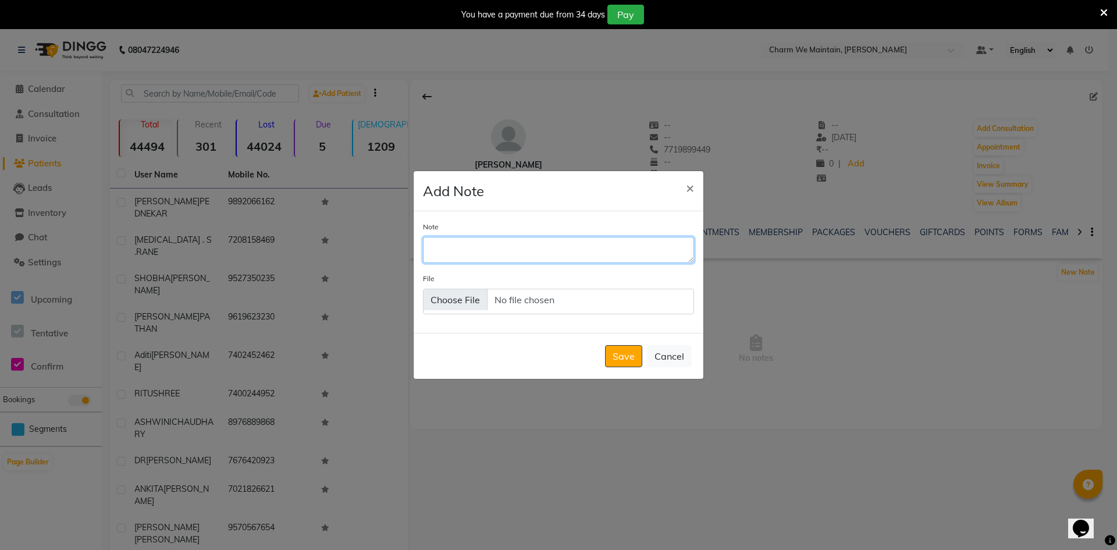
click at [473, 254] on textarea "Note" at bounding box center [558, 250] width 271 height 26
click at [584, 242] on textarea "BUSY THIS MONTH WILL CALL N CVISIT THE CENTER ON 1ST WEEK OF OCT" at bounding box center [558, 250] width 271 height 26
type textarea "BUSY THIS MONTH WILL CALL N VISIT THE CENTER ON 1ST WEEK OF OCT"
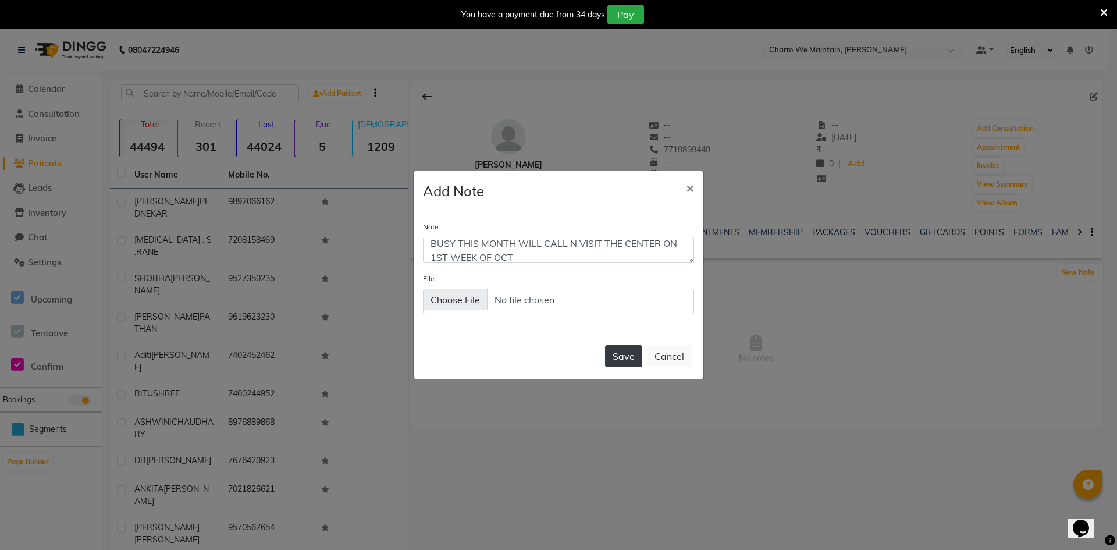
click at [619, 353] on button "Save" at bounding box center [623, 356] width 37 height 22
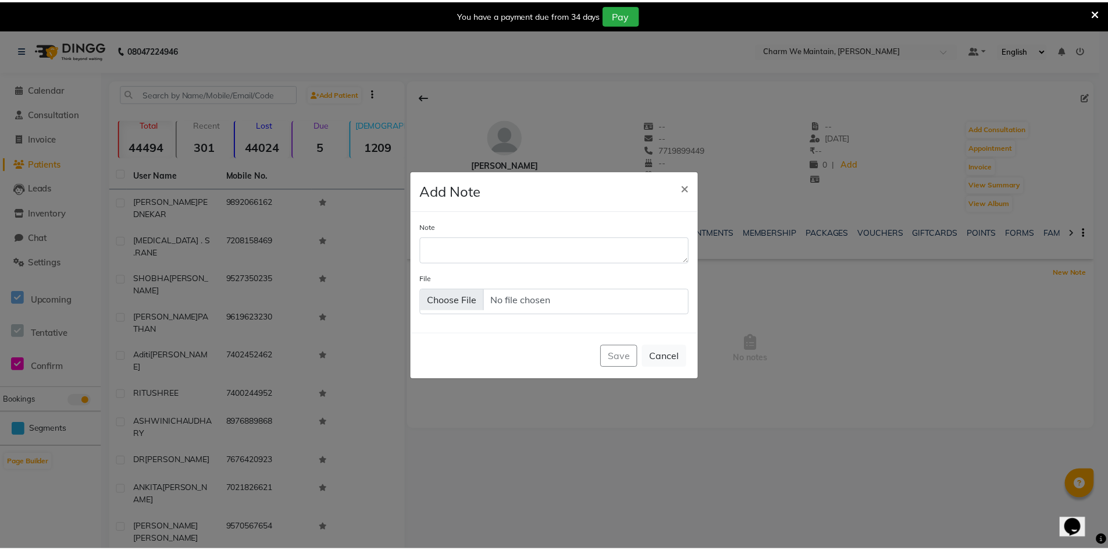
scroll to position [0, 0]
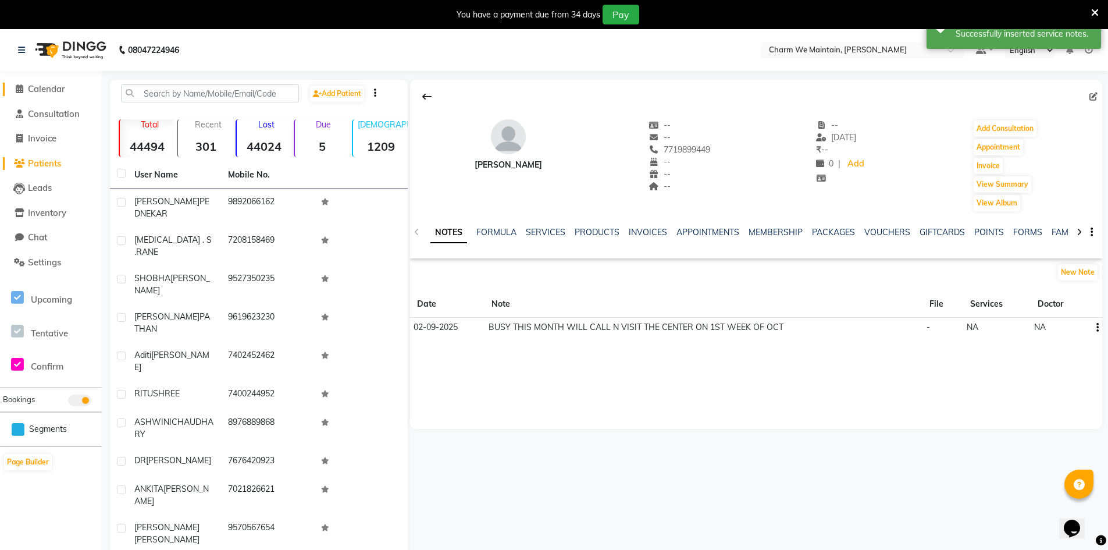
click at [47, 90] on span "Calendar" at bounding box center [46, 88] width 37 height 11
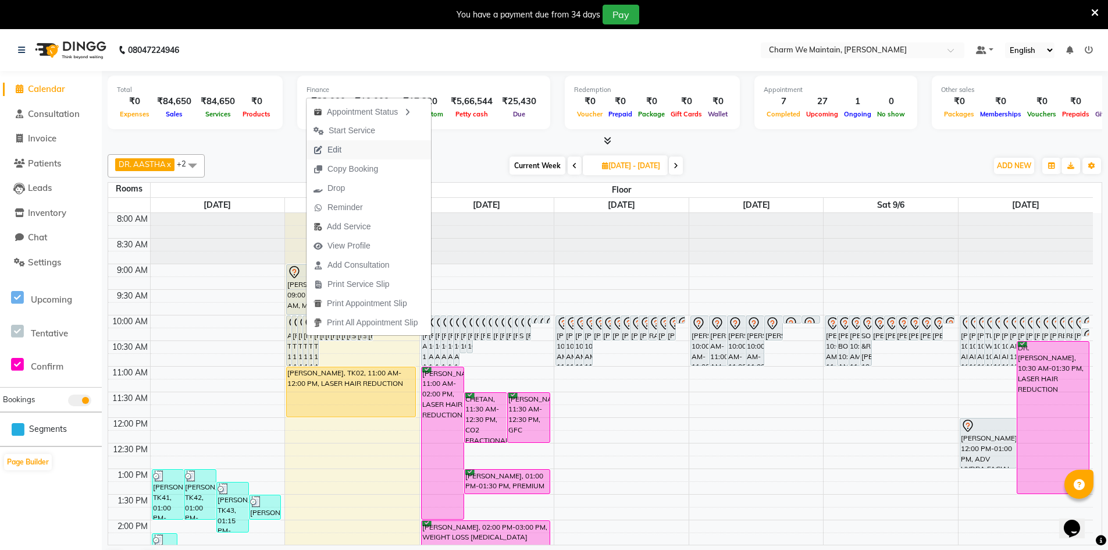
click at [376, 148] on button "Edit" at bounding box center [369, 149] width 124 height 19
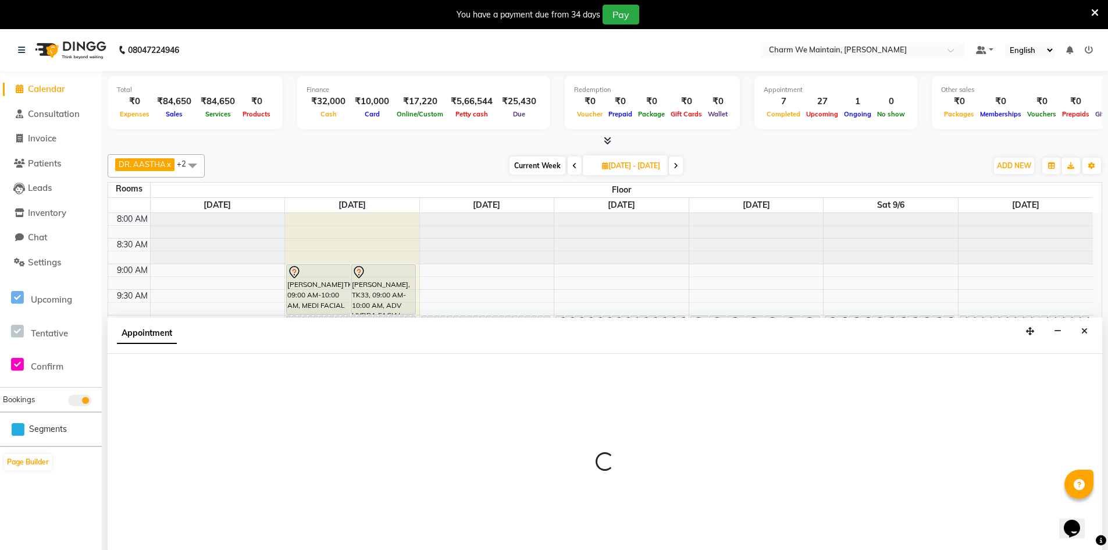
type input "[DATE]"
select select "tentative"
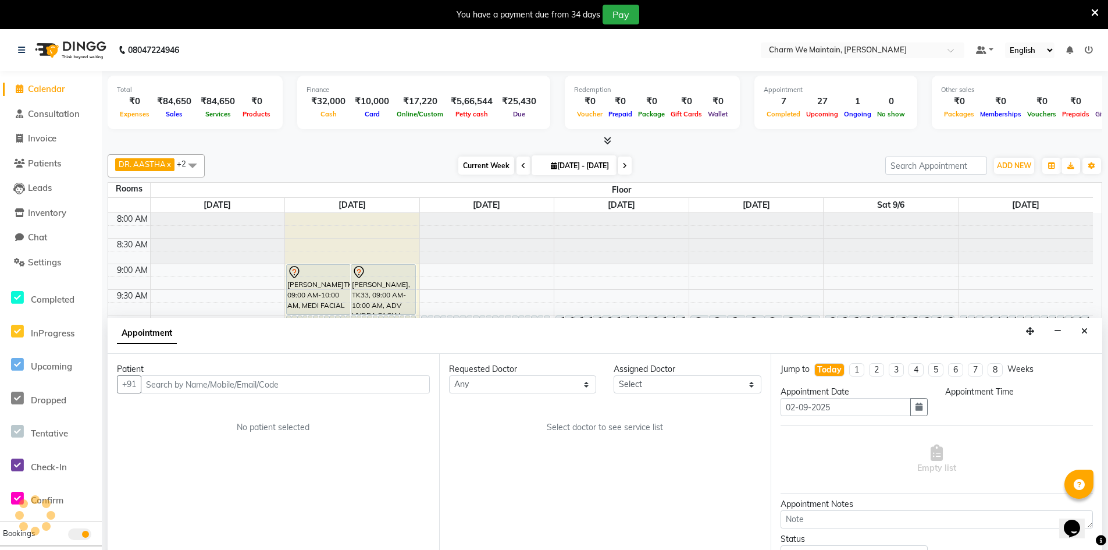
scroll to position [30, 0]
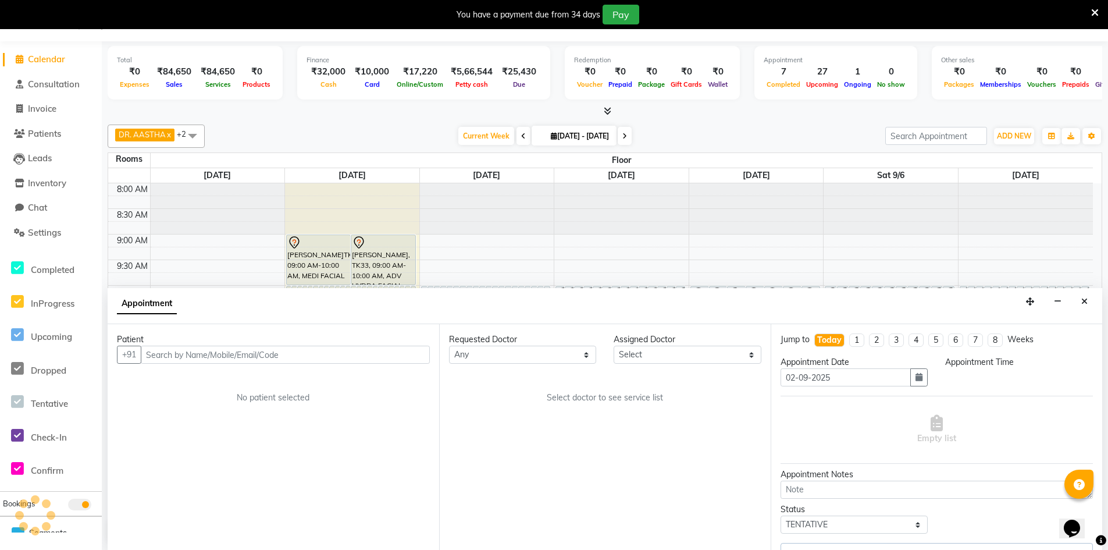
select select "86210"
select select "600"
select select "4343"
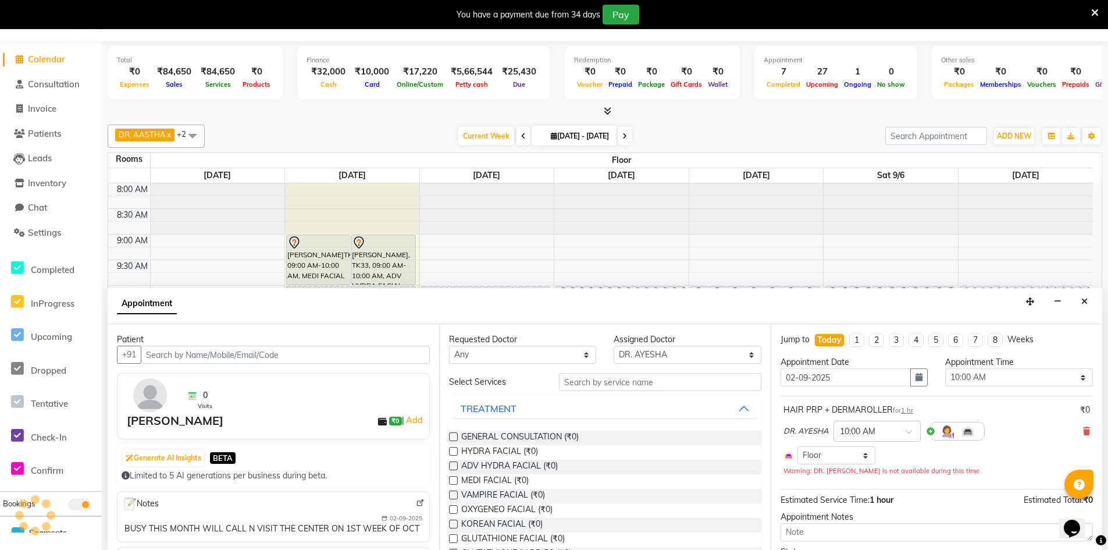
scroll to position [436, 0]
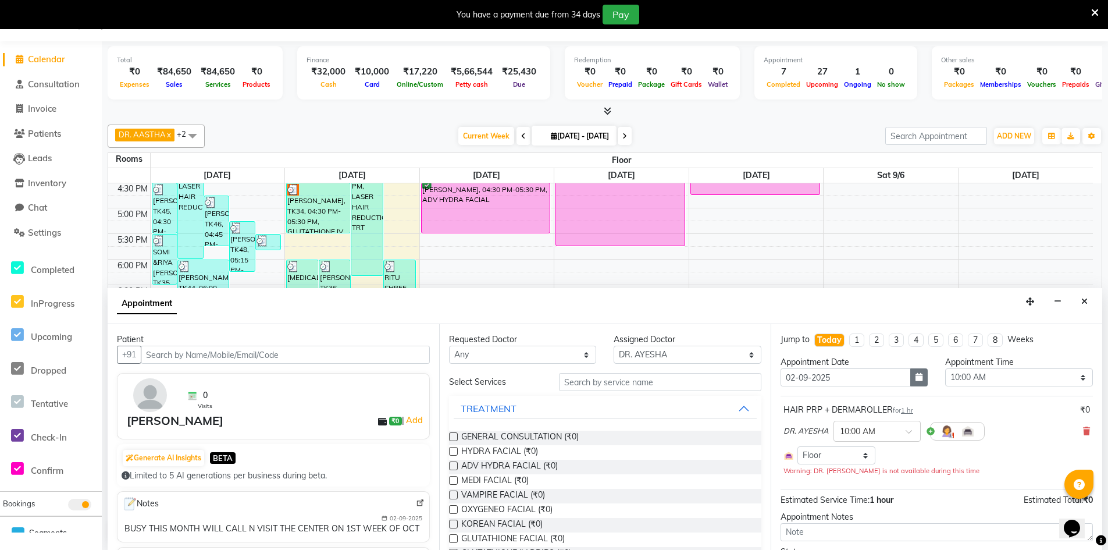
click at [919, 383] on button "button" at bounding box center [918, 377] width 17 height 18
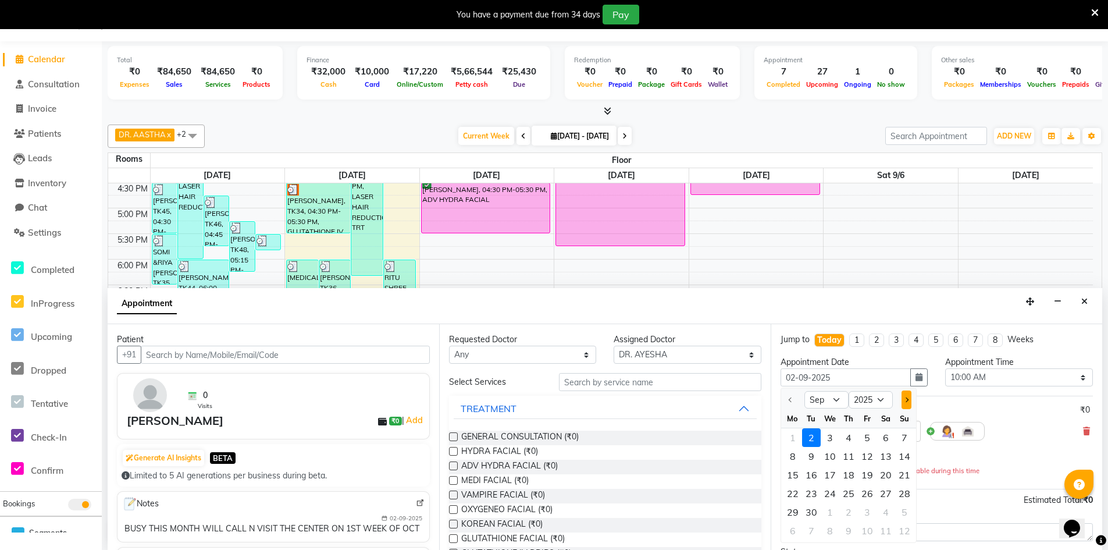
click at [909, 400] on button "Next month" at bounding box center [906, 399] width 10 height 19
select select "10"
click at [863, 437] on div "3" at bounding box center [867, 437] width 19 height 19
type input "[DATE]"
type input "[DATE]25"
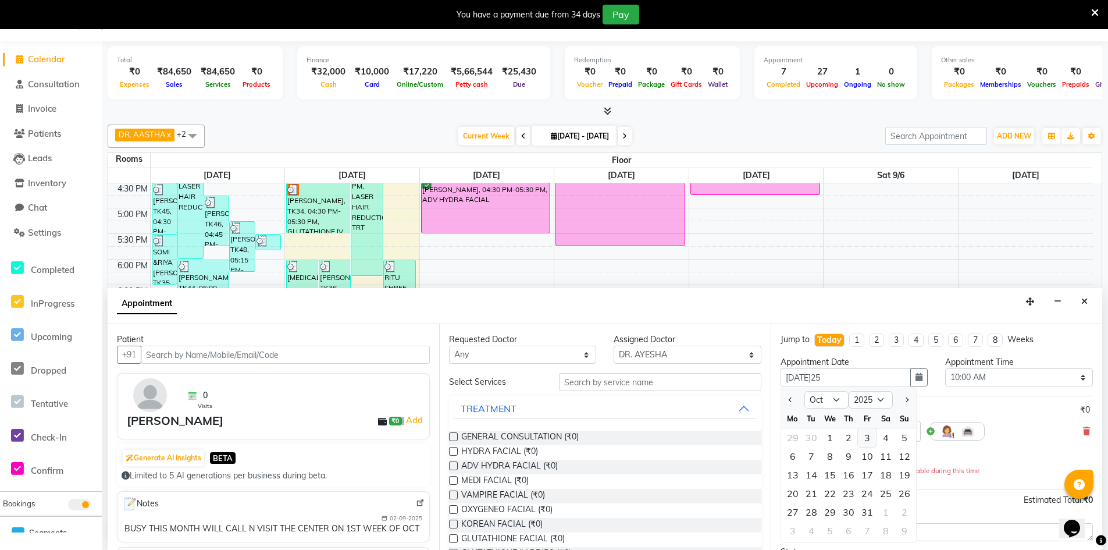
select select "600"
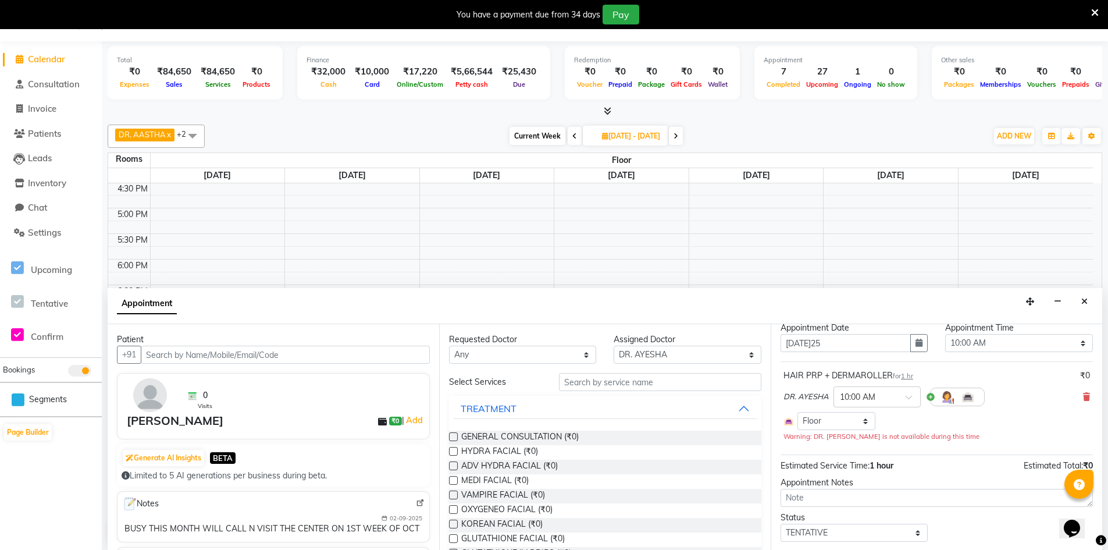
scroll to position [66, 0]
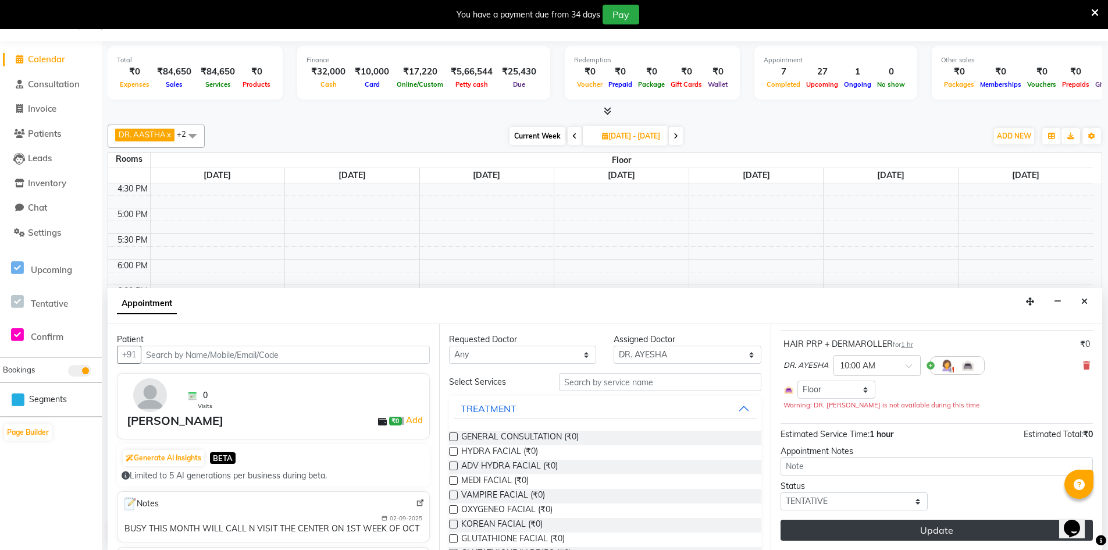
click at [896, 531] on button "Update" at bounding box center [937, 529] width 312 height 21
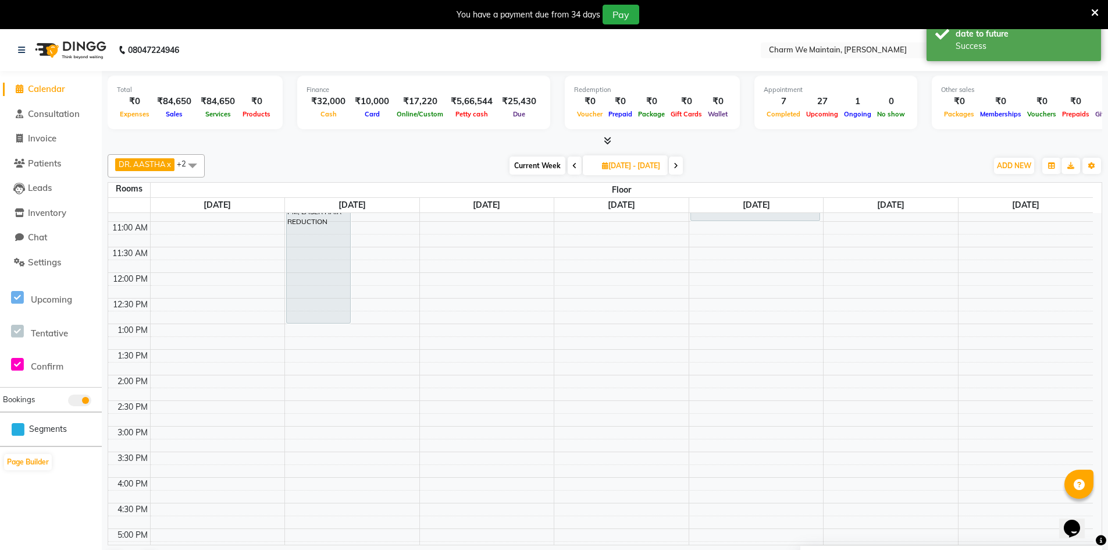
scroll to position [0, 0]
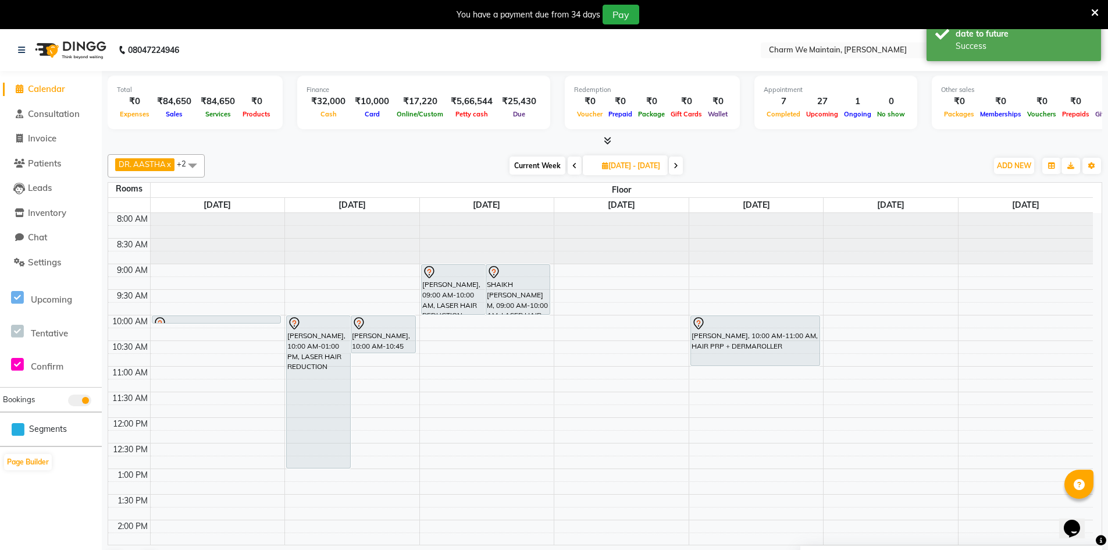
click at [572, 169] on icon at bounding box center [574, 165] width 5 height 7
type input "[DATE]"
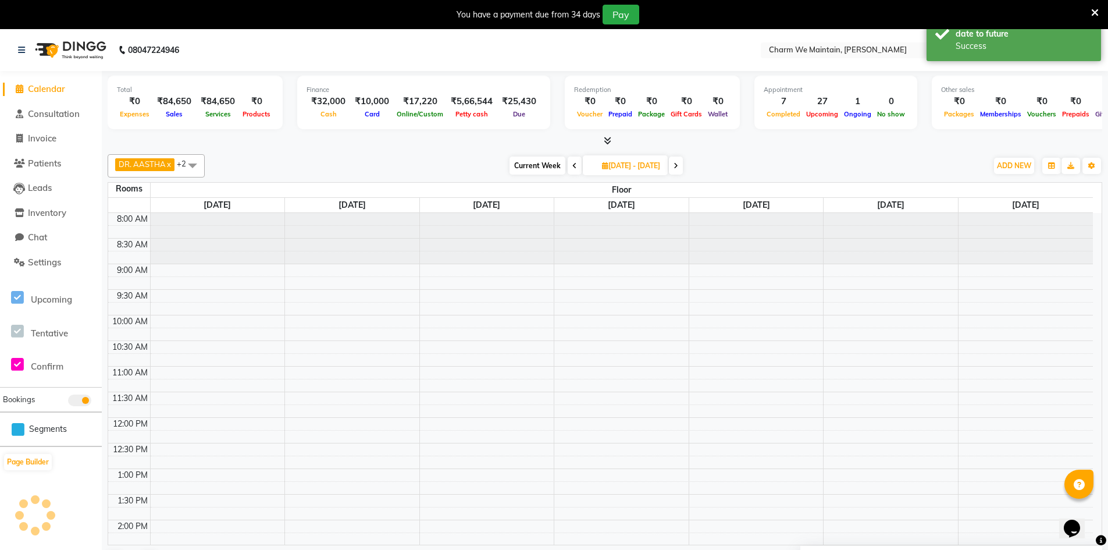
scroll to position [436, 0]
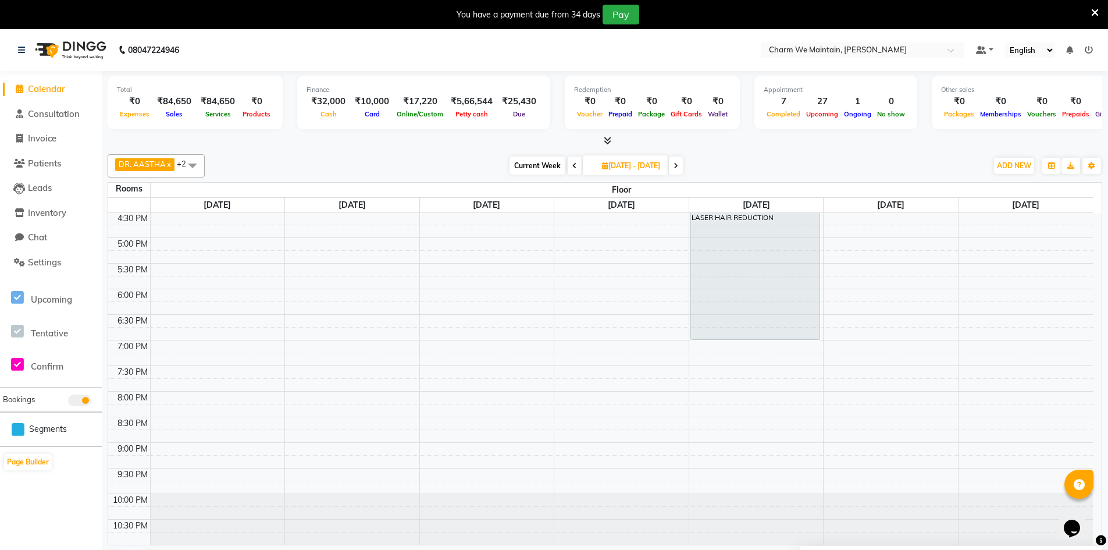
click at [602, 163] on icon at bounding box center [605, 165] width 6 height 7
select select "9"
select select "2025"
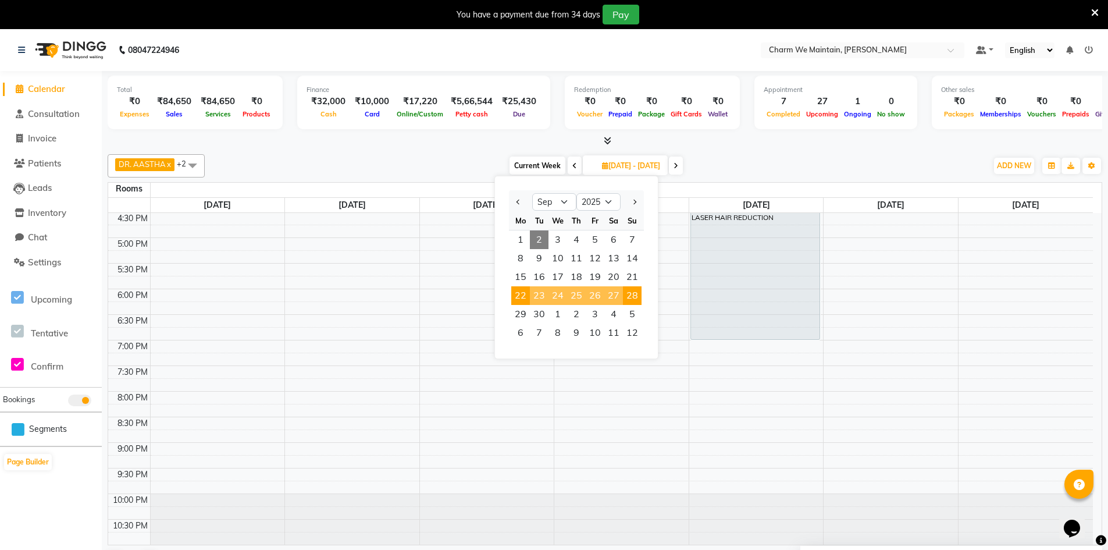
click at [536, 237] on span "2" at bounding box center [539, 239] width 19 height 19
type input "[DATE]"
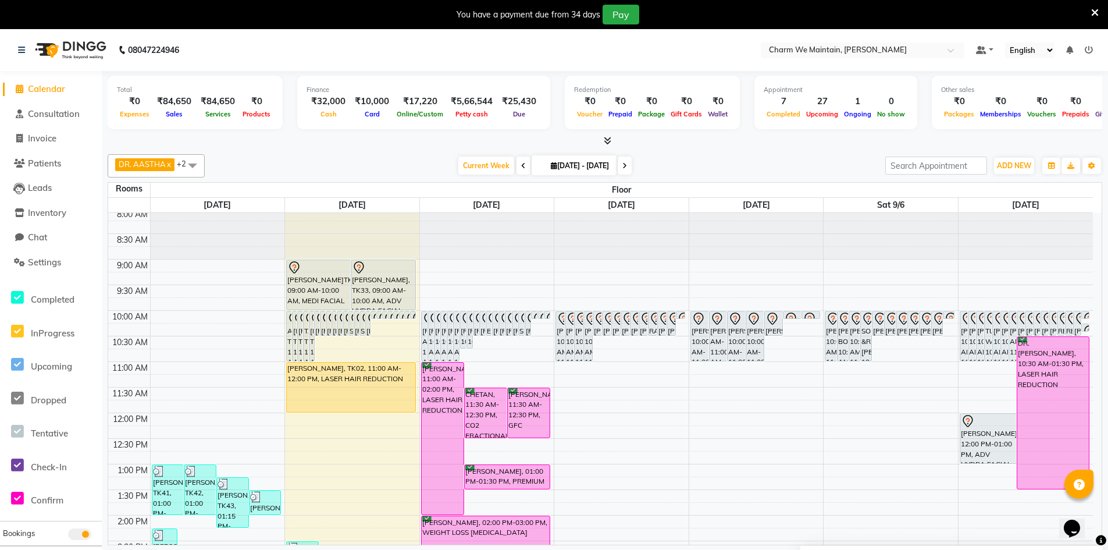
scroll to position [0, 0]
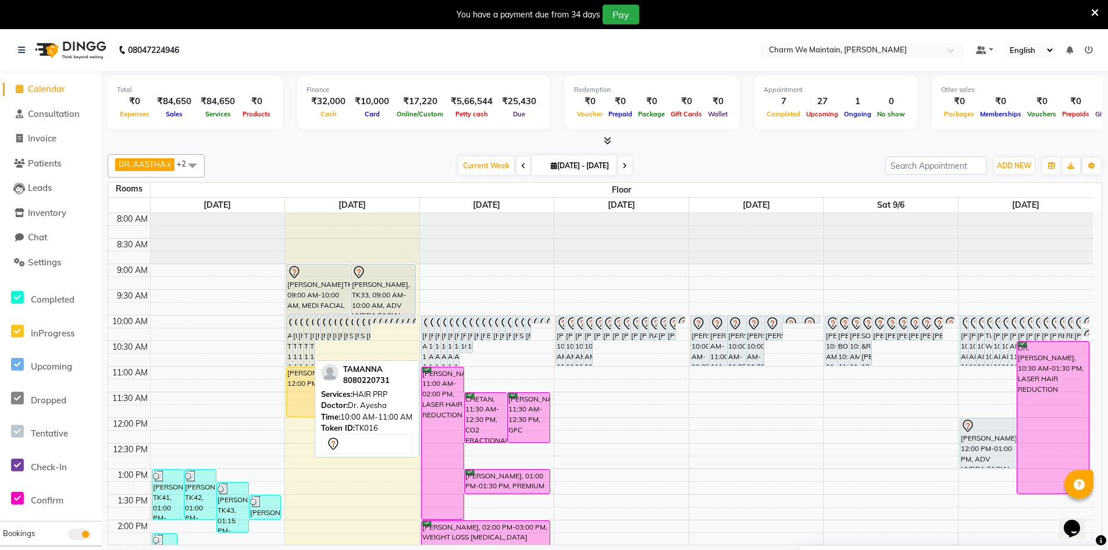
click at [306, 330] on div "TAMANNA, TK16, 10:00 AM-11:00 AM, HAIR PRP" at bounding box center [306, 340] width 5 height 49
select select "7"
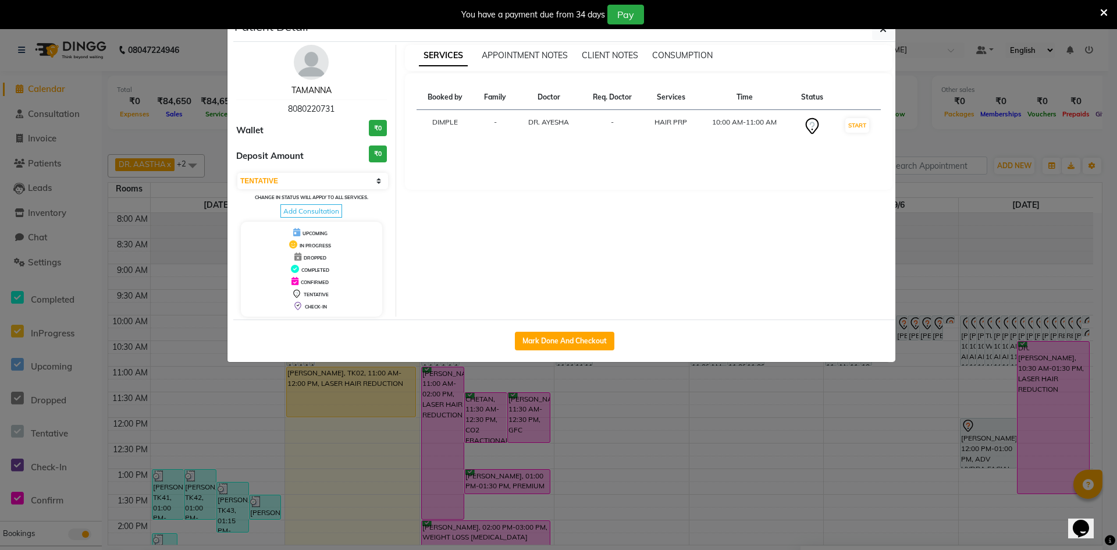
click at [315, 88] on link "TAMANNA" at bounding box center [311, 90] width 40 height 10
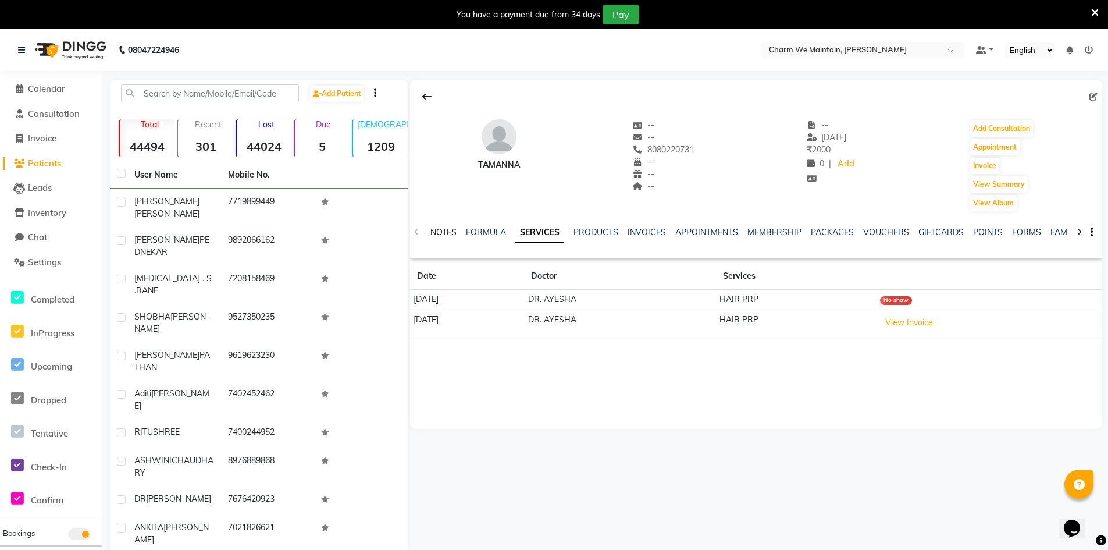
click at [440, 236] on link "NOTES" at bounding box center [443, 232] width 26 height 10
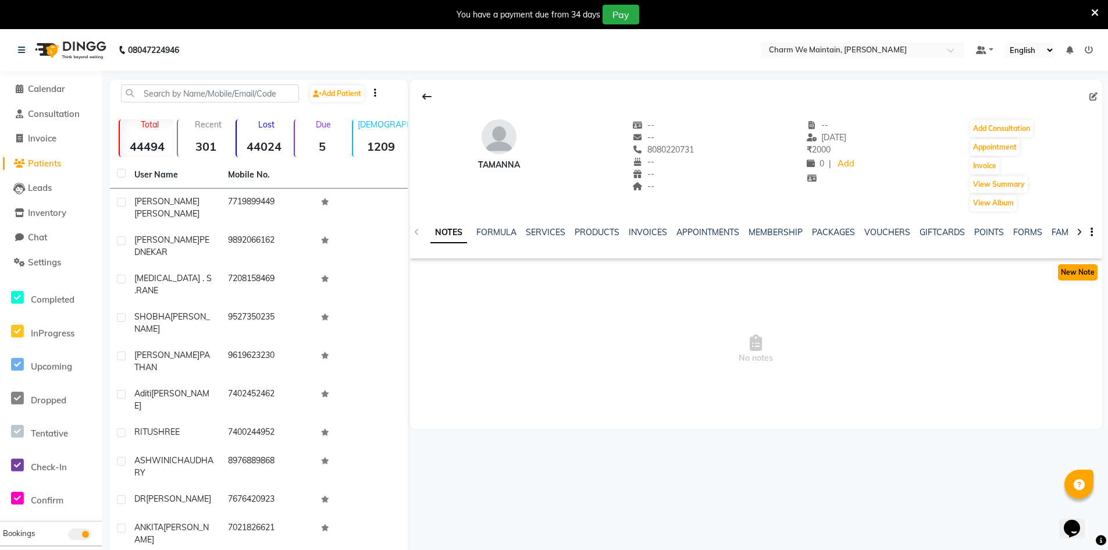
click at [1079, 275] on button "New Note" at bounding box center [1078, 272] width 40 height 16
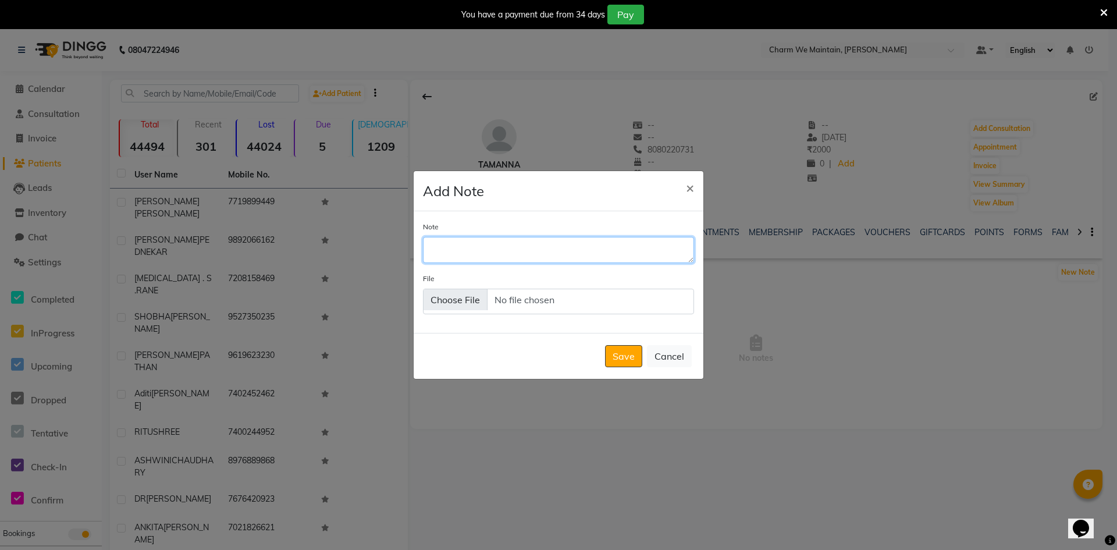
click at [517, 245] on textarea "Note" at bounding box center [558, 250] width 271 height 26
type textarea "BUSY ON ANOTHER CALL /DONE WHATS APP"
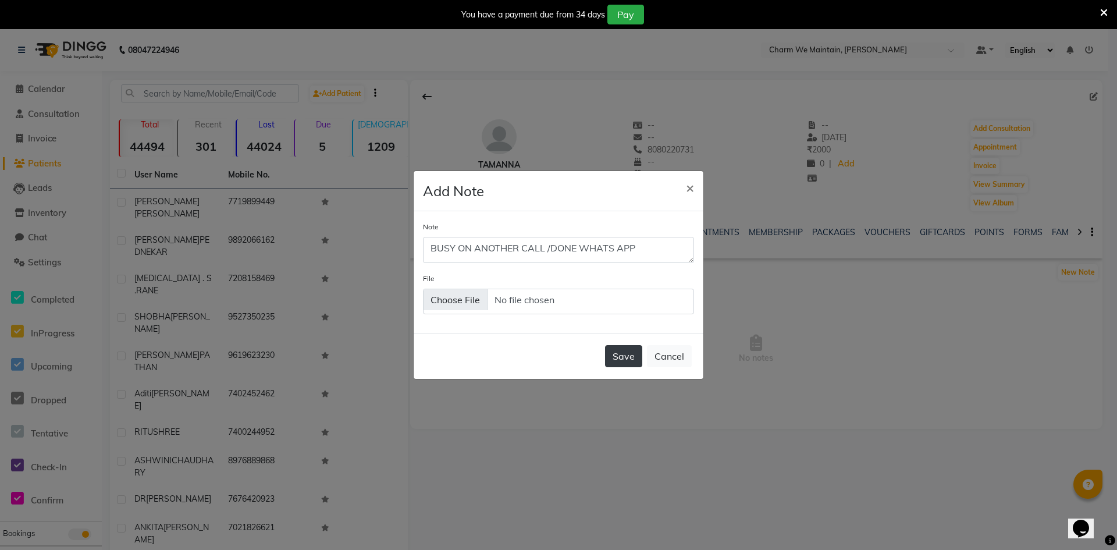
click at [617, 359] on button "Save" at bounding box center [623, 356] width 37 height 22
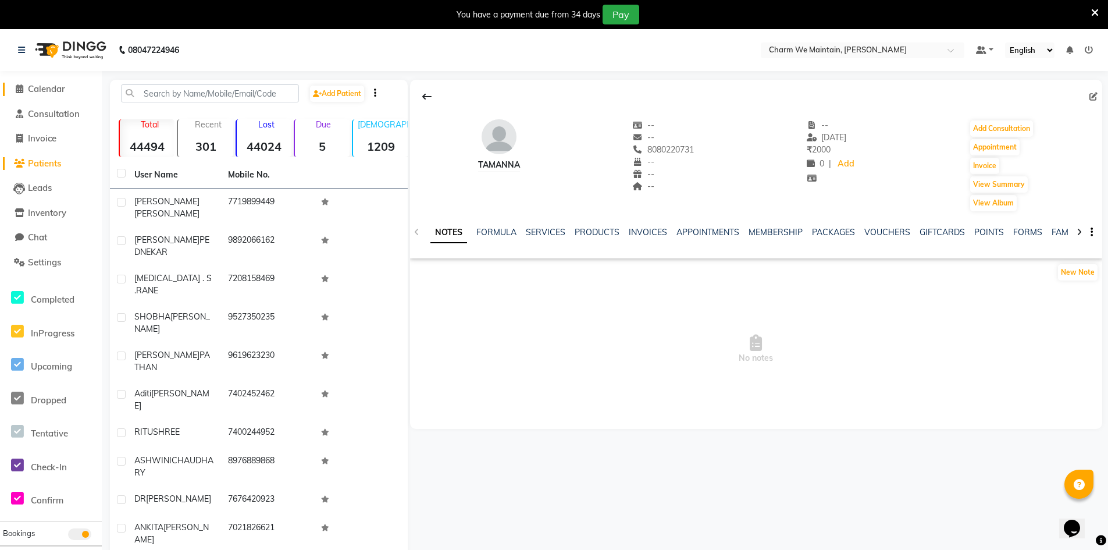
click at [54, 92] on span "Calendar" at bounding box center [46, 88] width 37 height 11
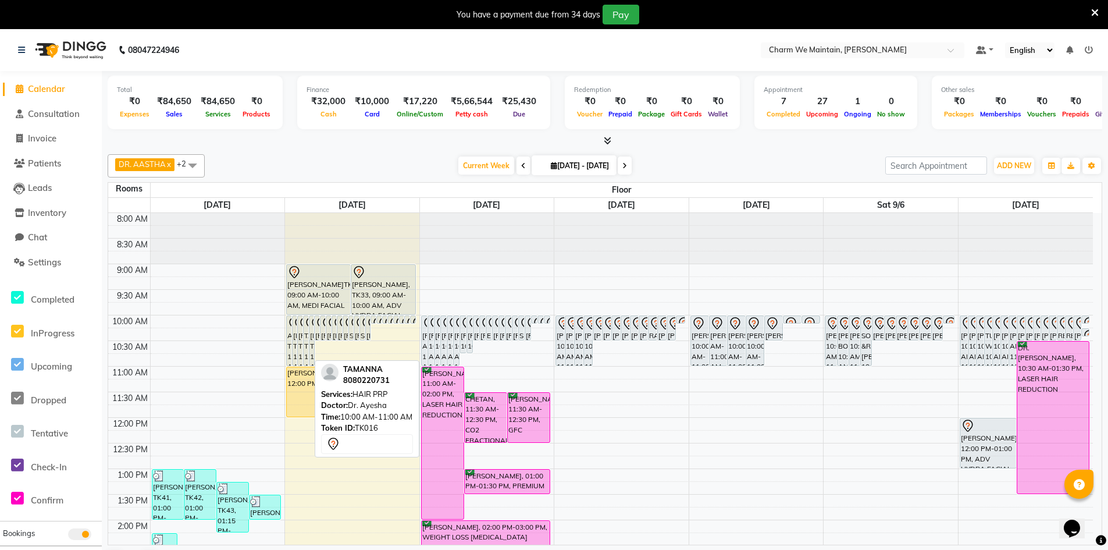
click at [305, 334] on div "TAMANNA, TK16, 10:00 AM-11:00 AM, HAIR PRP" at bounding box center [306, 340] width 5 height 49
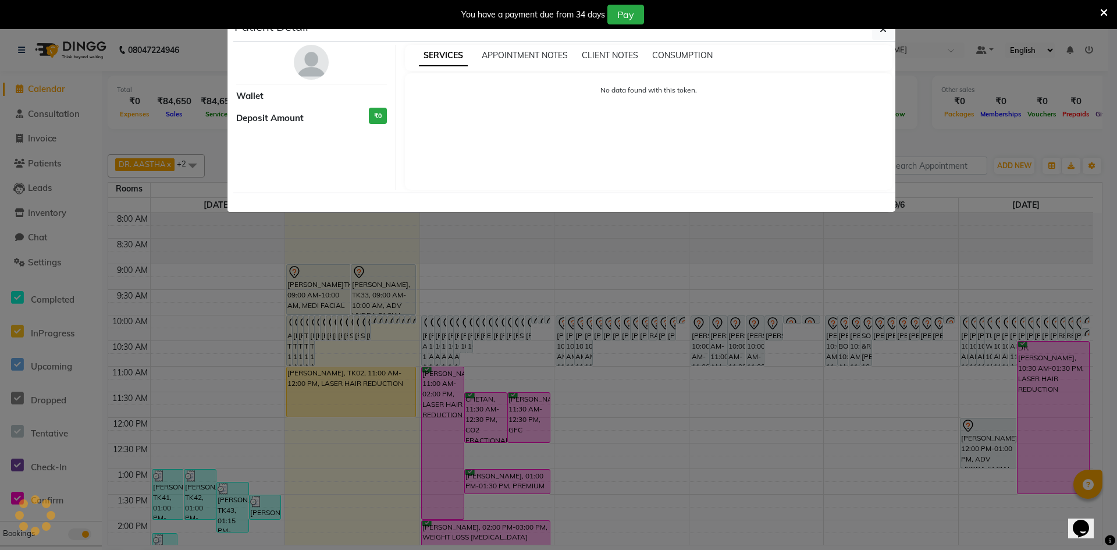
select select "7"
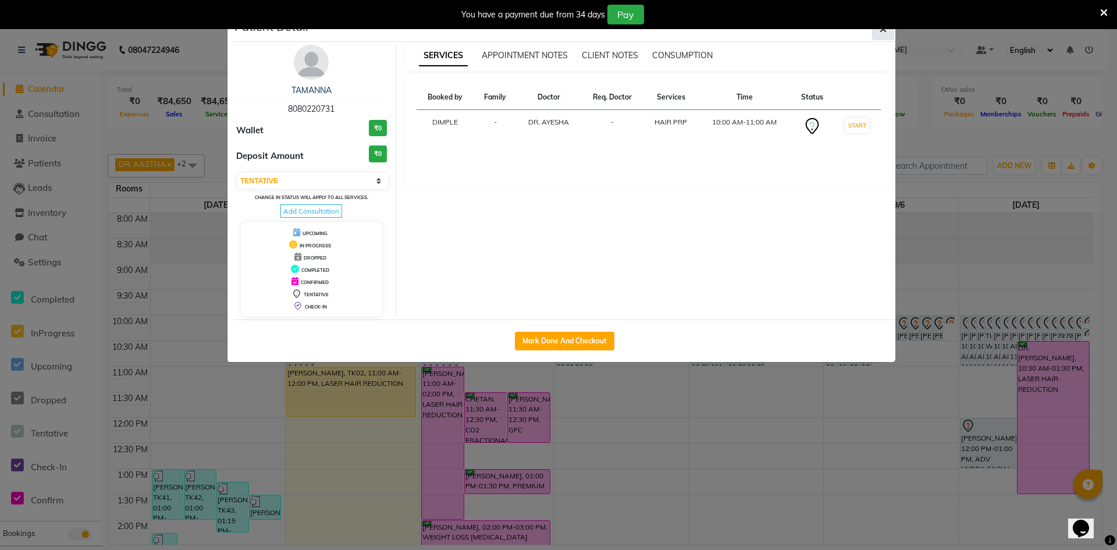
click at [893, 34] on button "button" at bounding box center [883, 29] width 22 height 22
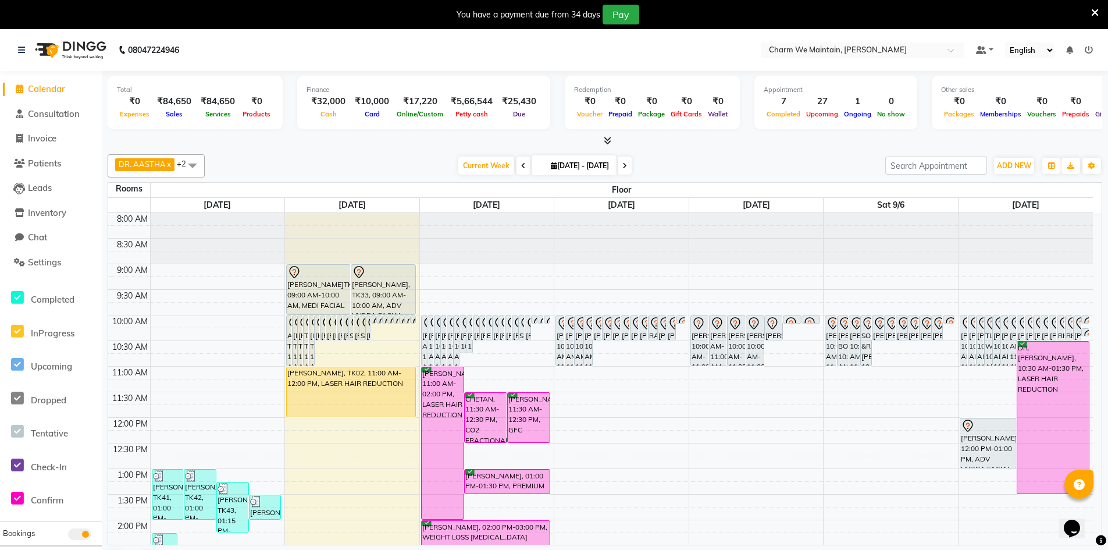
click at [1092, 49] on icon at bounding box center [1089, 50] width 8 height 8
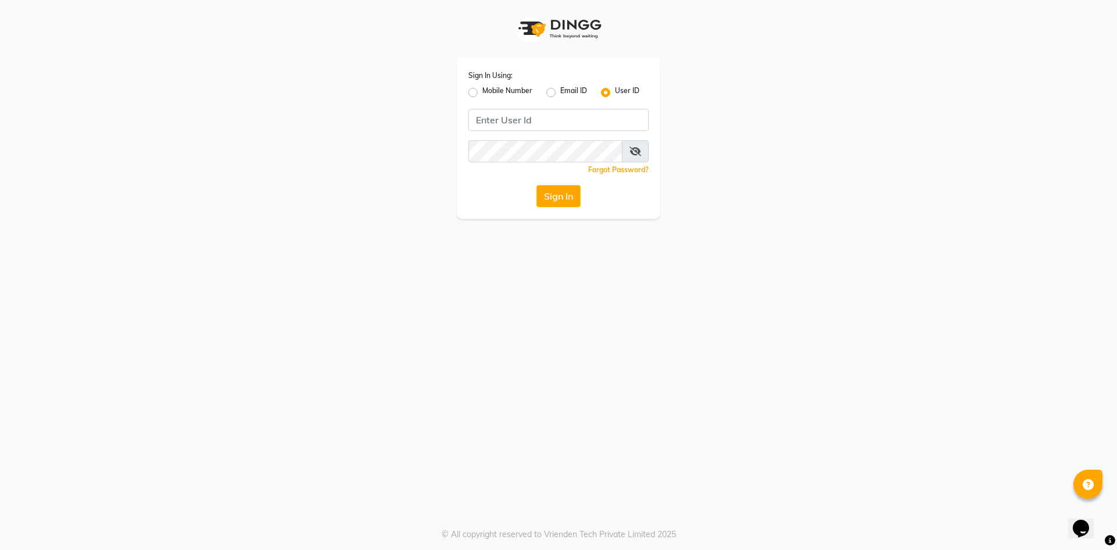
click at [482, 91] on label "Mobile Number" at bounding box center [507, 92] width 50 height 14
click at [482, 91] on input "Mobile Number" at bounding box center [486, 89] width 8 height 8
radio input "true"
radio input "false"
click at [529, 121] on input "Username" at bounding box center [577, 120] width 141 height 22
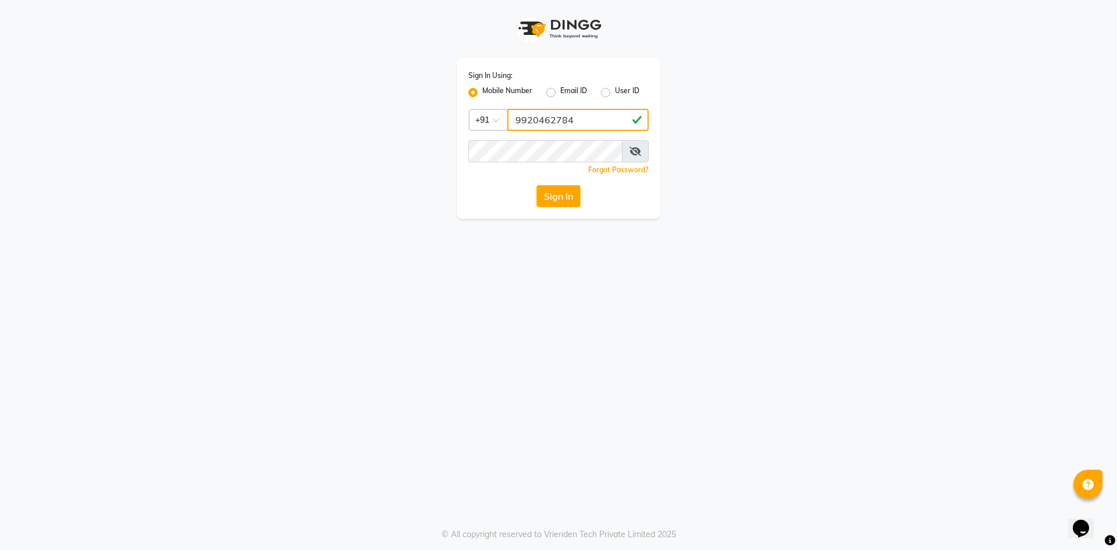
type input "9920462784"
click at [556, 197] on button "Sign In" at bounding box center [558, 196] width 44 height 22
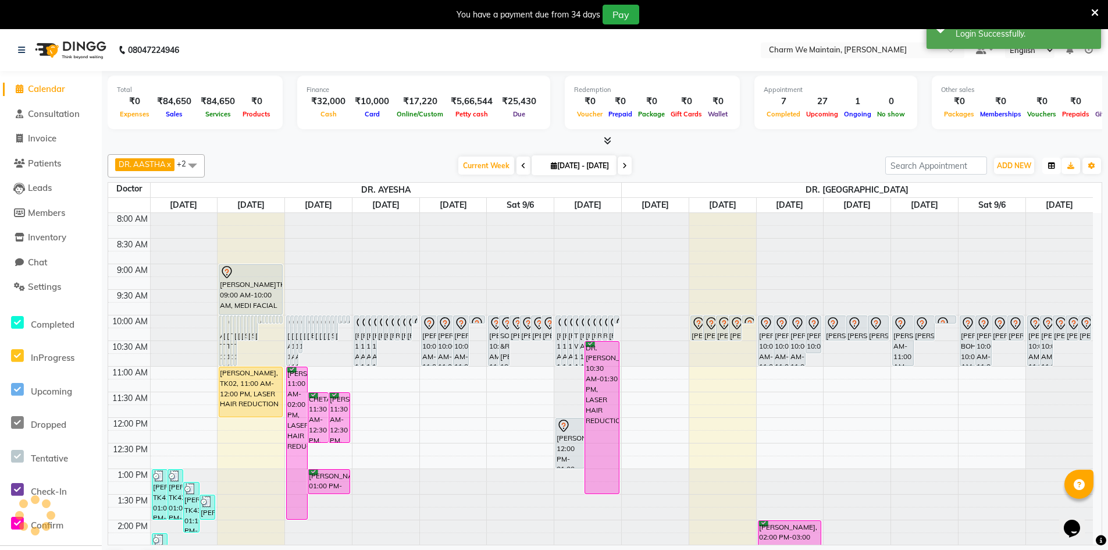
click at [1047, 168] on button "button" at bounding box center [1051, 166] width 19 height 16
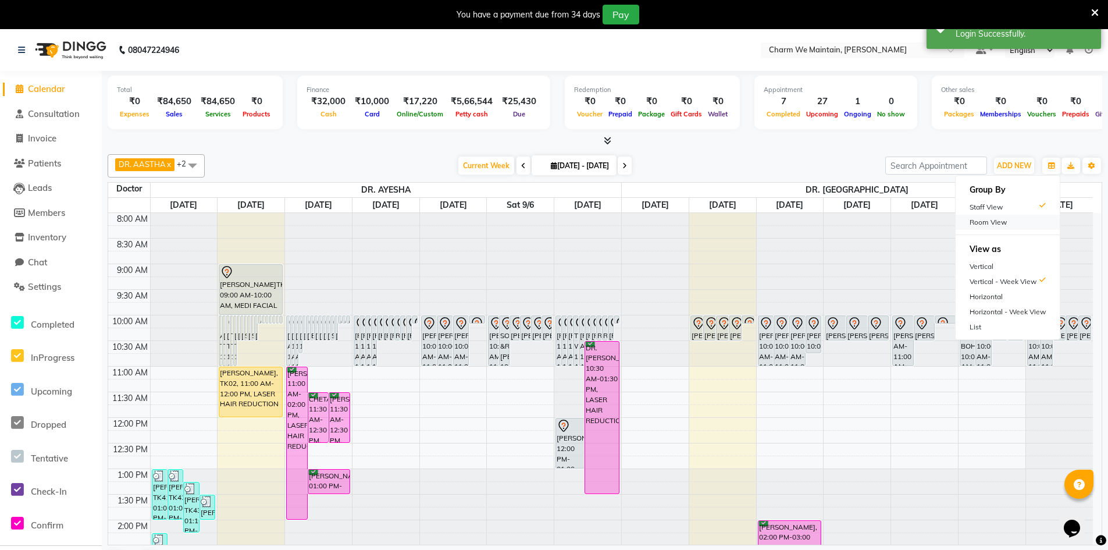
click at [992, 225] on div "Room View" at bounding box center [1008, 222] width 104 height 15
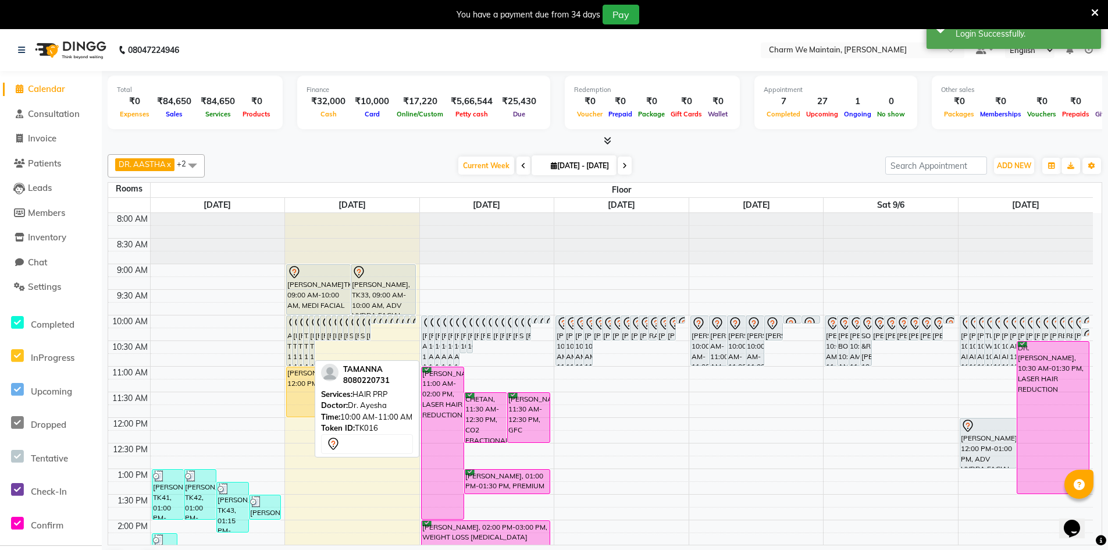
click at [305, 336] on div "TAMANNA, TK16, 10:00 AM-11:00 AM, HAIR PRP" at bounding box center [306, 340] width 5 height 49
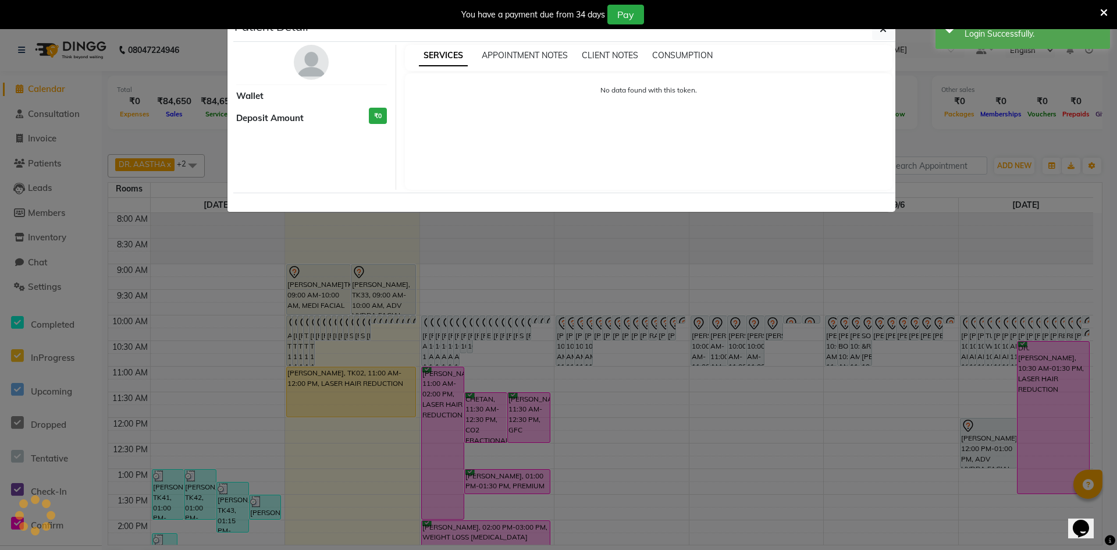
select select "7"
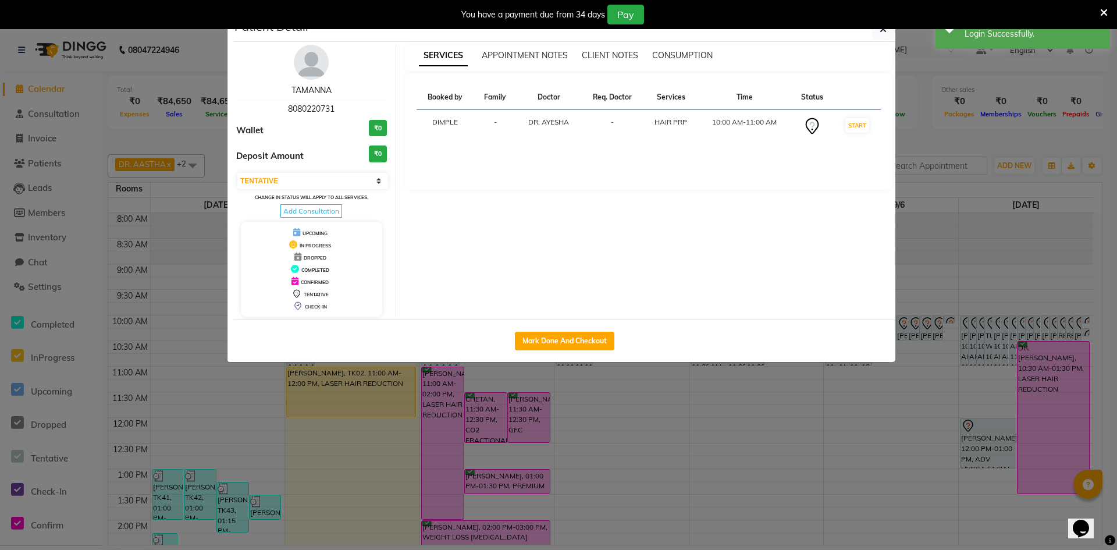
click at [317, 90] on link "TAMANNA" at bounding box center [311, 90] width 40 height 10
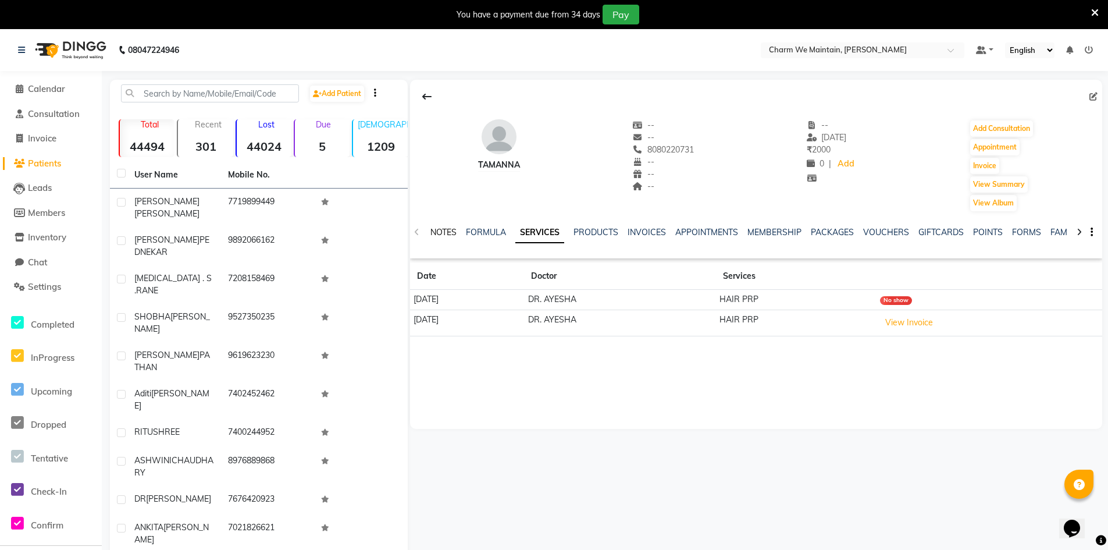
click at [447, 233] on link "NOTES" at bounding box center [443, 232] width 26 height 10
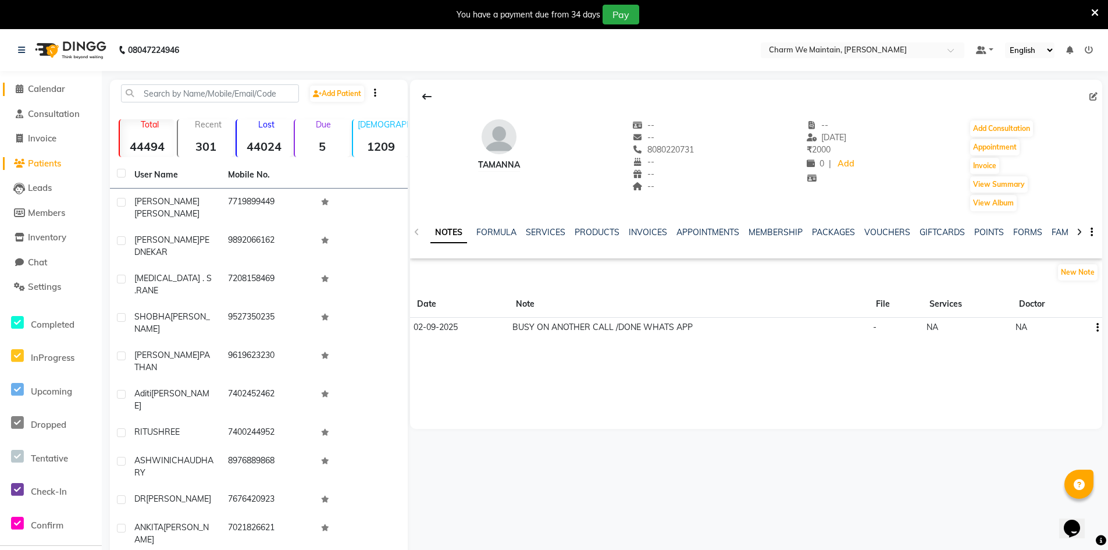
click at [55, 87] on span "Calendar" at bounding box center [46, 88] width 37 height 11
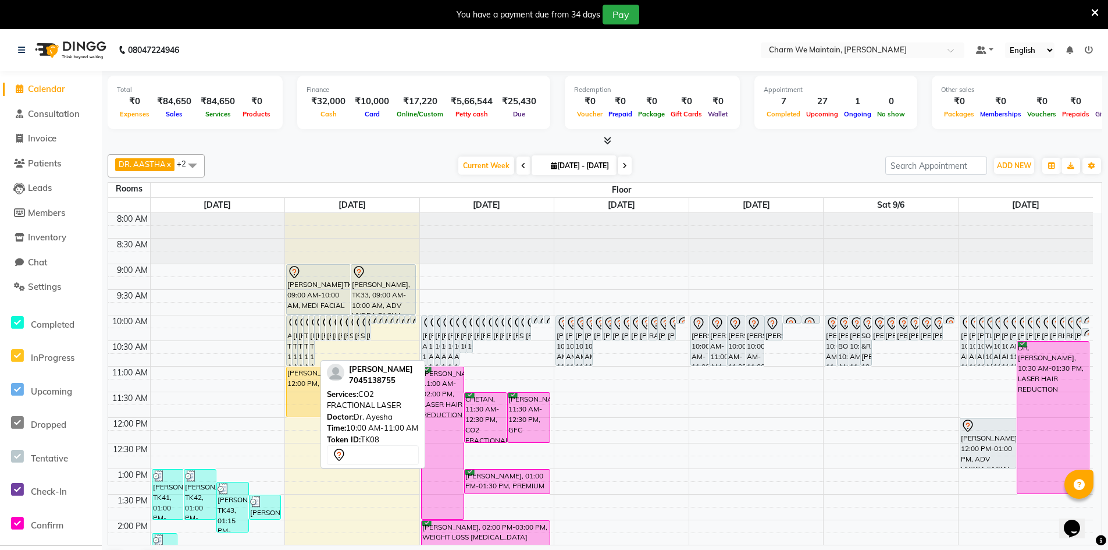
click at [313, 340] on div "[PERSON_NAME], TK08, 10:00 AM-11:00 AM, CO2 FRACTIONAL LASER" at bounding box center [311, 340] width 5 height 49
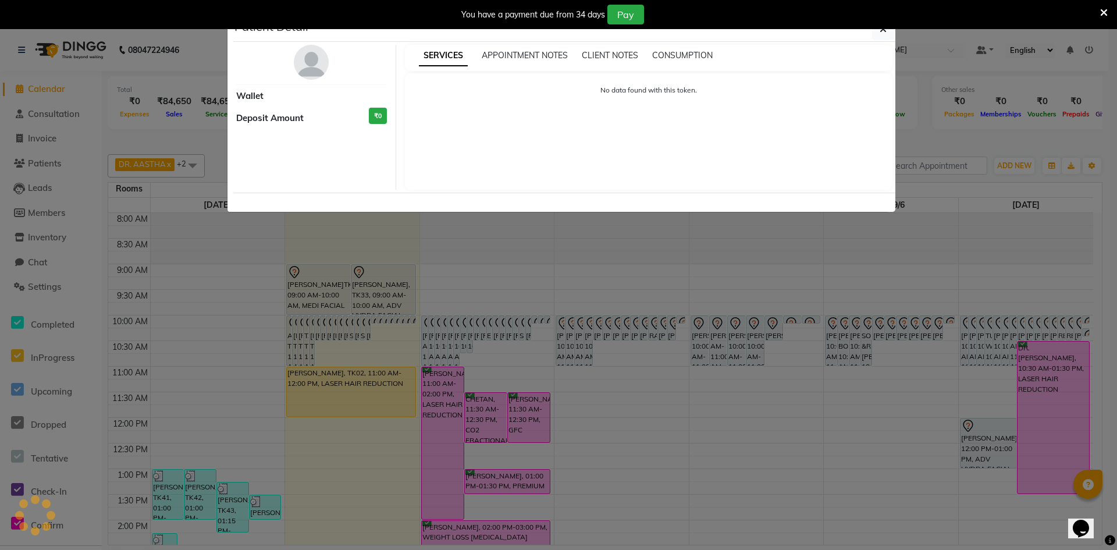
select select "7"
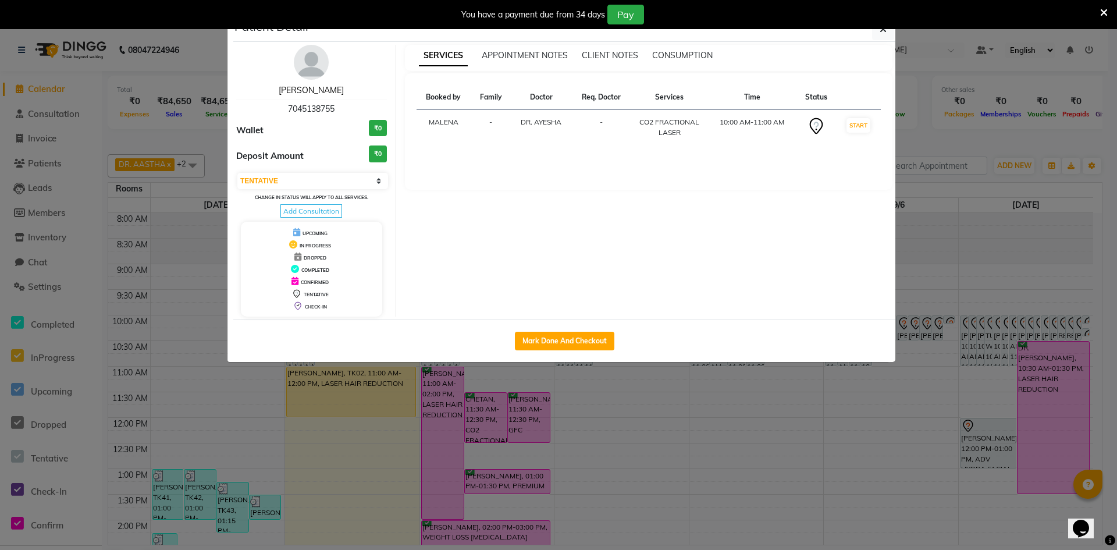
click at [334, 90] on link "[PERSON_NAME]" at bounding box center [311, 90] width 65 height 10
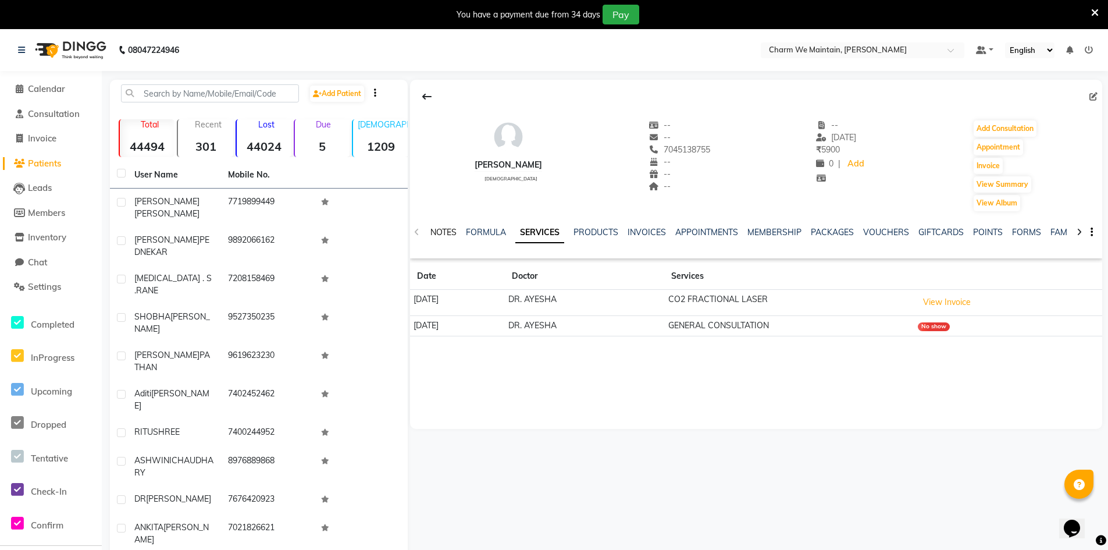
click at [441, 231] on link "NOTES" at bounding box center [443, 232] width 26 height 10
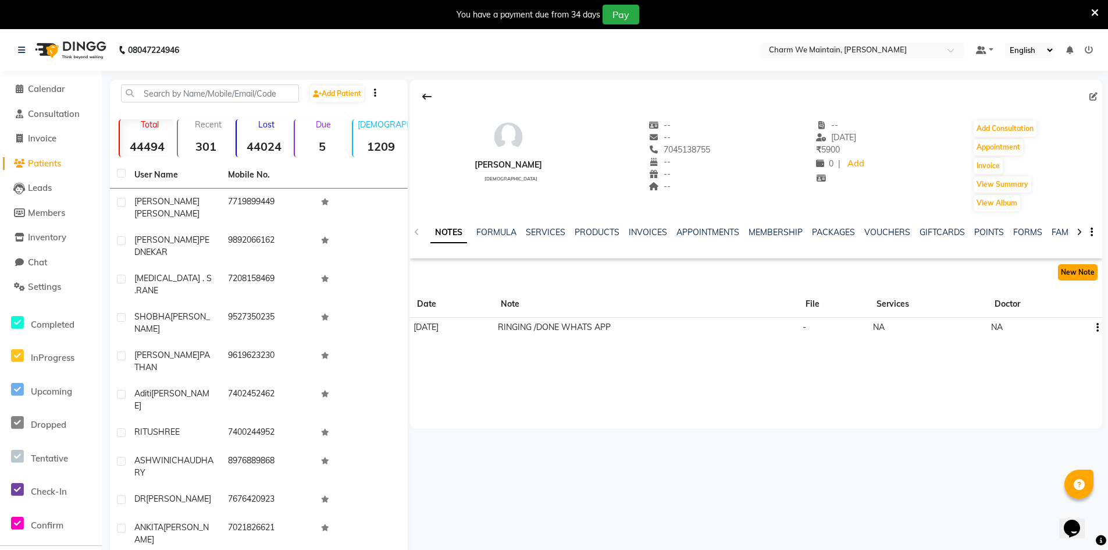
click at [1072, 272] on button "New Note" at bounding box center [1078, 272] width 40 height 16
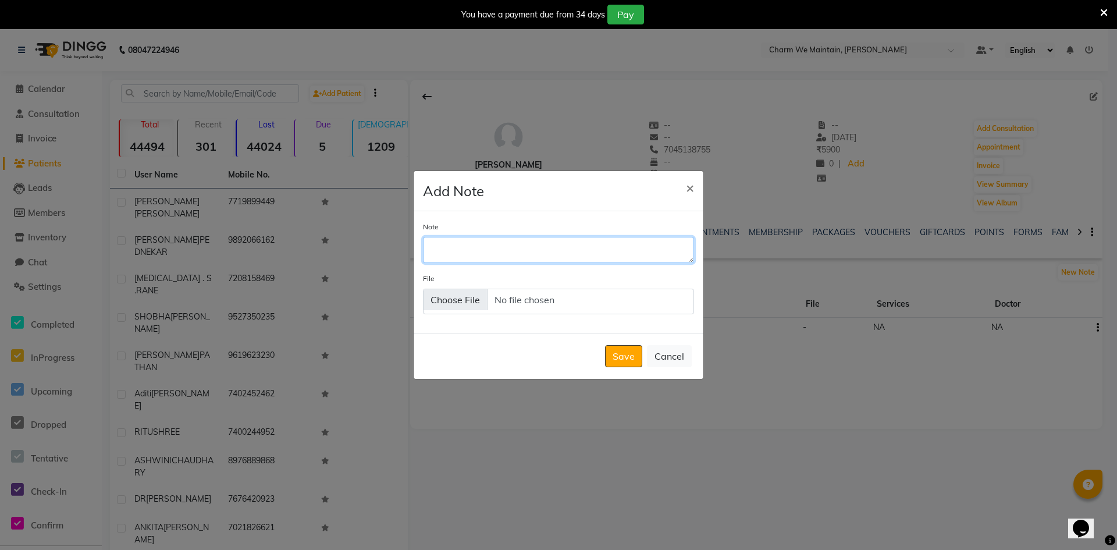
click at [487, 250] on textarea "Note" at bounding box center [558, 250] width 271 height 26
type textarea "RINGING/DONE WHATS APP"
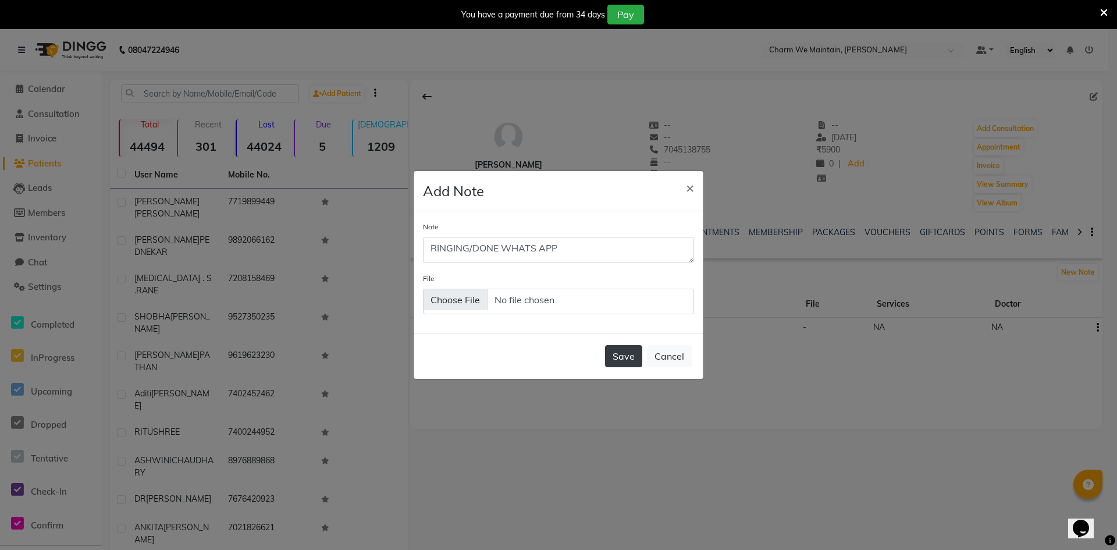
click at [616, 360] on button "Save" at bounding box center [623, 356] width 37 height 22
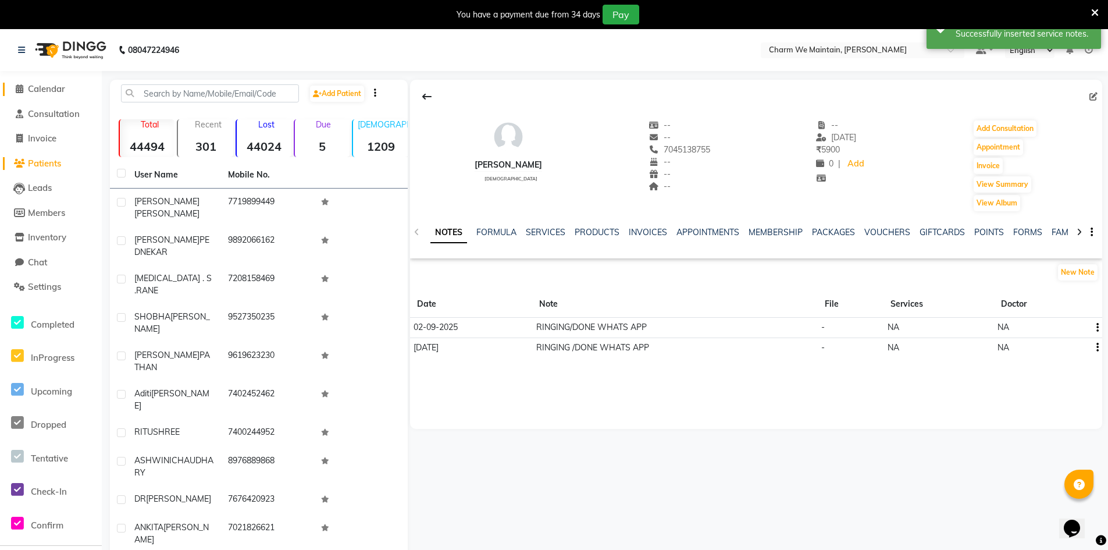
click at [52, 87] on span "Calendar" at bounding box center [46, 88] width 37 height 11
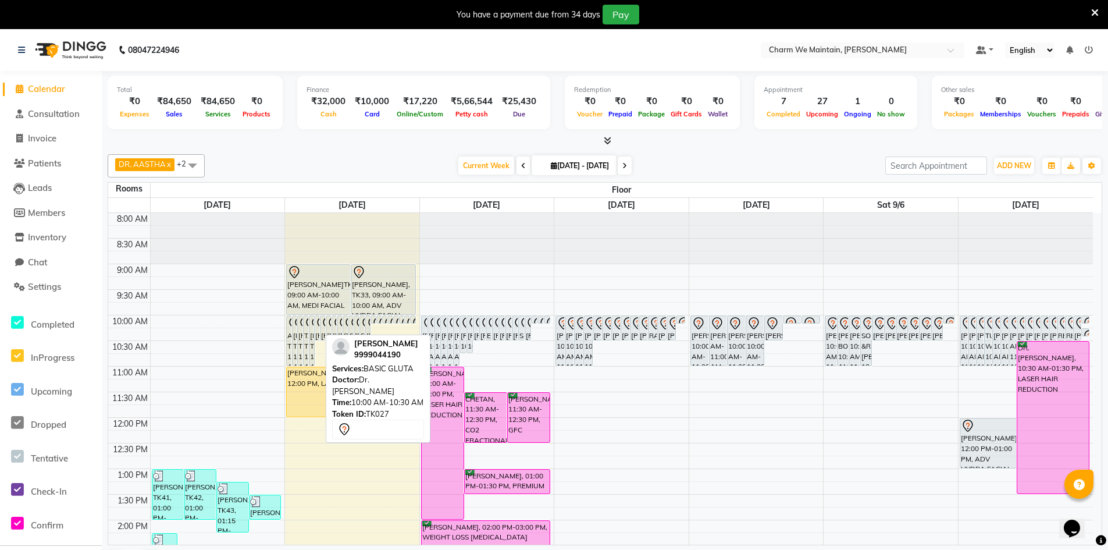
click at [318, 332] on div "[PERSON_NAME], TK27, 10:00 AM-10:30 AM, BASIC GLUTA" at bounding box center [317, 328] width 5 height 24
select select "7"
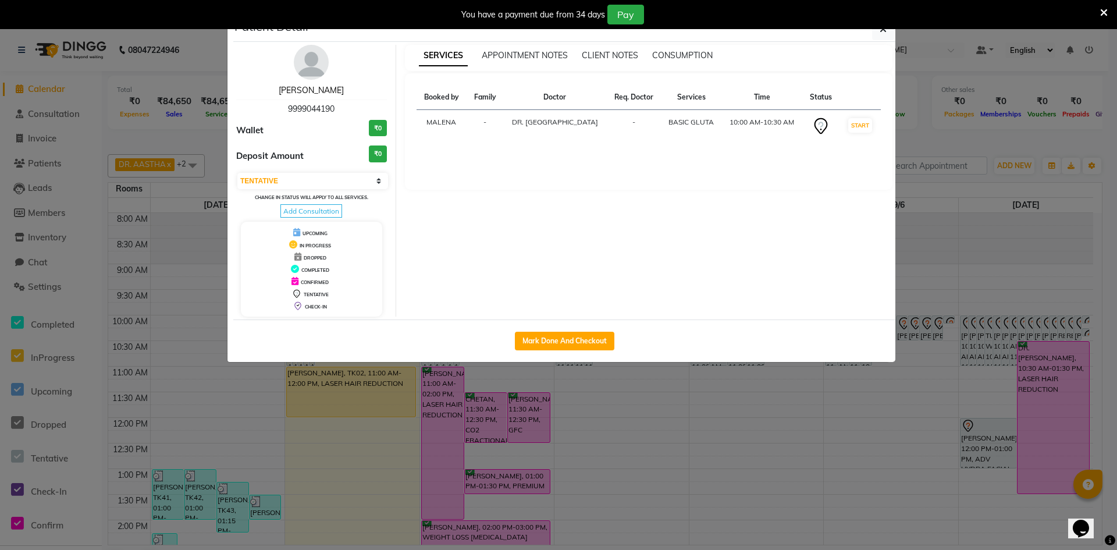
click at [301, 91] on link "[PERSON_NAME]" at bounding box center [311, 90] width 65 height 10
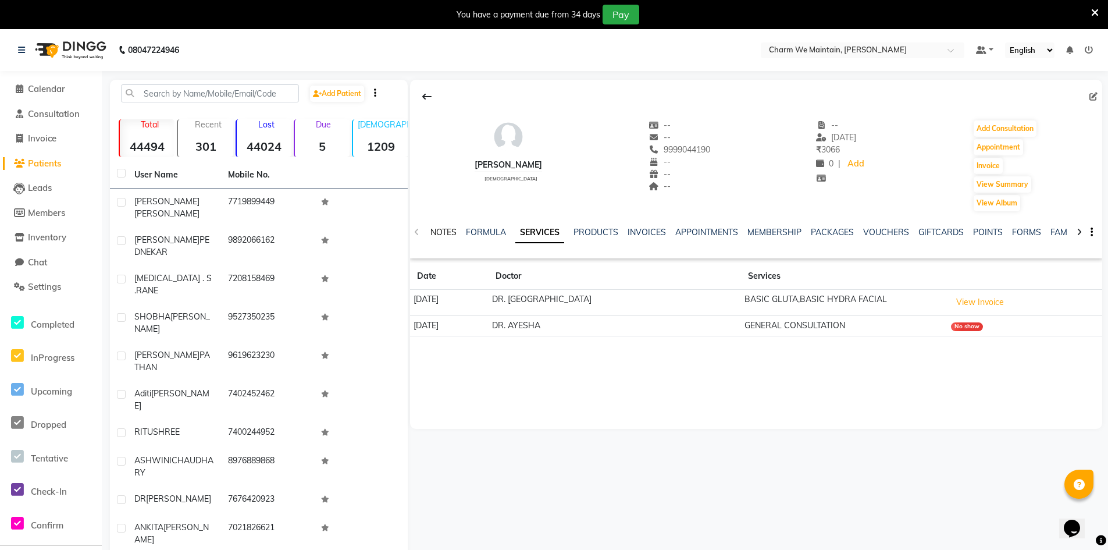
click at [440, 233] on link "NOTES" at bounding box center [443, 232] width 26 height 10
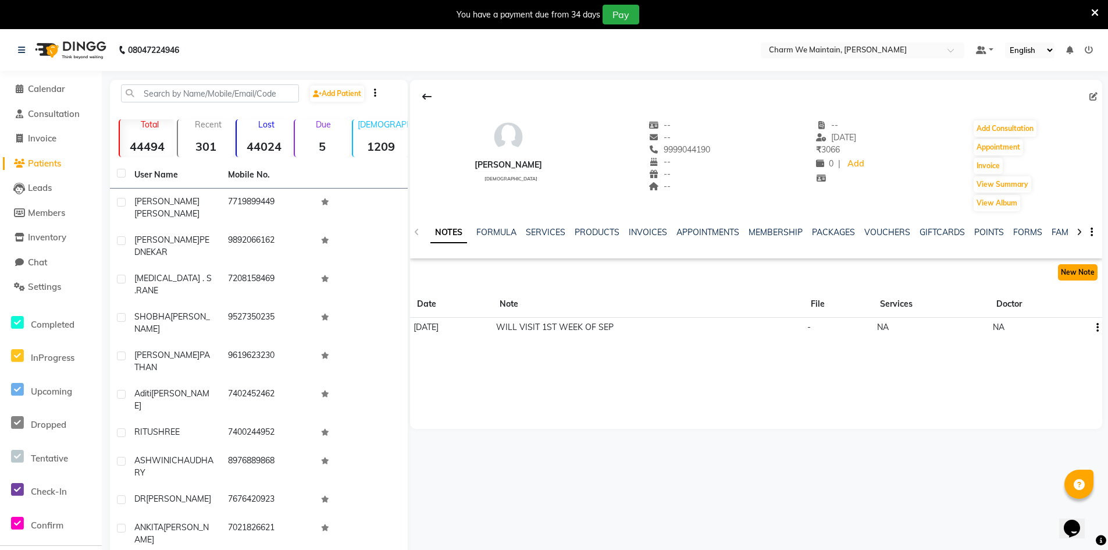
click at [1088, 274] on button "New Note" at bounding box center [1078, 272] width 40 height 16
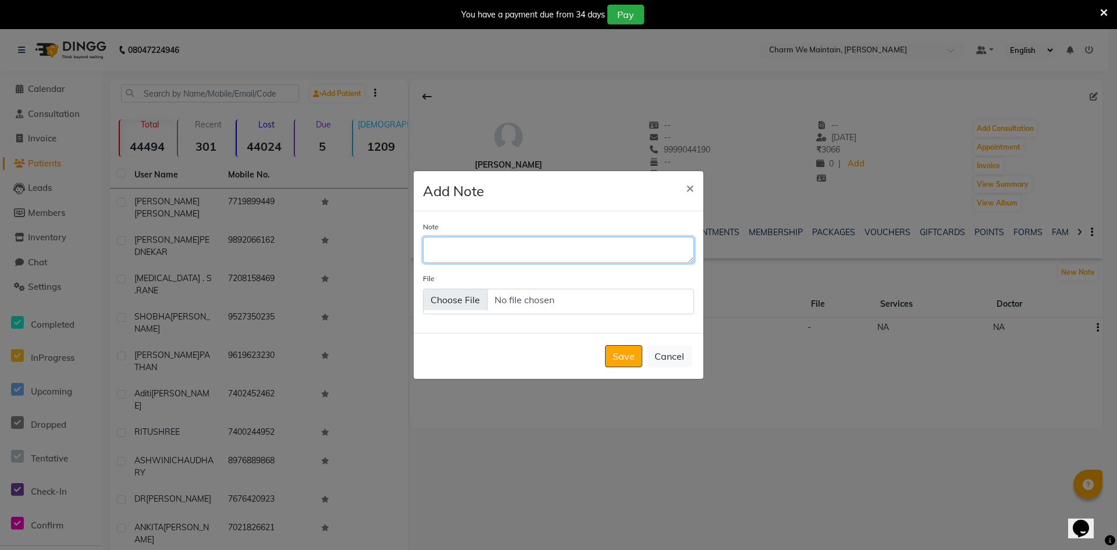
drag, startPoint x: 533, startPoint y: 252, endPoint x: 540, endPoint y: 140, distance: 113.0
click at [539, 177] on div "Add Note × Note File Save Cancel" at bounding box center [558, 274] width 291 height 209
type textarea "BUSY ON ANOTHER CALL /DONE WHATS APP"
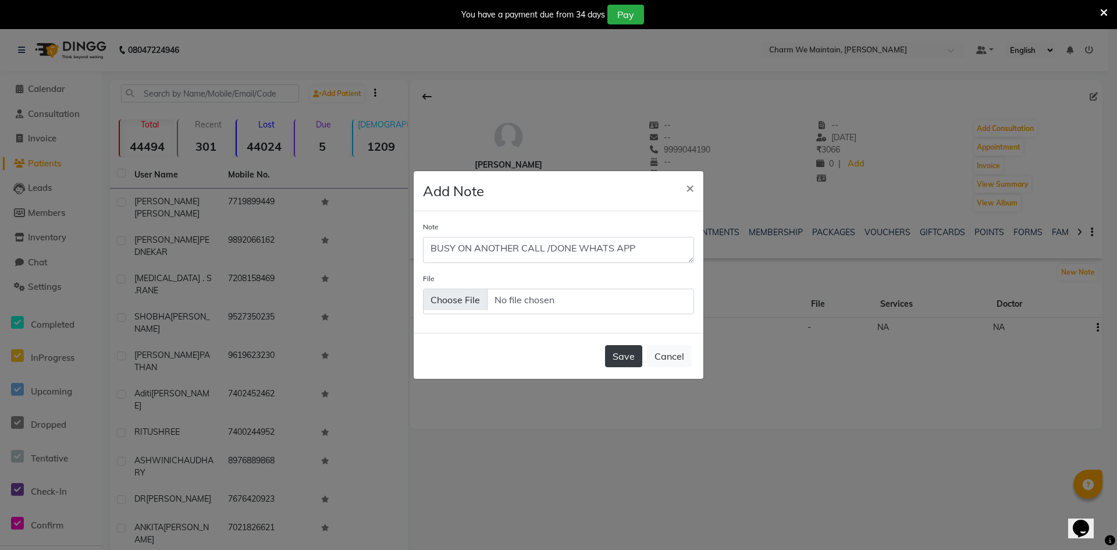
click at [621, 359] on button "Save" at bounding box center [623, 356] width 37 height 22
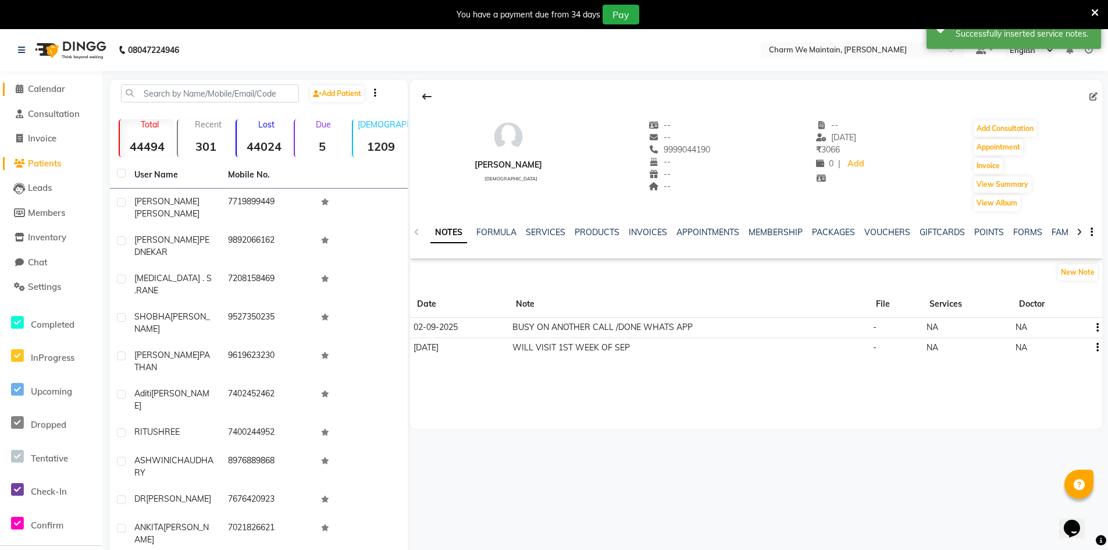
click at [57, 83] on link "Calendar" at bounding box center [51, 89] width 96 height 13
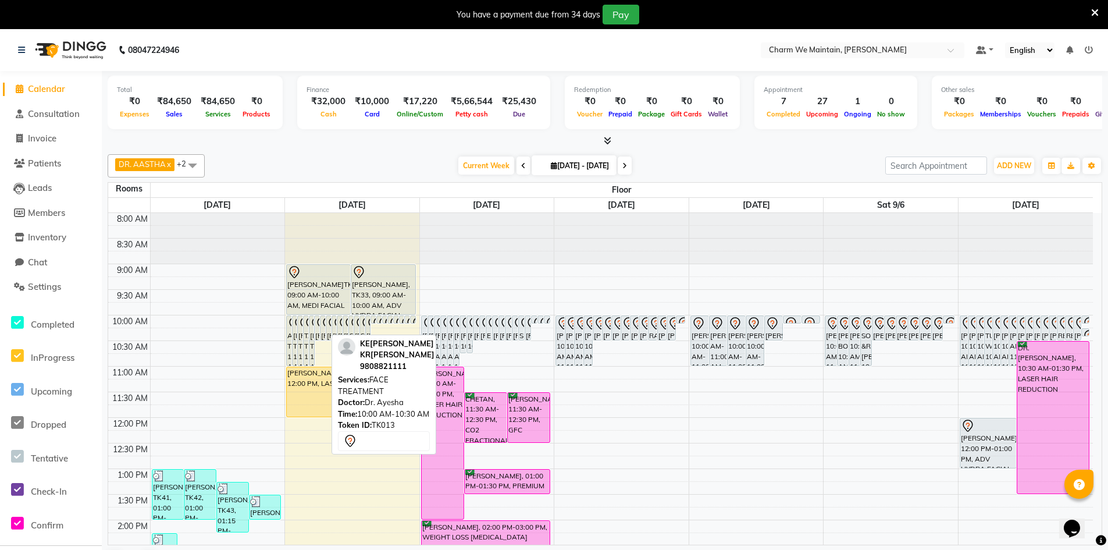
click at [323, 321] on icon at bounding box center [328, 323] width 14 height 14
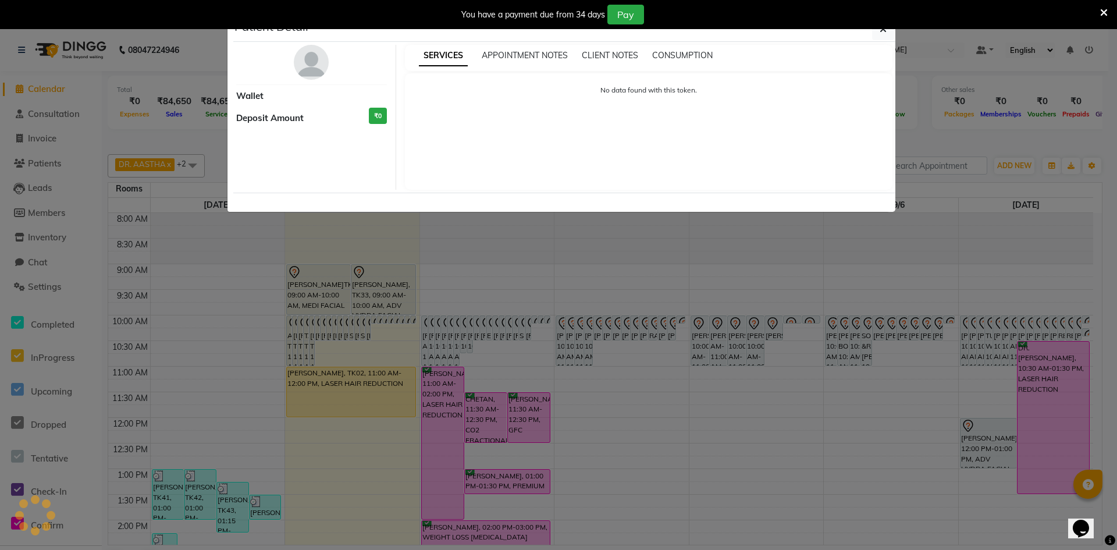
select select "7"
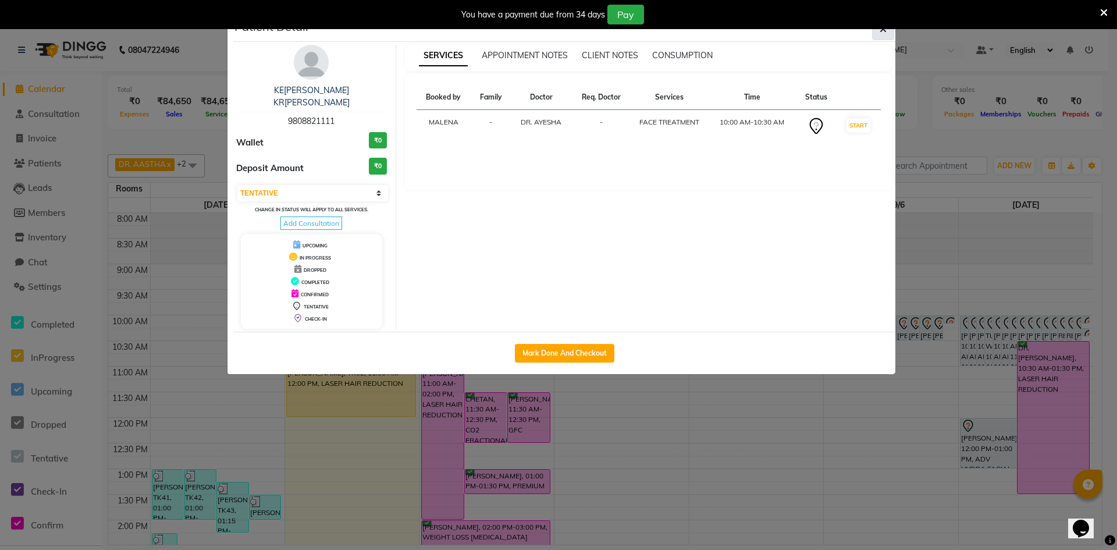
click at [885, 29] on icon "button" at bounding box center [882, 28] width 7 height 9
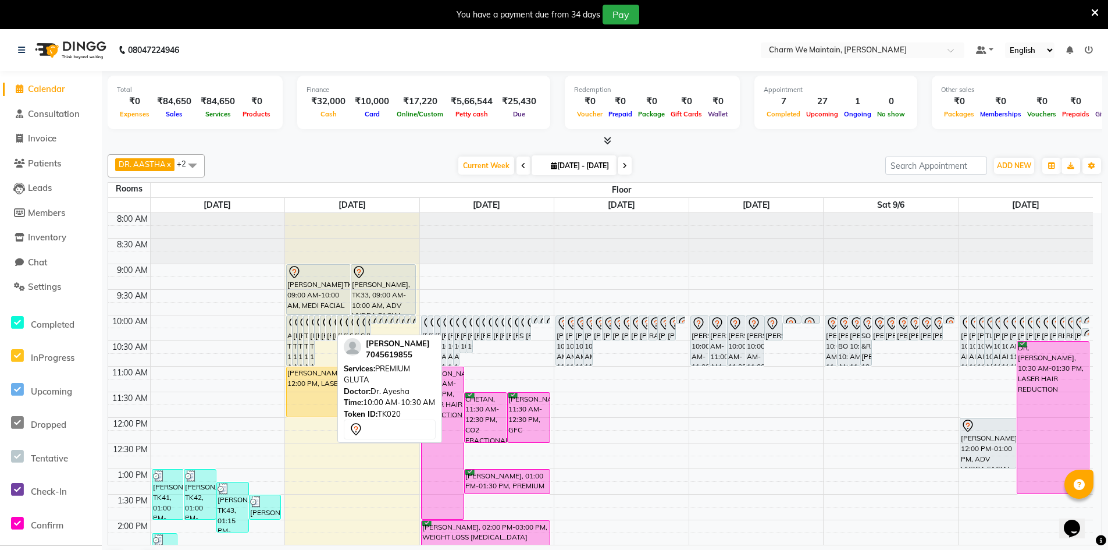
click at [329, 329] on icon at bounding box center [334, 323] width 14 height 14
select select "7"
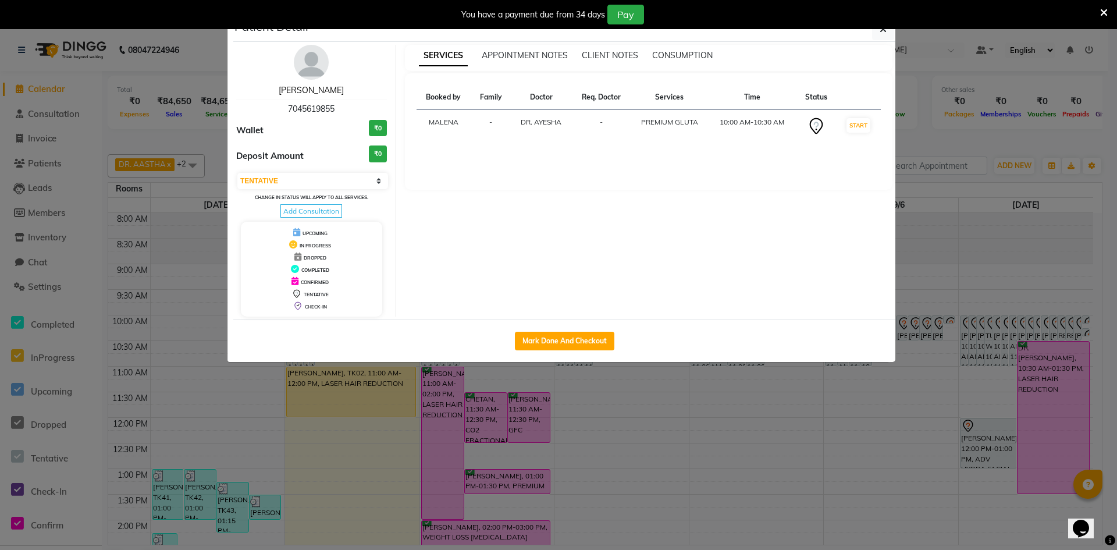
click at [326, 88] on link "[PERSON_NAME]" at bounding box center [311, 90] width 65 height 10
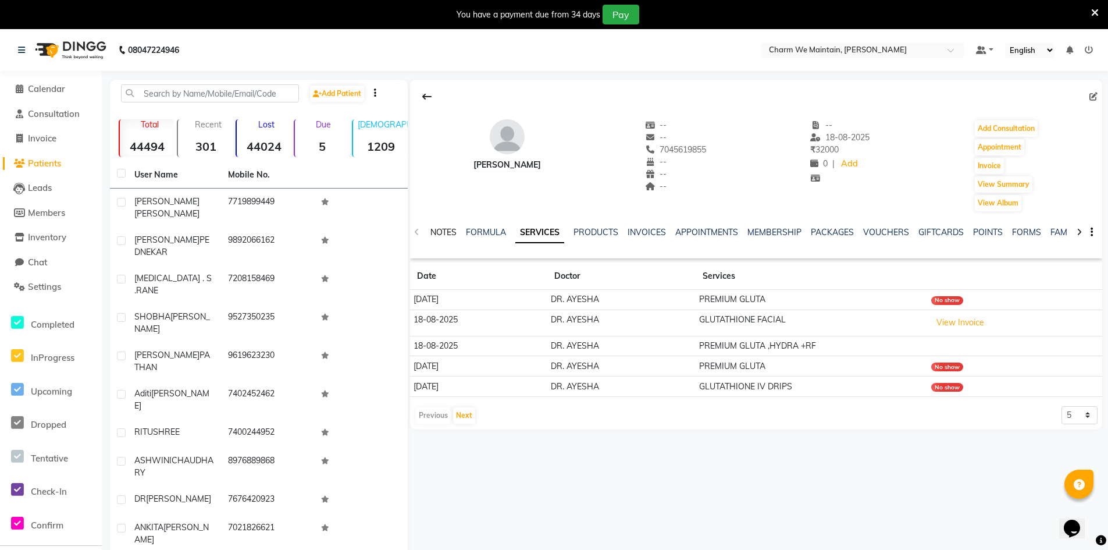
click at [448, 230] on link "NOTES" at bounding box center [443, 232] width 26 height 10
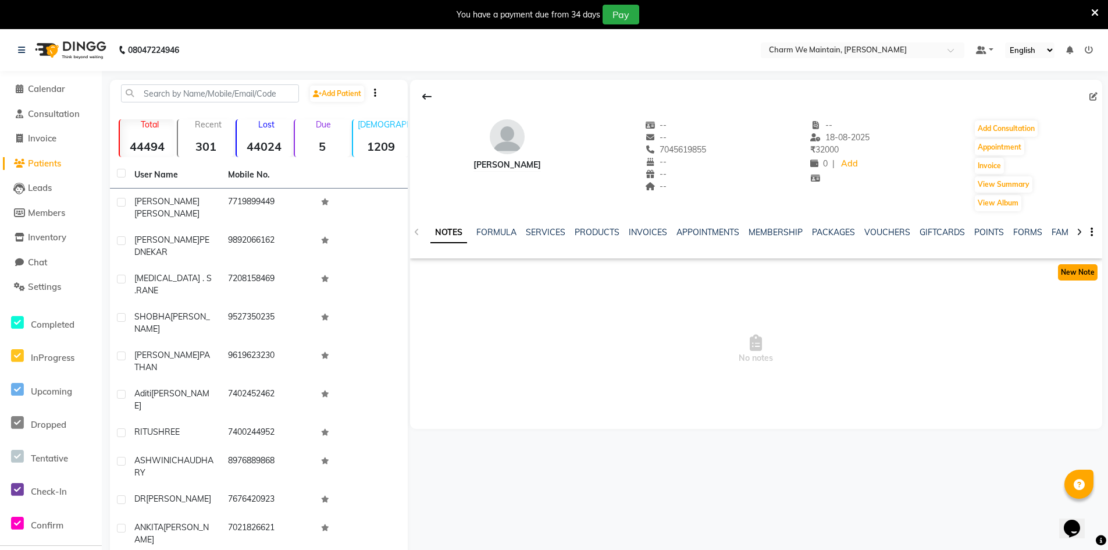
click at [1093, 267] on button "New Note" at bounding box center [1078, 272] width 40 height 16
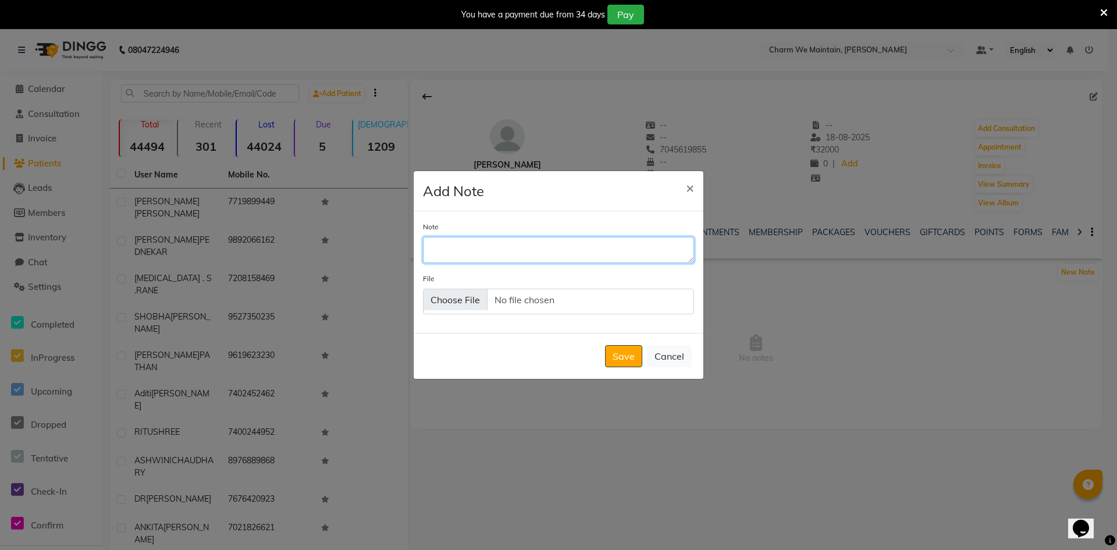
click at [537, 254] on textarea "Note" at bounding box center [558, 250] width 271 height 26
type textarea "VISITED [DATE] FOR GLUTA"
click at [624, 355] on button "Save" at bounding box center [623, 356] width 37 height 22
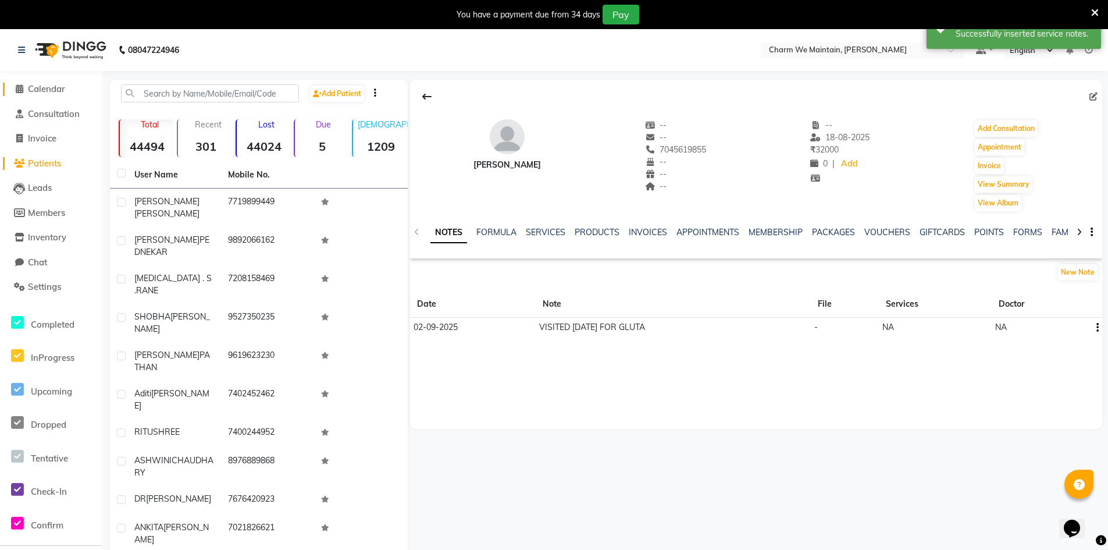
click at [56, 91] on span "Calendar" at bounding box center [46, 88] width 37 height 11
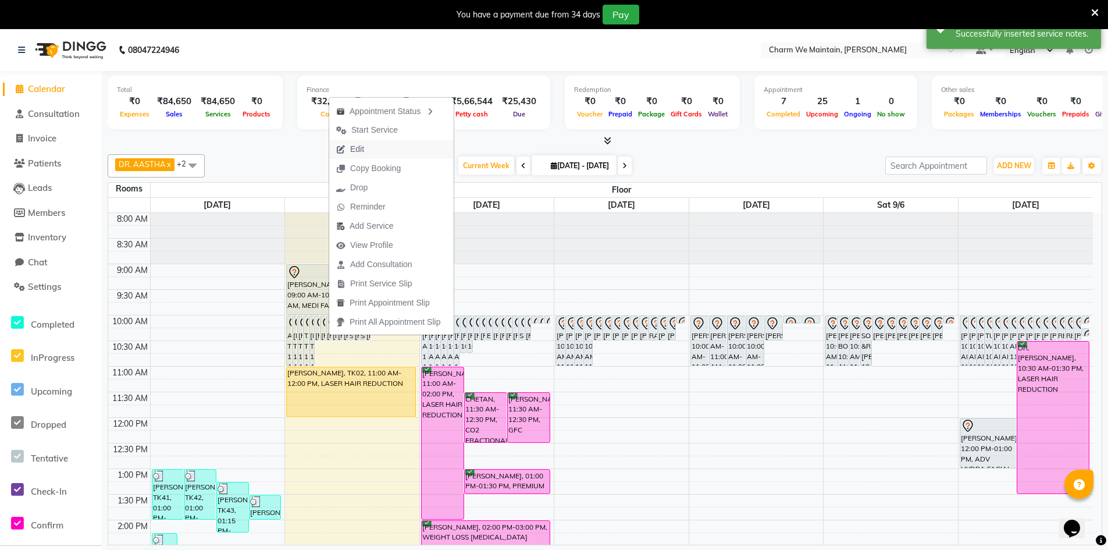
click at [362, 145] on span "Edit" at bounding box center [357, 149] width 14 height 12
select select "tentative"
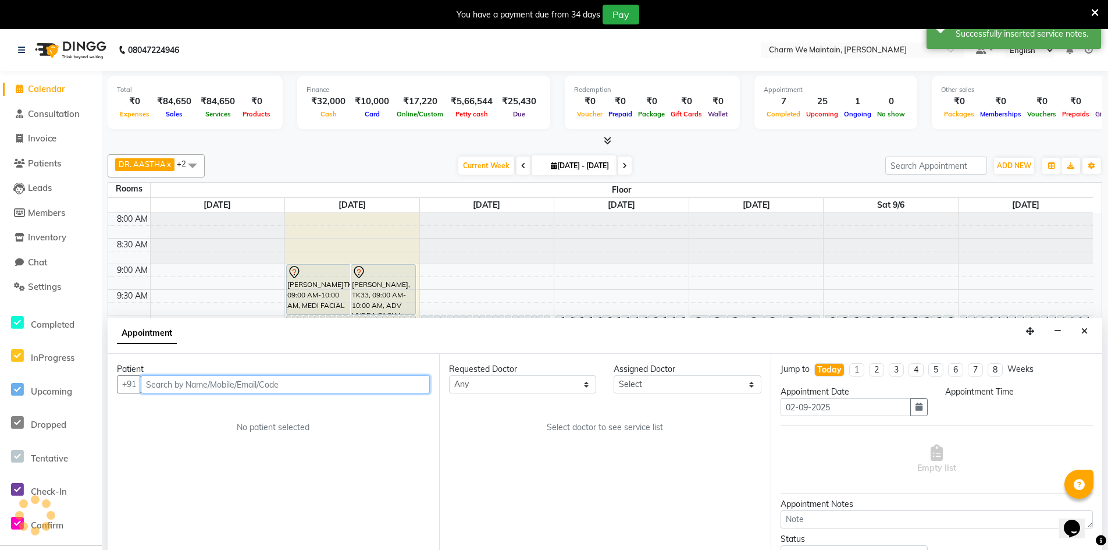
select select "600"
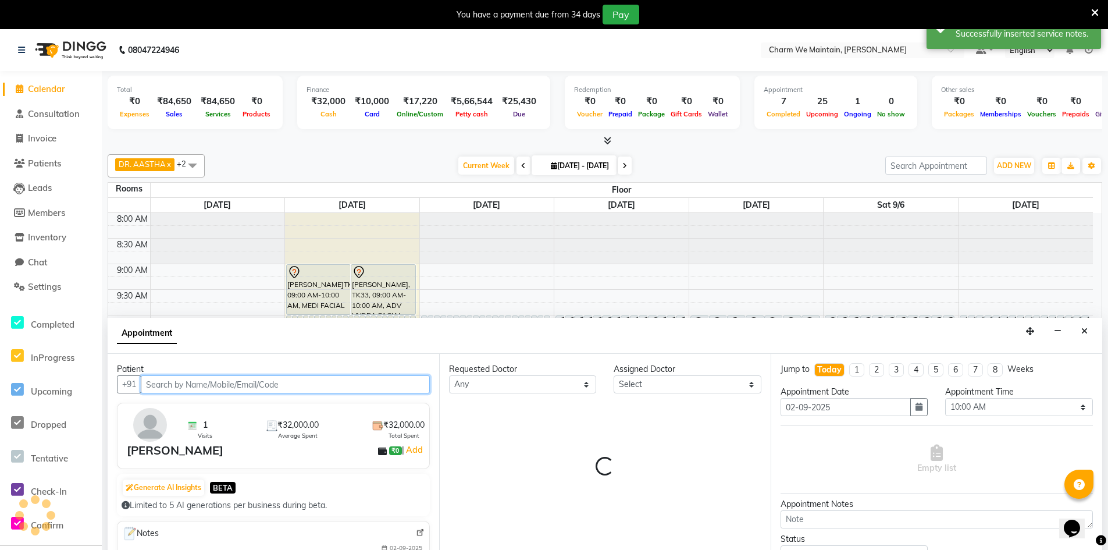
select select "86210"
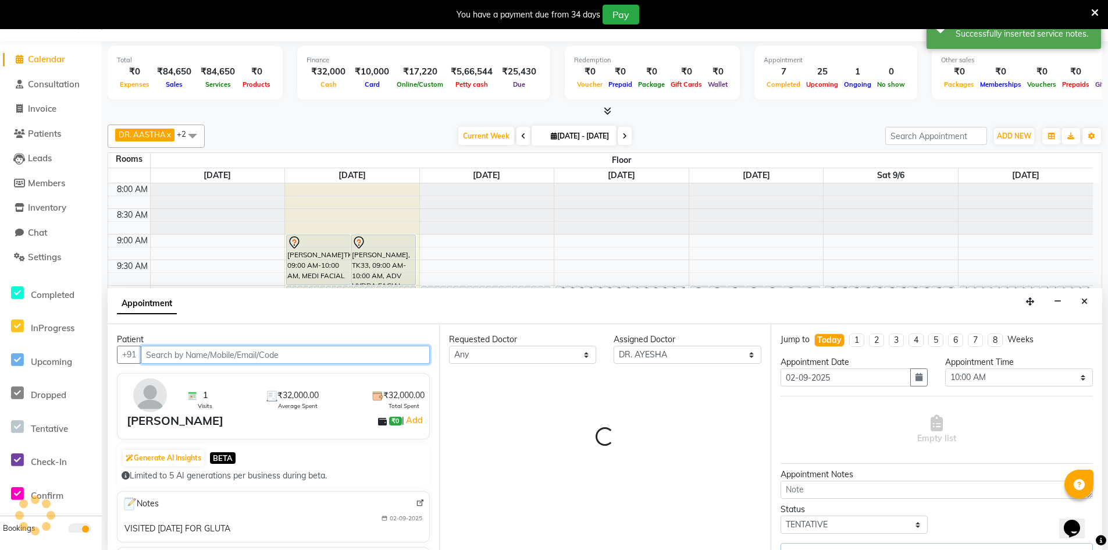
scroll to position [436, 0]
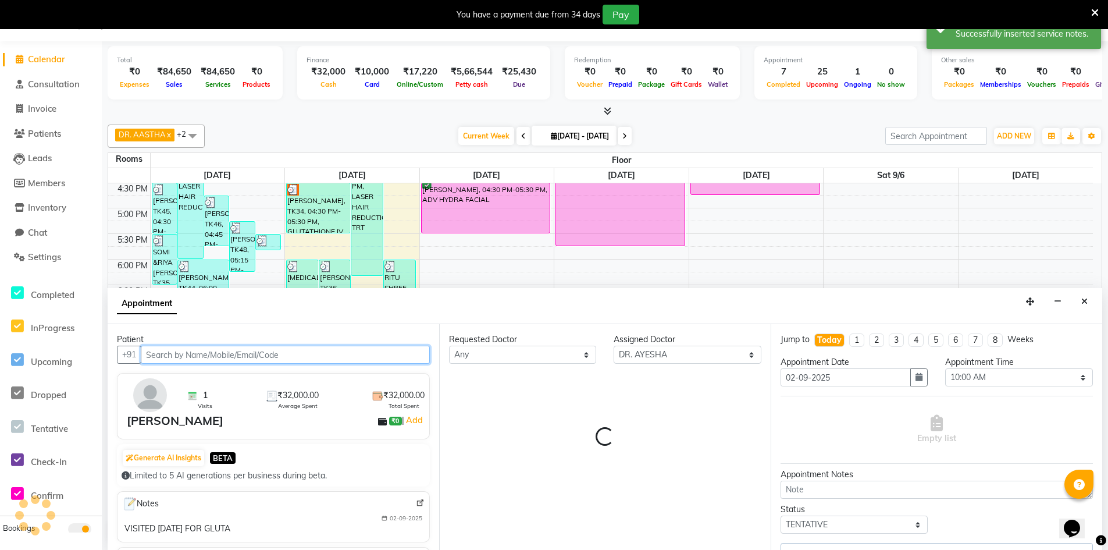
select select "4343"
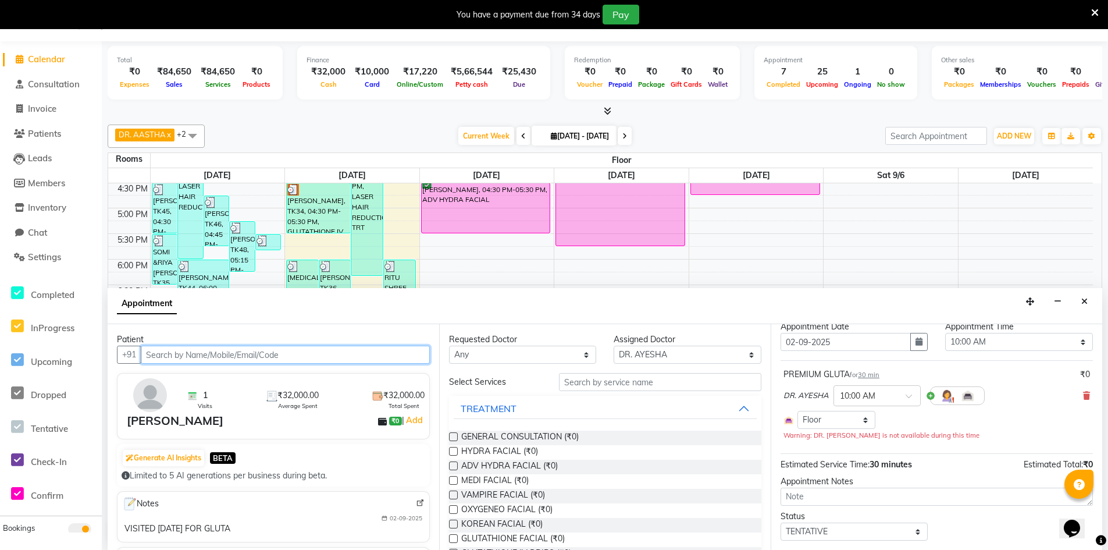
scroll to position [66, 0]
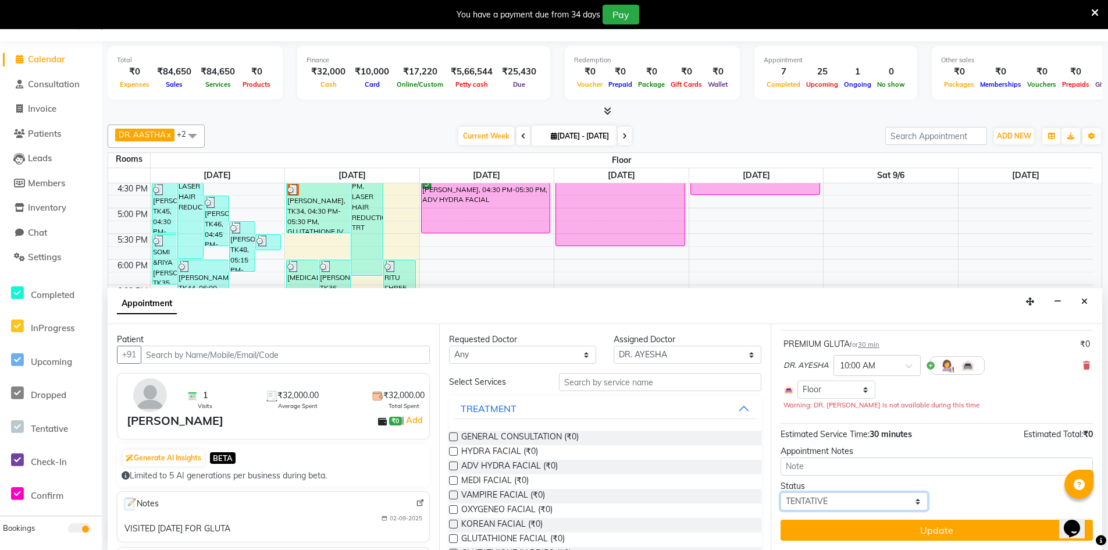
click at [857, 501] on select "Select TENTATIVE CONFIRM CHECK-IN UPCOMING" at bounding box center [854, 501] width 147 height 18
select select "confirm booking"
click at [781, 492] on select "Select TENTATIVE CONFIRM CHECK-IN UPCOMING" at bounding box center [854, 501] width 147 height 18
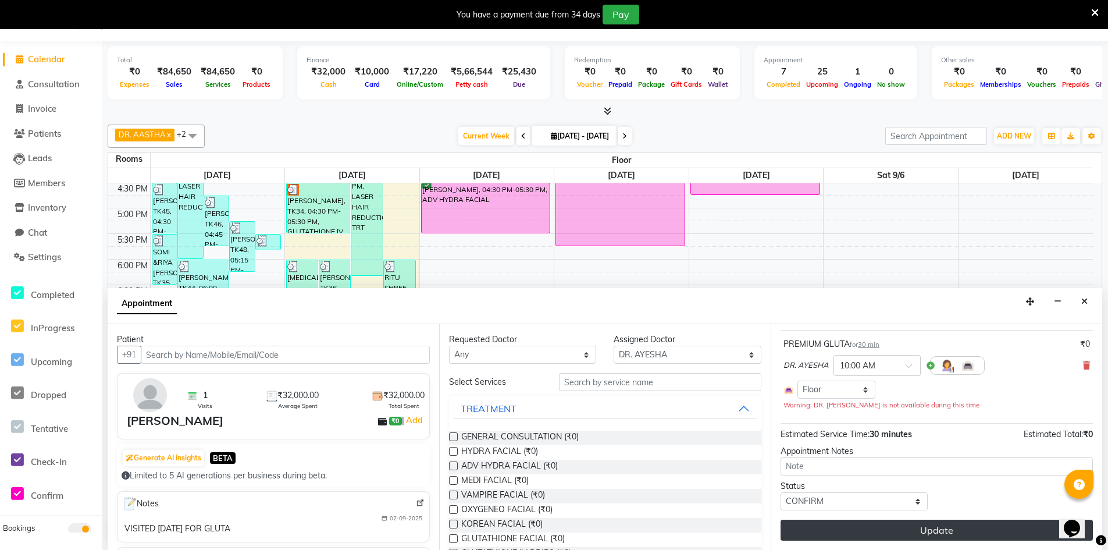
click at [895, 529] on button "Update" at bounding box center [937, 529] width 312 height 21
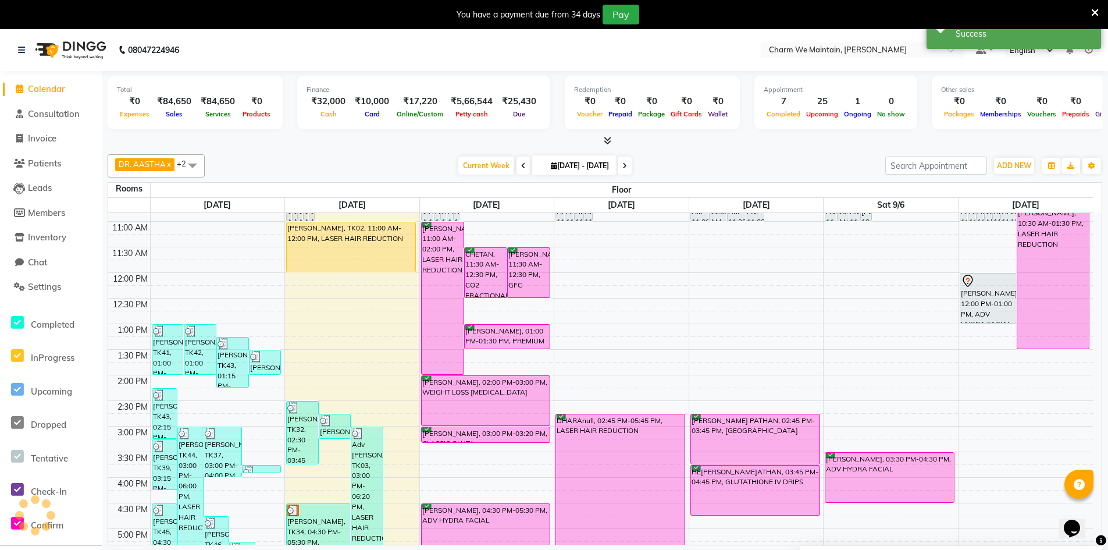
scroll to position [0, 0]
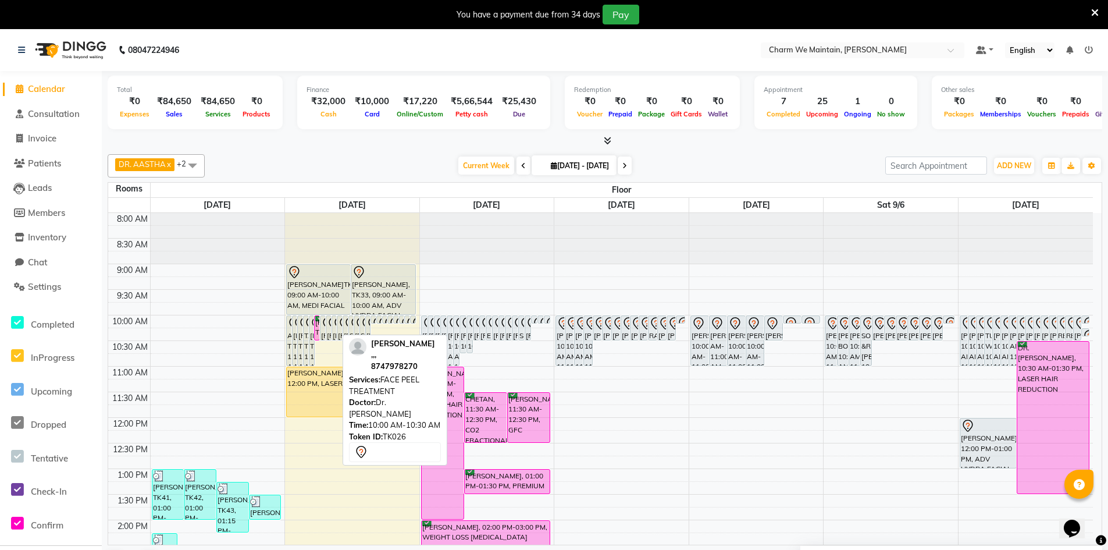
click at [334, 333] on div "[PERSON_NAME] ,,,, TK26, 10:00 AM-10:30 AM, FACE PEEL TREATMENT" at bounding box center [334, 328] width 5 height 24
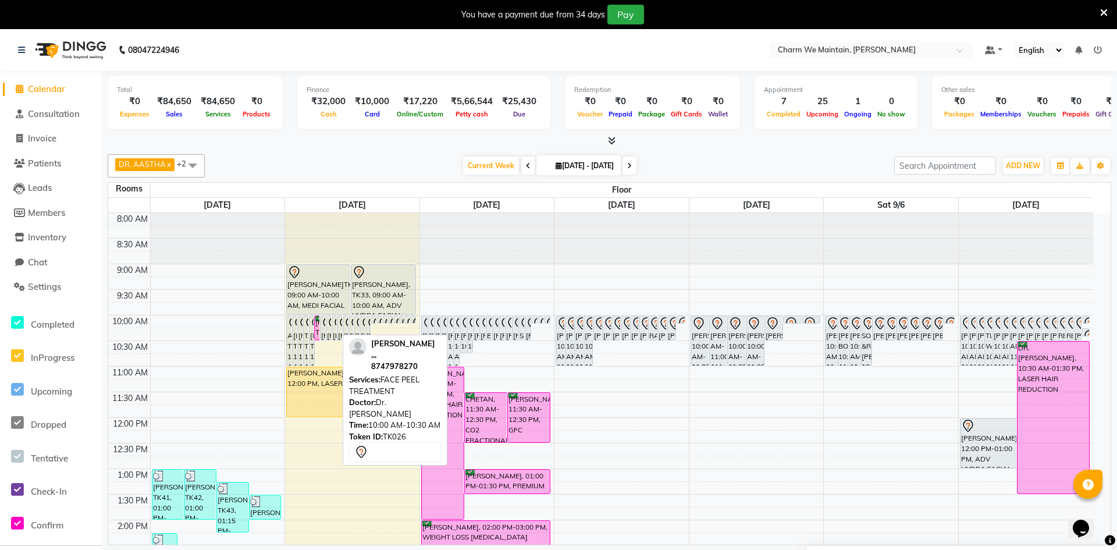
select select "7"
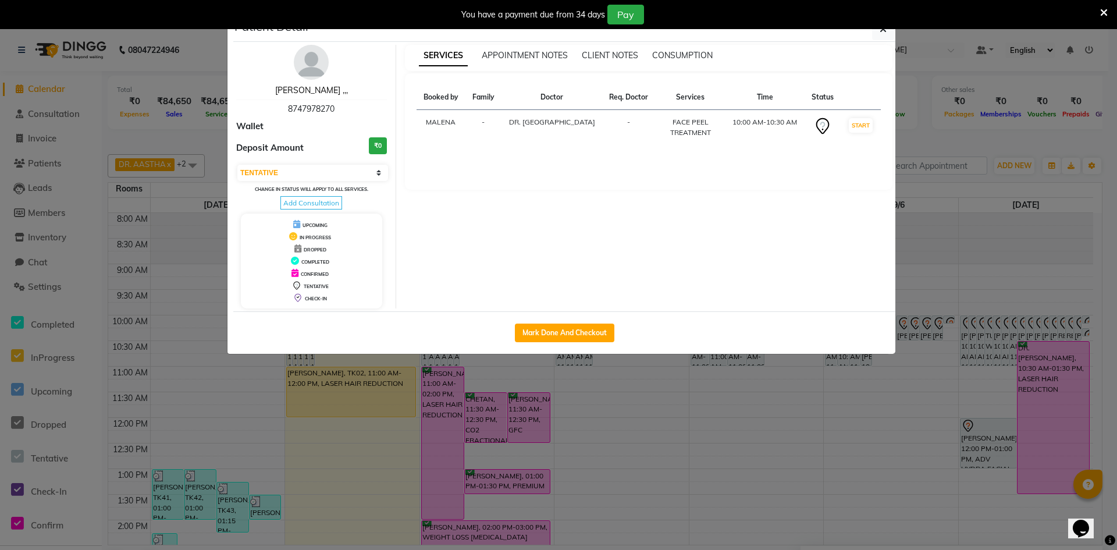
click at [312, 88] on link "[PERSON_NAME] ,,," at bounding box center [311, 90] width 73 height 10
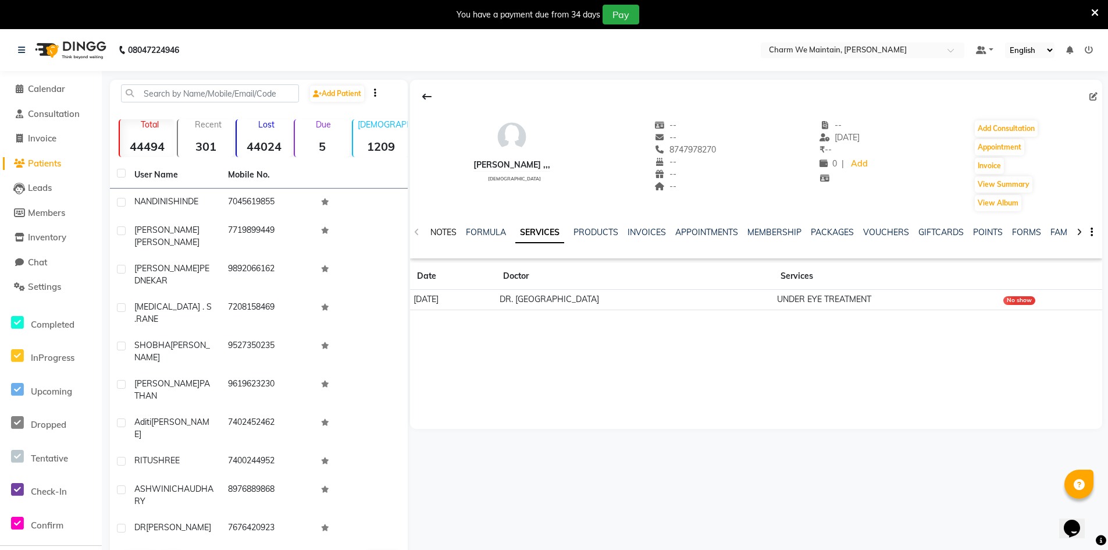
click at [450, 234] on link "NOTES" at bounding box center [443, 232] width 26 height 10
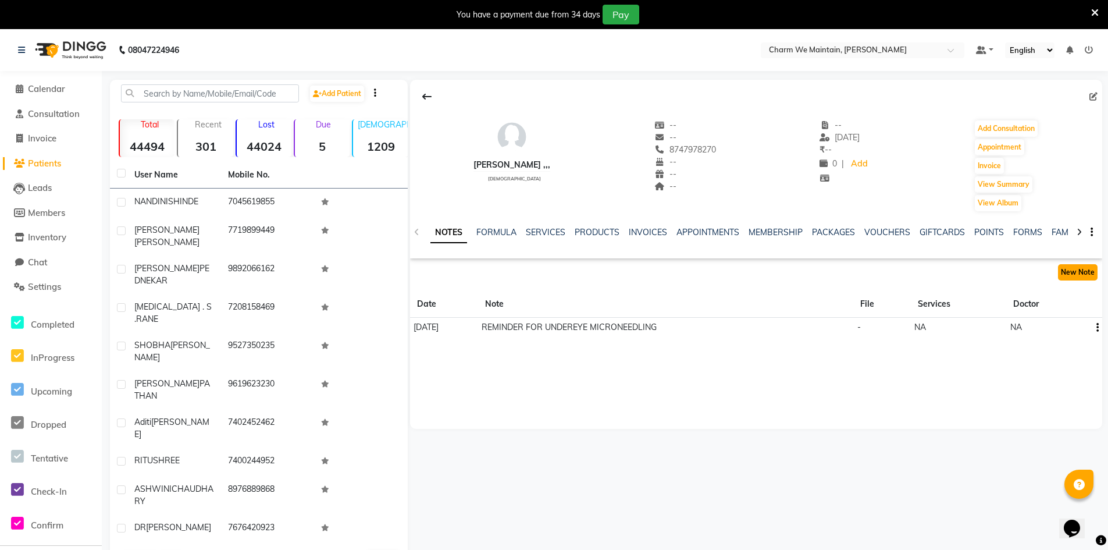
click at [1079, 272] on button "New Note" at bounding box center [1078, 272] width 40 height 16
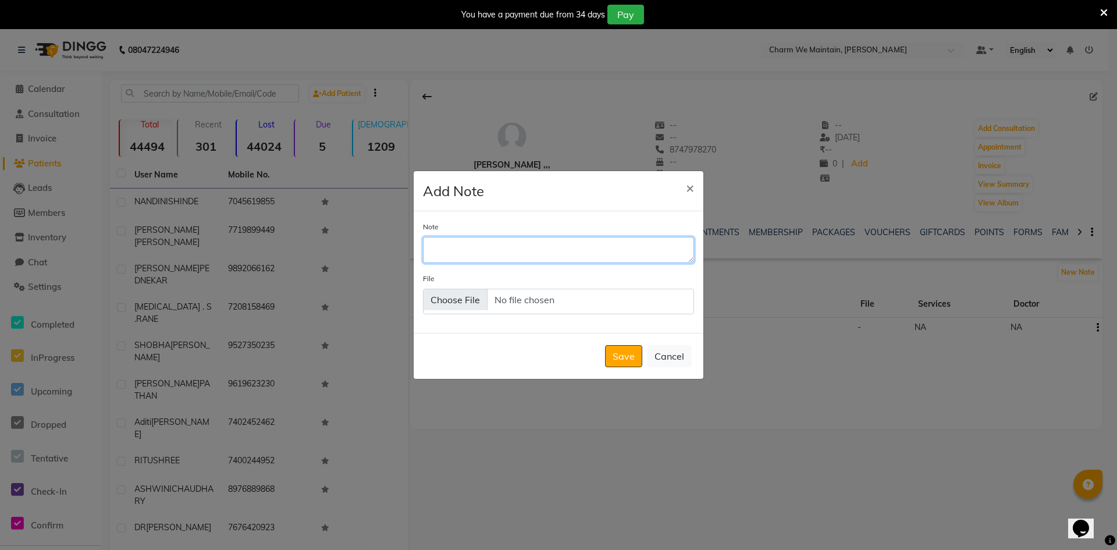
click at [543, 254] on textarea "Note" at bounding box center [558, 250] width 271 height 26
type textarea "CALL [DATE] N CONFIRM [DATE]"
click at [619, 357] on button "Save" at bounding box center [623, 356] width 37 height 22
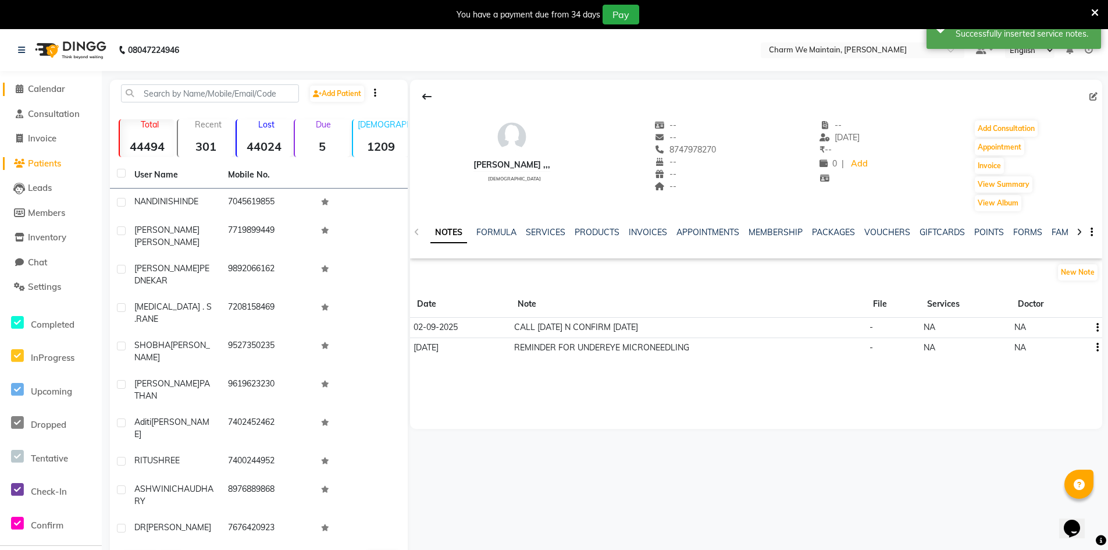
click at [62, 88] on span "Calendar" at bounding box center [46, 88] width 37 height 11
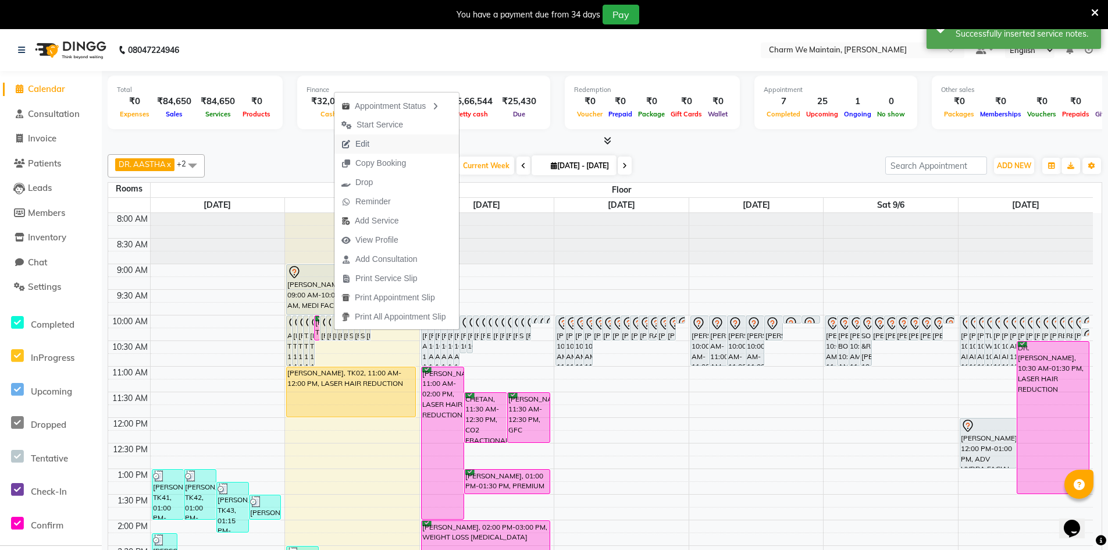
click at [364, 140] on span "Edit" at bounding box center [362, 144] width 14 height 12
select select "tentative"
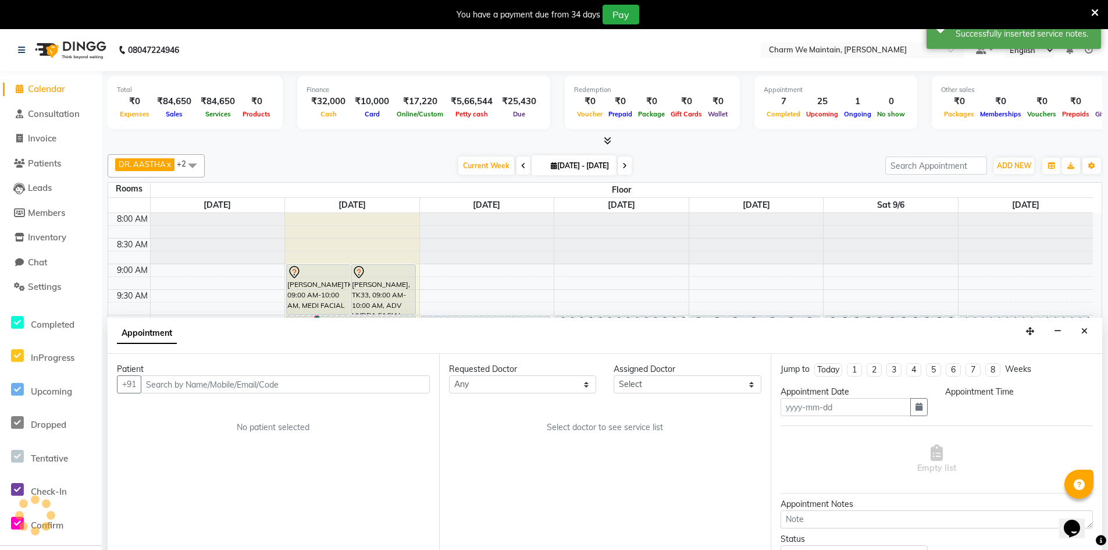
type input "02-09-2025"
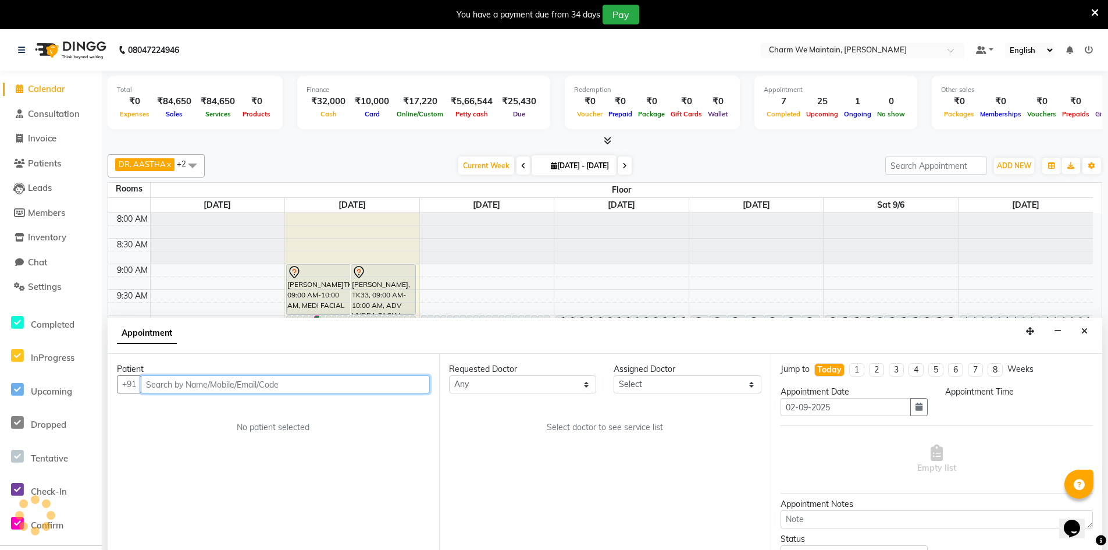
select select "86212"
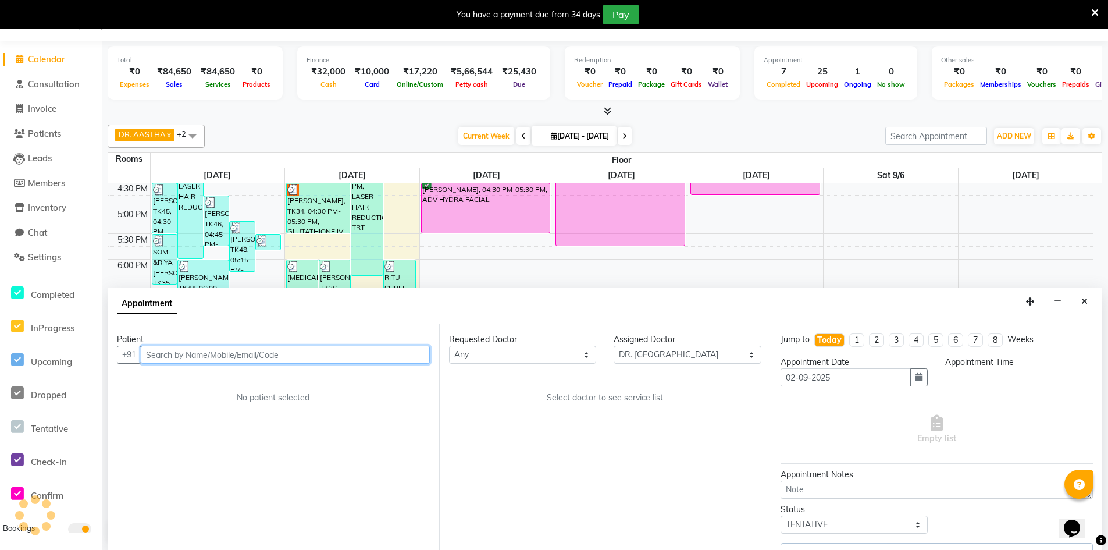
select select "600"
select select "4343"
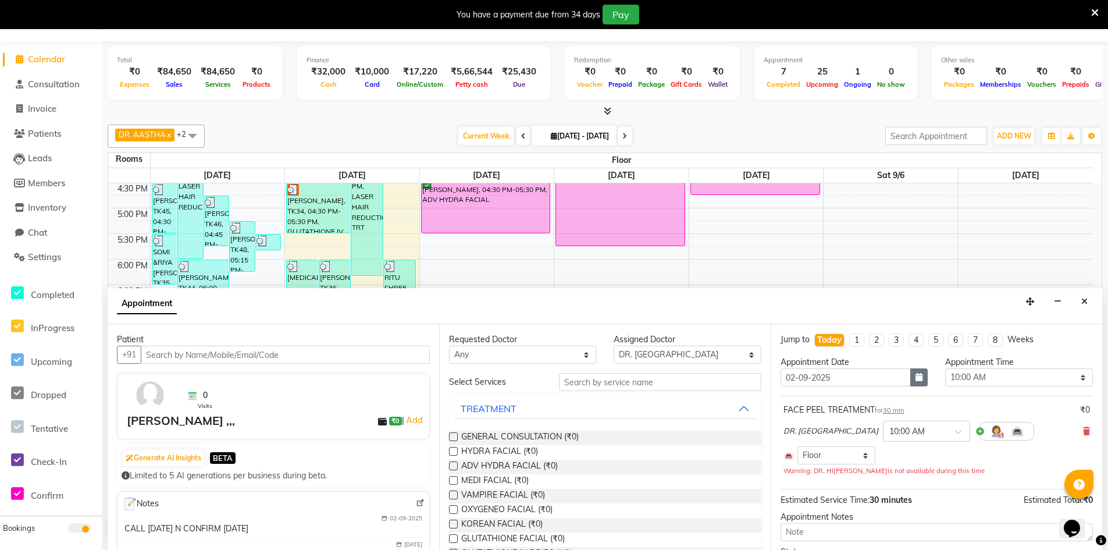
click at [915, 379] on icon "button" at bounding box center [918, 377] width 7 height 8
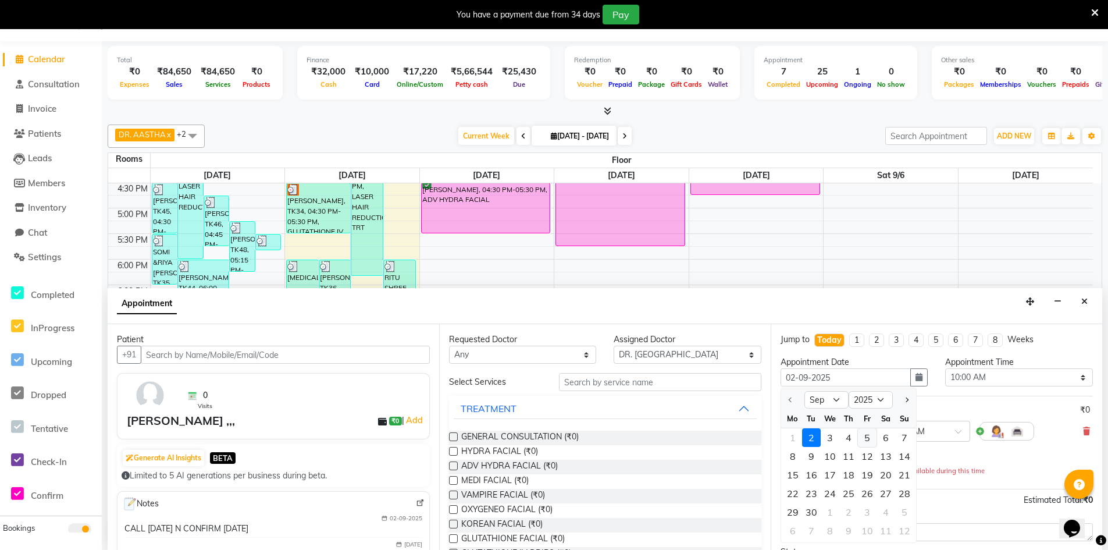
click at [865, 439] on div "5" at bounding box center [867, 437] width 19 height 19
type input "[DATE]"
select select "600"
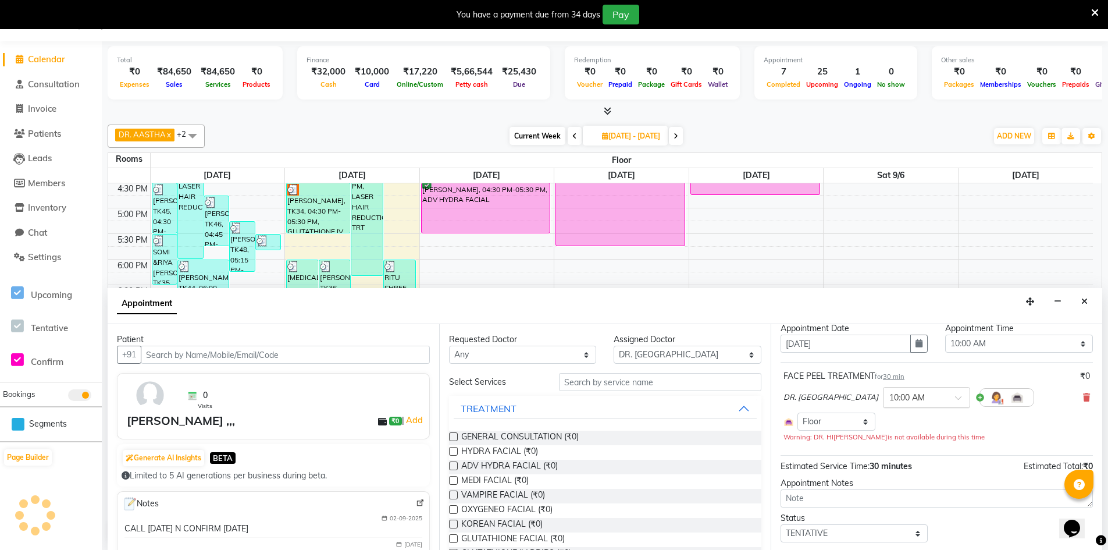
scroll to position [66, 0]
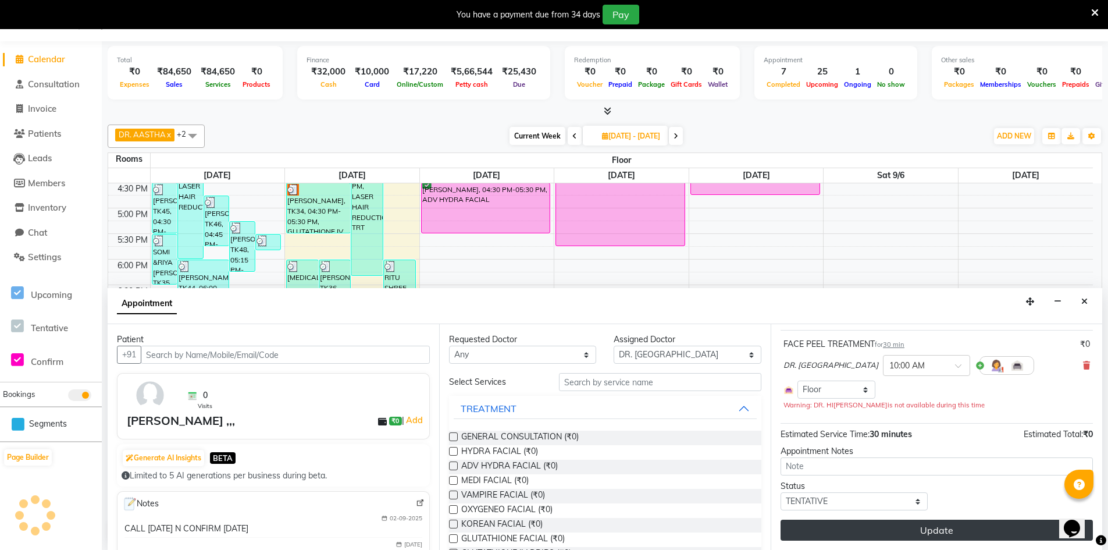
click at [908, 529] on button "Update" at bounding box center [937, 529] width 312 height 21
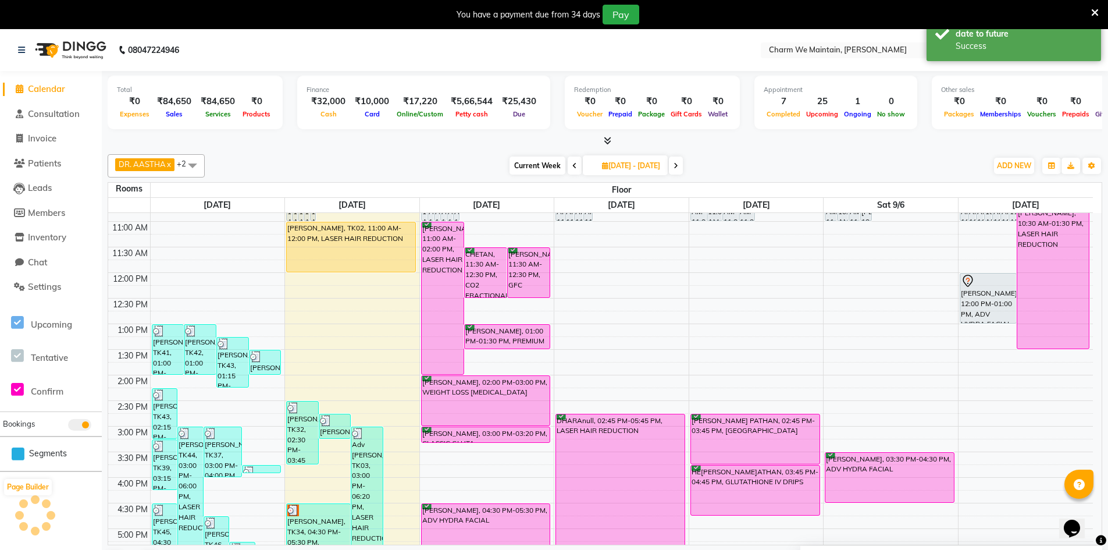
scroll to position [0, 0]
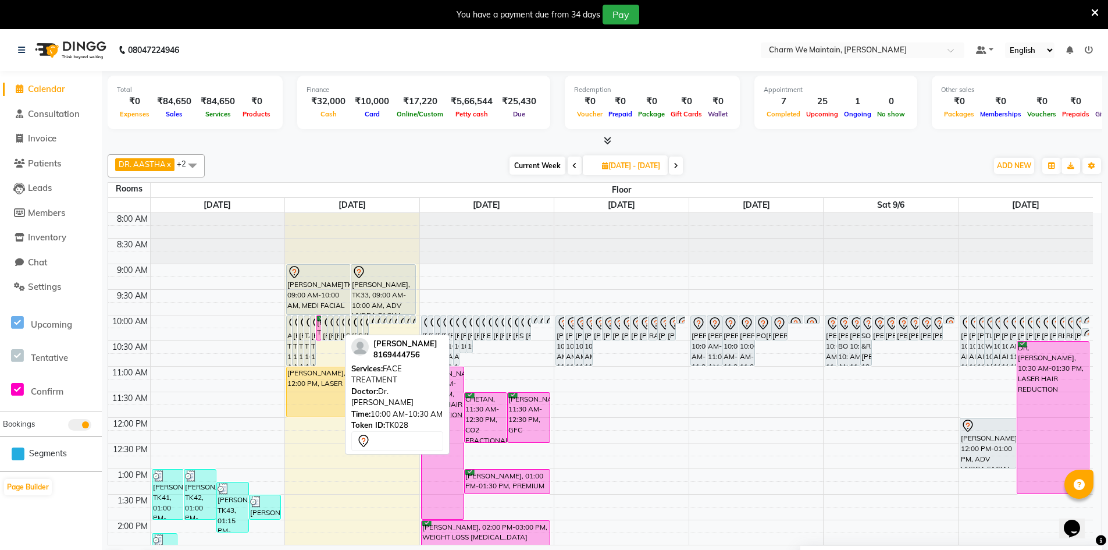
click at [336, 332] on div "[PERSON_NAME], TK28, 10:00 AM-10:30 AM, FACE TREATMENT" at bounding box center [336, 328] width 5 height 24
select select "7"
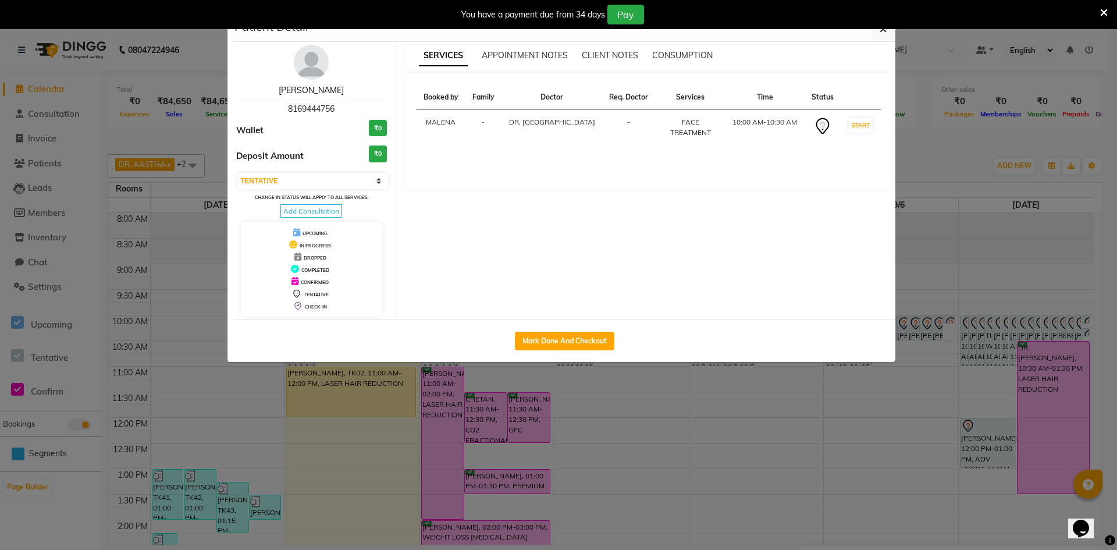
click at [317, 85] on link "[PERSON_NAME]" at bounding box center [311, 90] width 65 height 10
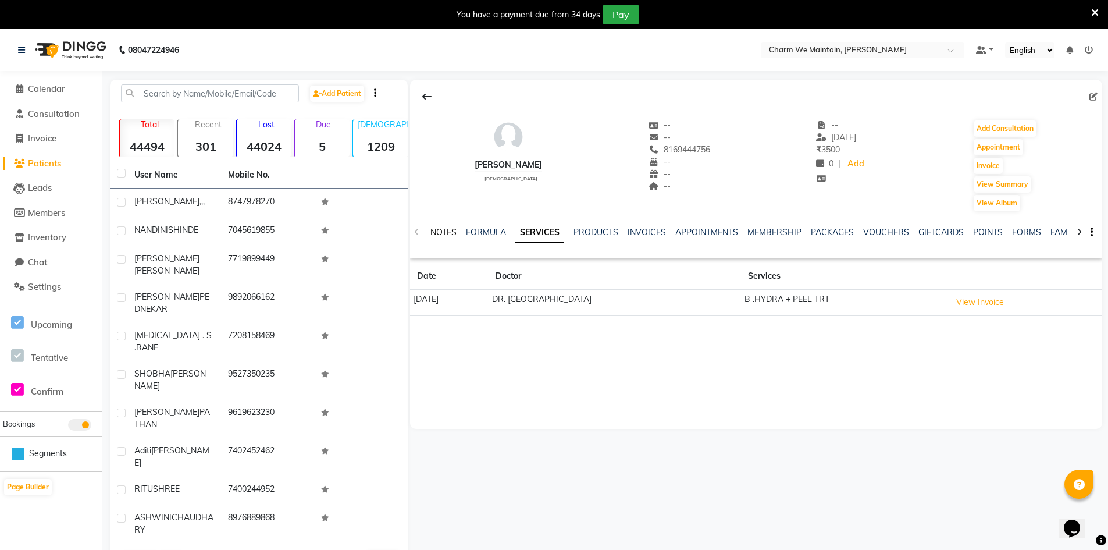
click at [447, 236] on link "NOTES" at bounding box center [443, 232] width 26 height 10
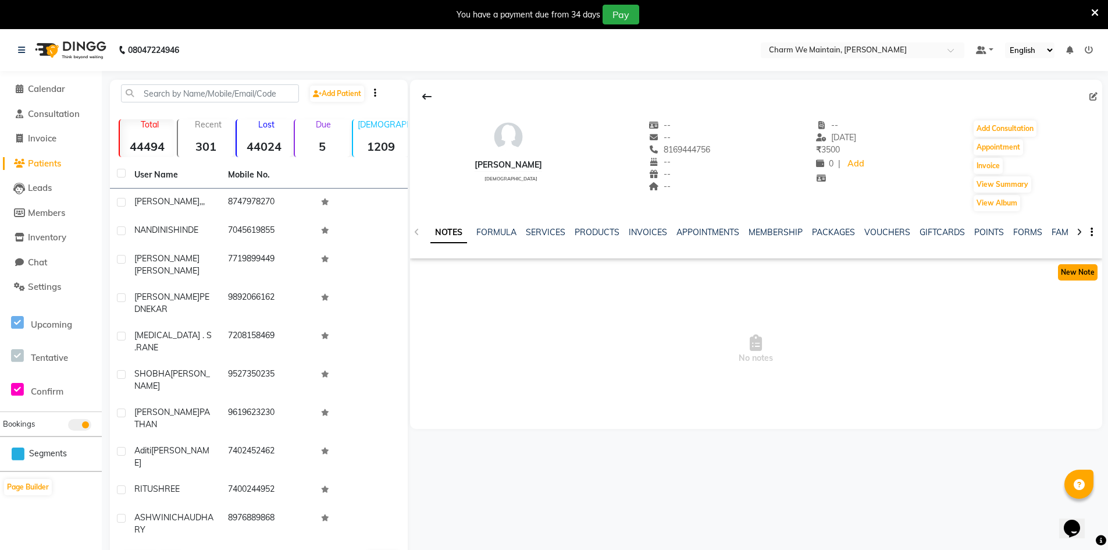
click at [1065, 269] on button "New Note" at bounding box center [1078, 272] width 40 height 16
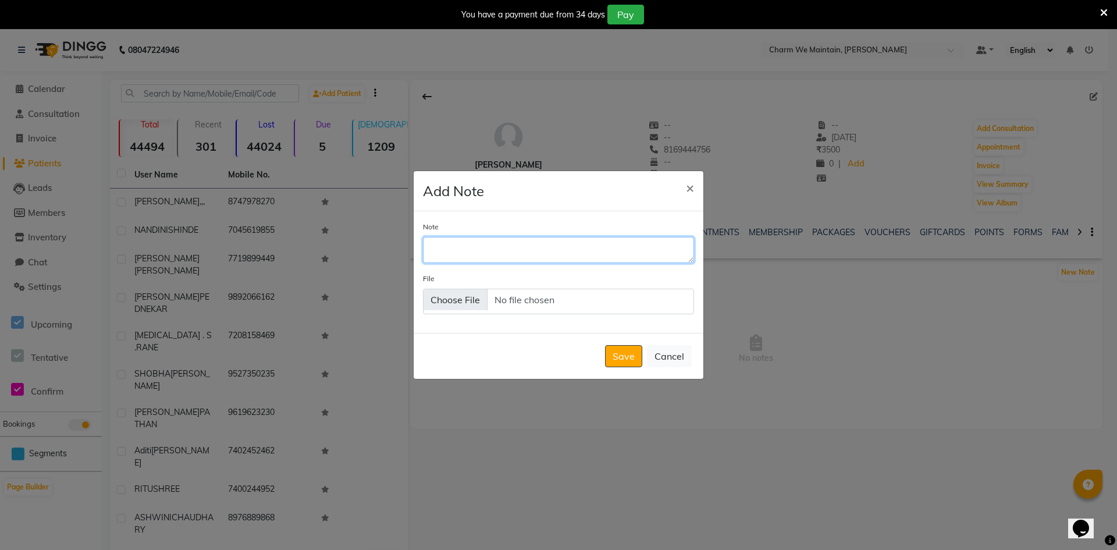
click at [577, 254] on textarea "Note" at bounding box center [558, 250] width 271 height 26
type textarea "RINGING/DONE WHATS APP"
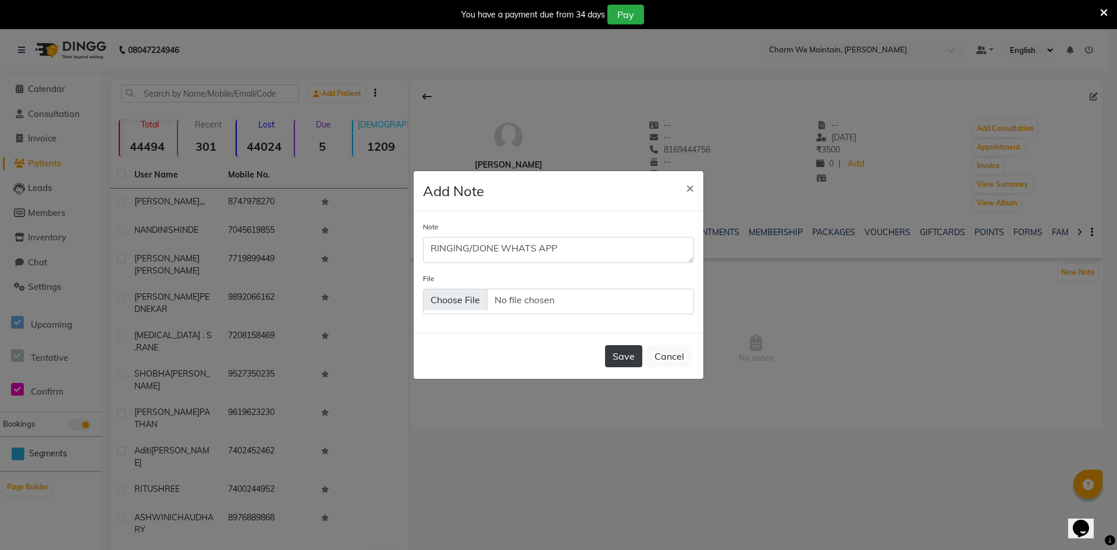
click at [627, 357] on button "Save" at bounding box center [623, 356] width 37 height 22
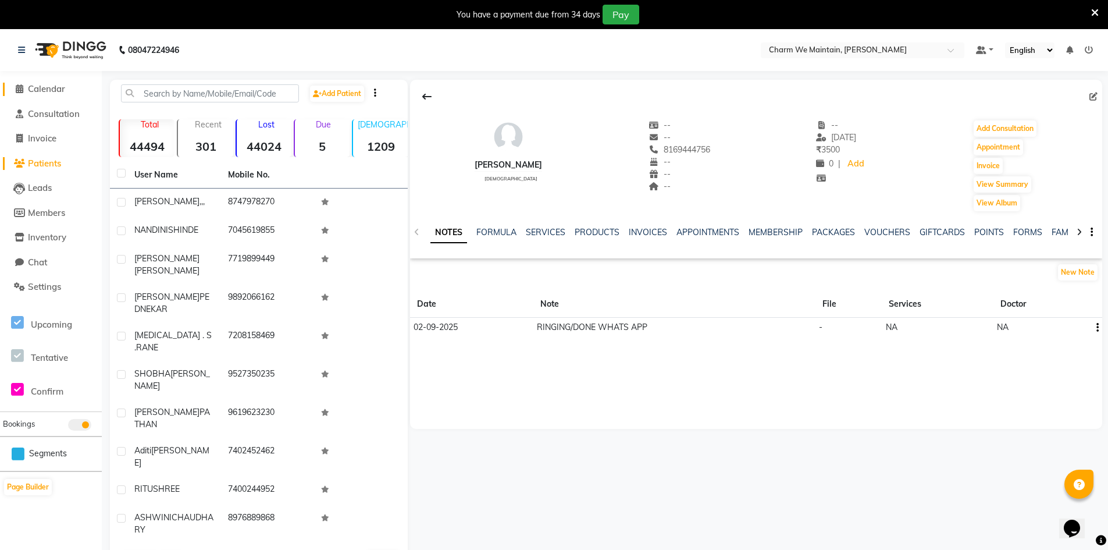
click at [48, 92] on span "Calendar" at bounding box center [46, 88] width 37 height 11
